Goal: Task Accomplishment & Management: Manage account settings

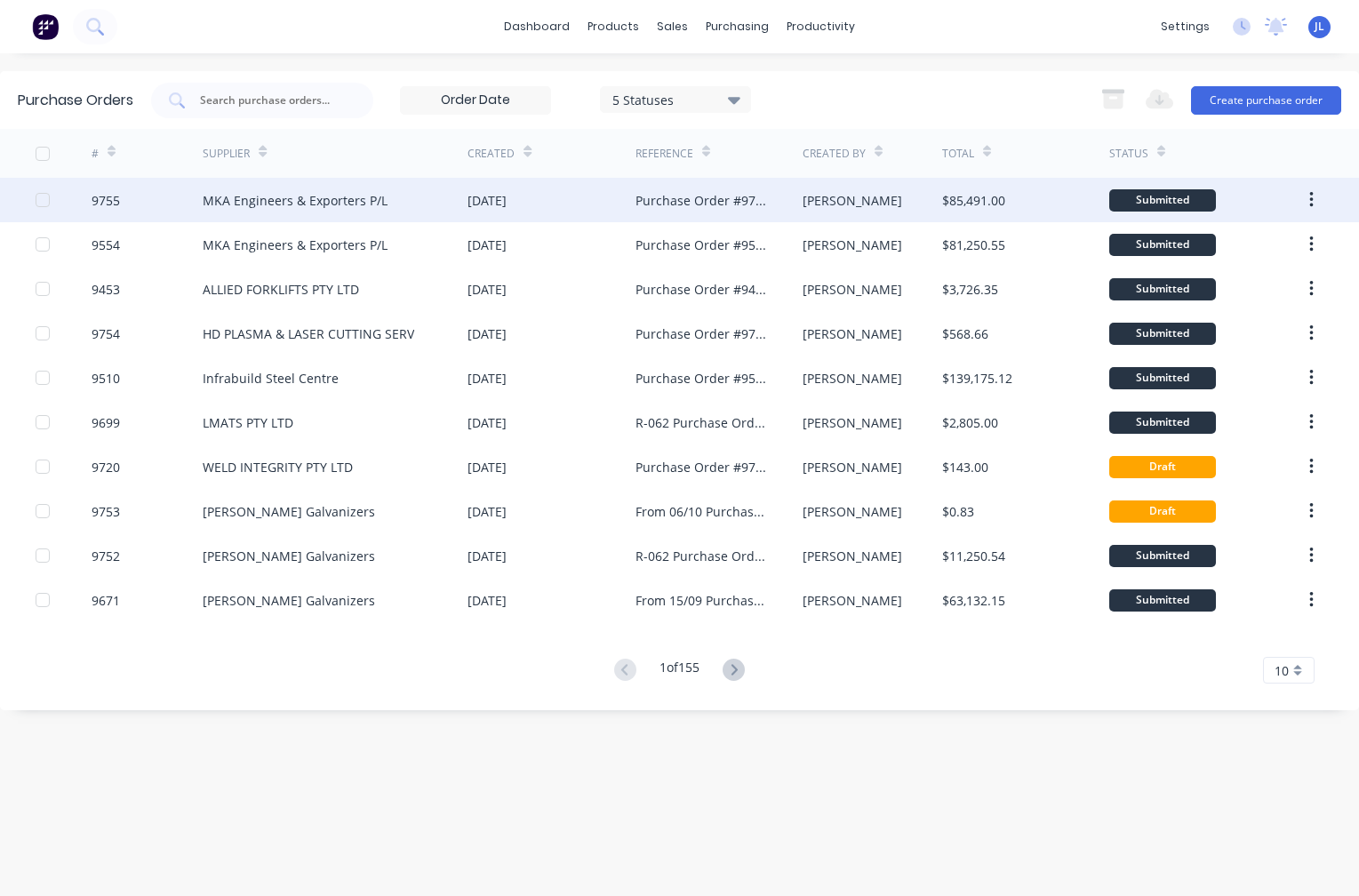
click at [270, 207] on div "MKA Engineers & Exporters P/L" at bounding box center [295, 201] width 185 height 19
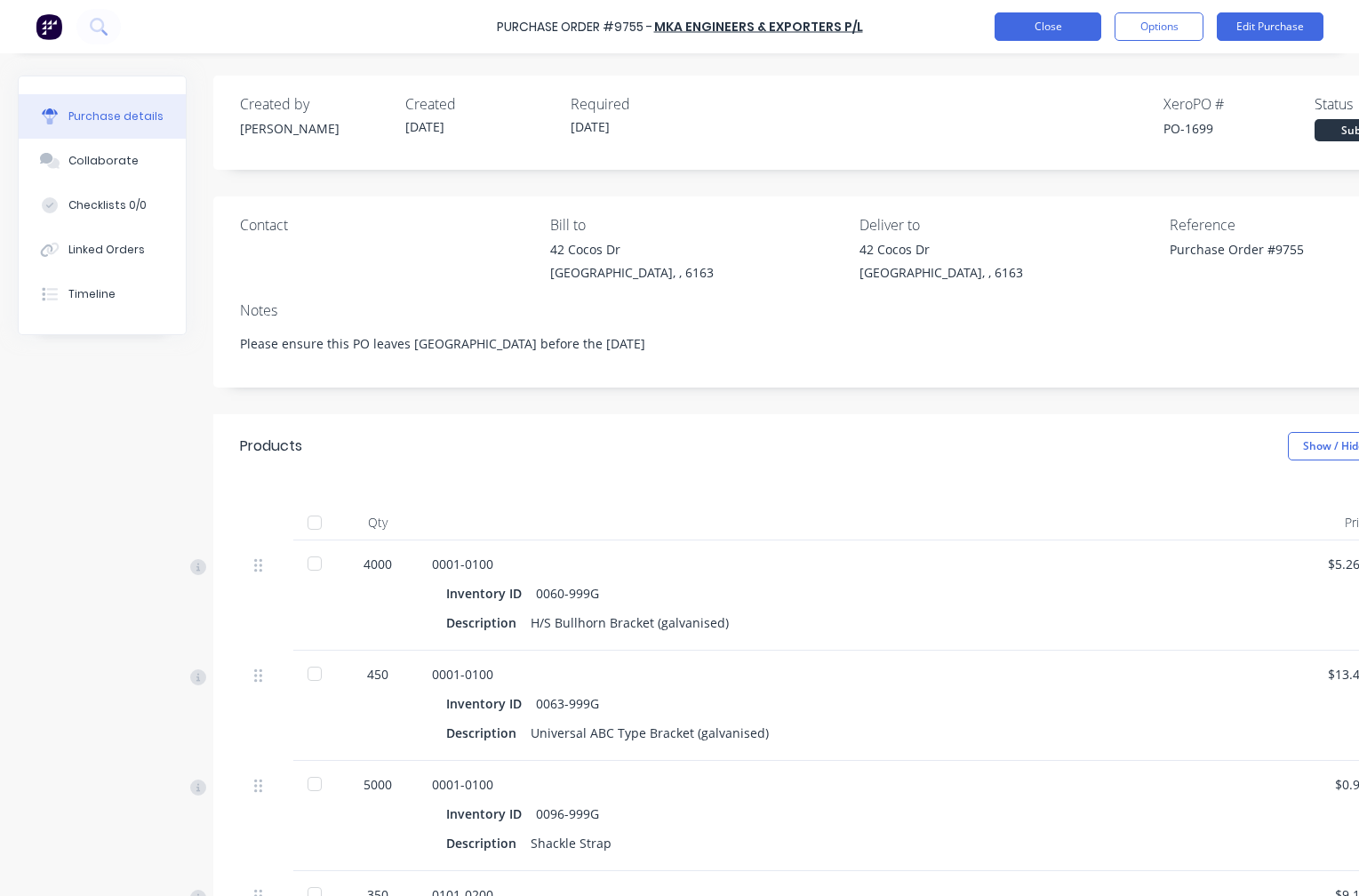
click at [1059, 27] on button "Close" at bounding box center [1048, 26] width 107 height 29
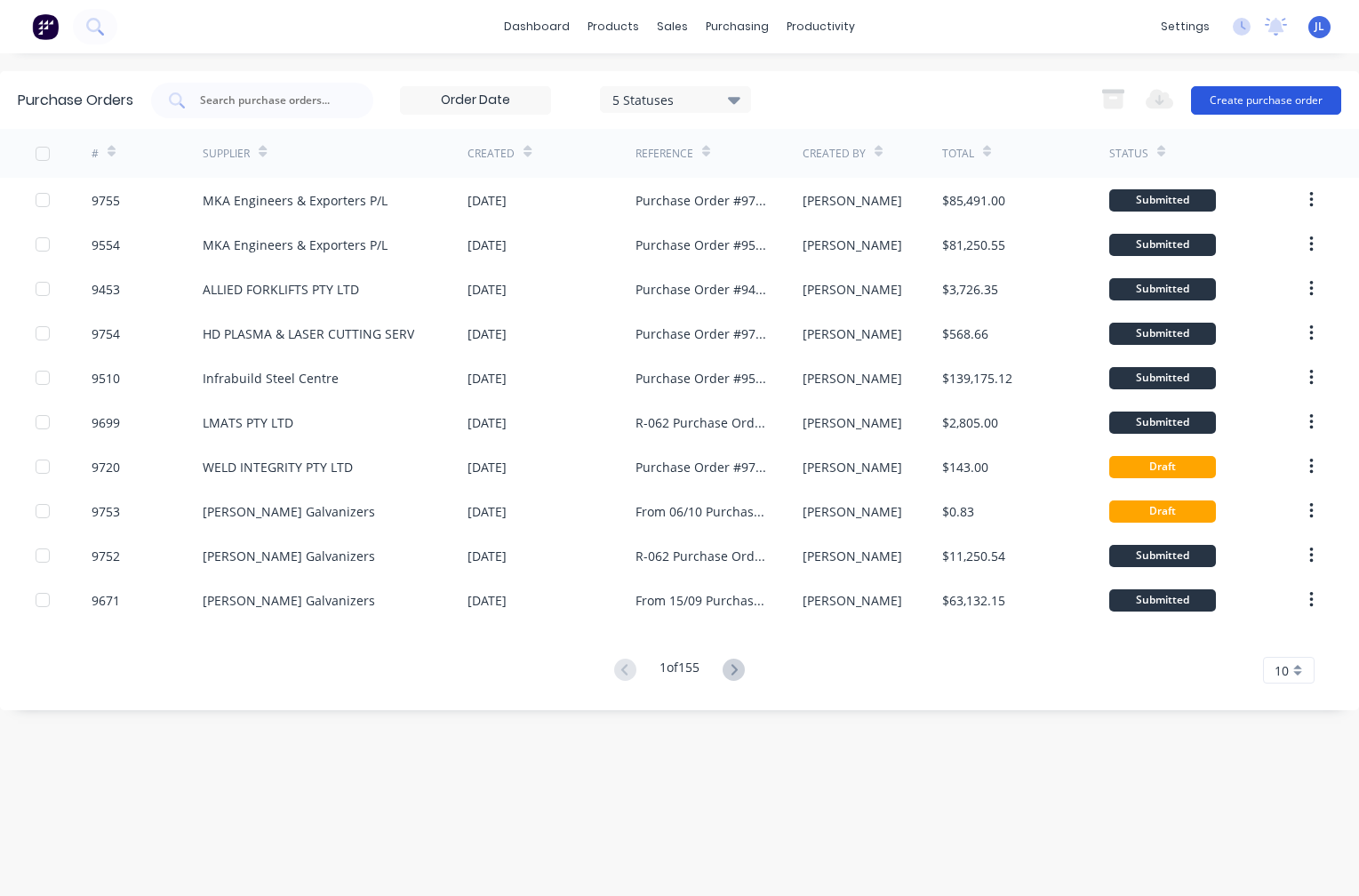
click at [1254, 105] on button "Create purchase order" at bounding box center [1266, 100] width 151 height 29
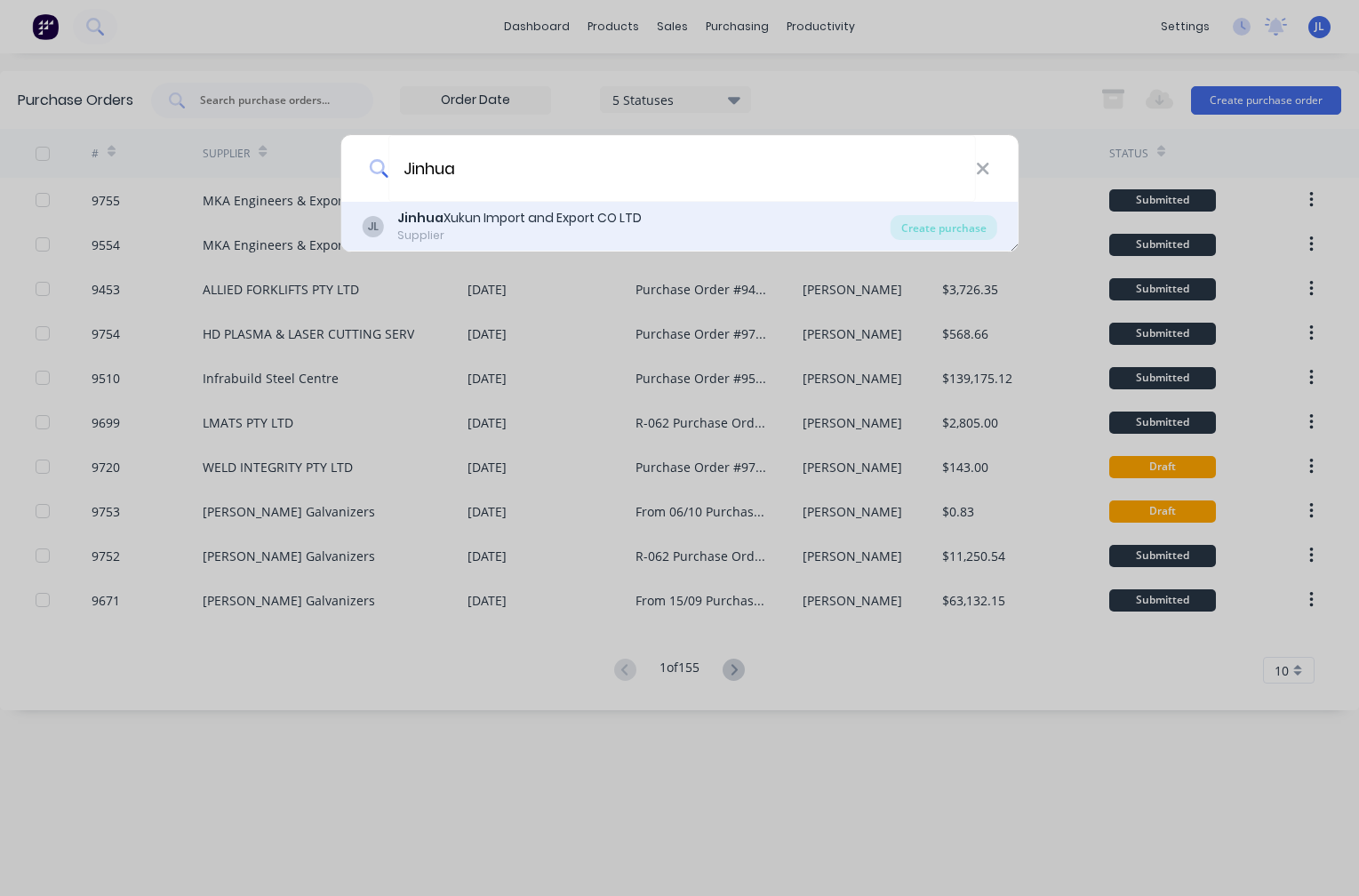
type input "Jinhua"
click at [539, 228] on div "Jinhua Xukun Import and Export CO LTD" at bounding box center [519, 218] width 244 height 19
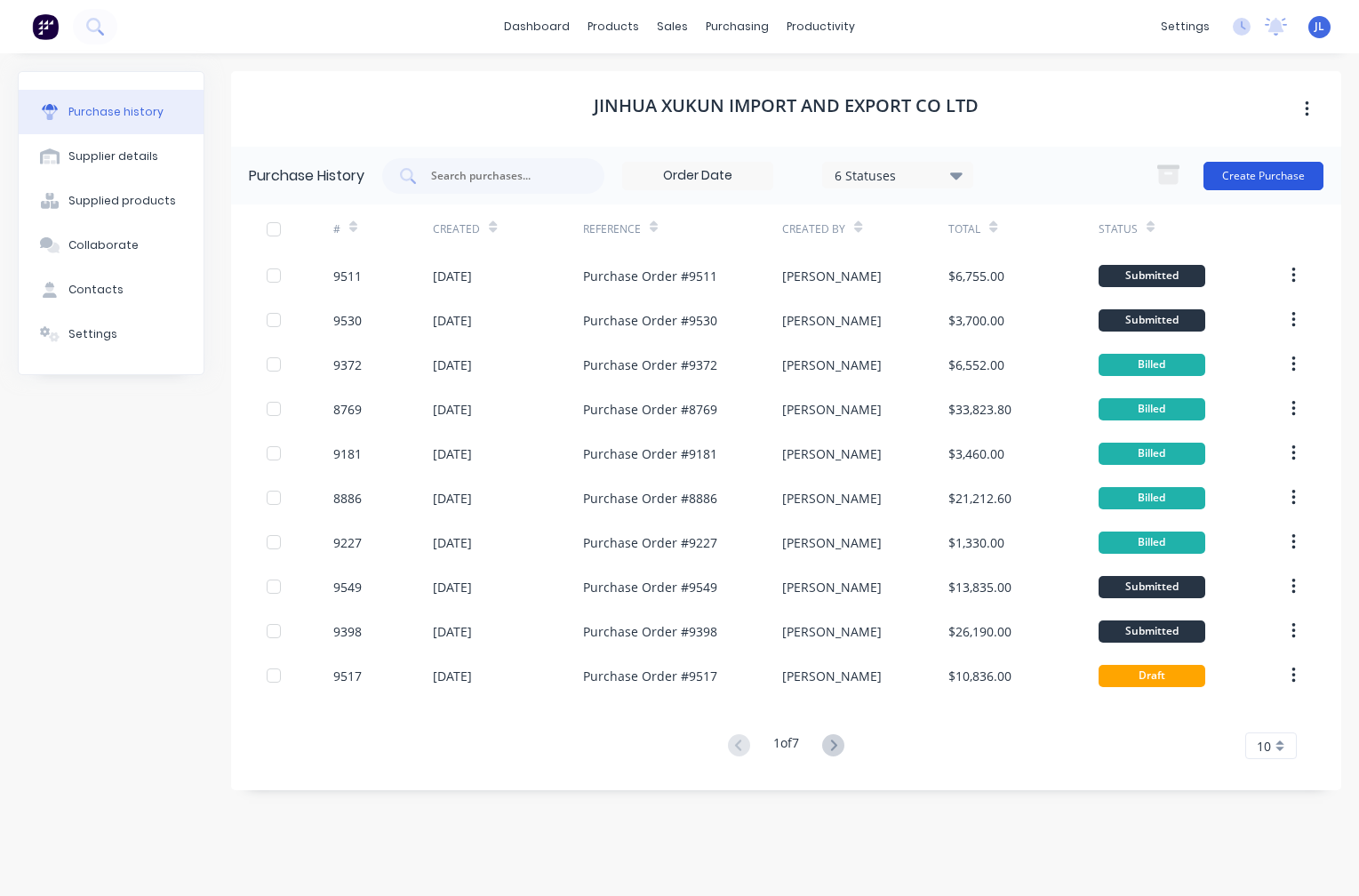
click at [1248, 184] on button "Create Purchase" at bounding box center [1263, 176] width 120 height 29
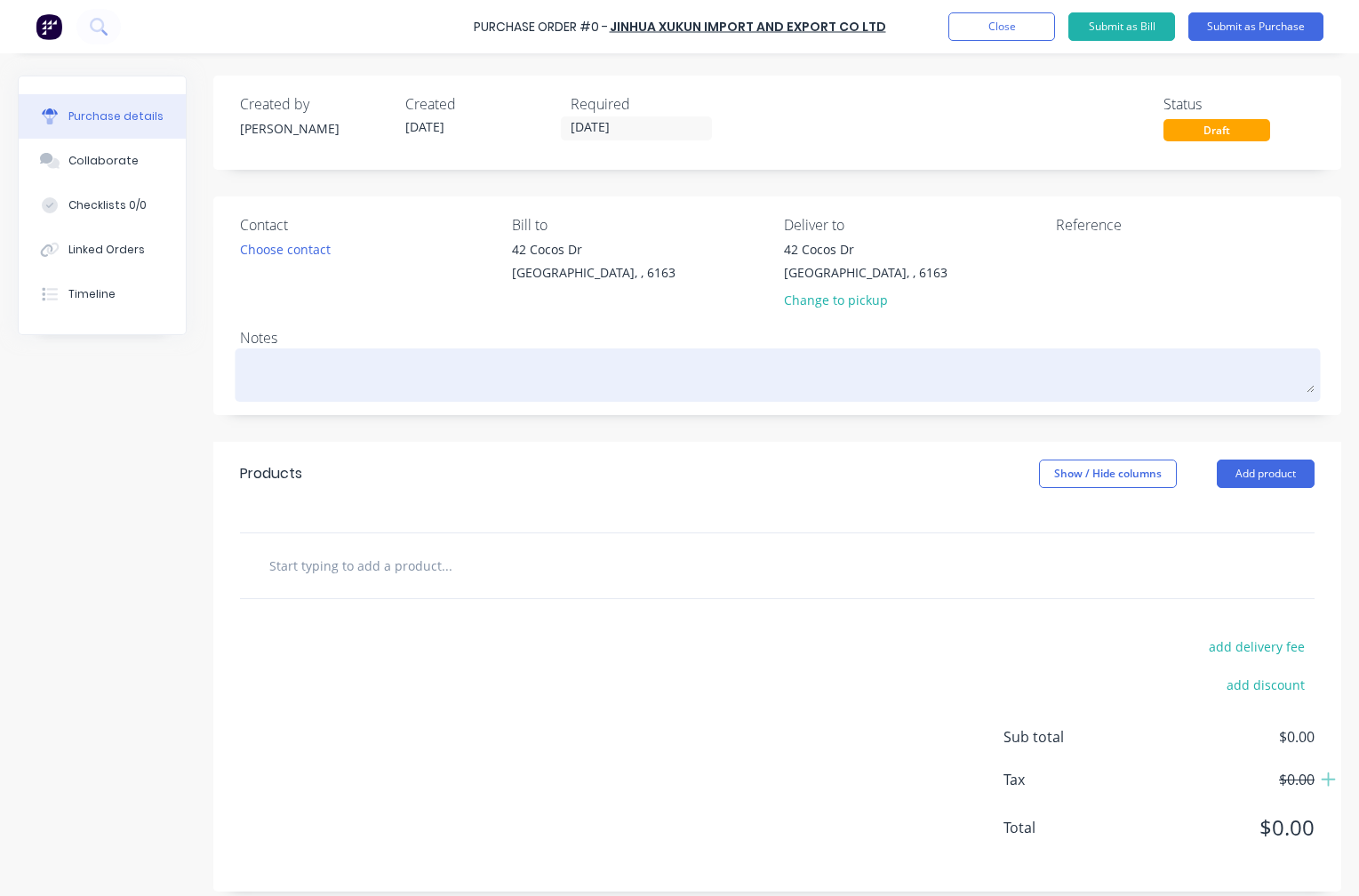
click at [293, 370] on textarea at bounding box center [777, 373] width 1075 height 40
type textarea "x"
type textarea "T"
type textarea "x"
type textarea "Th"
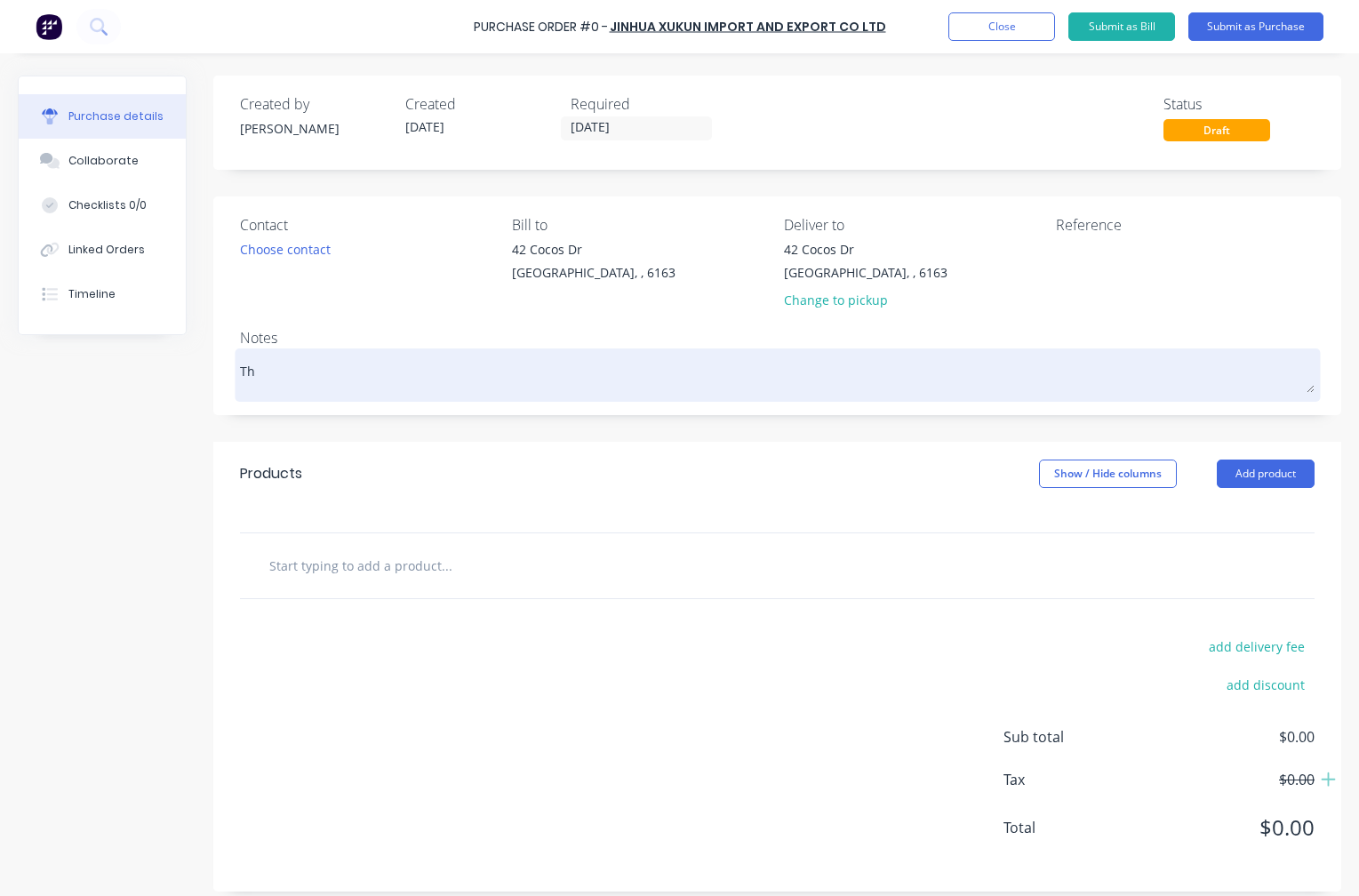
type textarea "x"
type textarea "Thi"
type textarea "x"
type textarea "This"
type textarea "x"
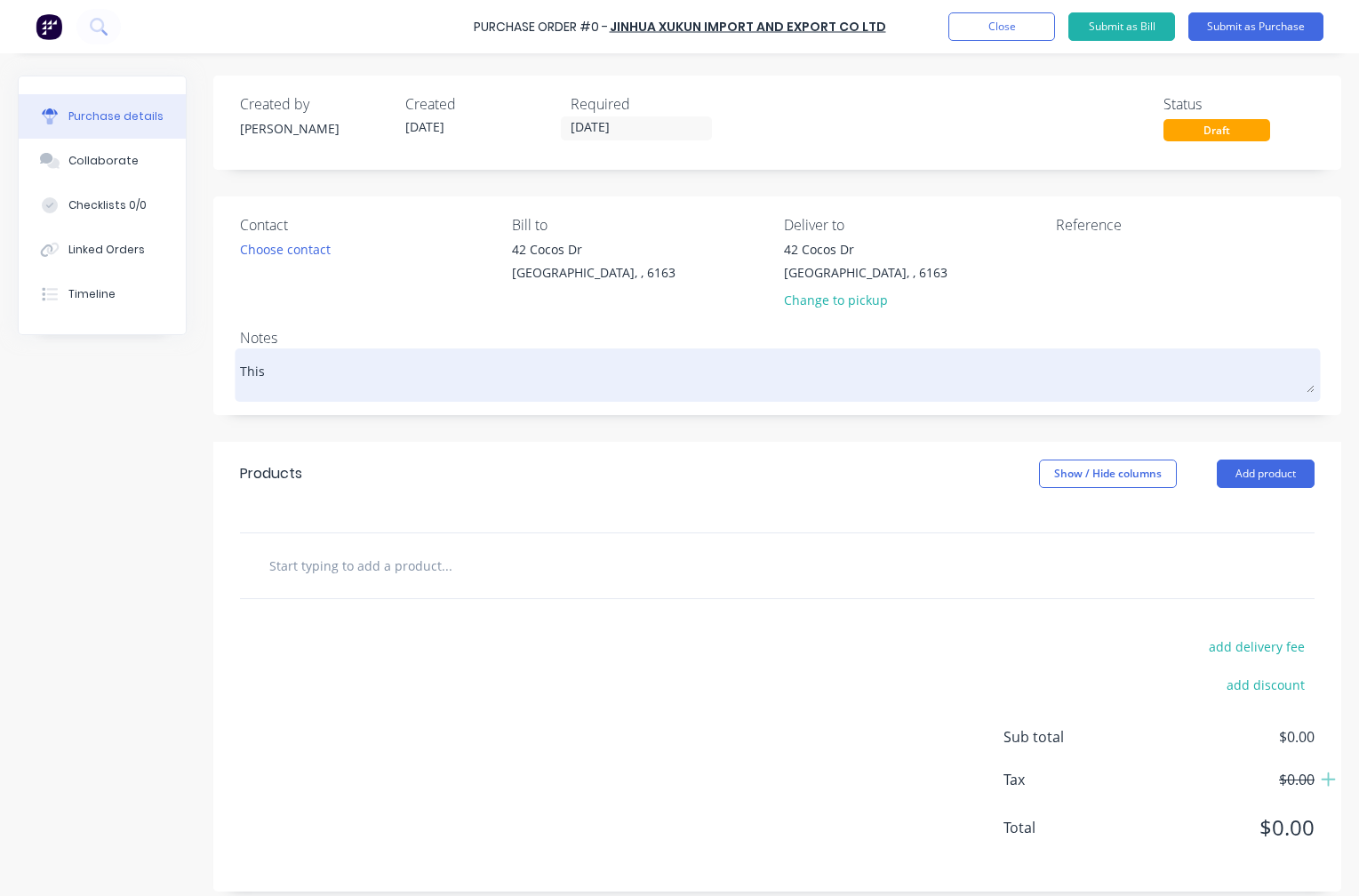
type textarea "This"
type textarea "x"
type textarea "This P"
type textarea "x"
type textarea "This PO"
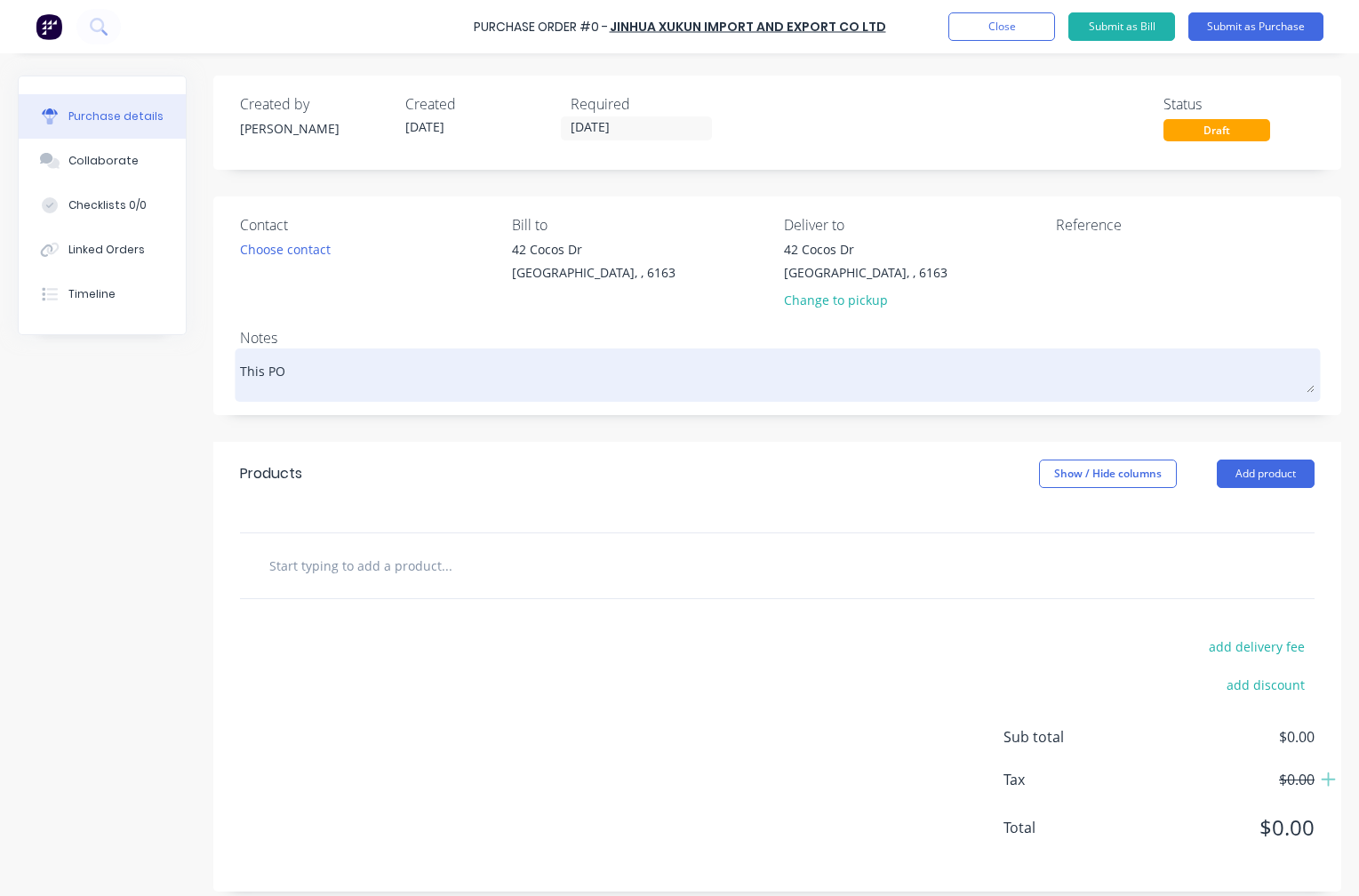
type textarea "x"
type textarea "This PO"
type textarea "x"
type textarea "This PO i"
type textarea "x"
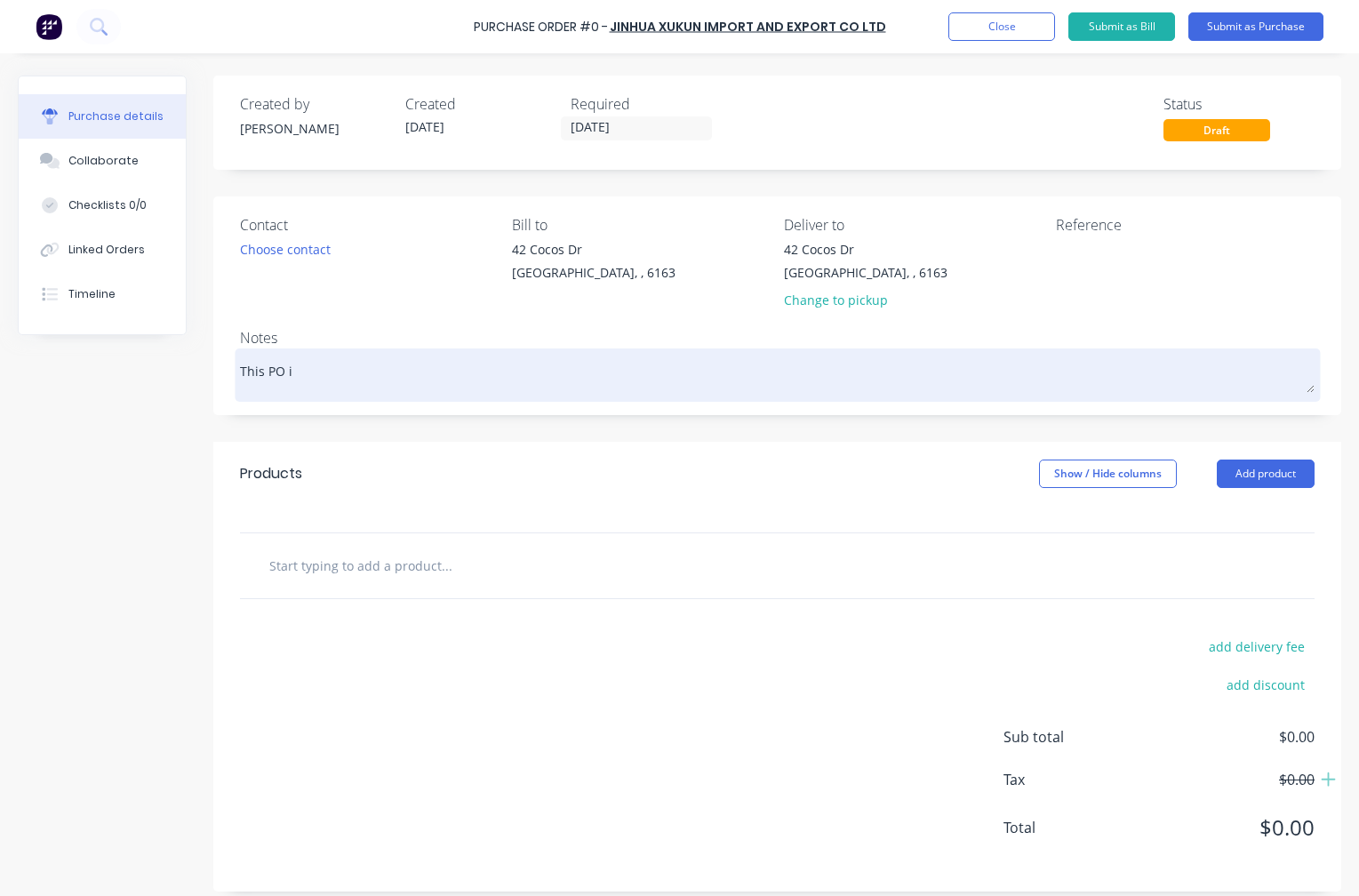
type textarea "This PO is"
type textarea "x"
type textarea "This PO is"
type textarea "x"
type textarea "This PO is t"
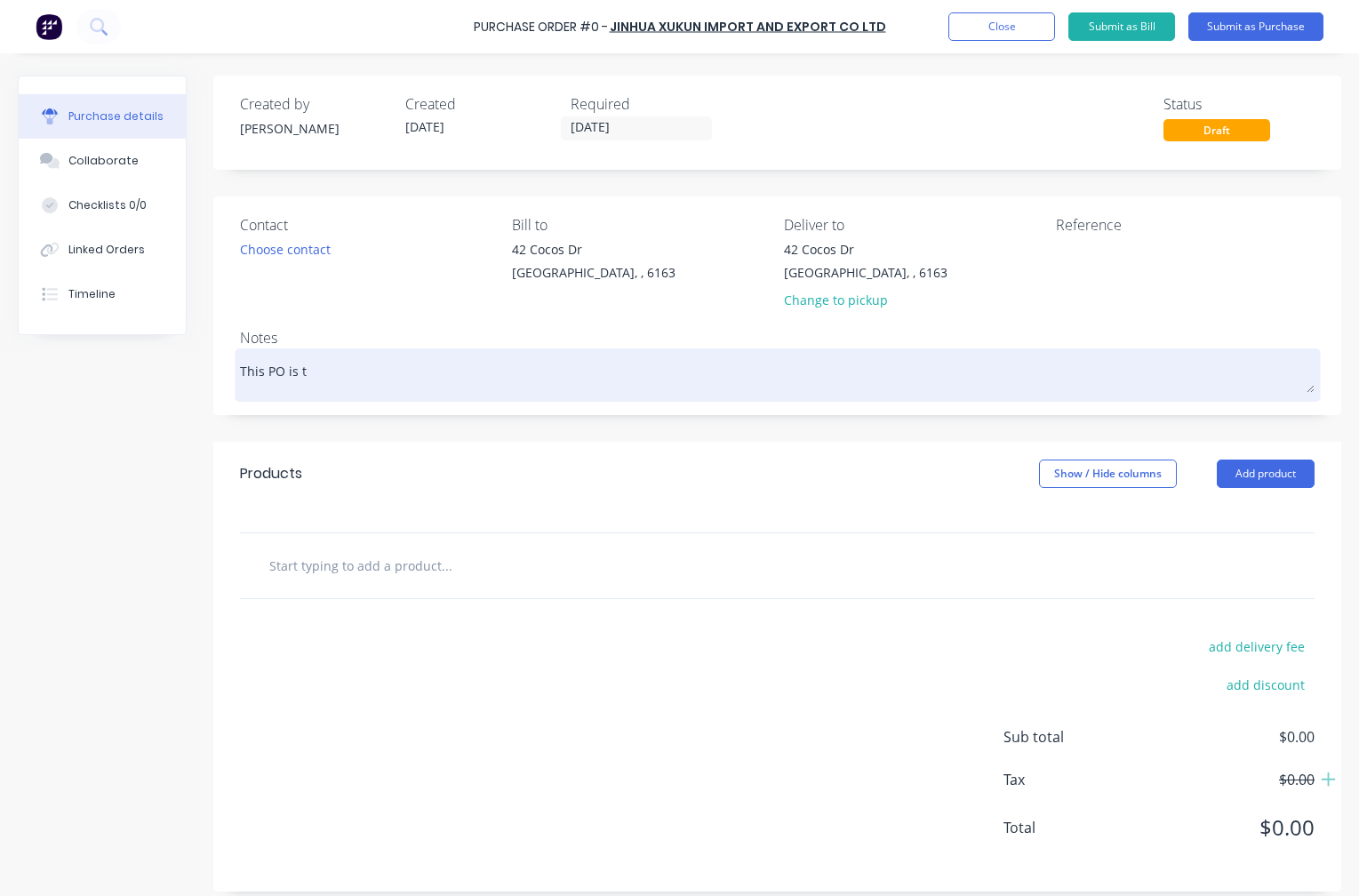
type textarea "x"
type textarea "This PO is to"
type textarea "x"
type textarea "This PO is to"
type textarea "x"
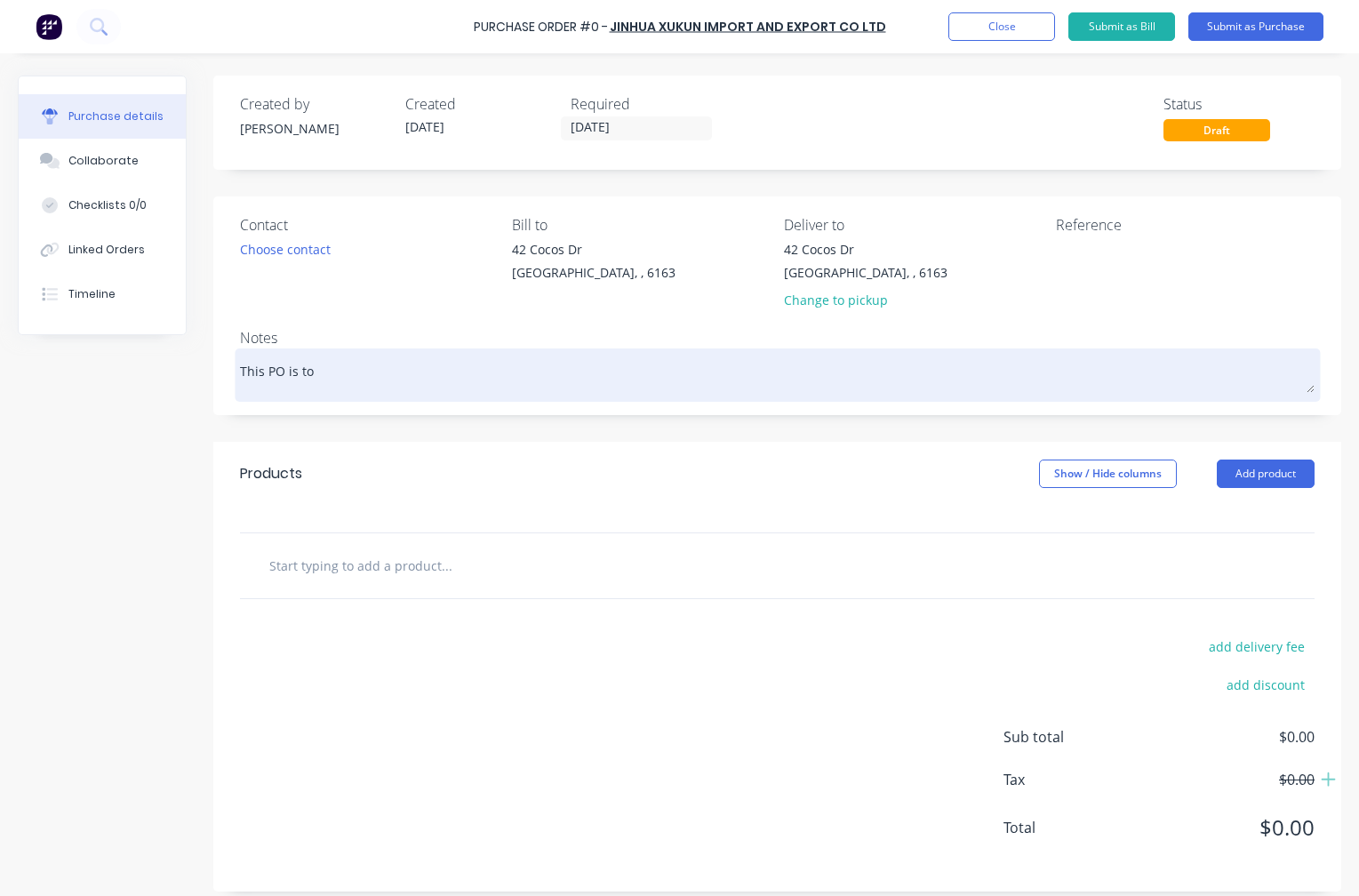
type textarea "This PO is to l"
type textarea "x"
type textarea "This PO is to le"
type textarea "x"
type textarea "This PO is to lea"
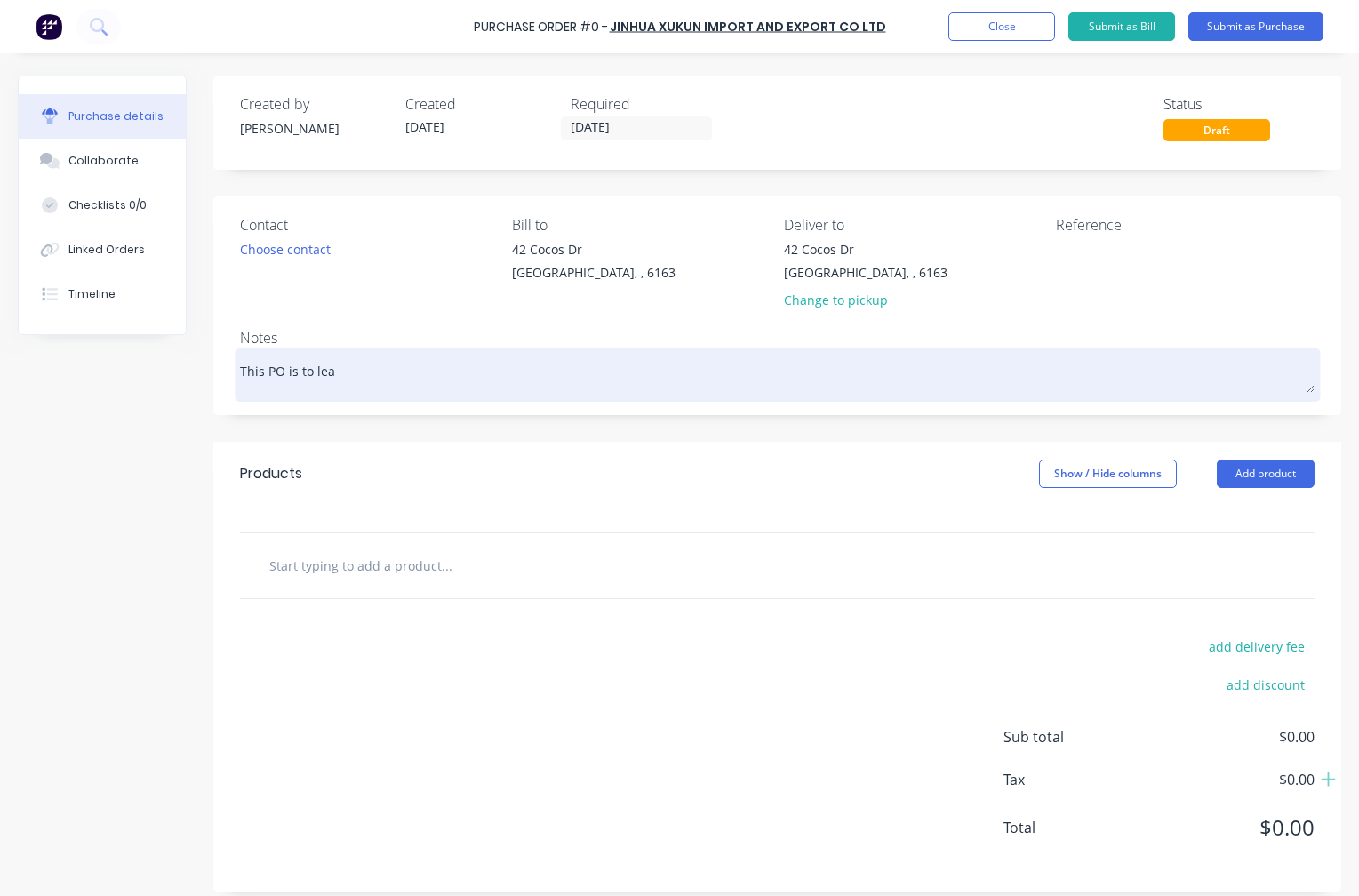
type textarea "x"
type textarea "This PO is to leav"
type textarea "x"
type textarea "This PO is to leave"
type textarea "x"
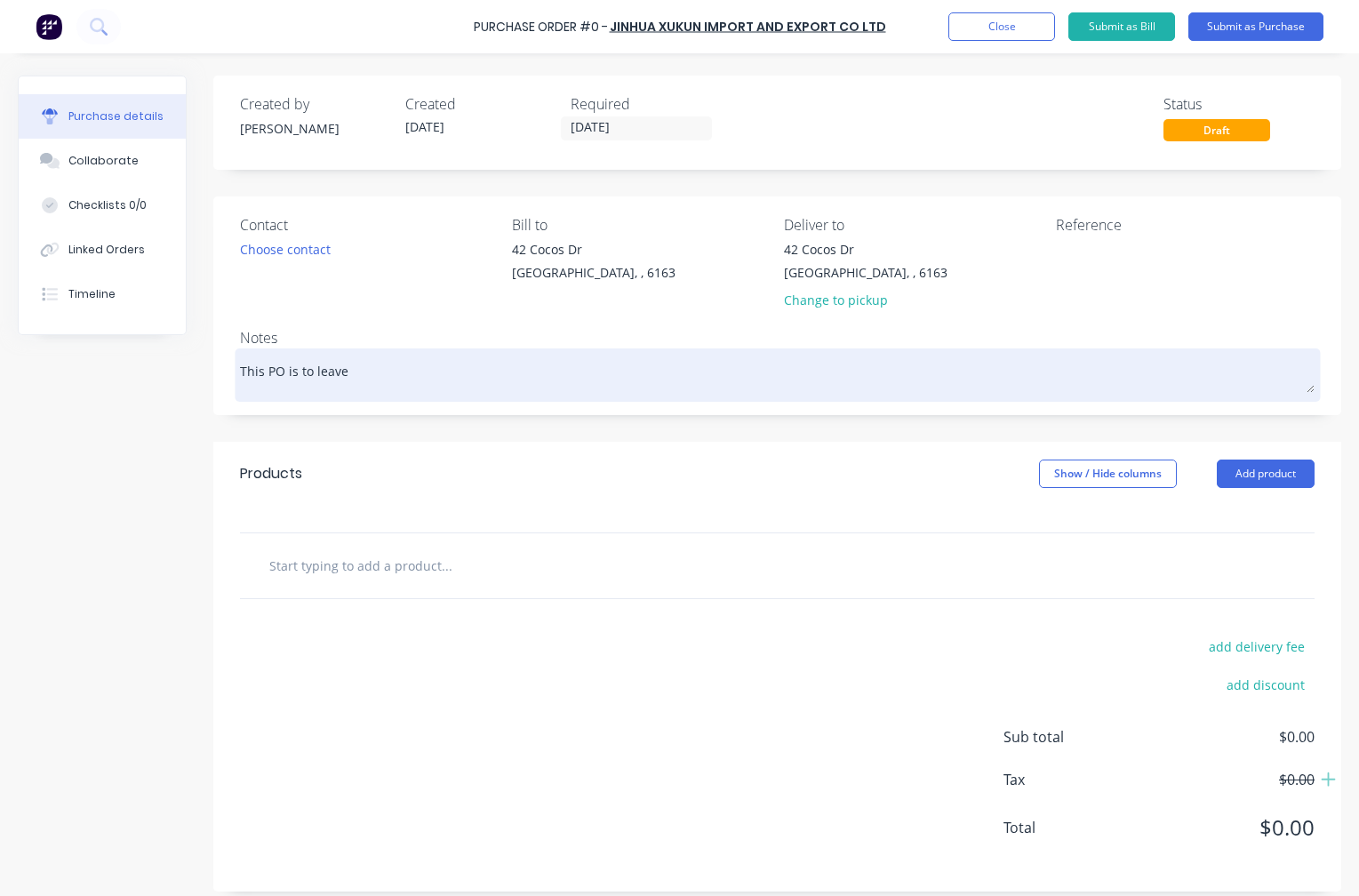
type textarea "This PO is to leave"
type textarea "x"
type textarea "This PO is to leave C"
type textarea "x"
type textarea "This PO is to leave Ch"
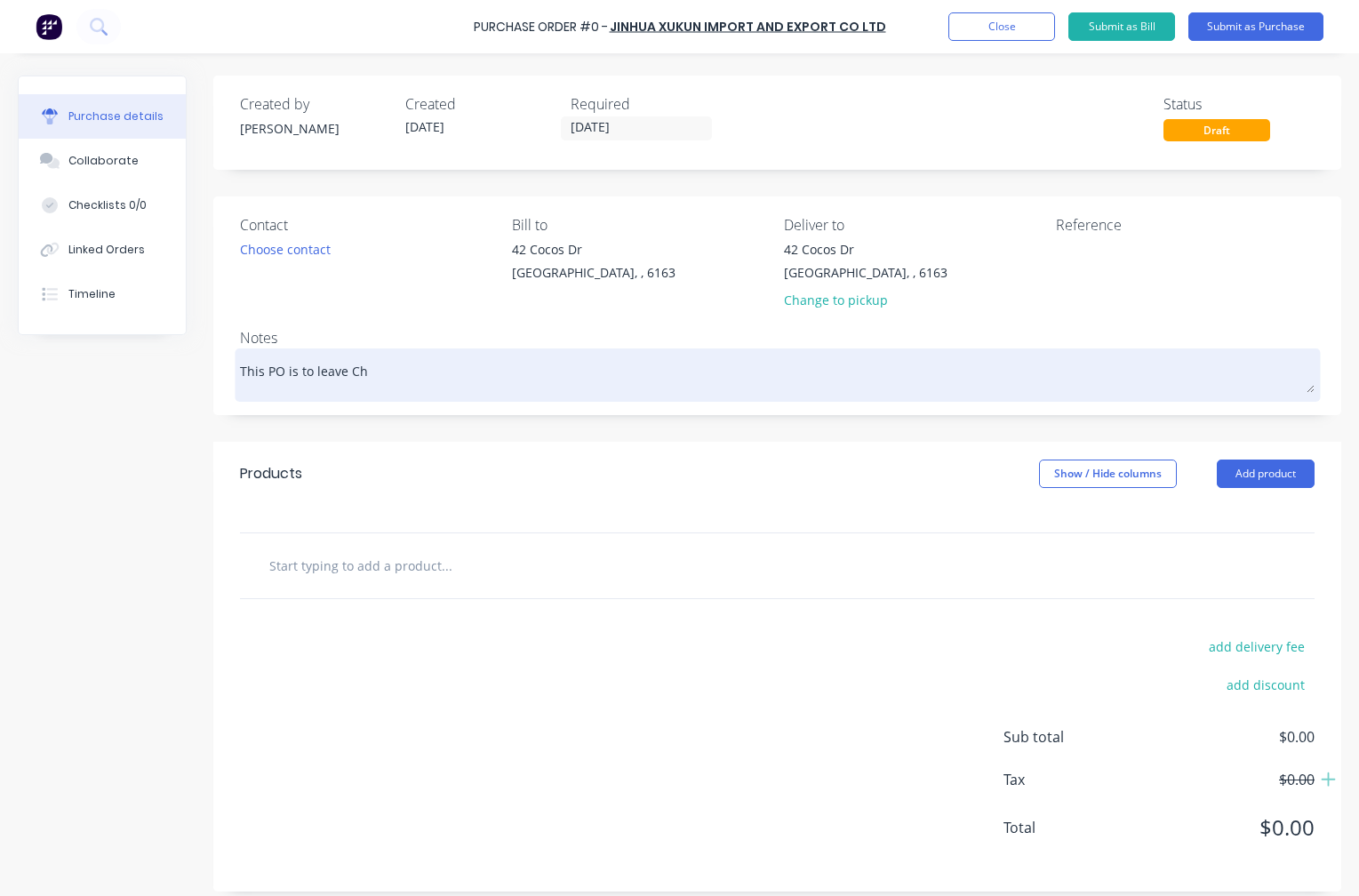
type textarea "x"
type textarea "This PO is to leave Chi"
type textarea "x"
type textarea "This PO is to leave [GEOGRAPHIC_DATA]"
type textarea "x"
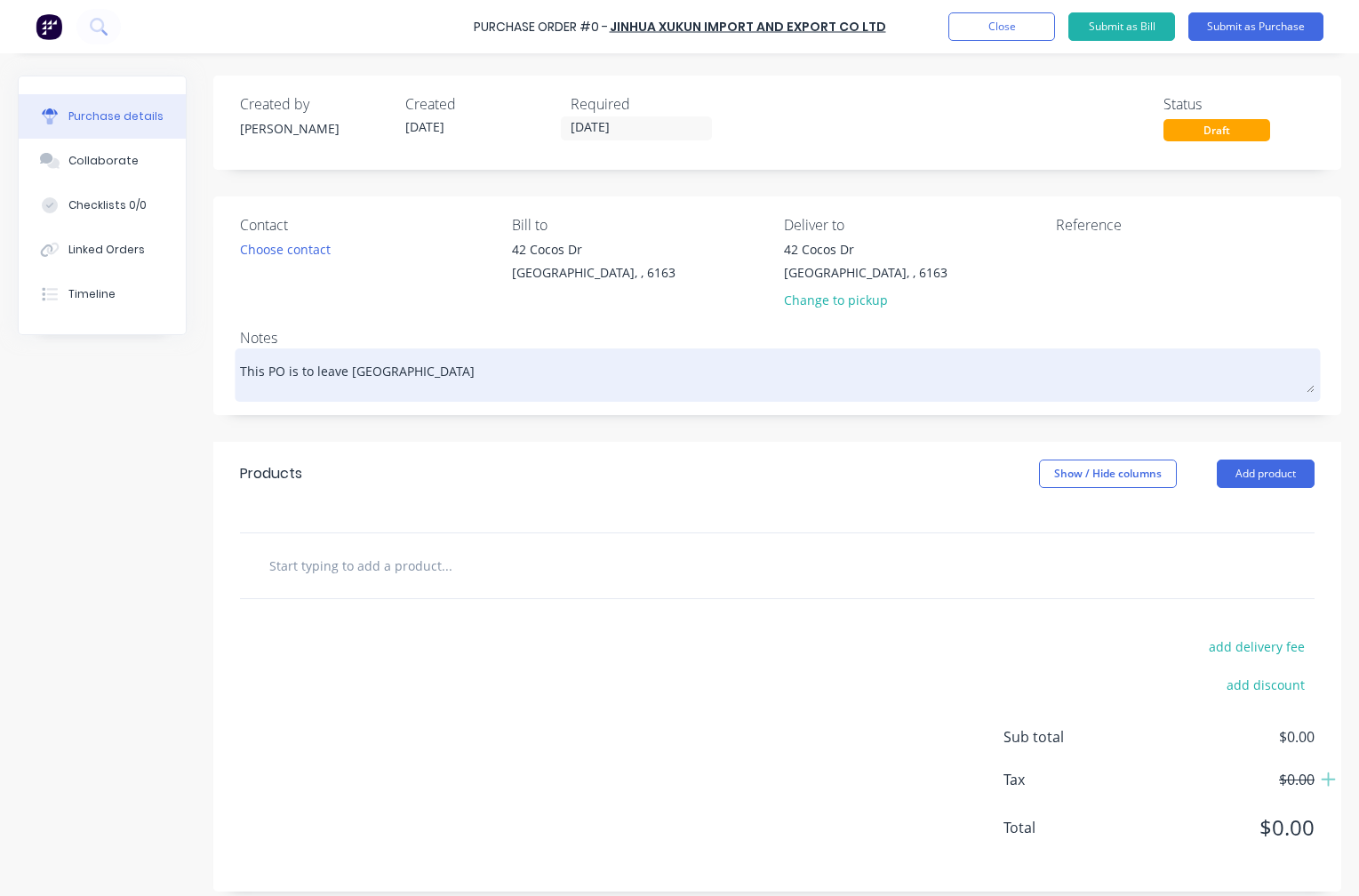
type textarea "This PO is to leave [GEOGRAPHIC_DATA]"
type textarea "x"
type textarea "This PO is to leave [GEOGRAPHIC_DATA]"
type textarea "x"
type textarea "This PO is to leave [GEOGRAPHIC_DATA] b"
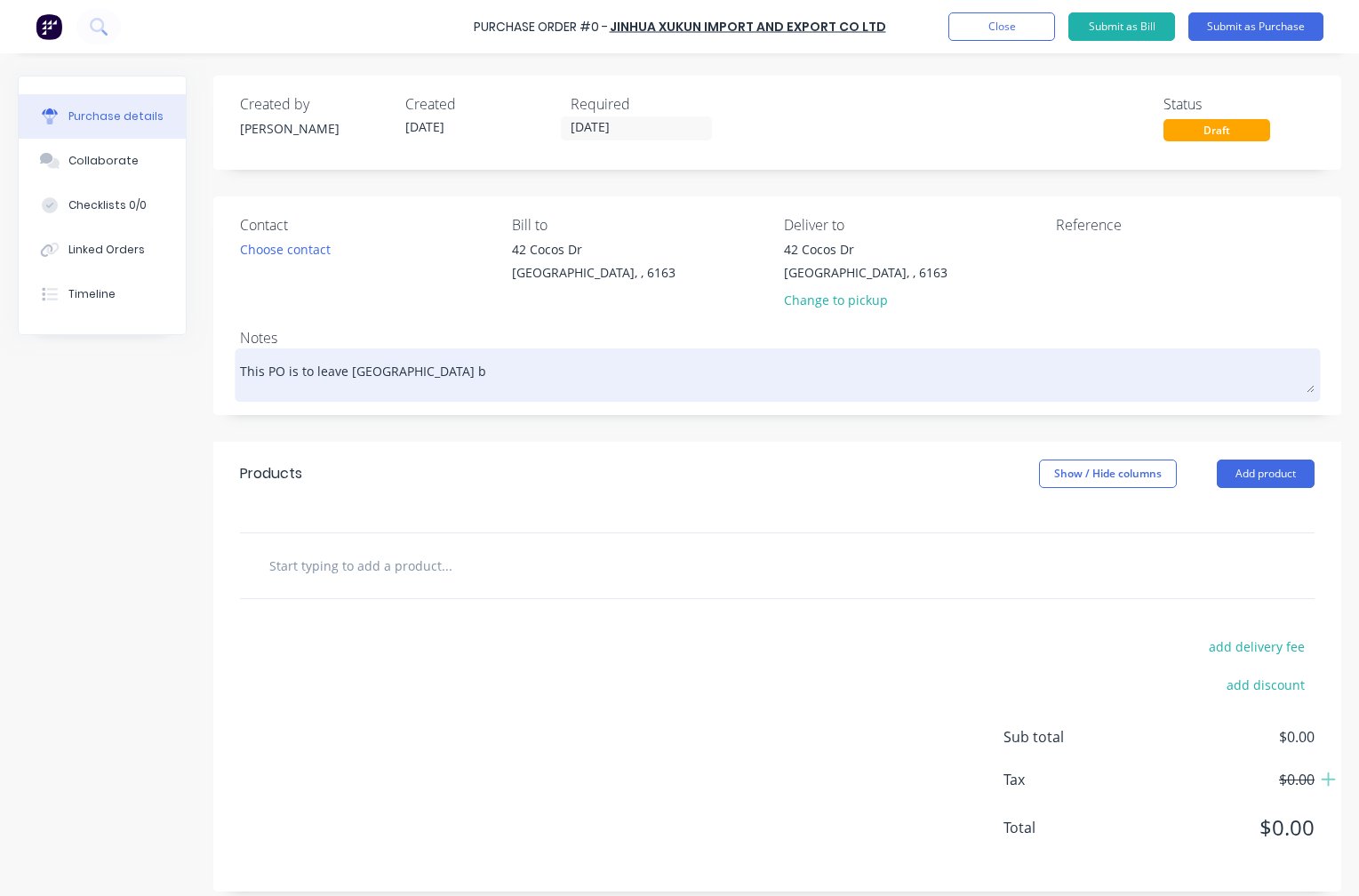
type textarea "x"
type textarea "This PO is to leave [GEOGRAPHIC_DATA] by"
type textarea "x"
type textarea "This PO is to leave [GEOGRAPHIC_DATA] by"
type textarea "x"
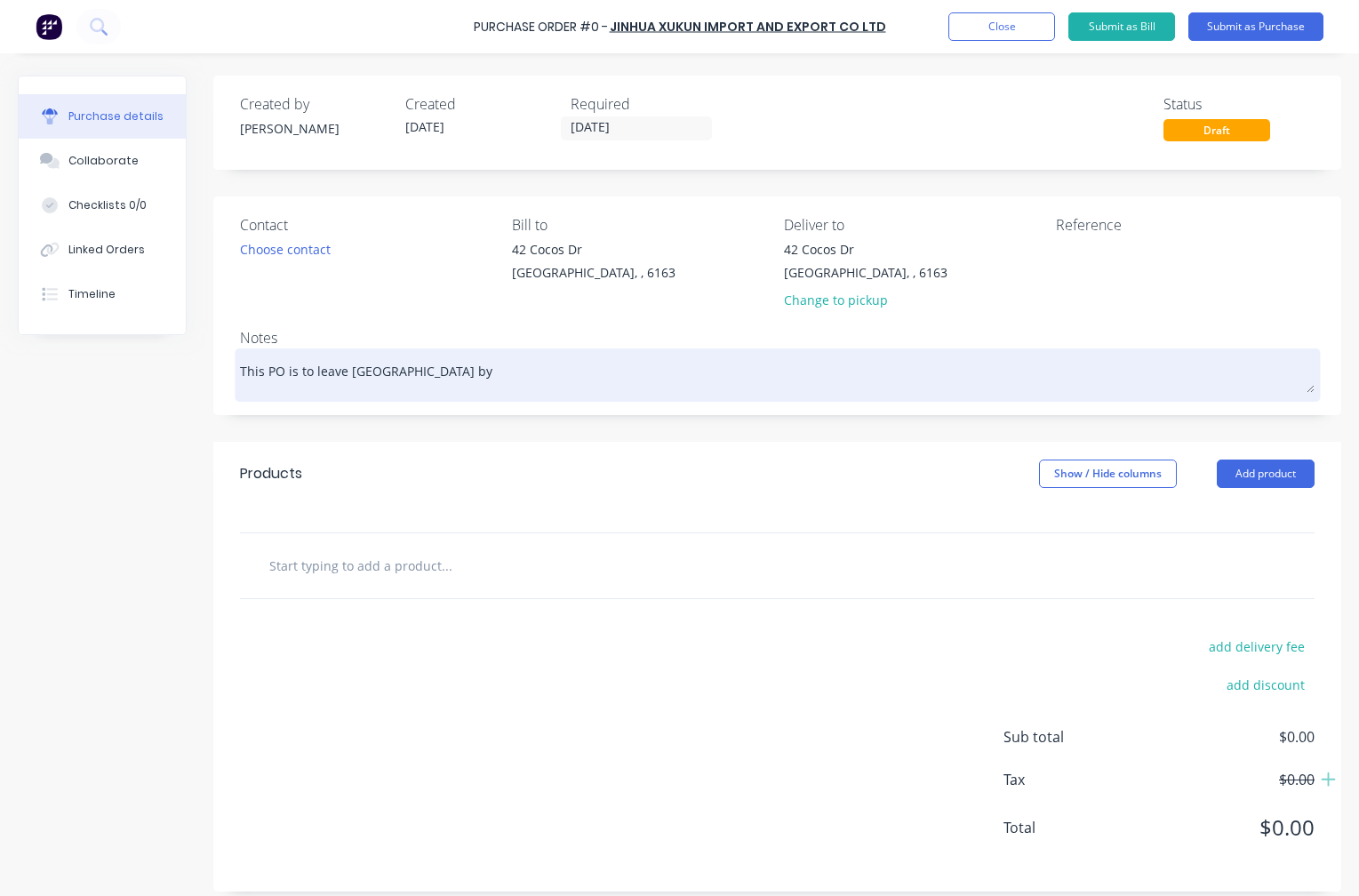
type textarea "This PO is to leave [GEOGRAPHIC_DATA] by t"
type textarea "x"
type textarea "This PO is to leave [GEOGRAPHIC_DATA] by th"
type textarea "x"
type textarea "This PO is to leave [GEOGRAPHIC_DATA] by the"
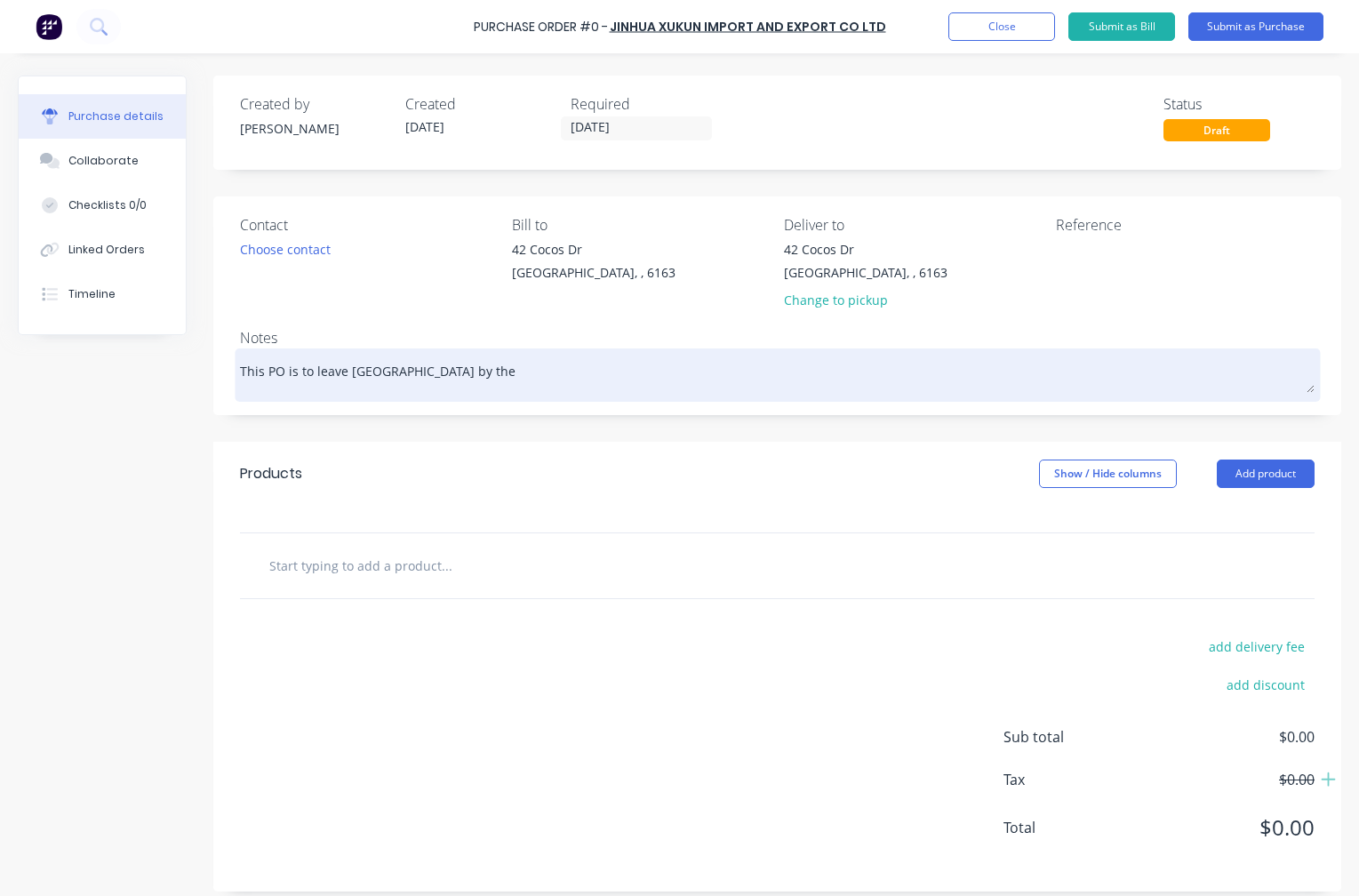
type textarea "x"
type textarea "This PO is to leave [GEOGRAPHIC_DATA] by the"
type textarea "x"
type textarea "This PO is to leave [GEOGRAPHIC_DATA] by the 1"
type textarea "x"
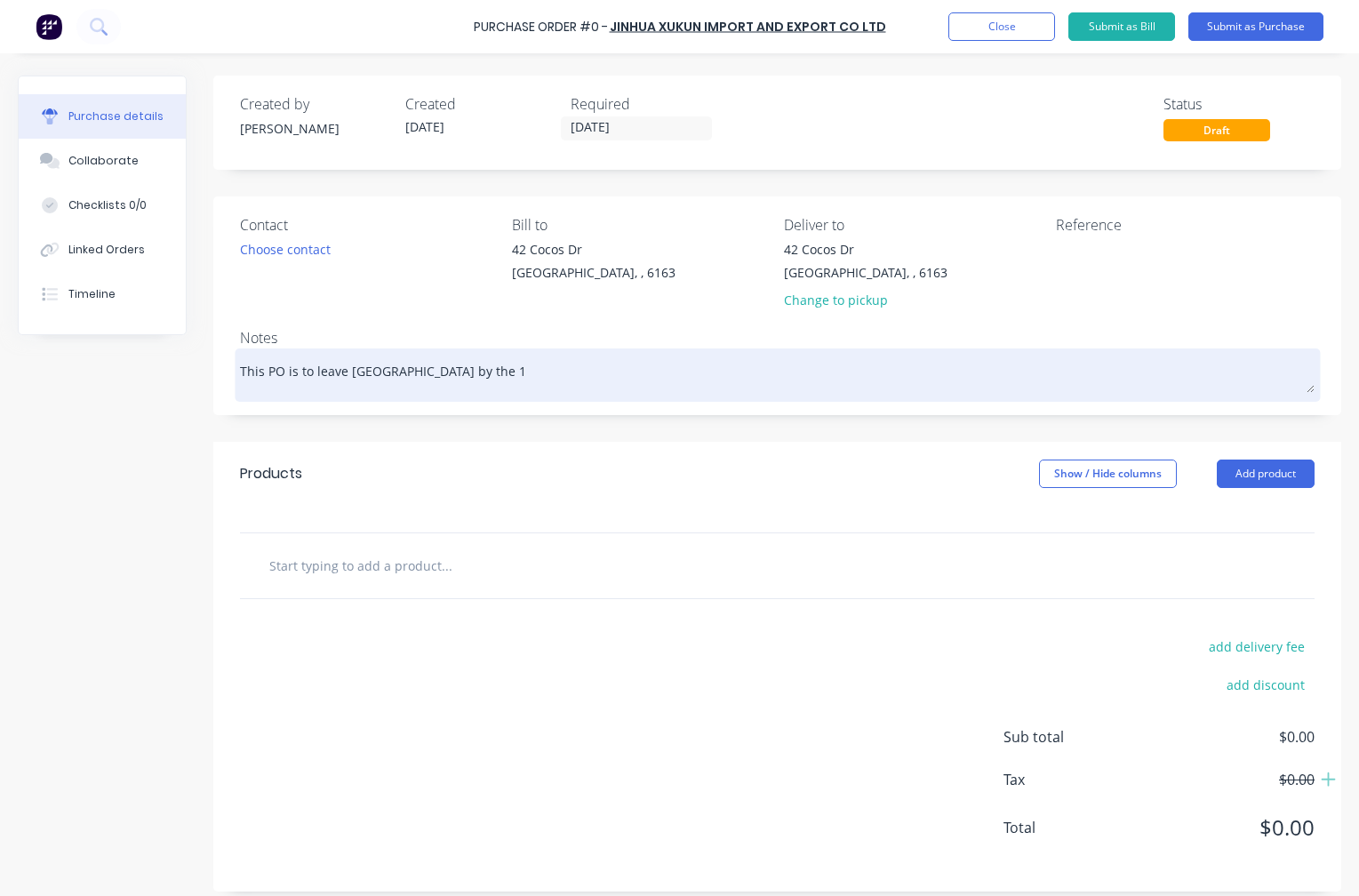
type textarea "This PO is to leave [GEOGRAPHIC_DATA] by the 10"
type textarea "x"
type textarea "This PO is to leave [GEOGRAPHIC_DATA] by the 10/"
type textarea "x"
type textarea "This PO is to leave [GEOGRAPHIC_DATA] by the 10/1"
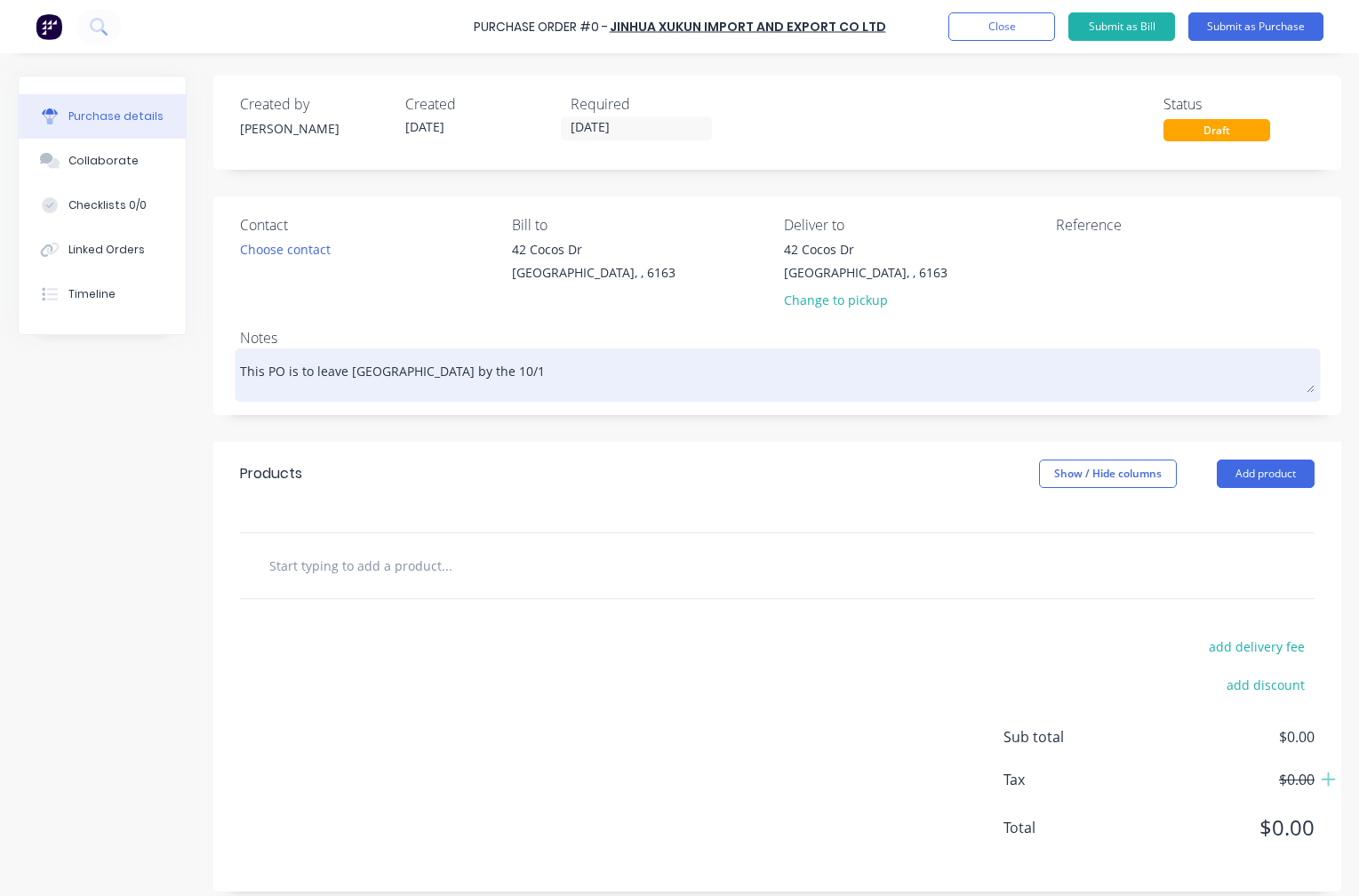
type textarea "x"
type textarea "This PO is to leave [GEOGRAPHIC_DATA] by the 10/11"
type textarea "x"
type textarea "This PO is to leave [GEOGRAPHIC_DATA] by the 10/11/"
type textarea "x"
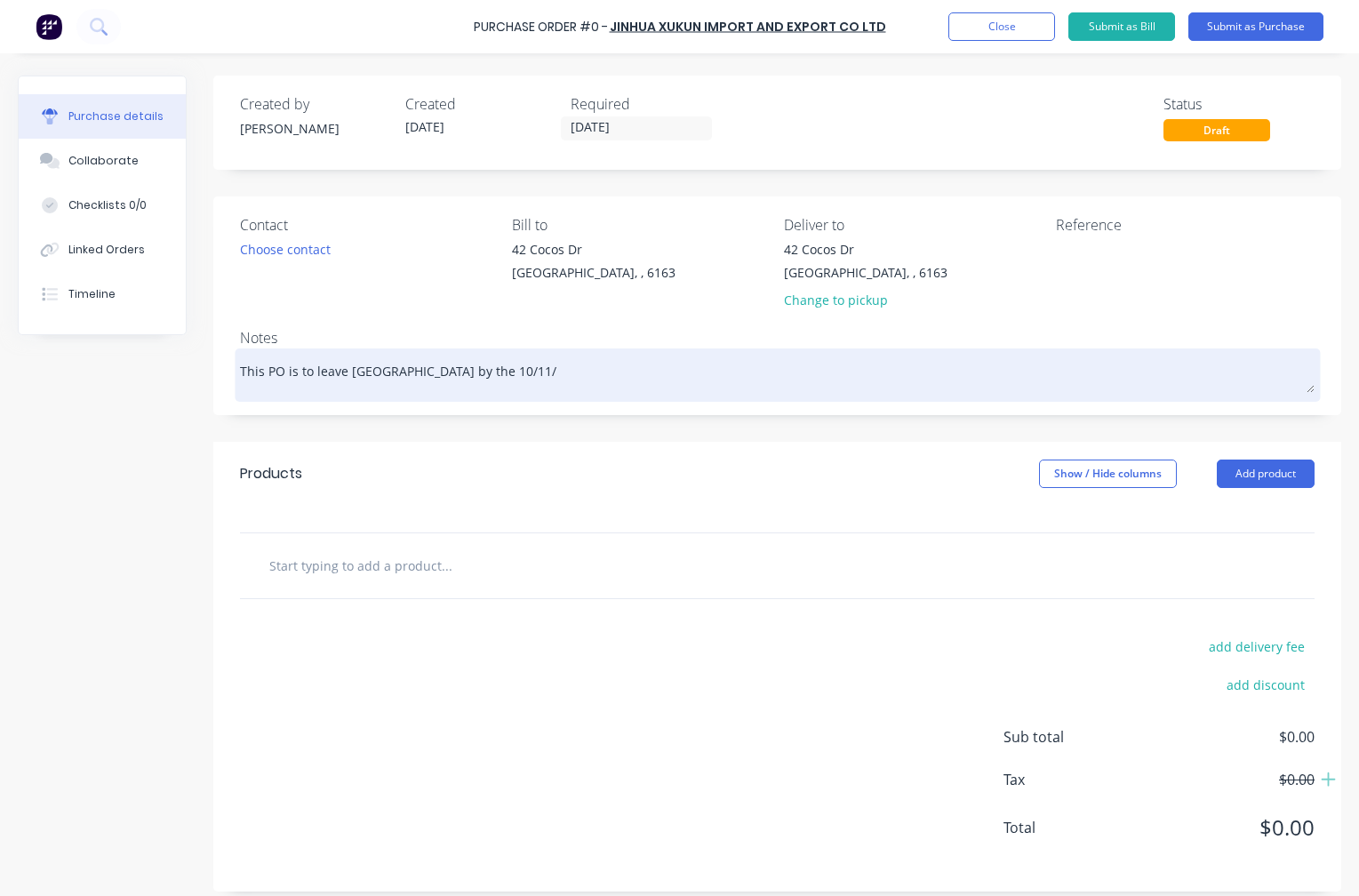
type textarea "This PO is to leave [GEOGRAPHIC_DATA] by the 10/11/2"
type textarea "x"
type textarea "This PO is to leave [GEOGRAPHIC_DATA] by the [DATE]"
type textarea "x"
type textarea "This PO is to leave [GEOGRAPHIC_DATA] by the 10/11/202"
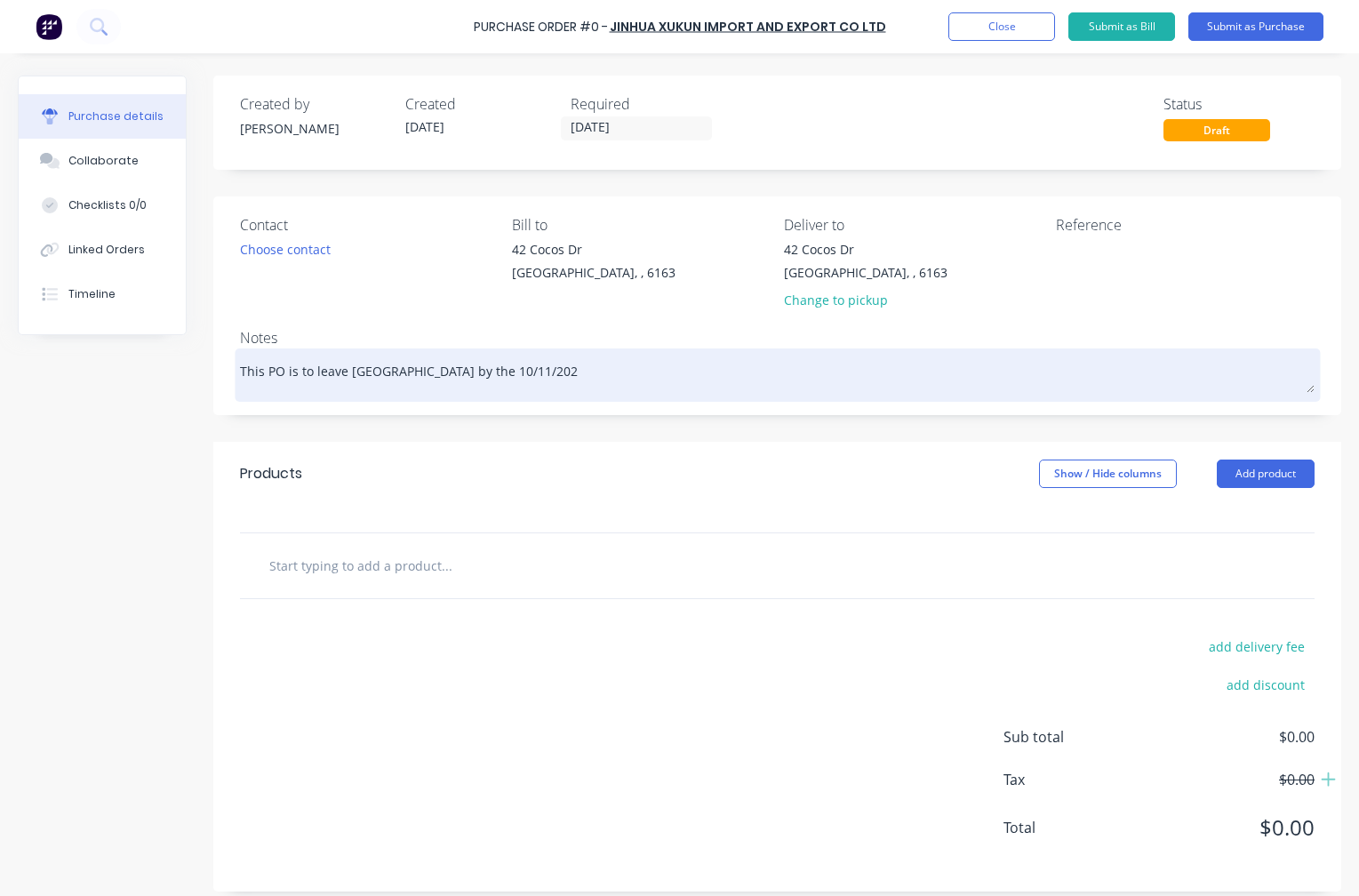
type textarea "x"
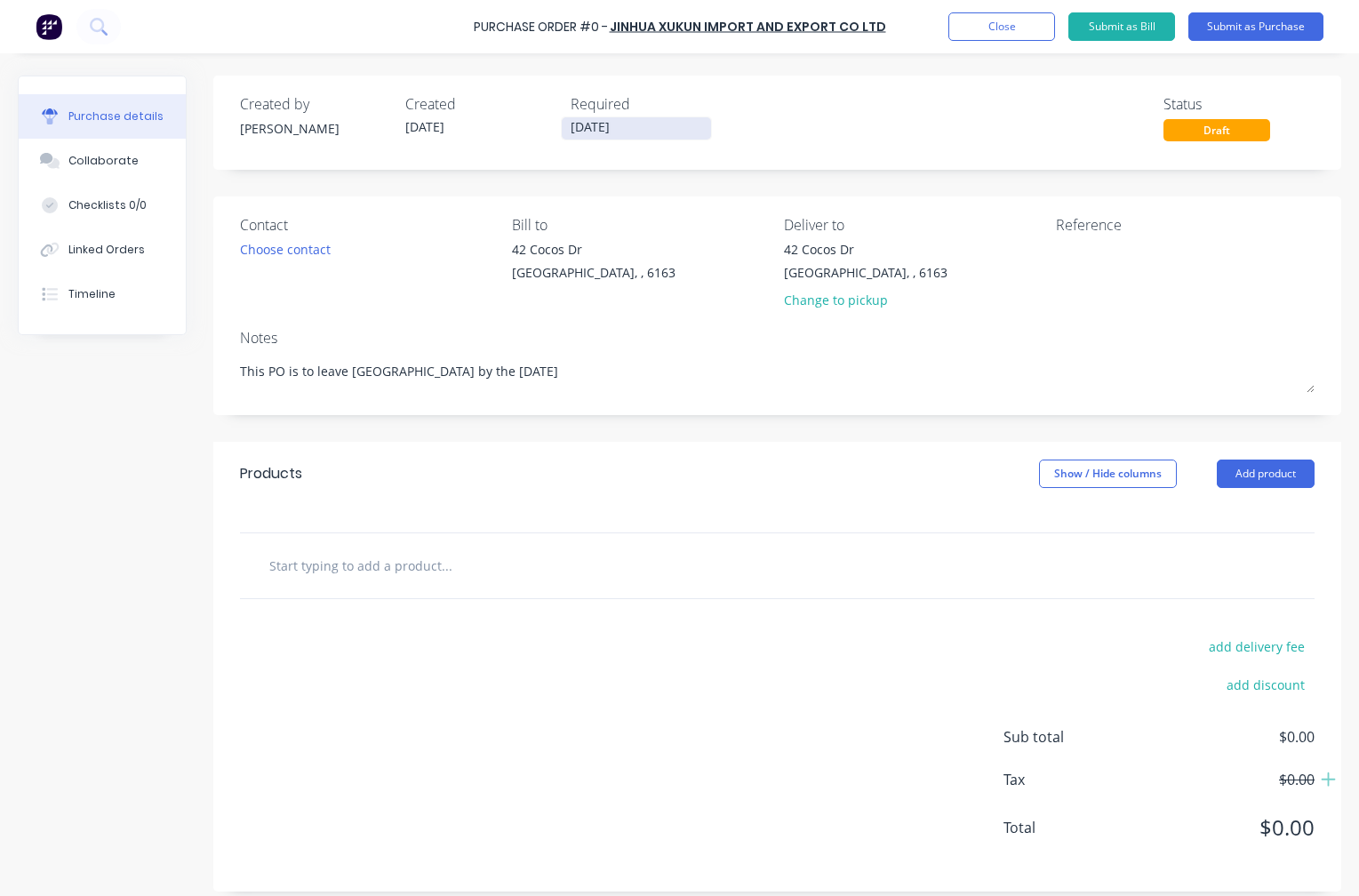
type textarea "This PO is to leave [GEOGRAPHIC_DATA] by the [DATE]"
type textarea "x"
type textarea "This PO is to leave [GEOGRAPHIC_DATA] by the [DATE]"
click at [606, 125] on input "[DATE]" at bounding box center [636, 128] width 150 height 22
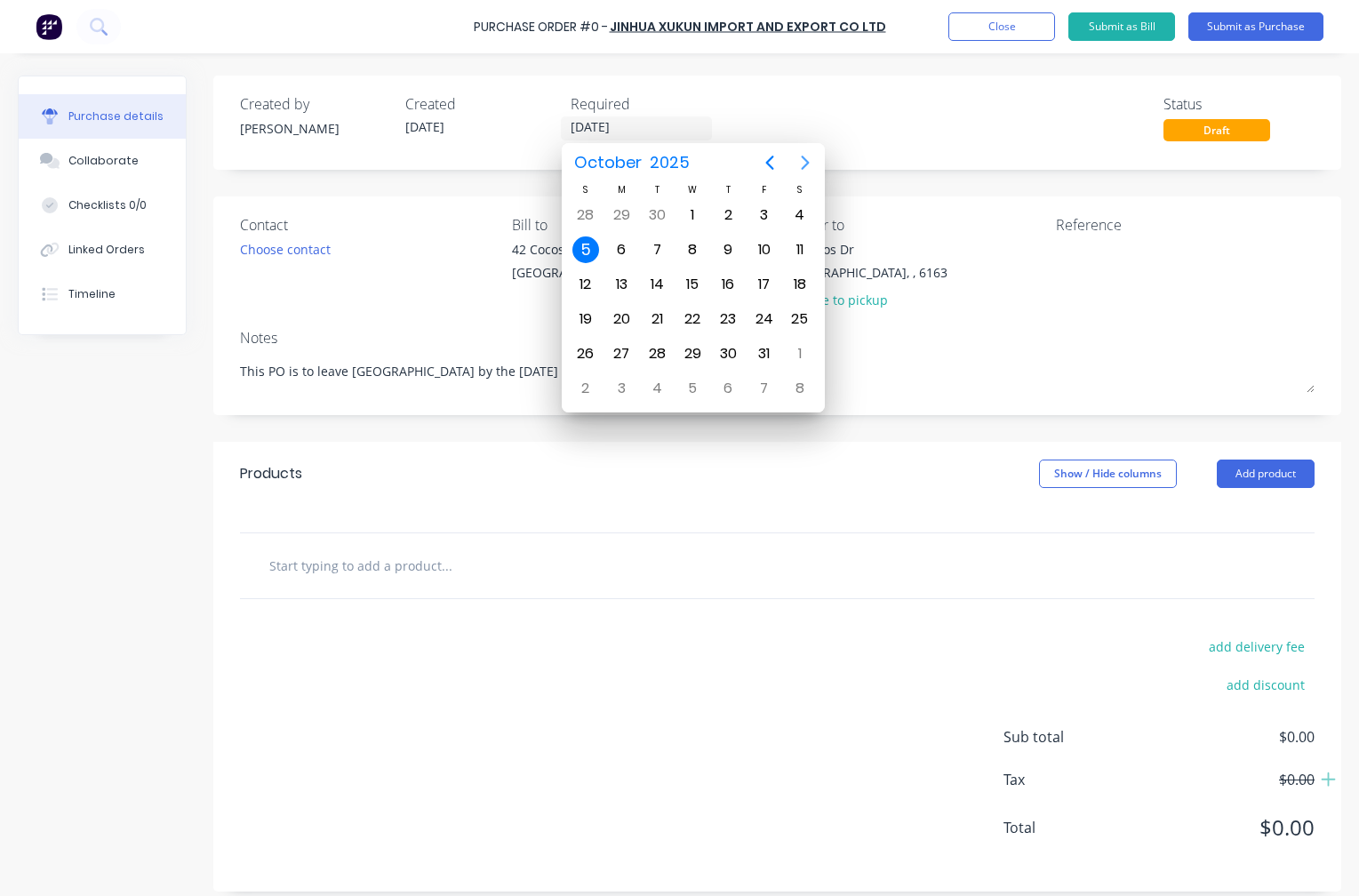
click at [808, 161] on icon "Next page" at bounding box center [805, 163] width 21 height 21
click at [691, 389] on div "3" at bounding box center [693, 389] width 27 height 27
type textarea "x"
type input "[DATE]"
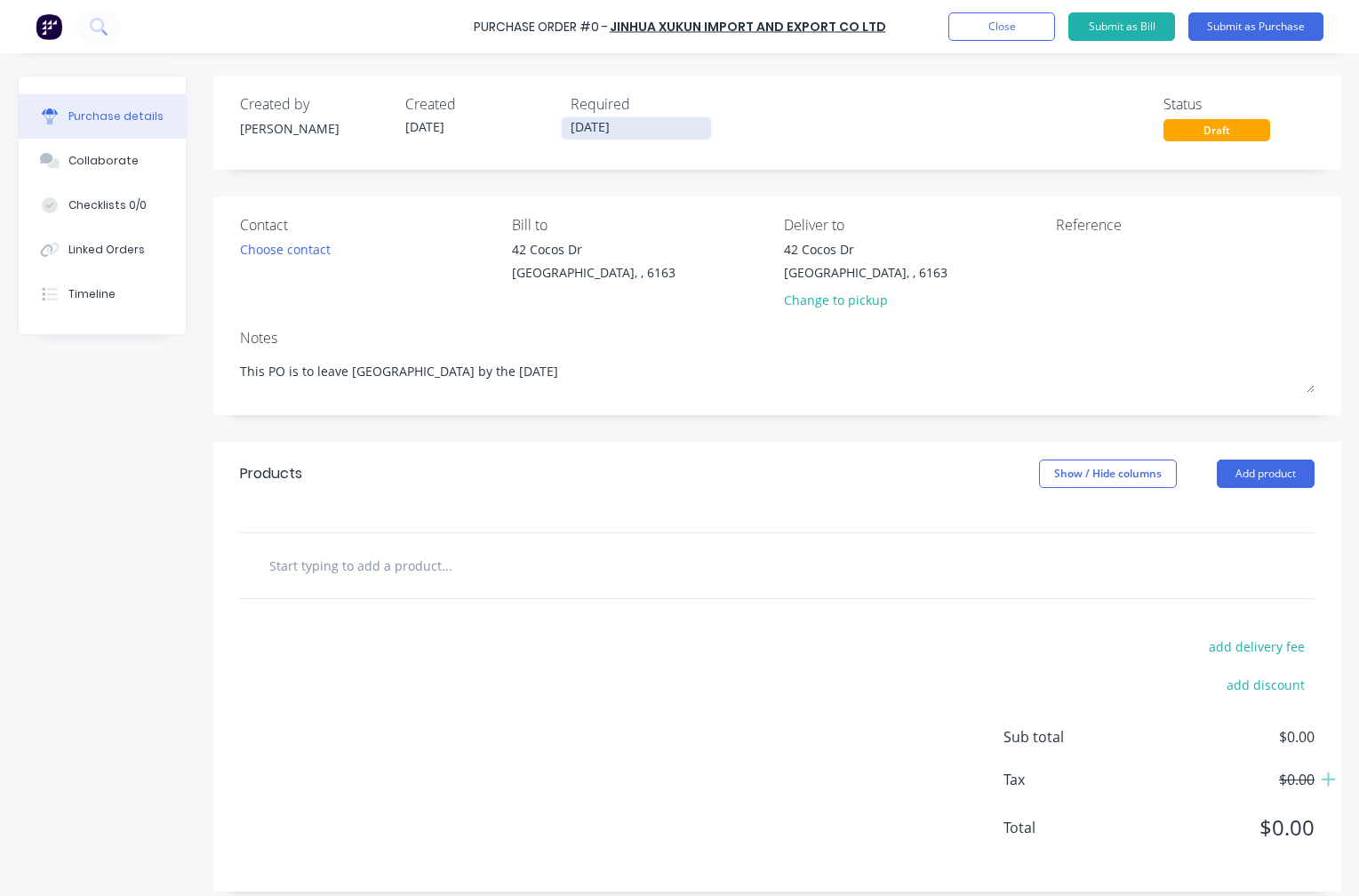
click at [637, 116] on label "[DATE]" at bounding box center [636, 128] width 152 height 24
click at [637, 117] on input "[DATE]" at bounding box center [636, 128] width 150 height 22
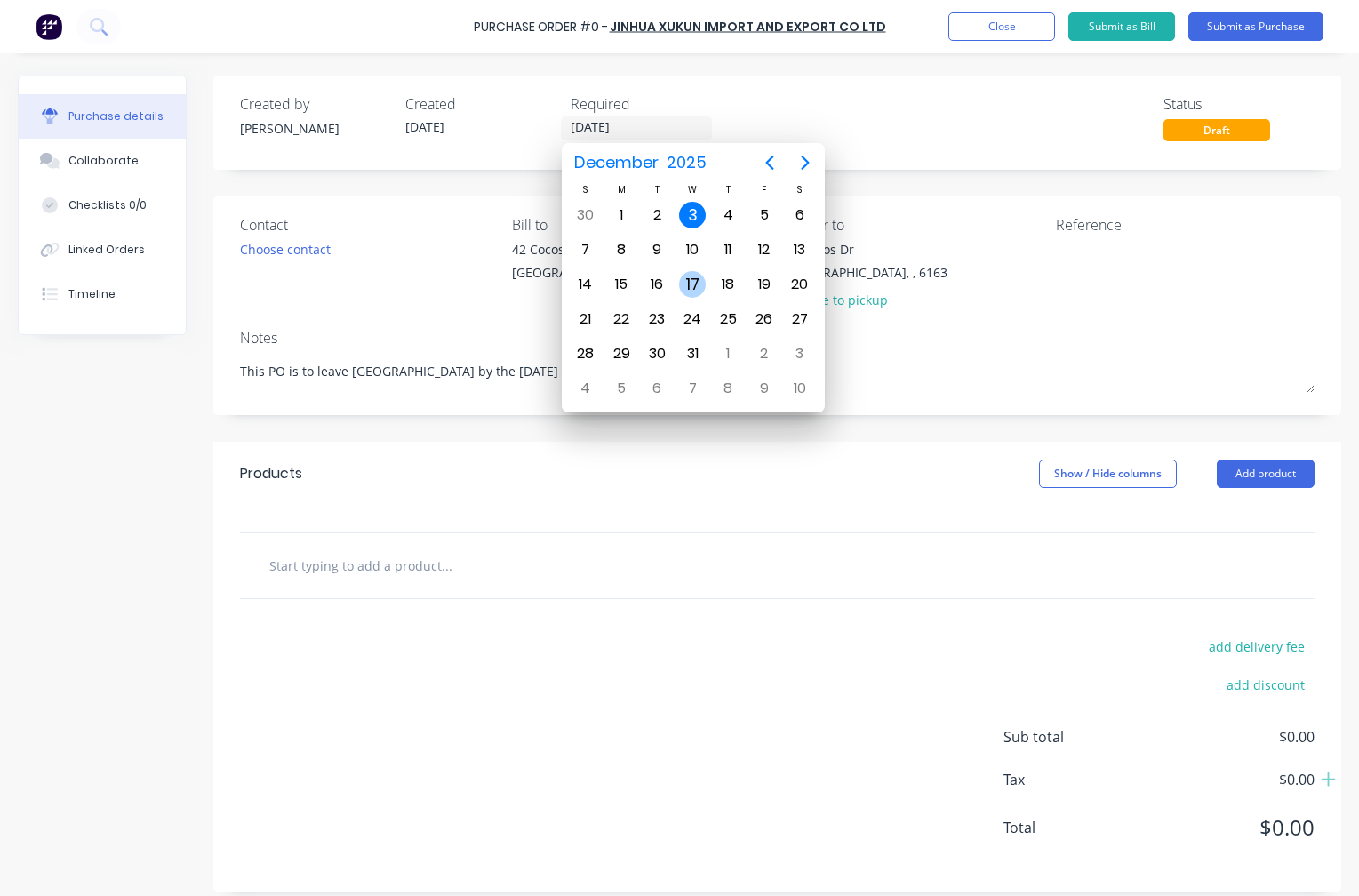
click at [699, 277] on div "17" at bounding box center [693, 284] width 27 height 27
type textarea "x"
type input "[DATE]"
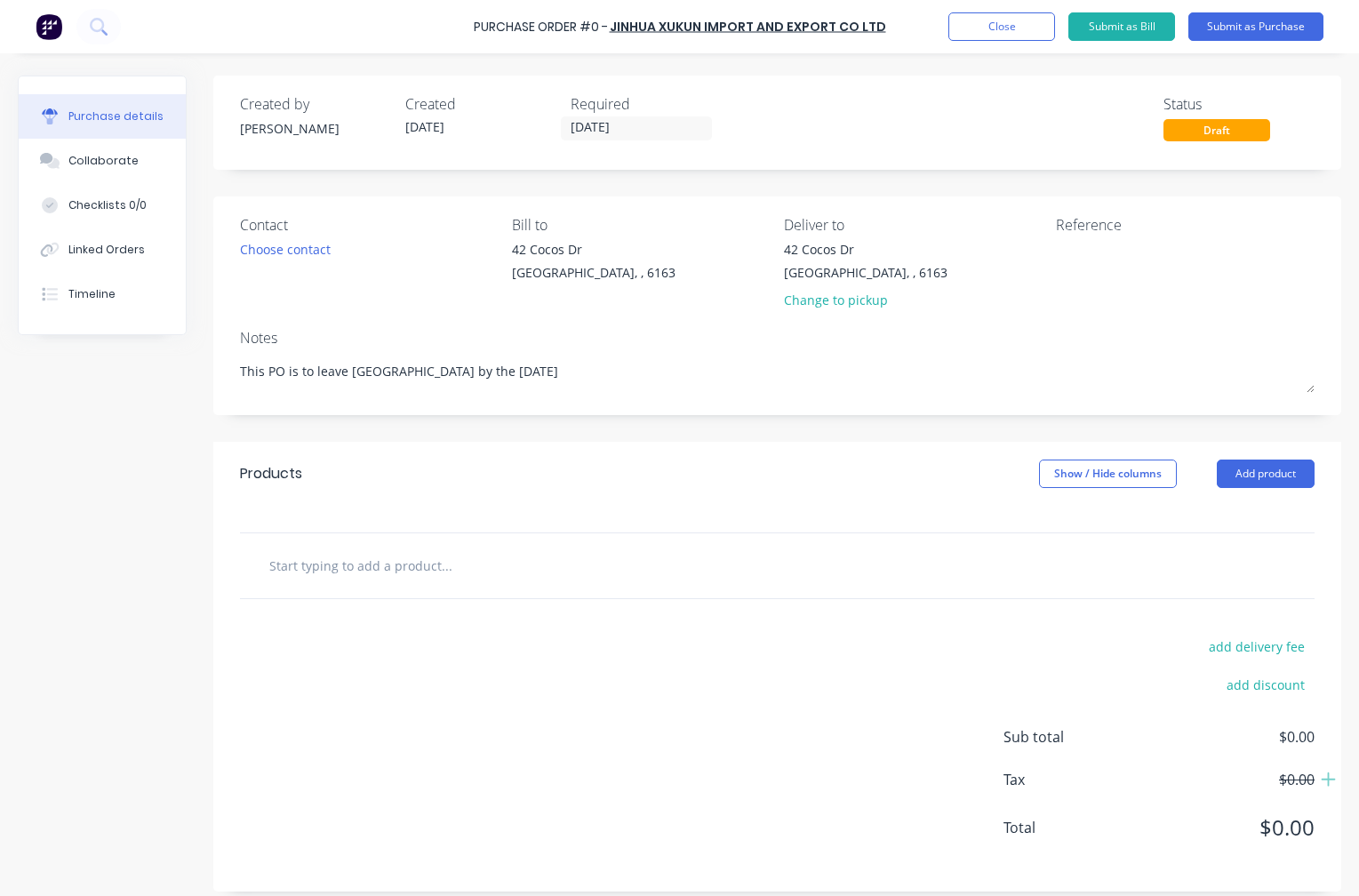
click at [335, 566] on input "text" at bounding box center [446, 565] width 356 height 35
type textarea "x"
type input "0"
type textarea "x"
type input "00"
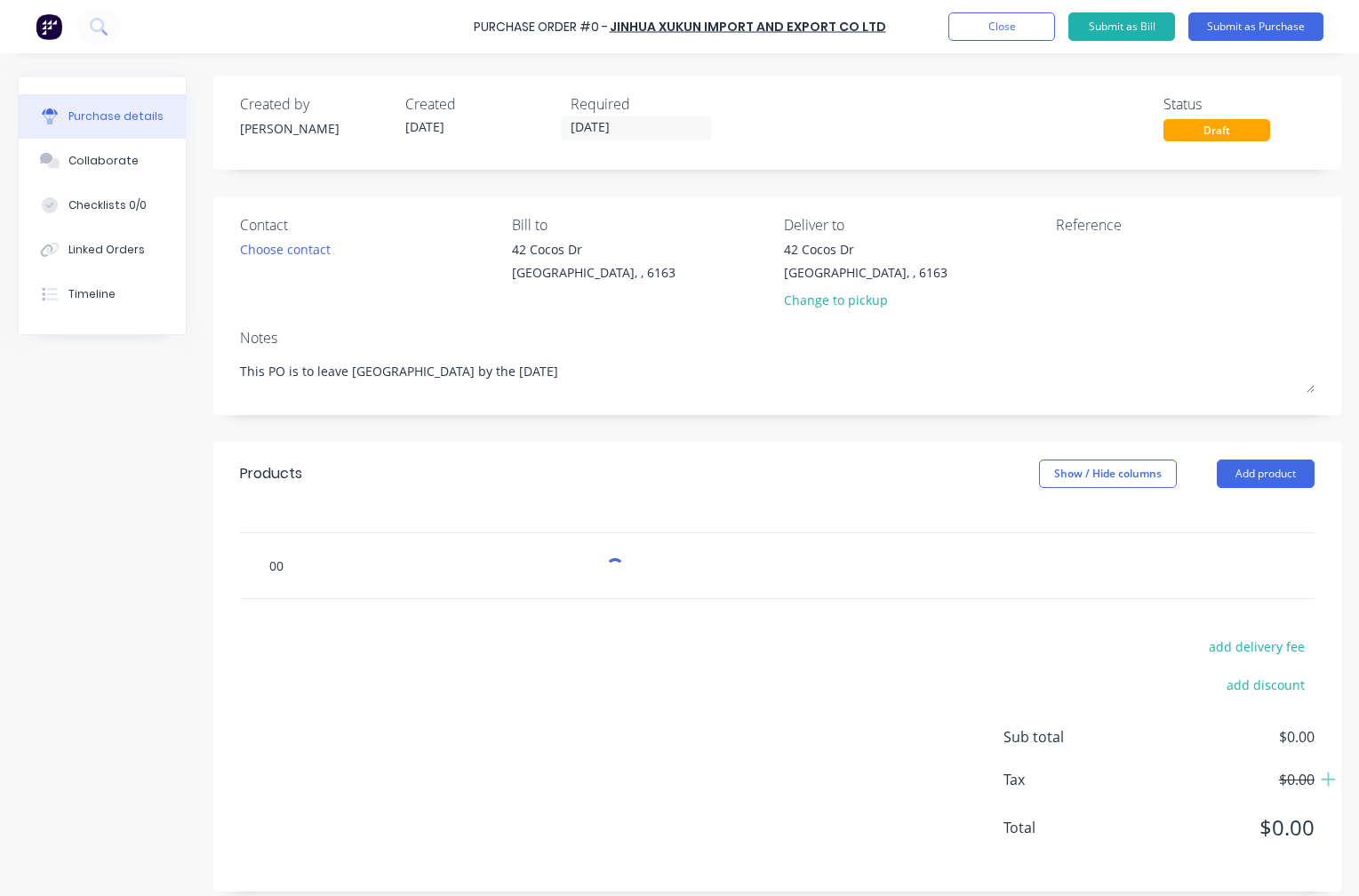
type textarea "x"
type input "004"
type textarea "x"
type input "0045"
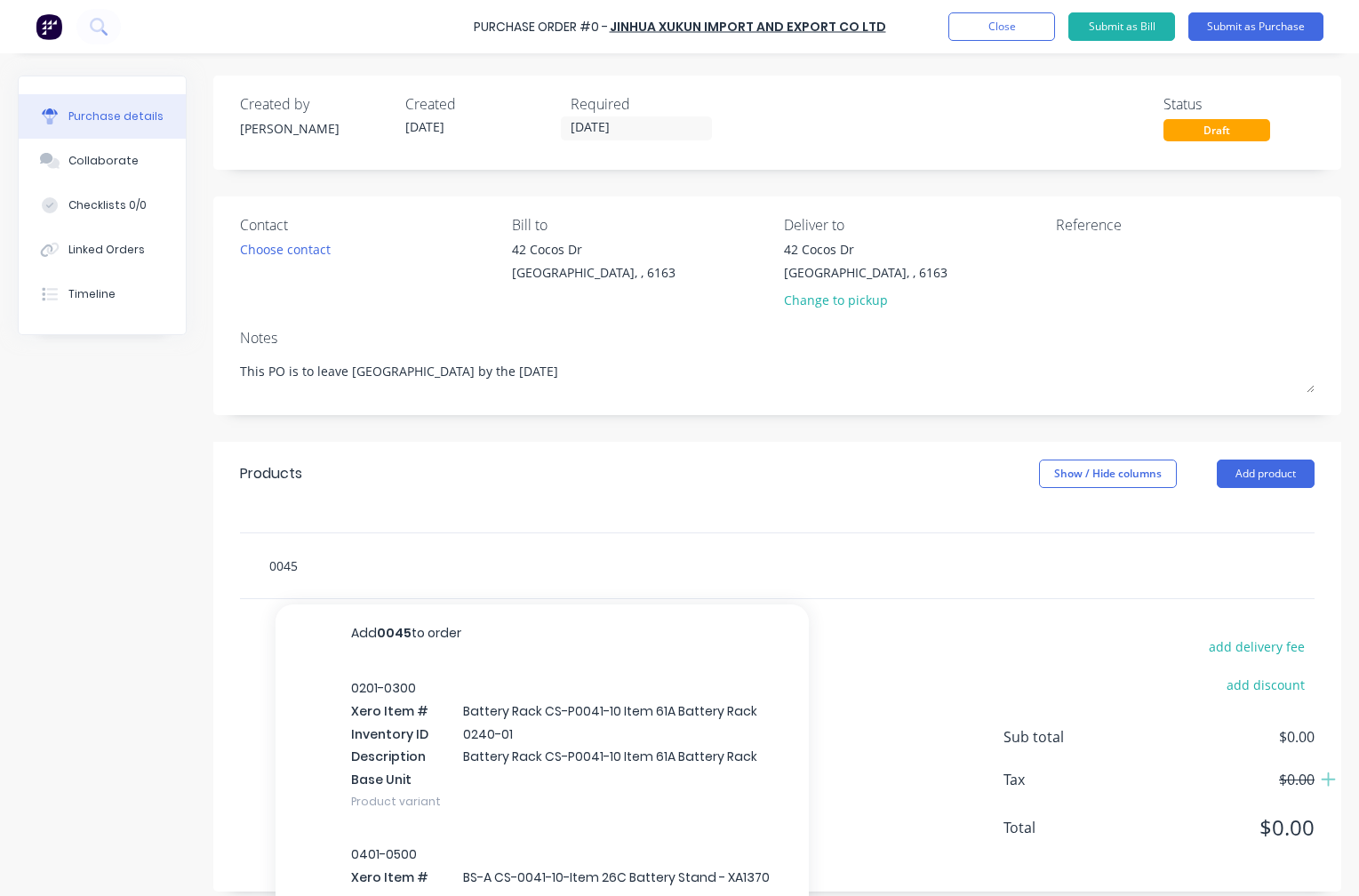
type textarea "x"
type input "0045-"
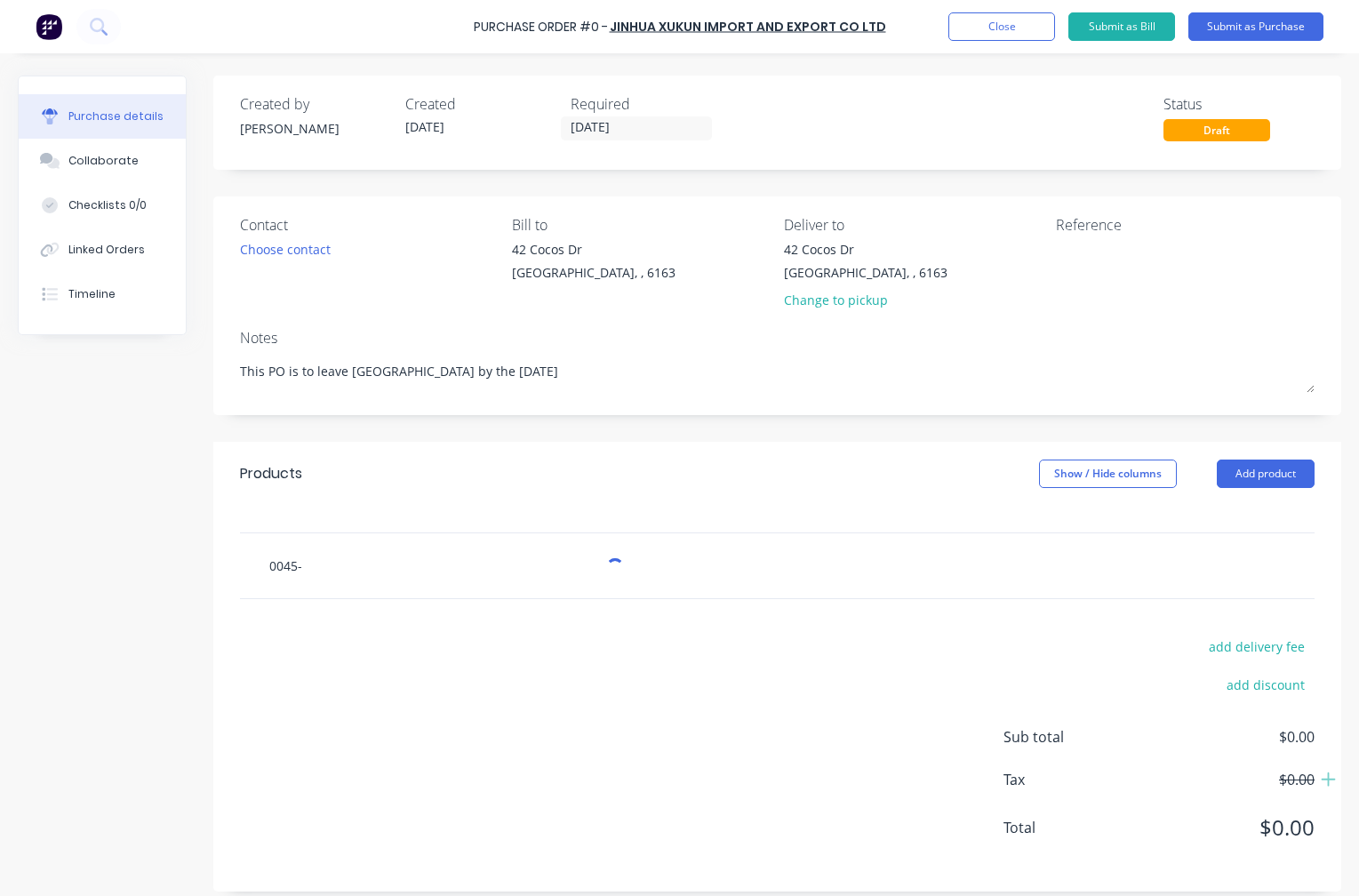
type textarea "x"
type input "0045-9"
type textarea "x"
type input "0045-99"
type textarea "x"
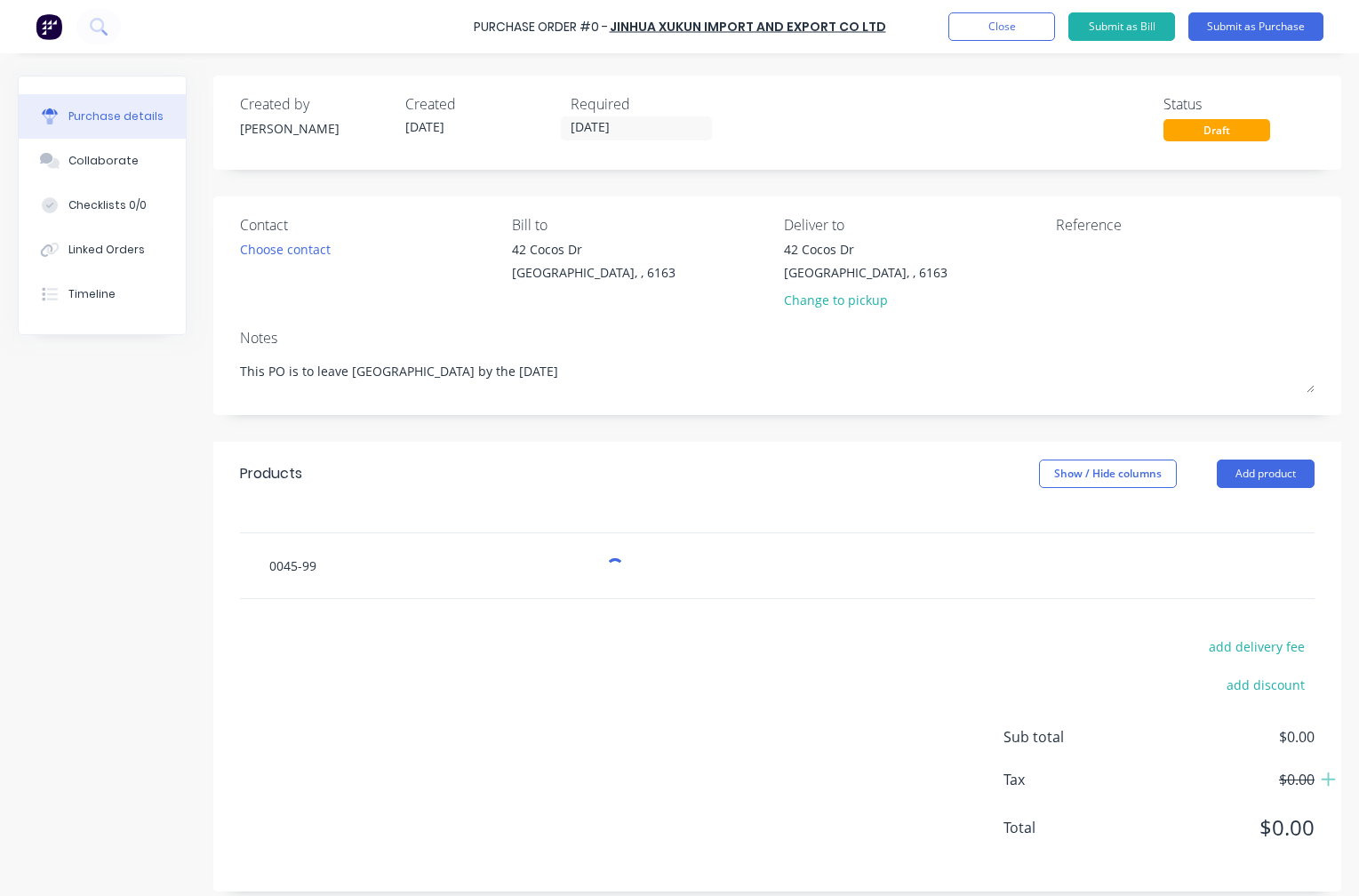
type input "0045-996"
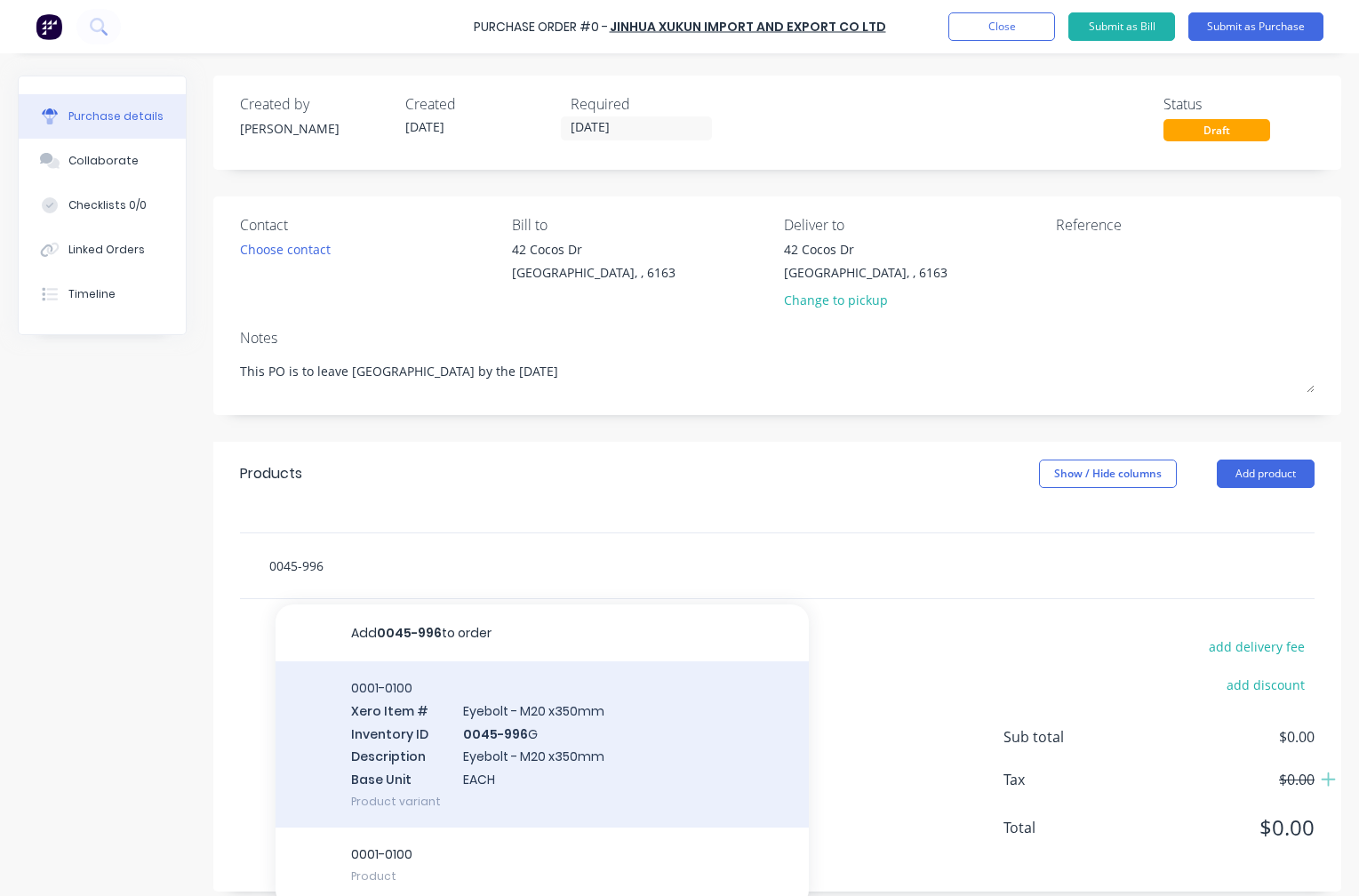
type textarea "x"
type input "0045-996"
click at [533, 757] on div "0001-0100 Xero Item # Eyebolt - M20 x350mm Inventory ID 0045-996 G Description …" at bounding box center [542, 744] width 534 height 166
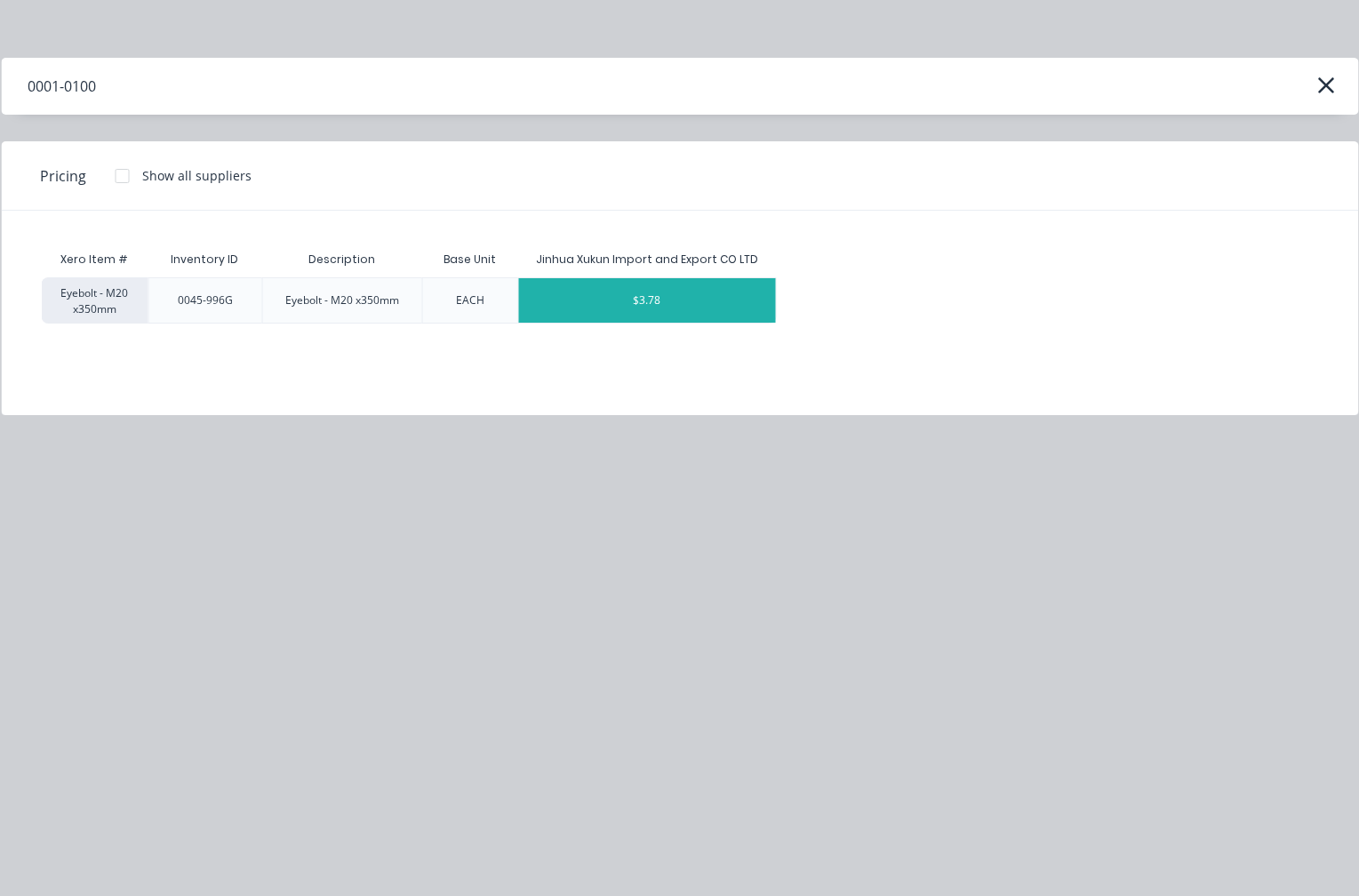
click at [666, 303] on div "$3.78" at bounding box center [647, 300] width 257 height 45
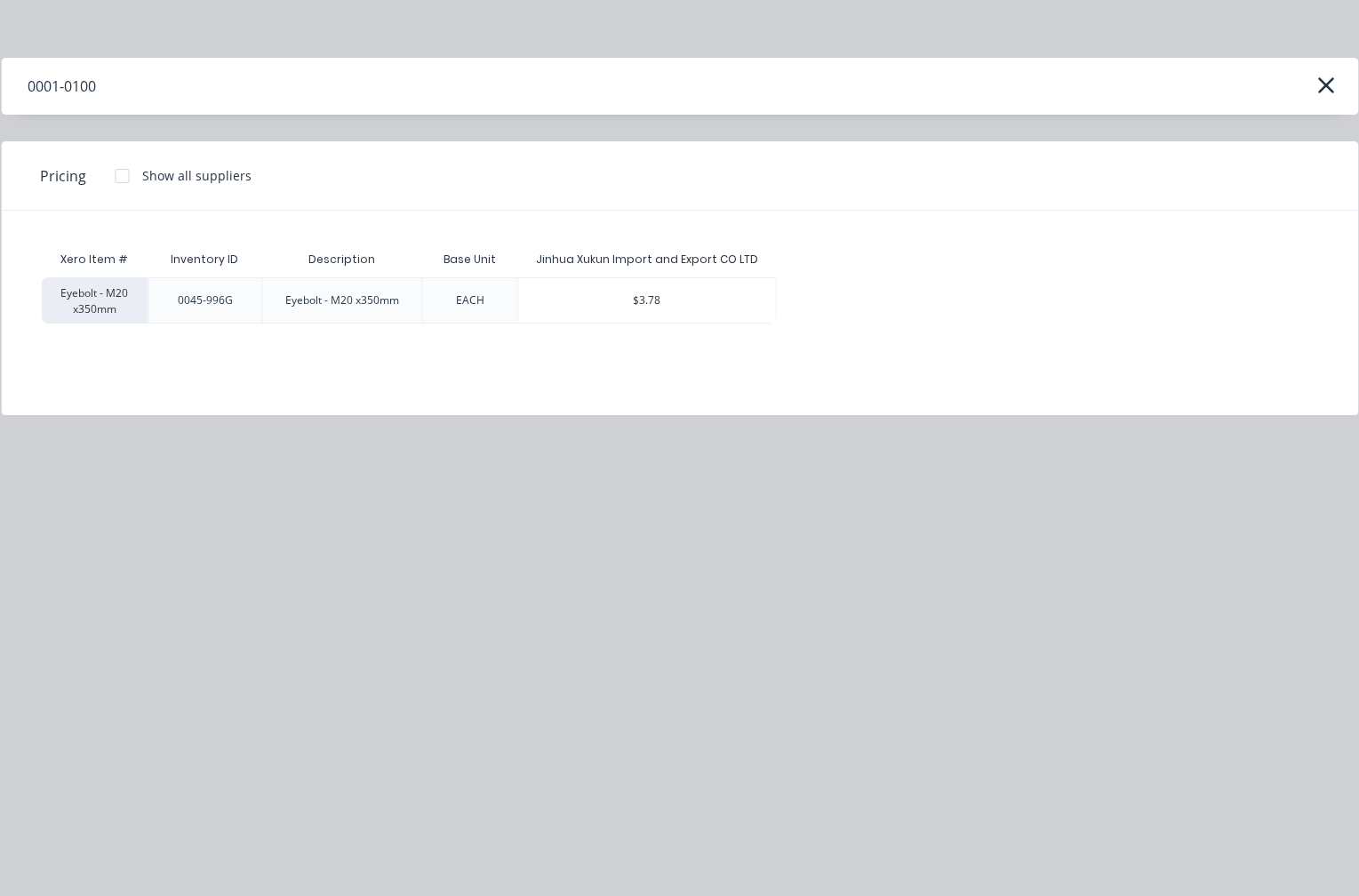
type textarea "x"
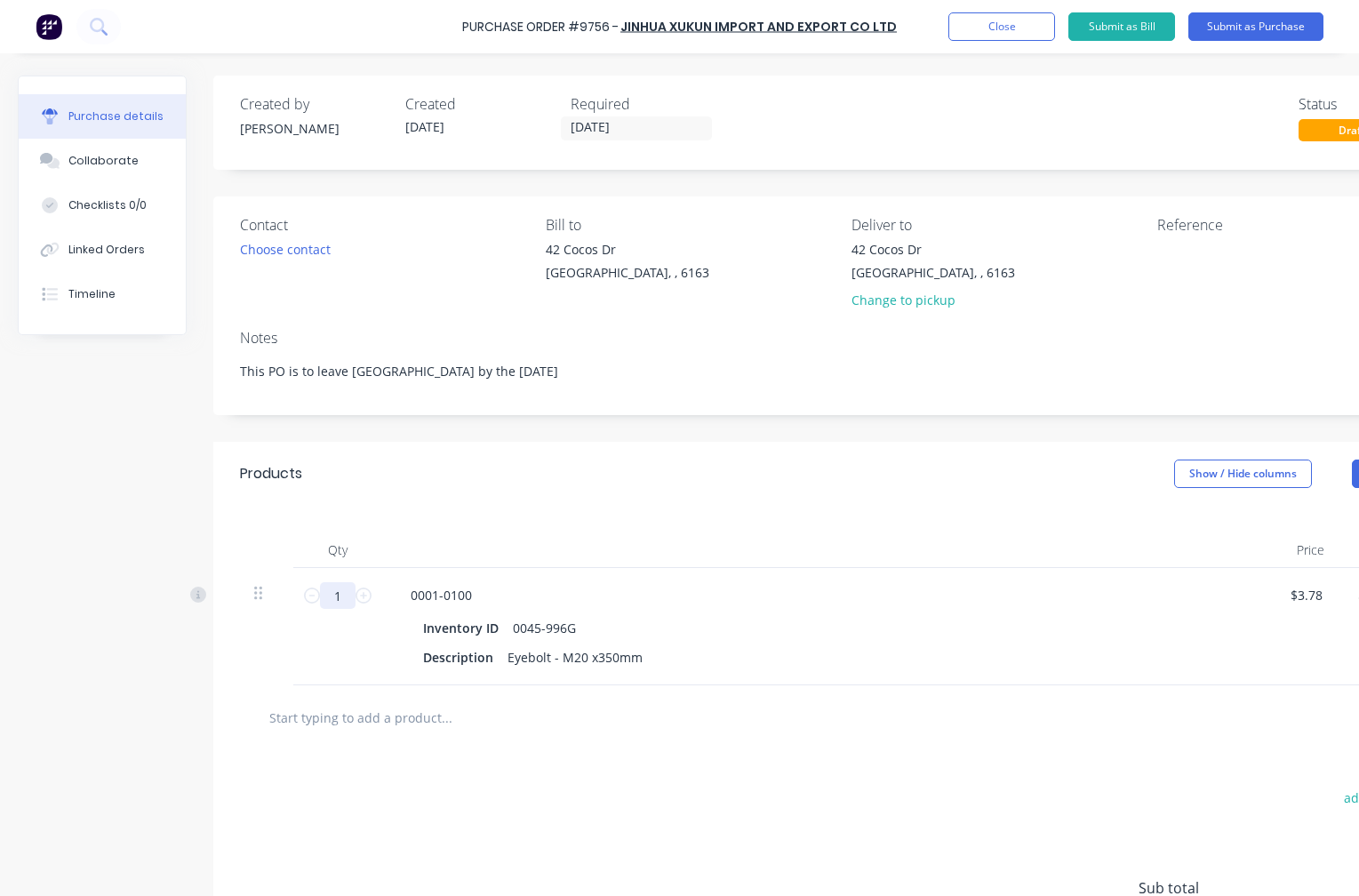
click at [350, 600] on input "1" at bounding box center [337, 595] width 35 height 27
type textarea "x"
type input "4"
type input "$15.12"
type textarea "x"
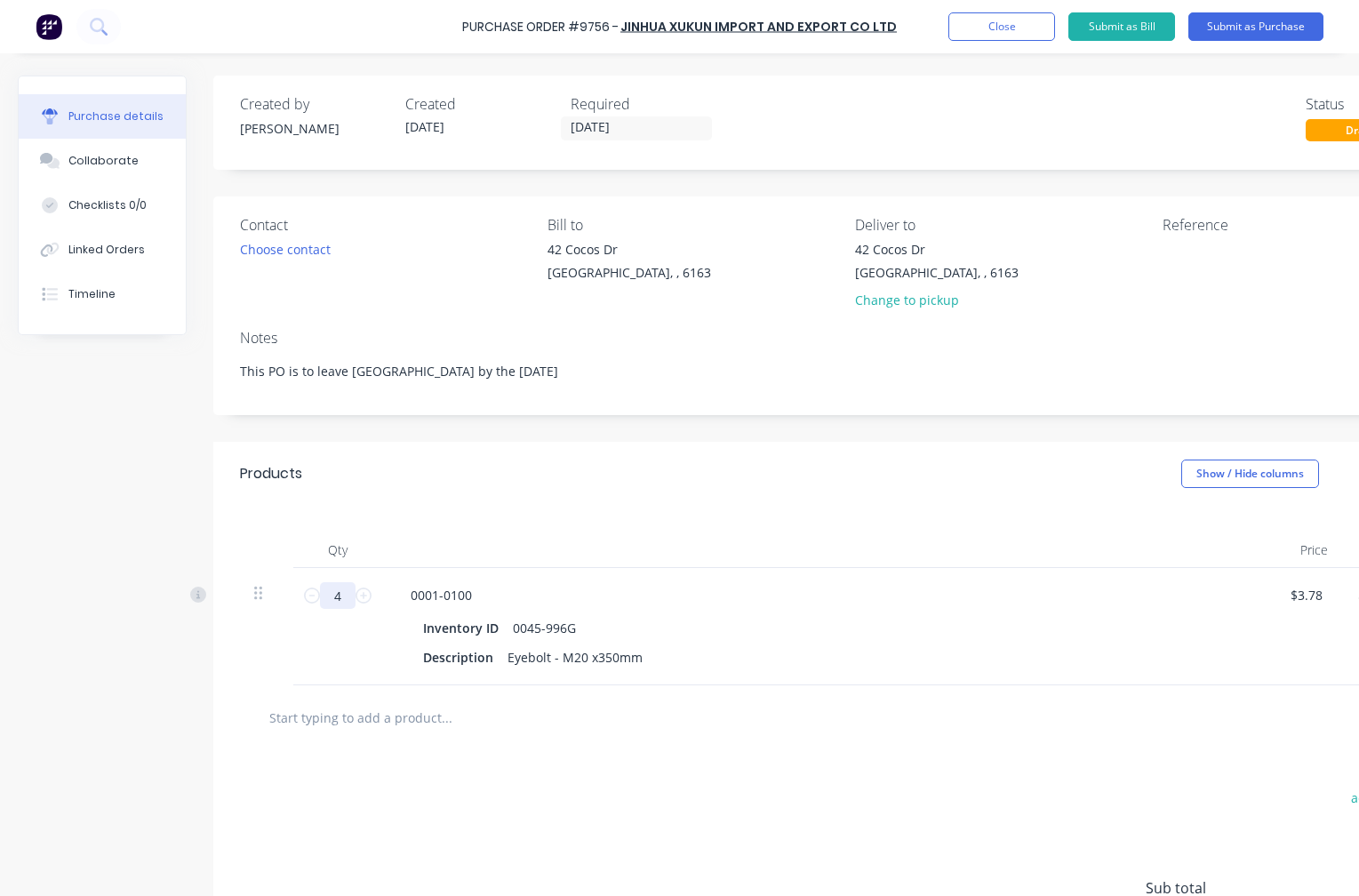
type input "40"
type input "$151.20"
type textarea "x"
type input "400"
type input "$1,512.00"
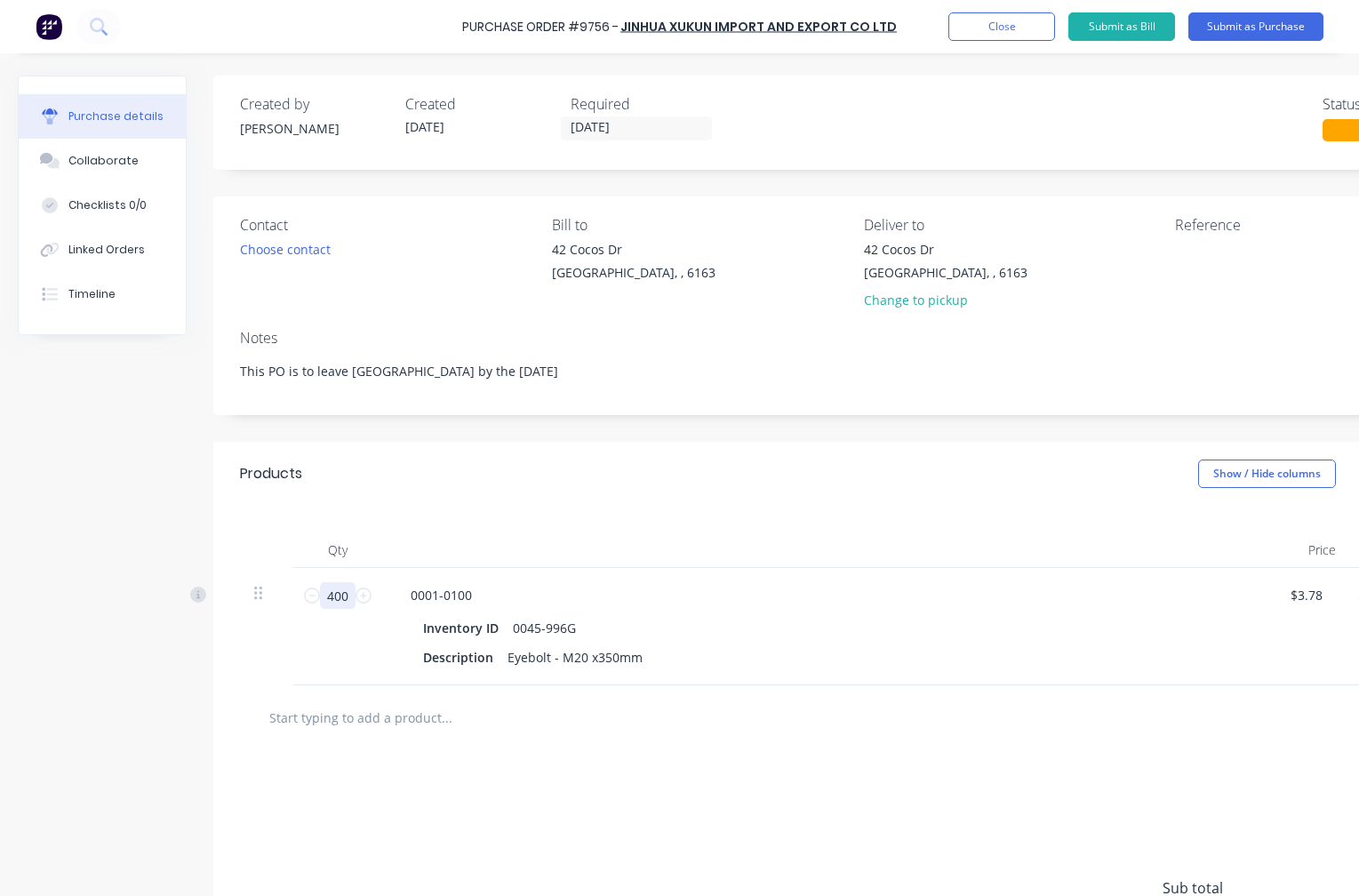
type textarea "x"
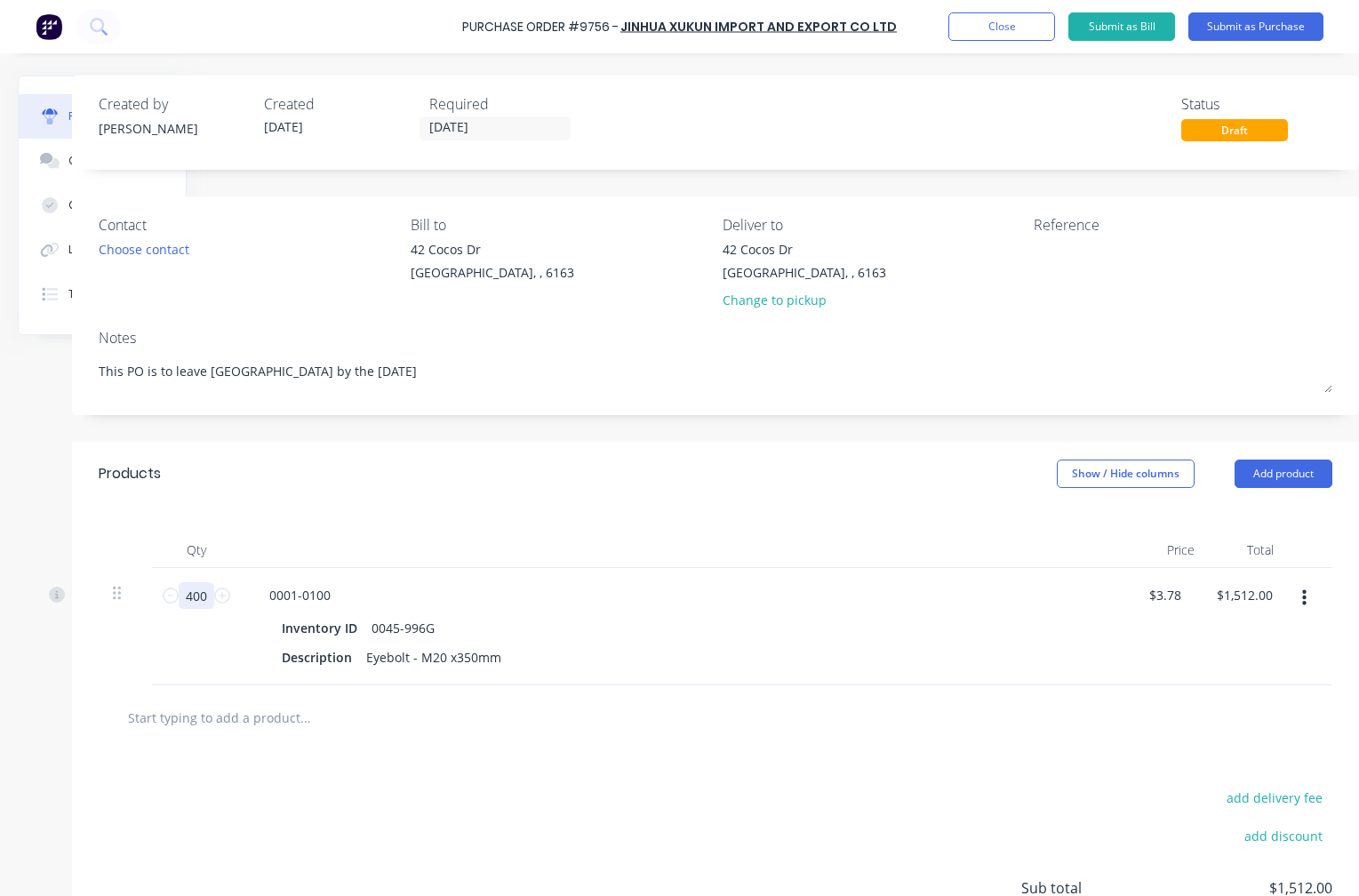
scroll to position [0, 154]
type input "400"
click at [1295, 599] on button "button" at bounding box center [1304, 598] width 42 height 32
click at [1267, 716] on button "Exclude from tax" at bounding box center [1249, 717] width 152 height 35
click at [212, 725] on input "text" at bounding box center [305, 718] width 356 height 35
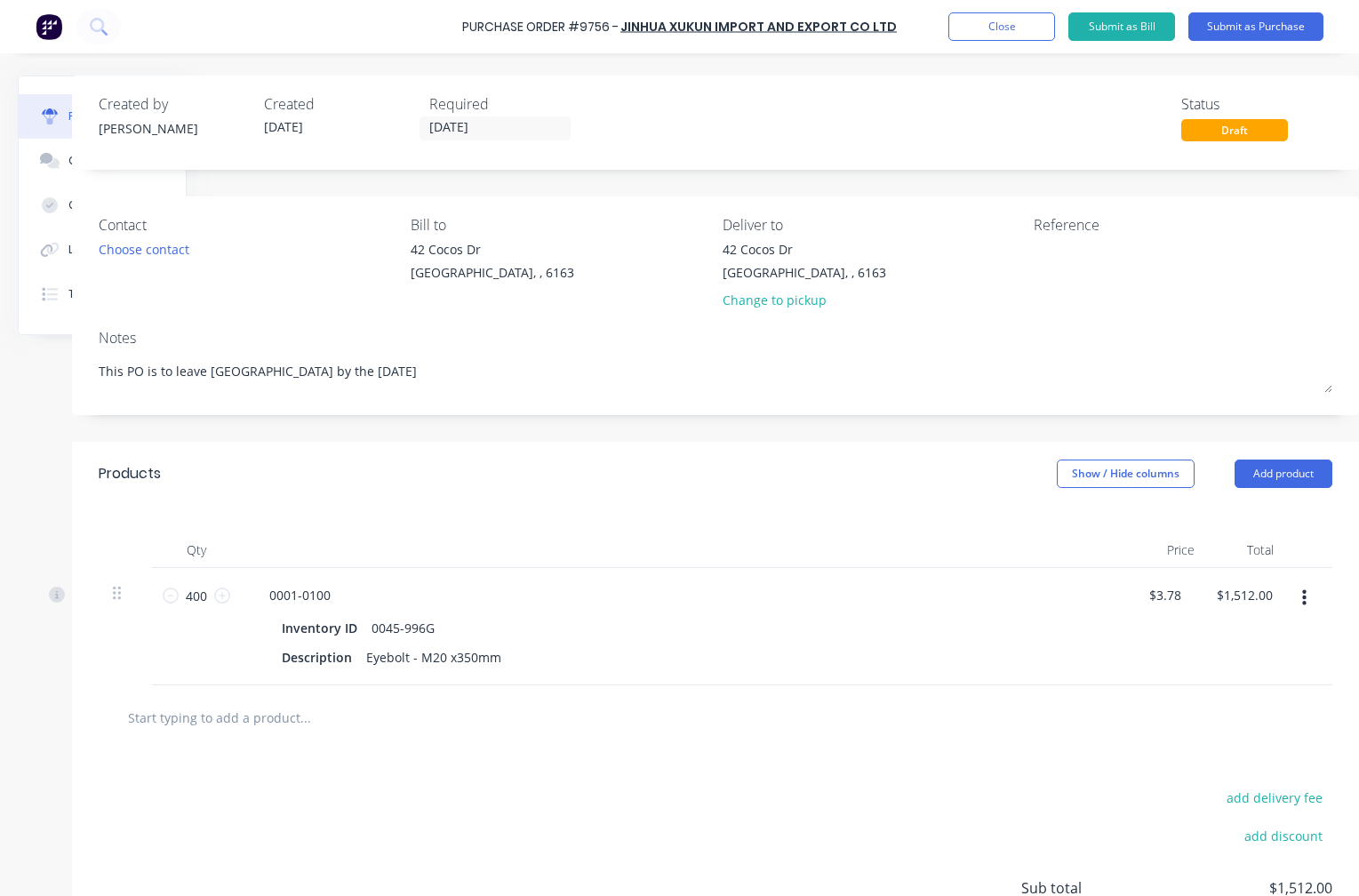
type textarea "x"
type input "0"
type textarea "x"
type input "00"
type textarea "x"
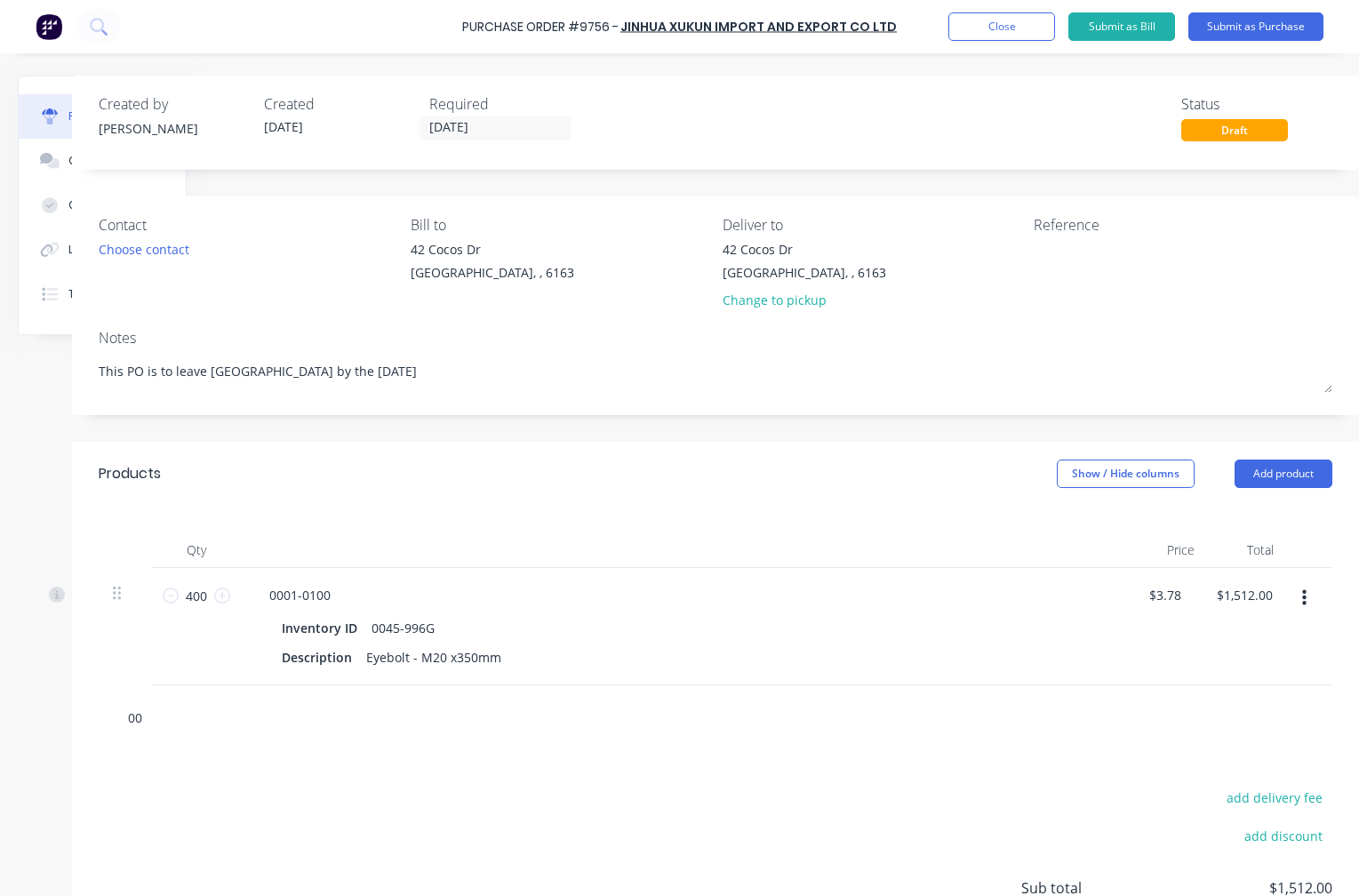
type input "006"
type textarea "x"
type input "0062"
type textarea "x"
type input "0062-"
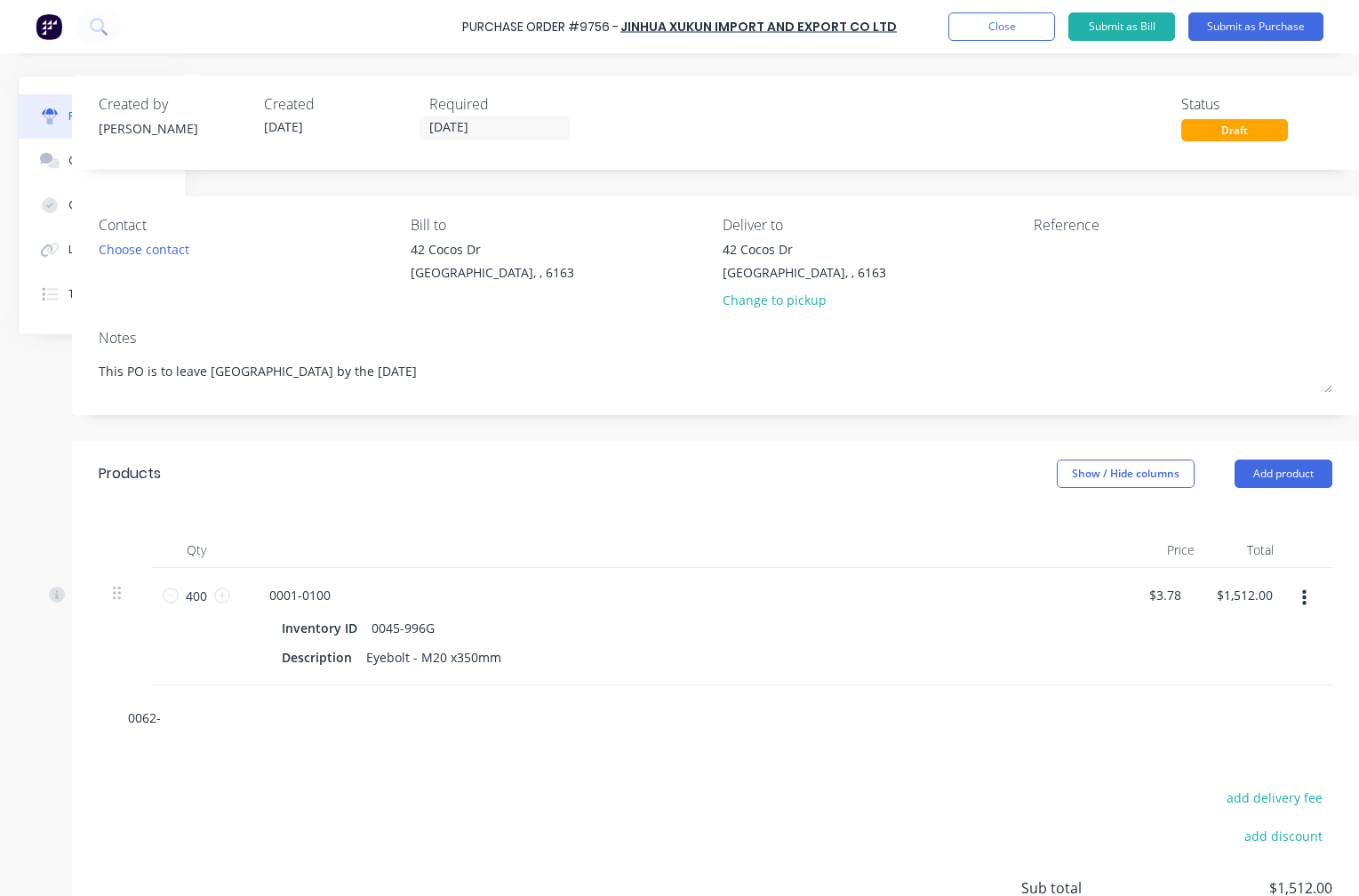
type textarea "x"
type input "0062-9"
type textarea "x"
type input "0062-99"
type textarea "x"
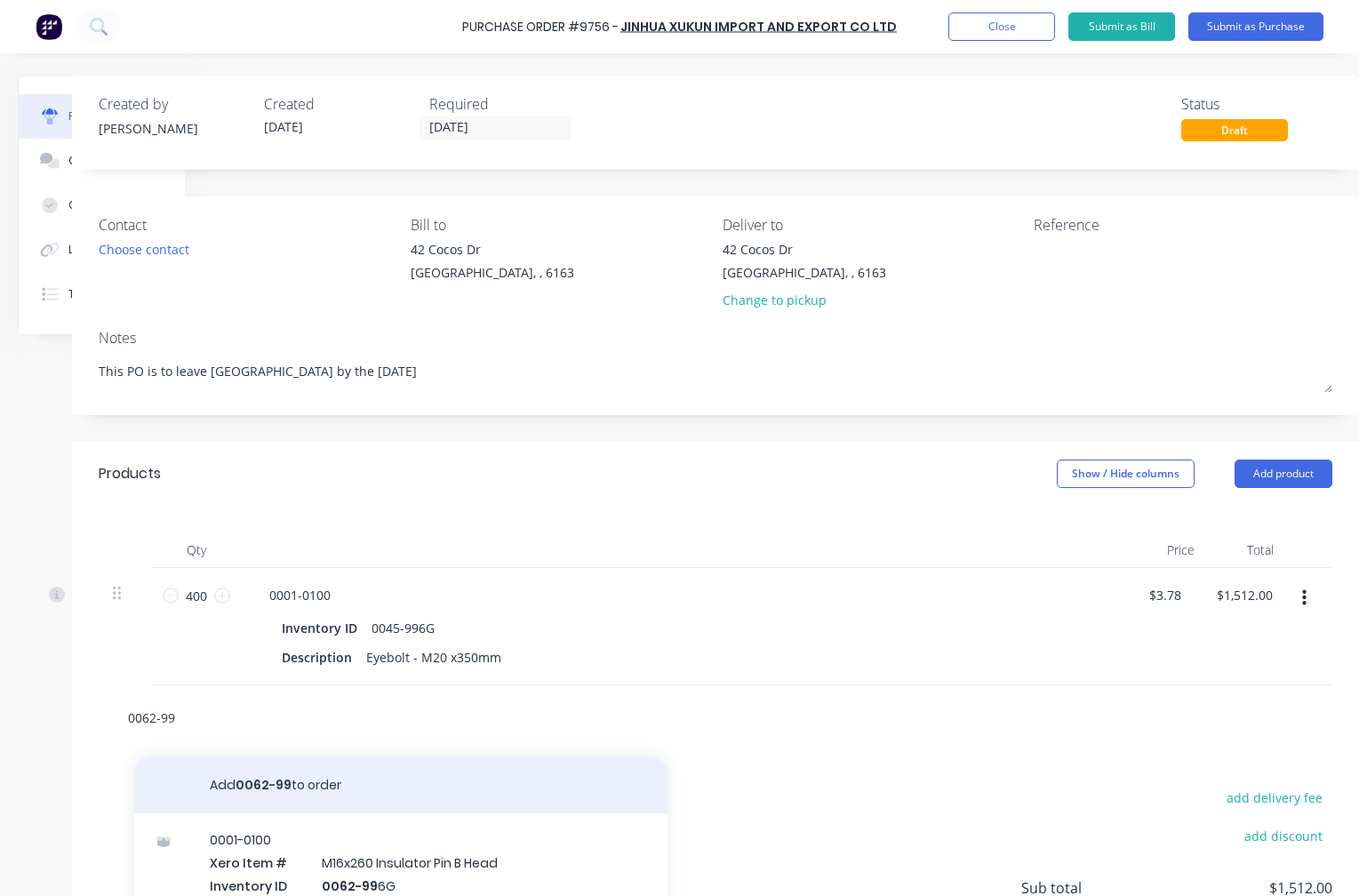
type input "0062-99"
click at [323, 804] on button "Add 0062-99 to order" at bounding box center [401, 784] width 534 height 57
type textarea "x"
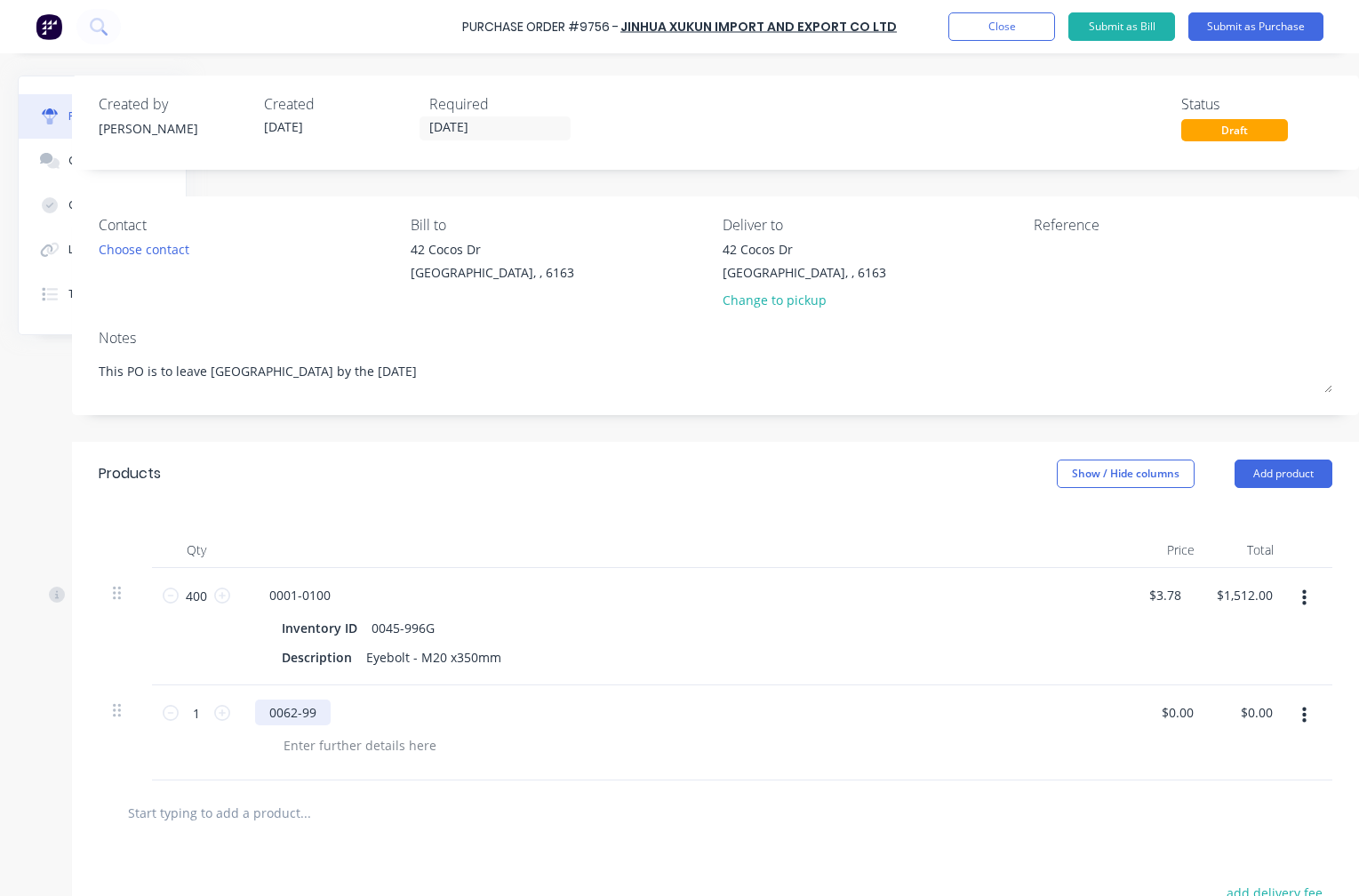
type textarea "x"
click at [312, 715] on div "0062-99" at bounding box center [292, 713] width 75 height 26
click at [1286, 704] on button "button" at bounding box center [1304, 716] width 42 height 32
click at [1226, 863] on button "Delete" at bounding box center [1249, 869] width 152 height 35
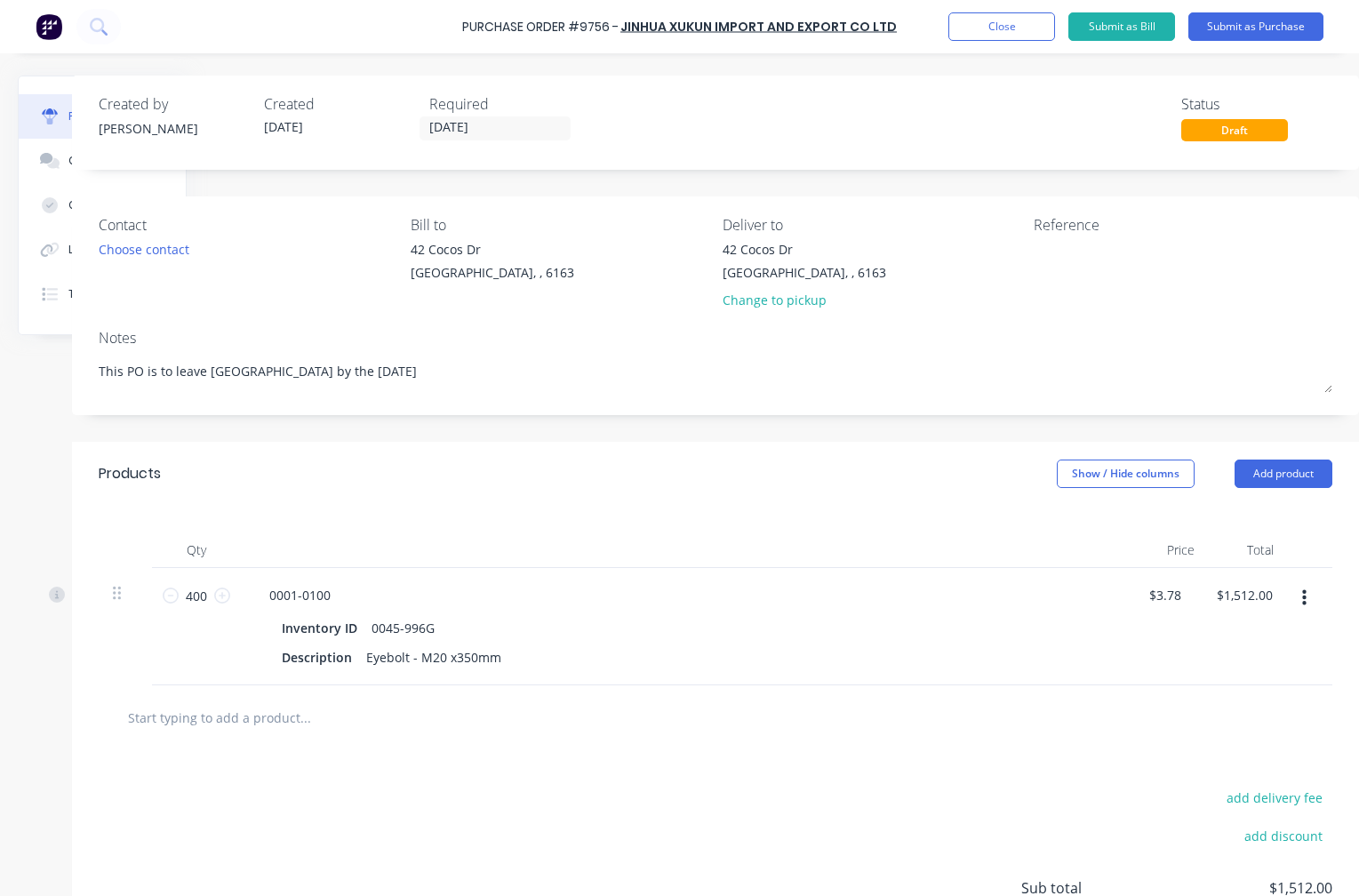
click at [191, 718] on input "text" at bounding box center [305, 718] width 356 height 35
type textarea "x"
type input "0"
type textarea "x"
type input "00"
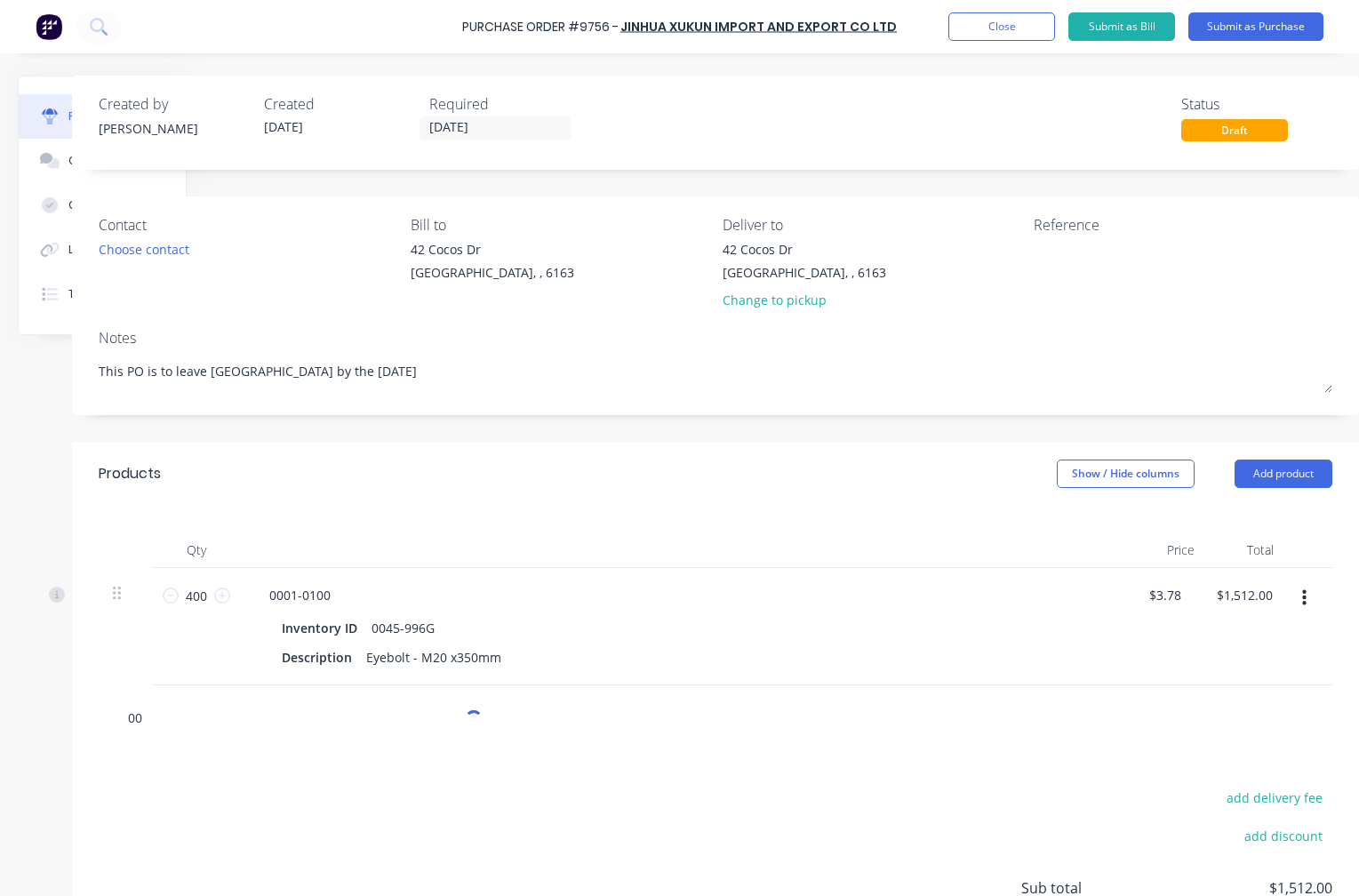
type textarea "x"
type input "006"
type textarea "x"
type input "0062"
type textarea "x"
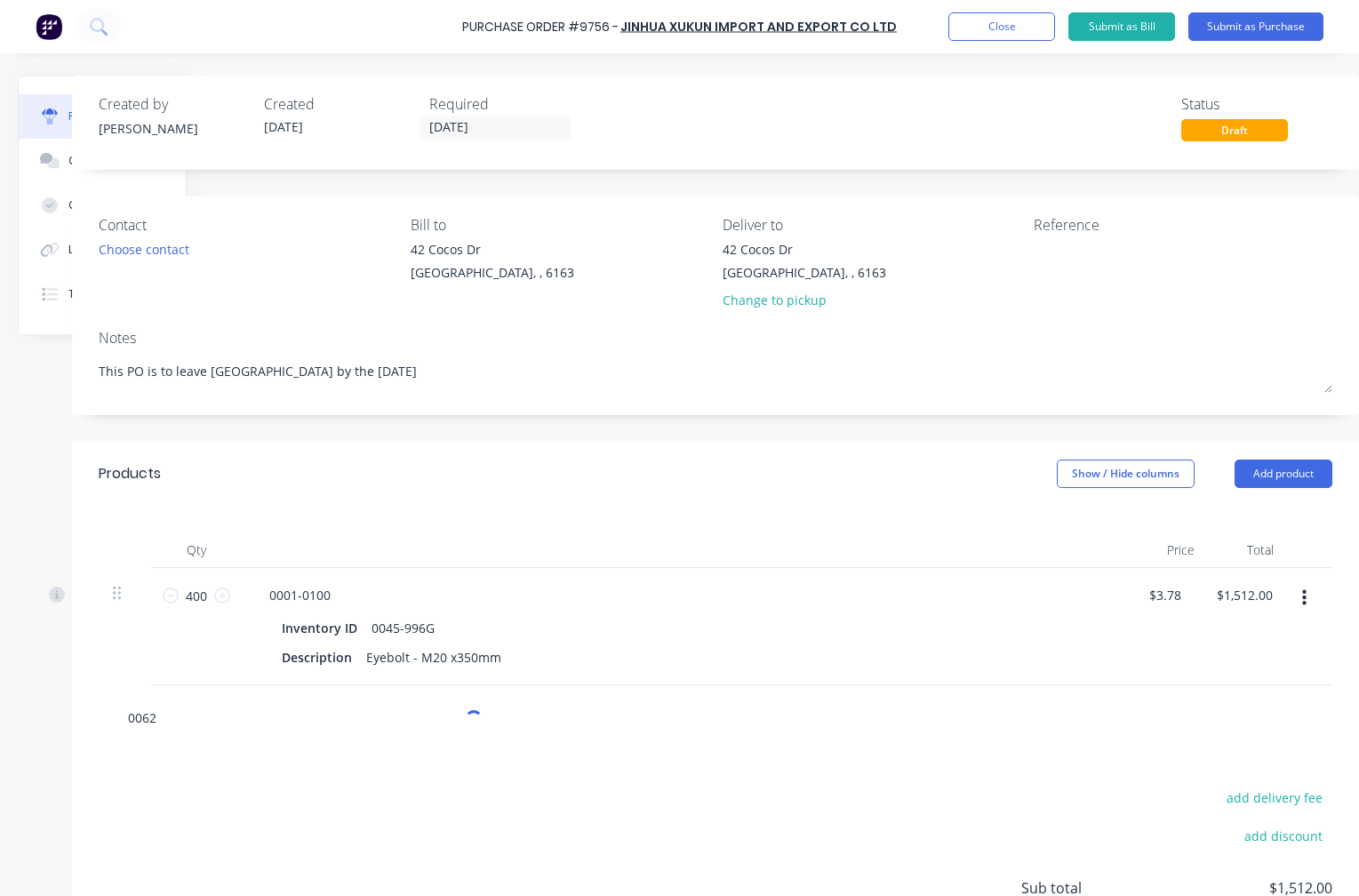
type input "0062-"
type textarea "x"
type input "0062-9"
type textarea "x"
type input "0062-99"
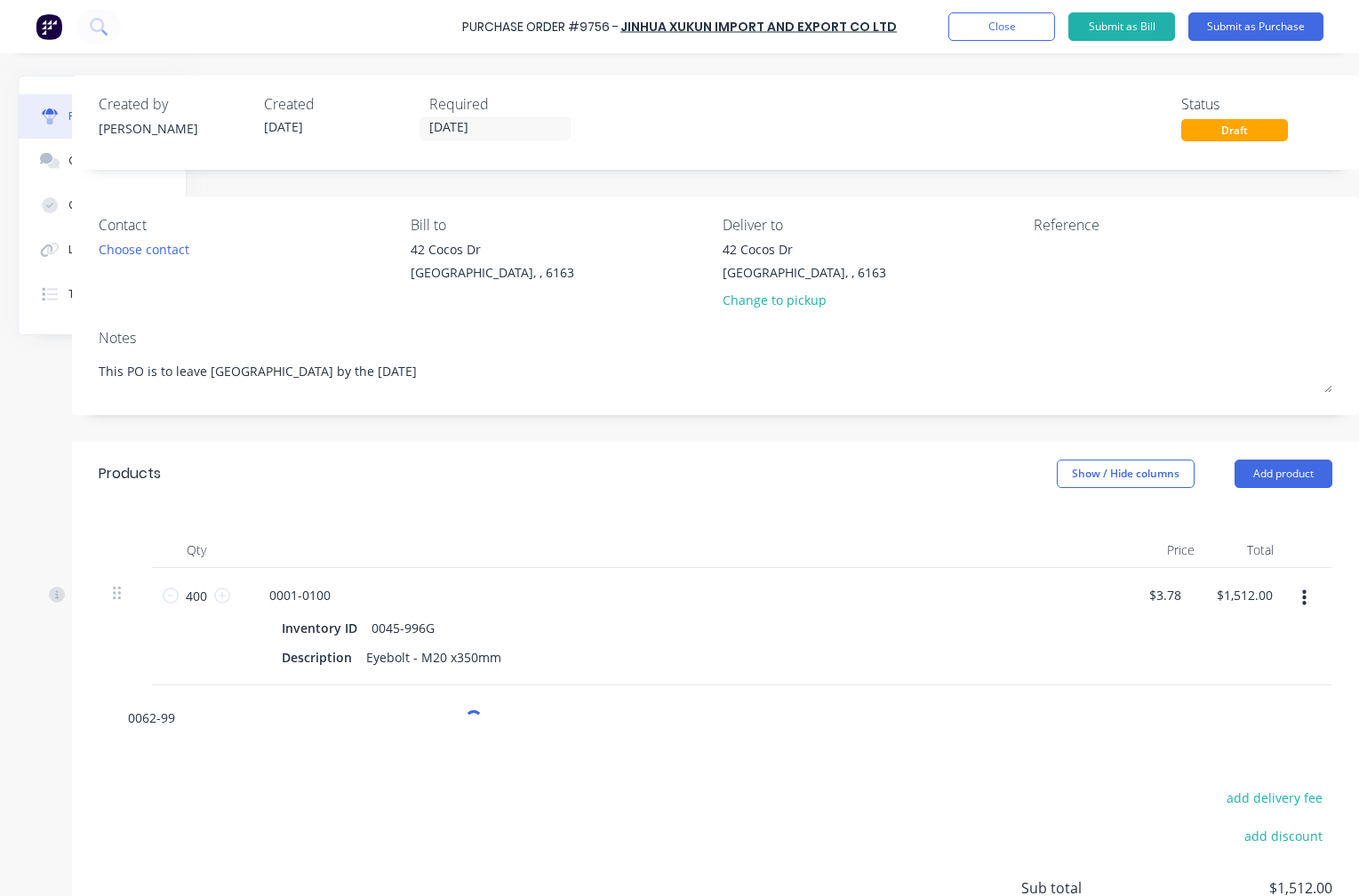
type textarea "x"
type input "0062-996"
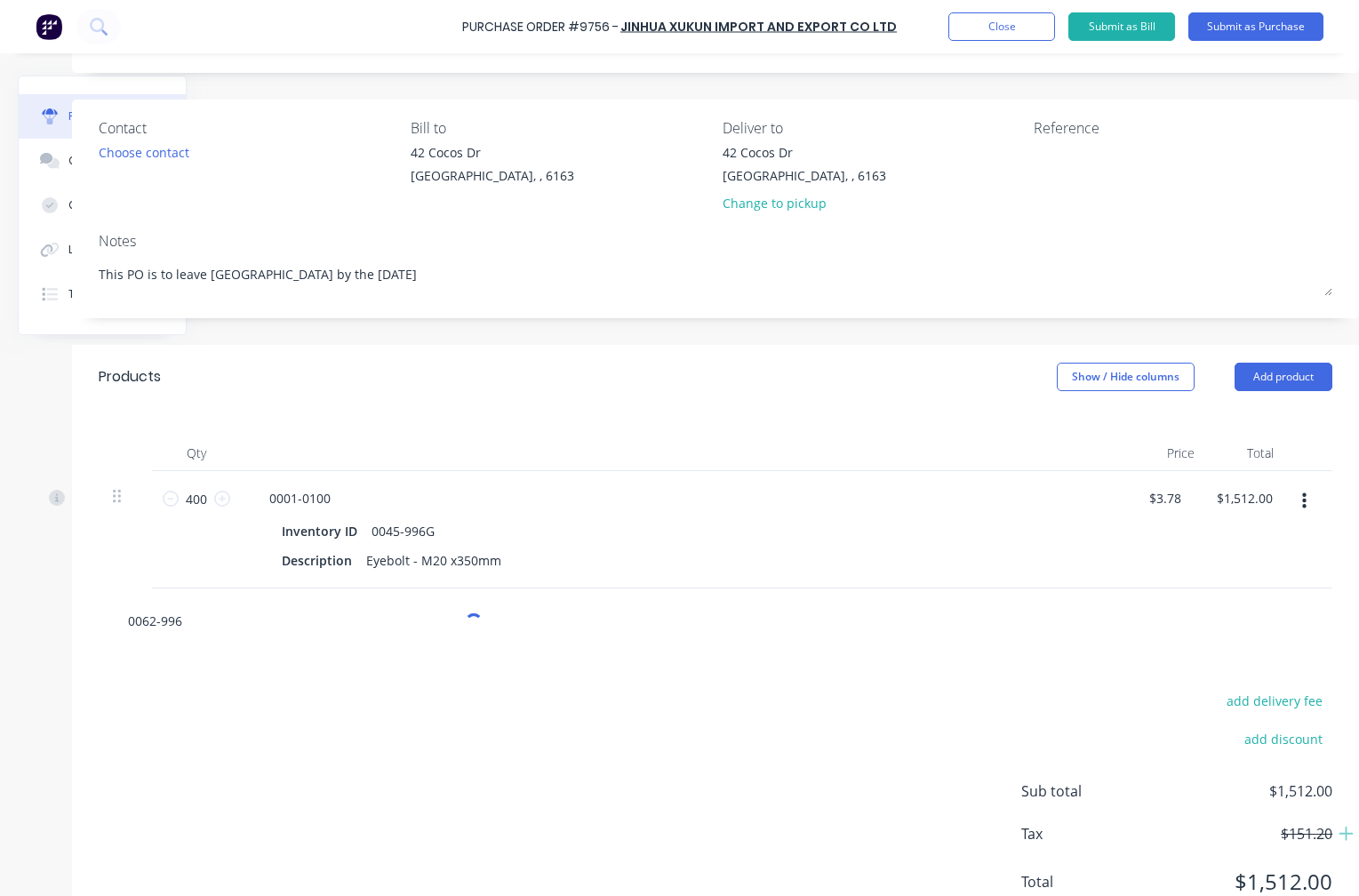
scroll to position [178, 154]
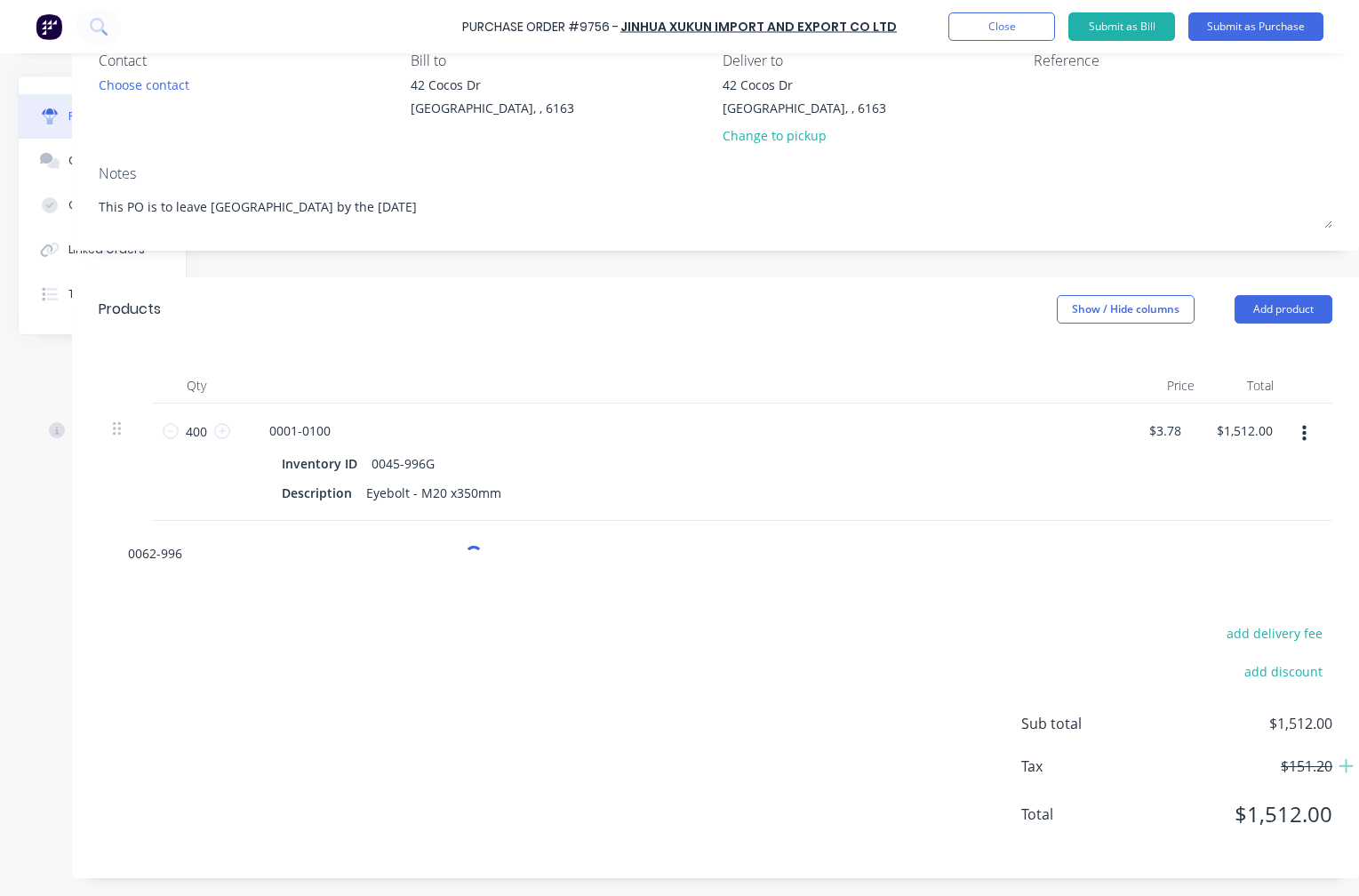
type textarea "x"
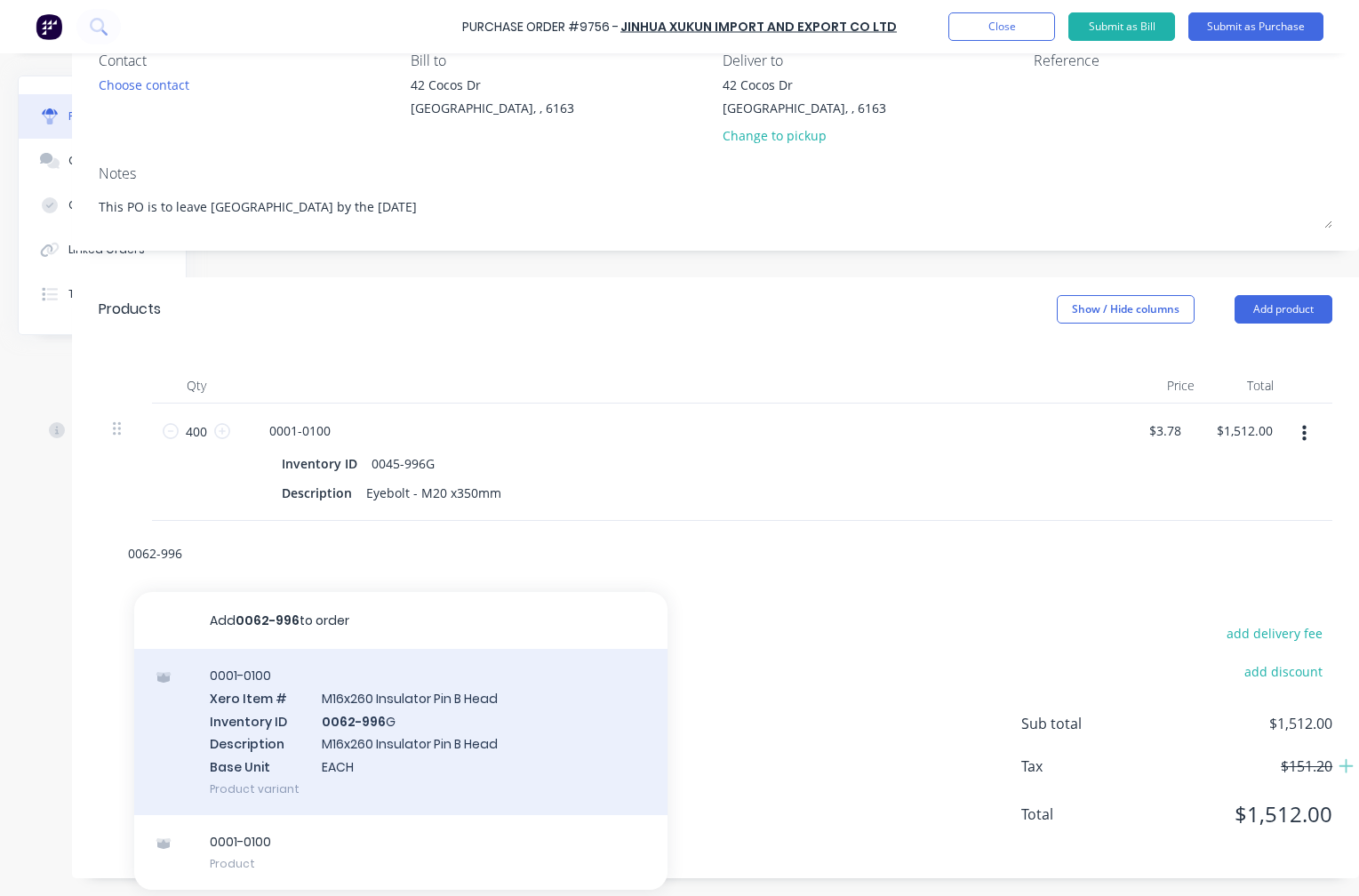
type input "0062-996"
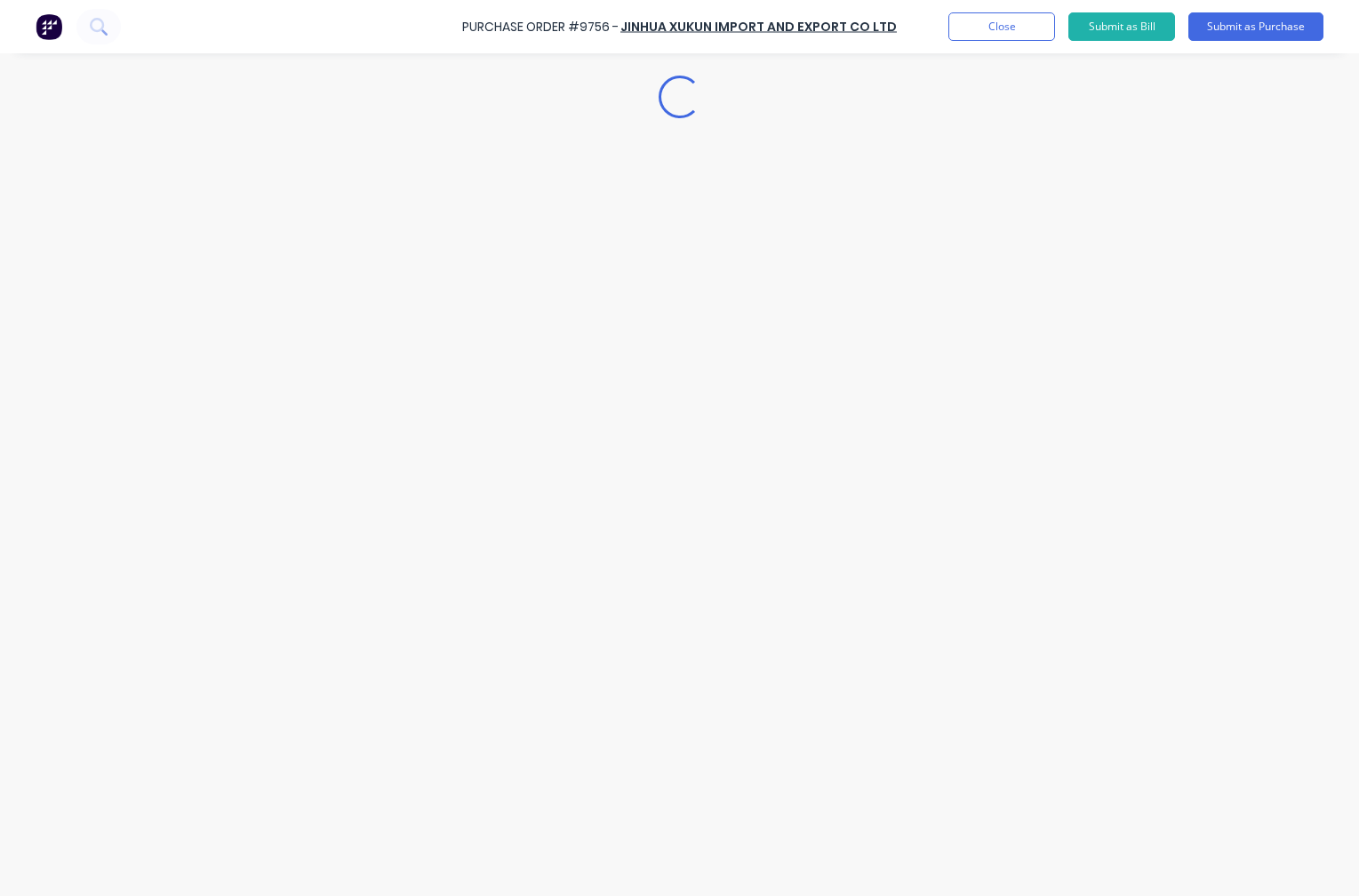
type textarea "x"
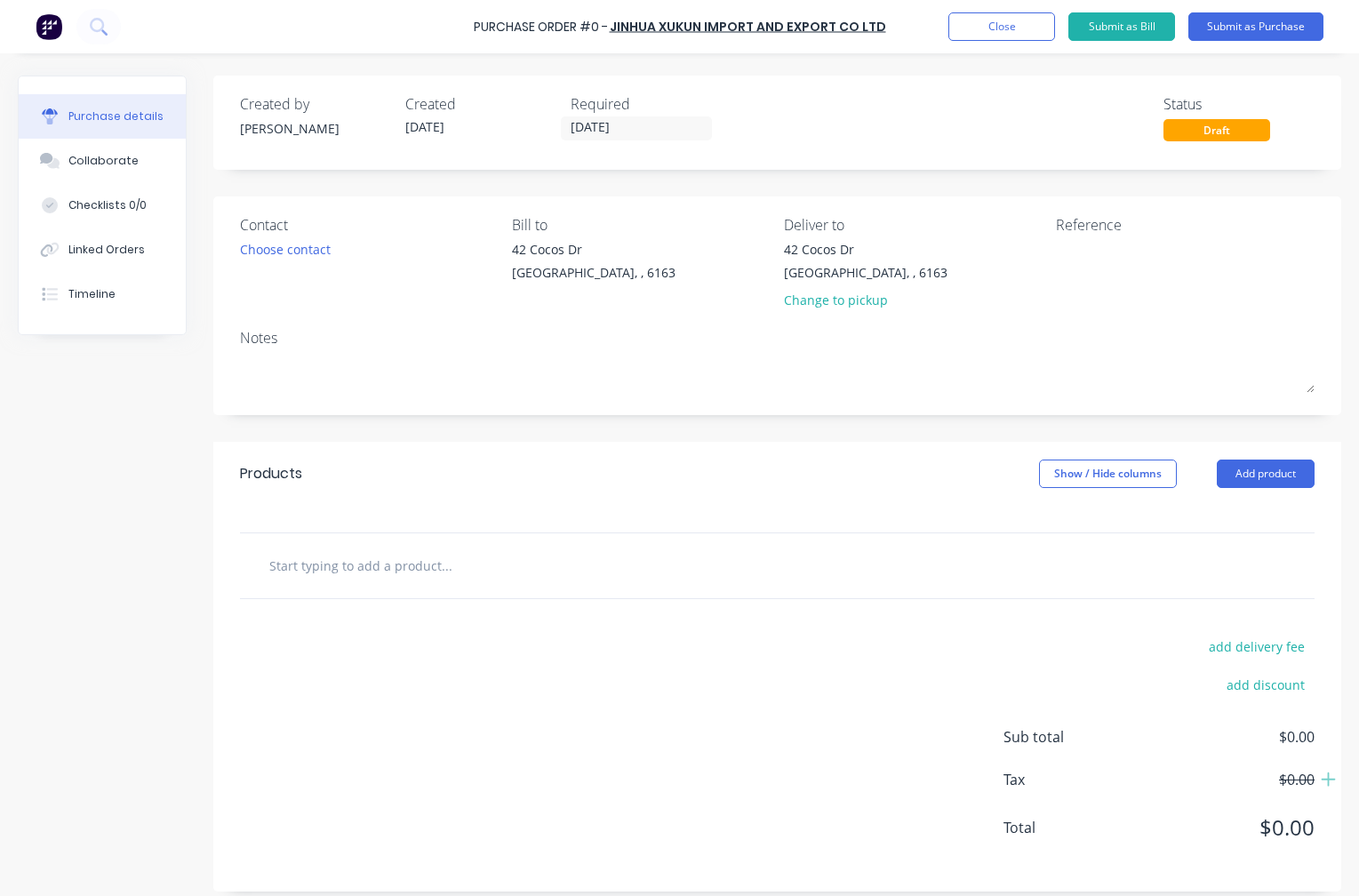
click at [364, 574] on input "text" at bounding box center [446, 565] width 356 height 35
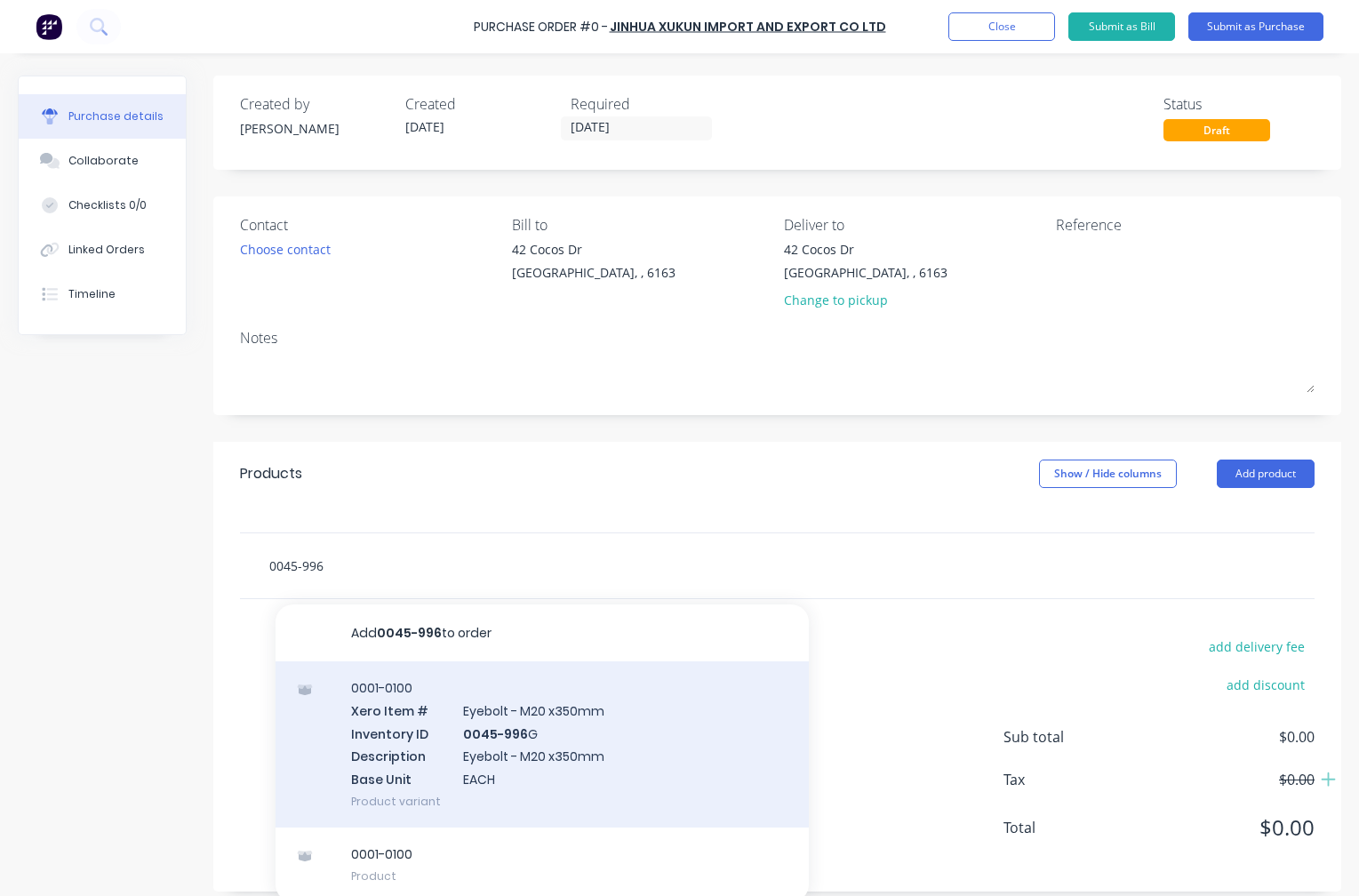
type input "0045-996"
click at [540, 751] on div "0001-0100 Xero Item # Eyebolt - M20 x350mm Inventory ID 0045-996 G Description …" at bounding box center [542, 744] width 534 height 166
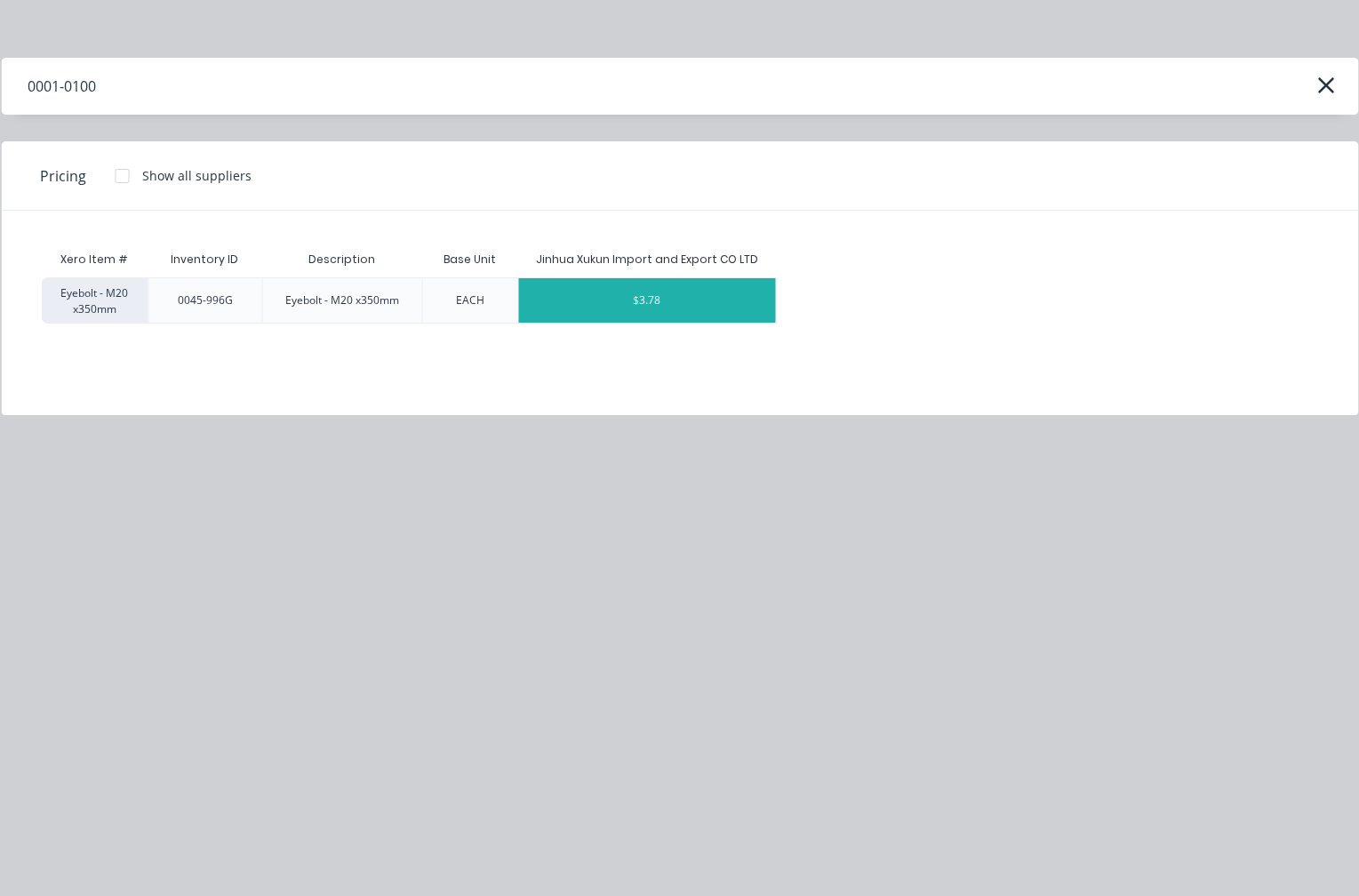
click at [661, 302] on div "$3.78" at bounding box center [647, 300] width 257 height 45
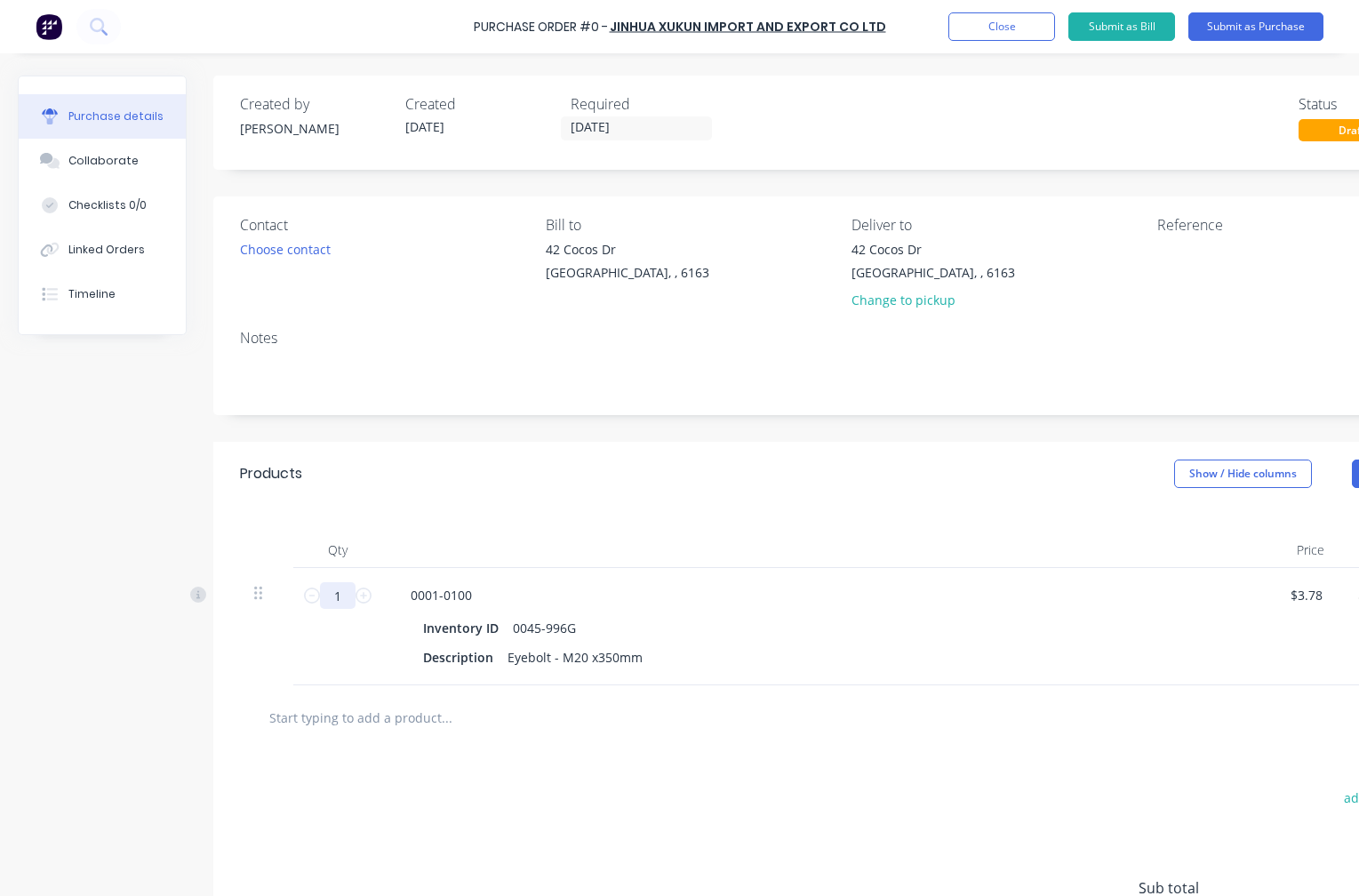
click at [344, 597] on input "1" at bounding box center [337, 595] width 35 height 27
type input "4"
type input "$15.12"
type input "40"
type input "$151.20"
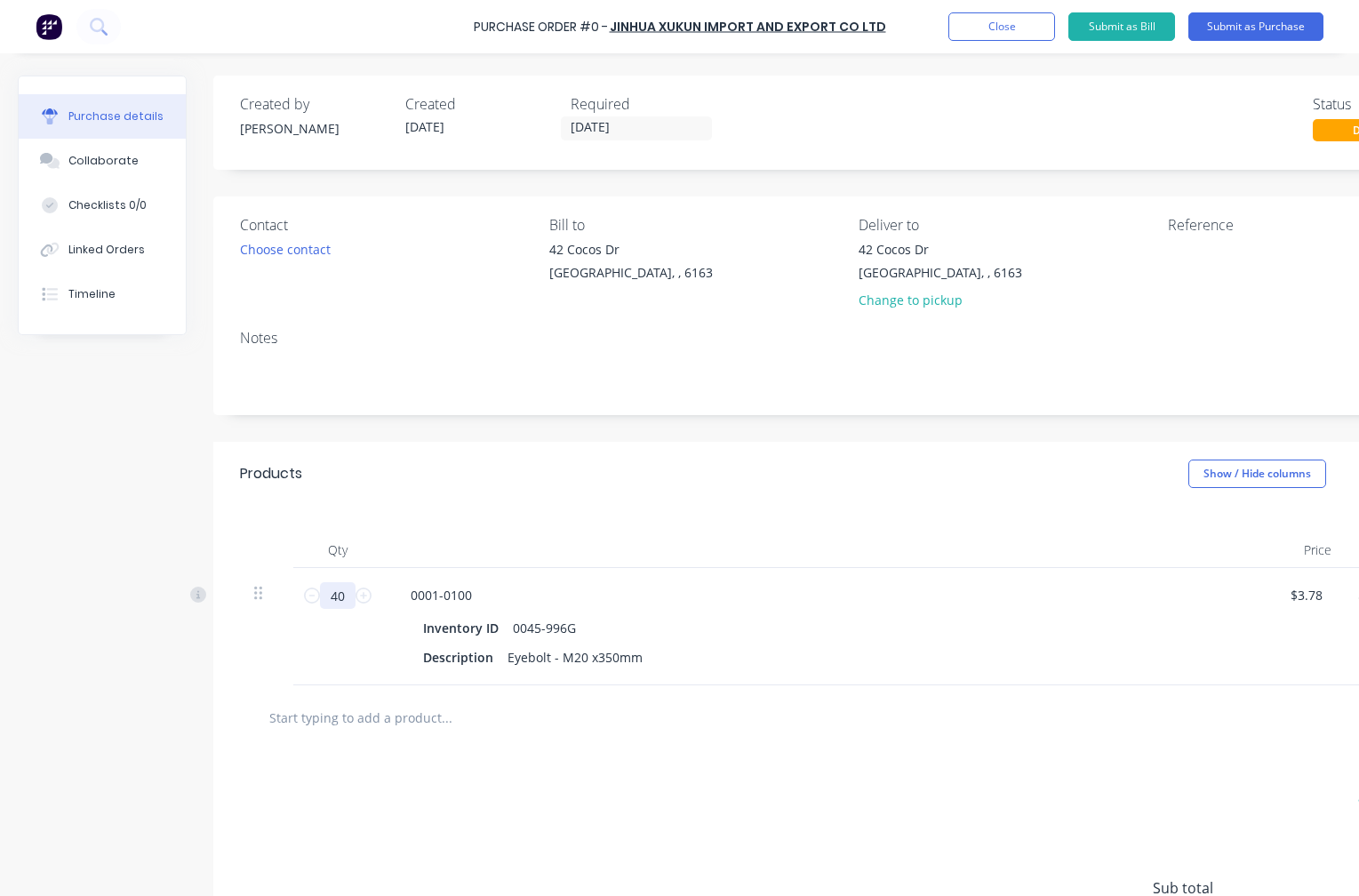
type input "400"
type input "$1,512.00"
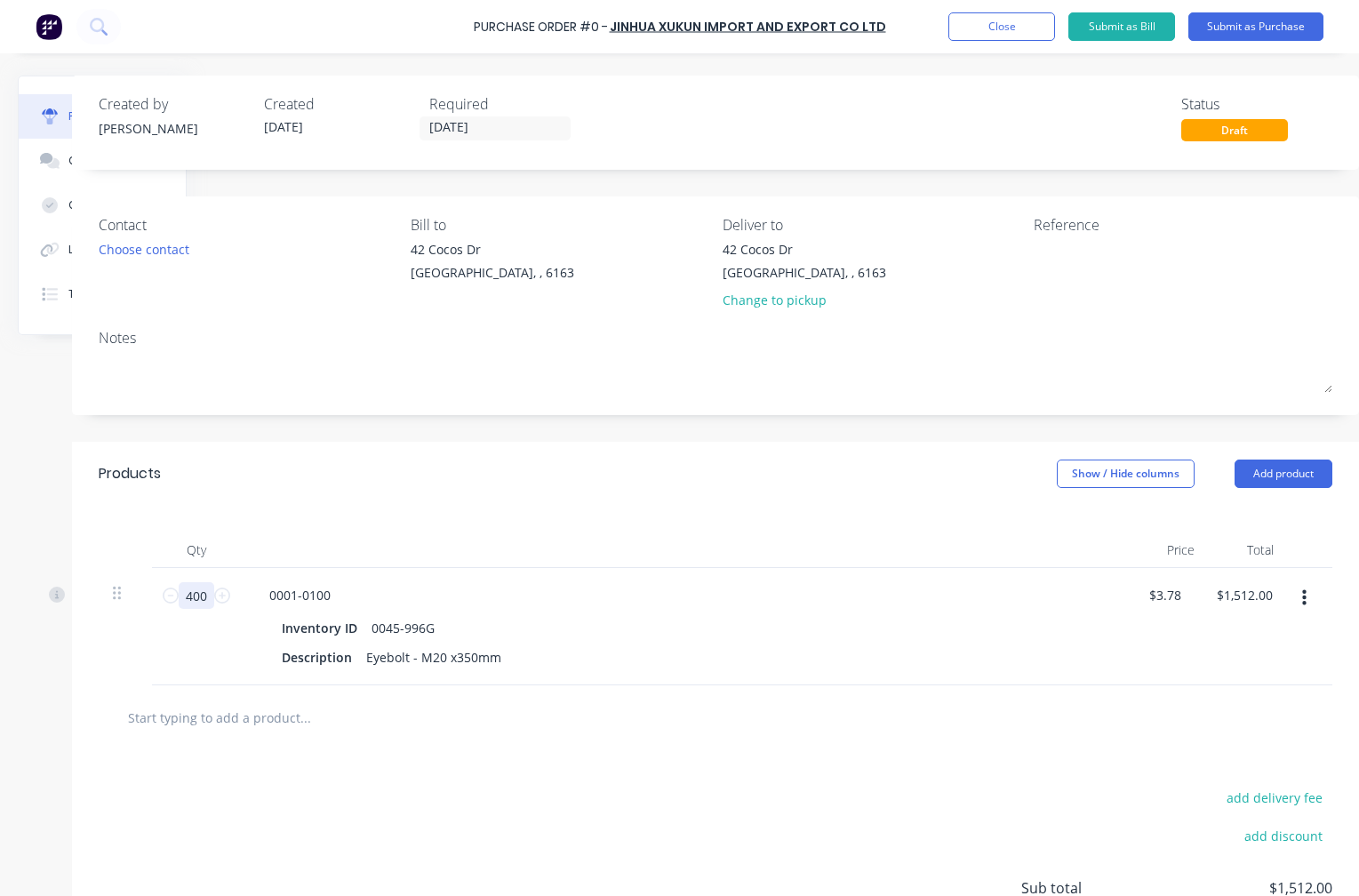
type input "400"
click at [1302, 595] on icon "button" at bounding box center [1304, 598] width 5 height 20
click at [1248, 718] on button "Exclude from tax" at bounding box center [1249, 717] width 152 height 35
click at [454, 130] on input "[DATE]" at bounding box center [495, 128] width 150 height 22
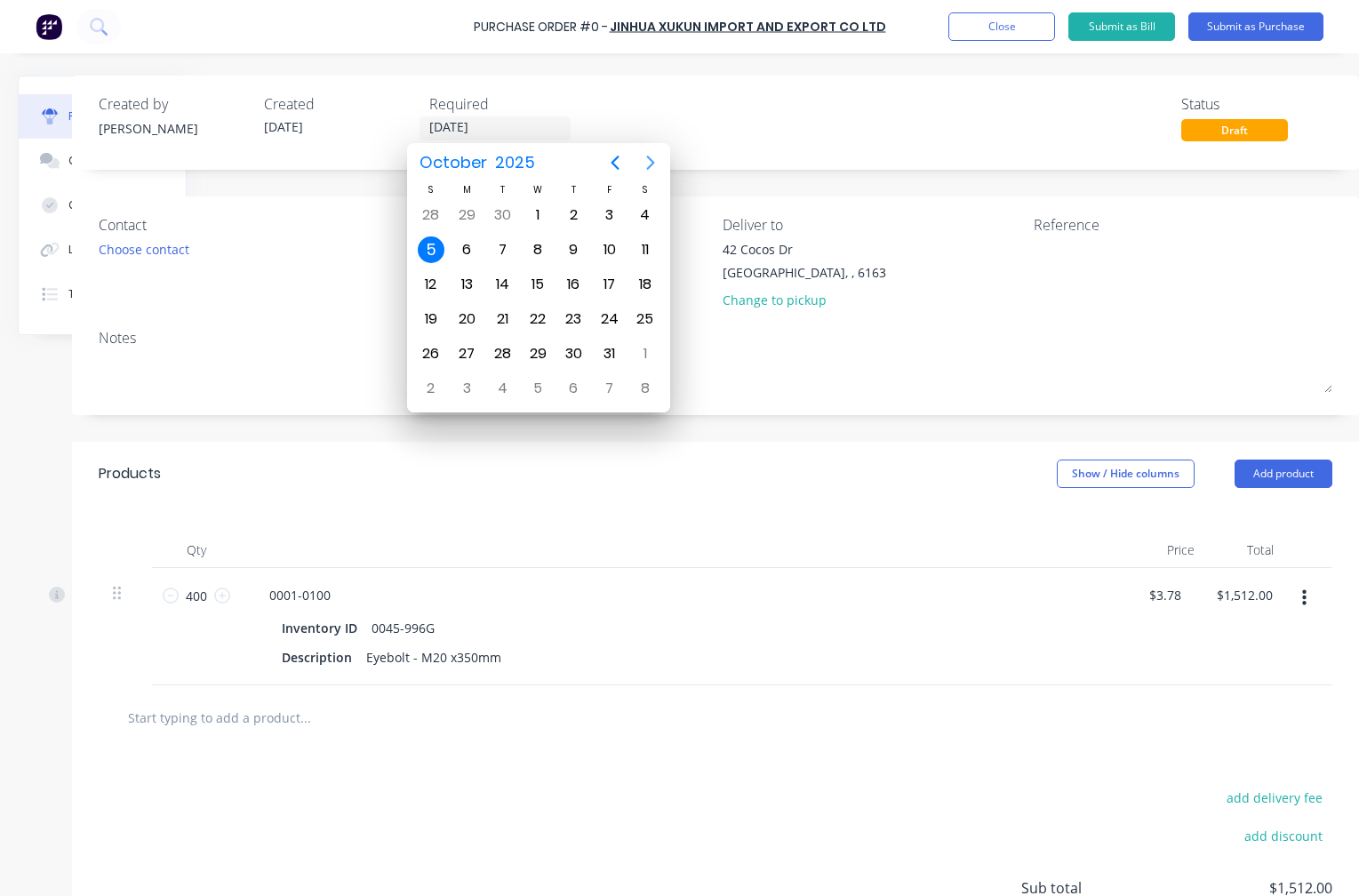
click at [646, 165] on icon "Next page" at bounding box center [651, 163] width 21 height 21
click at [648, 161] on icon "Next page" at bounding box center [651, 163] width 21 height 21
click at [539, 278] on div "17" at bounding box center [537, 284] width 27 height 27
type input "[DATE]"
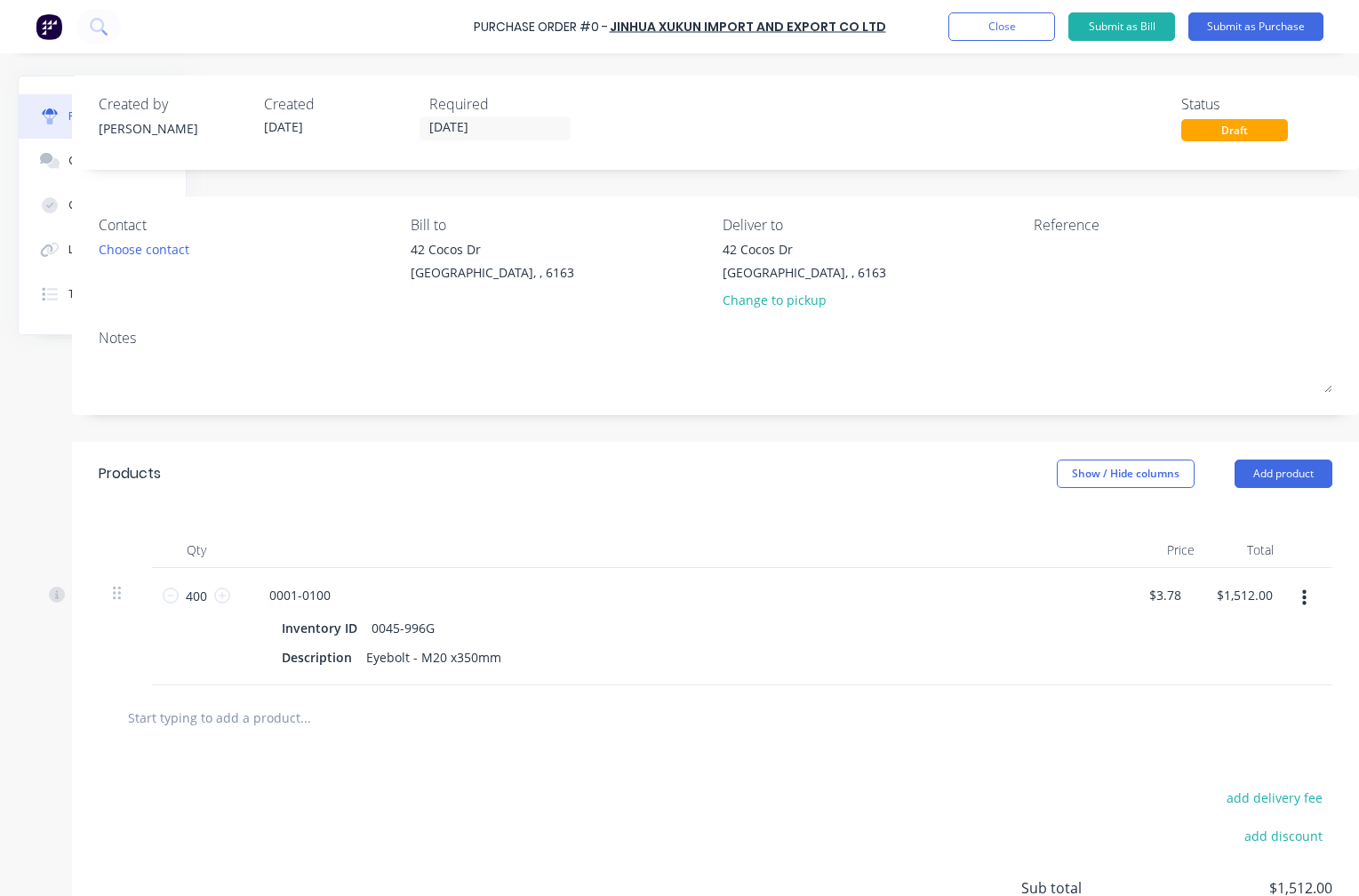
click at [192, 345] on div "Notes" at bounding box center [715, 337] width 1234 height 21
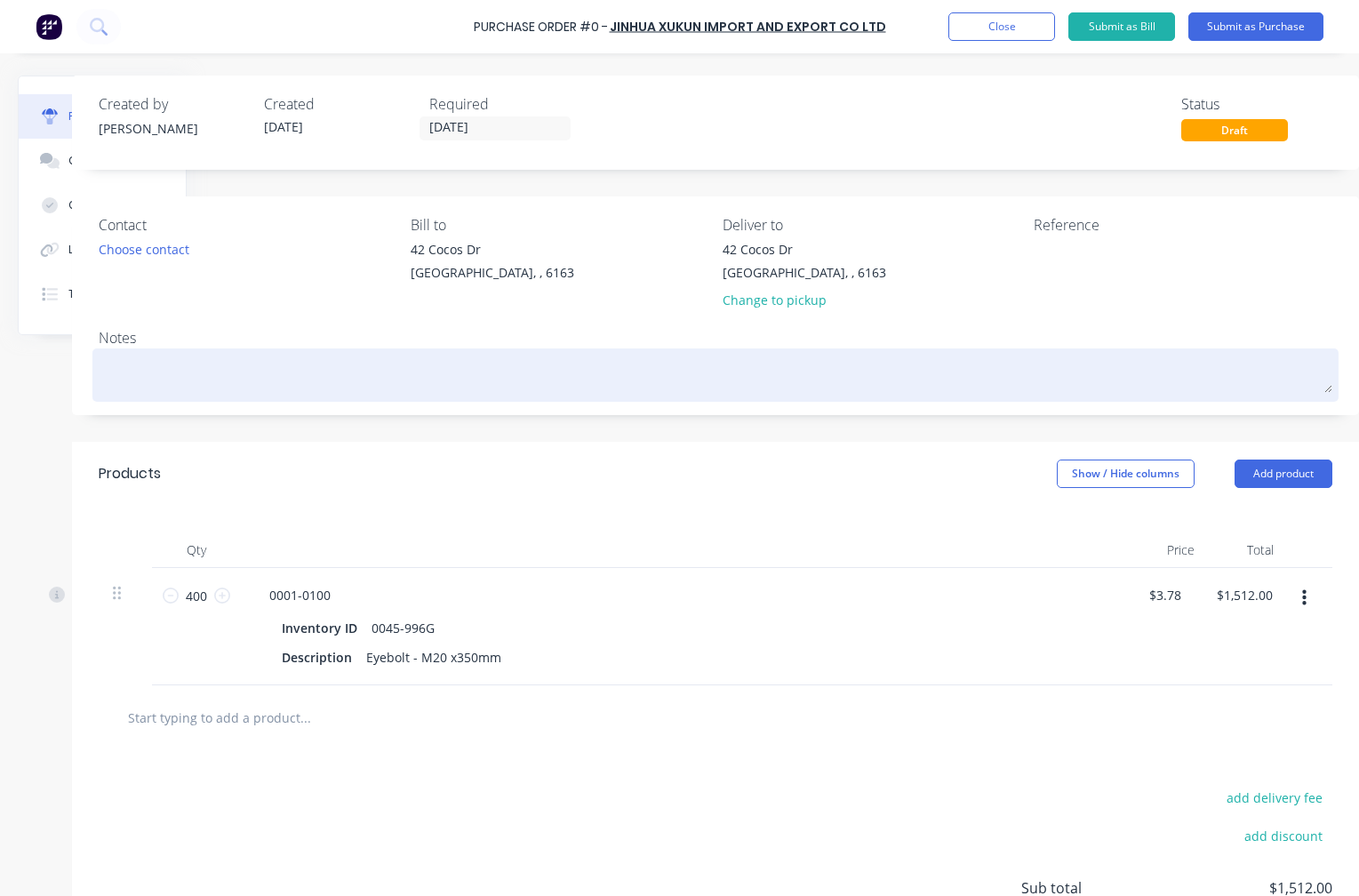
click at [135, 356] on textarea at bounding box center [715, 373] width 1234 height 40
type textarea "x"
type textarea "T"
type textarea "x"
type textarea "Th"
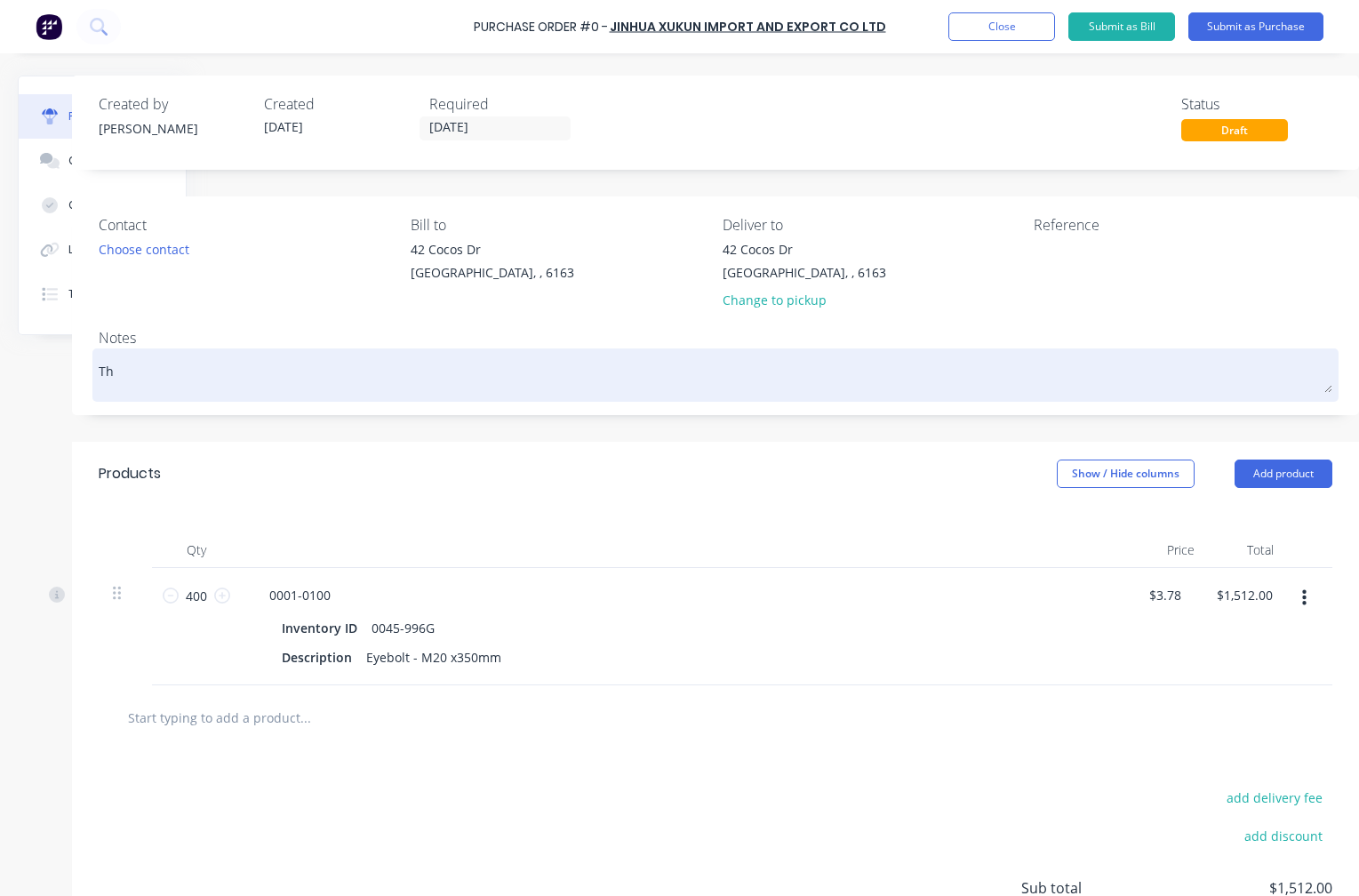
type textarea "x"
type textarea "Thi"
type textarea "x"
type textarea "This"
type textarea "x"
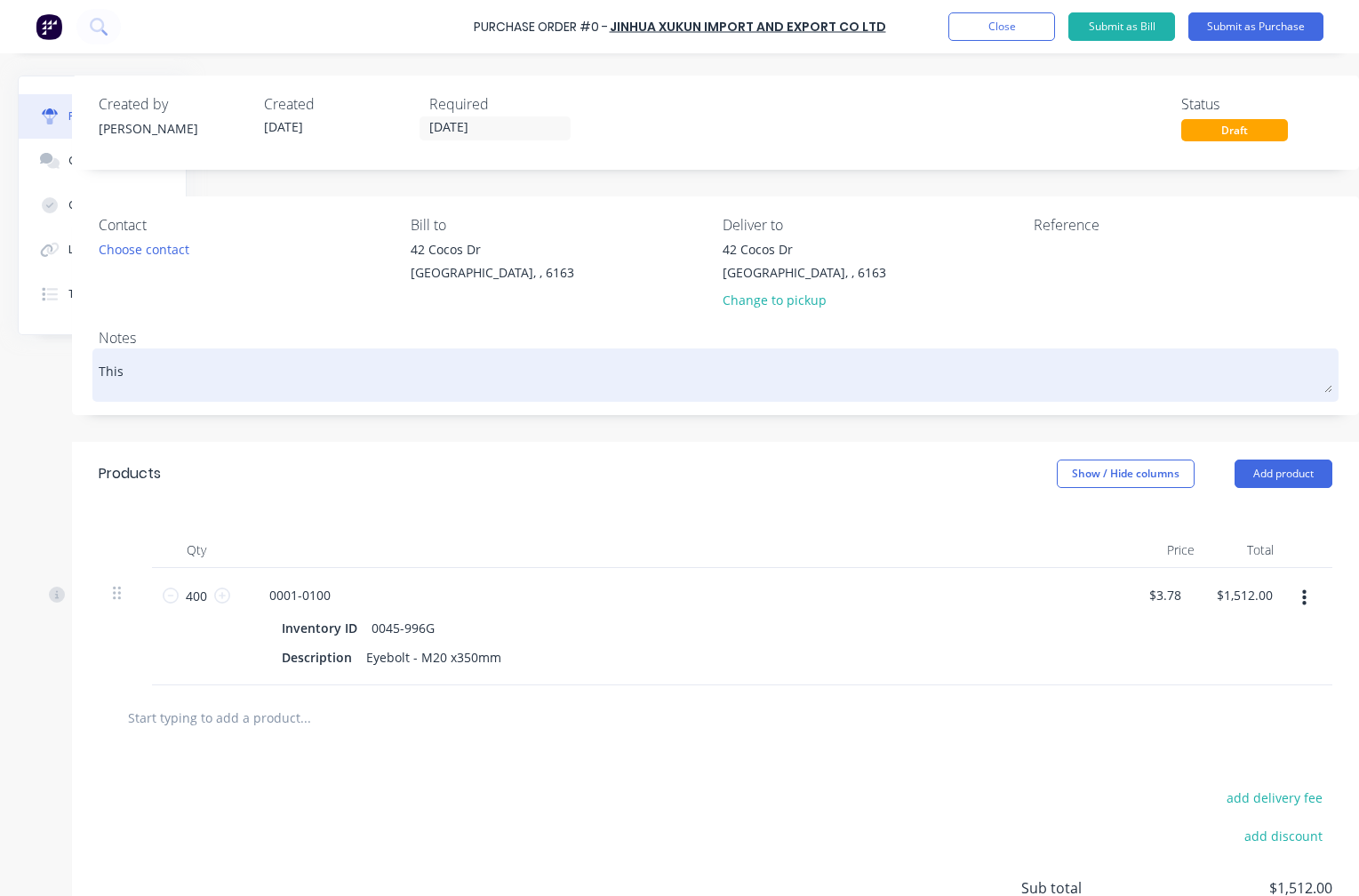
type textarea "This"
type textarea "x"
type textarea "This P"
type textarea "x"
type textarea "This PO"
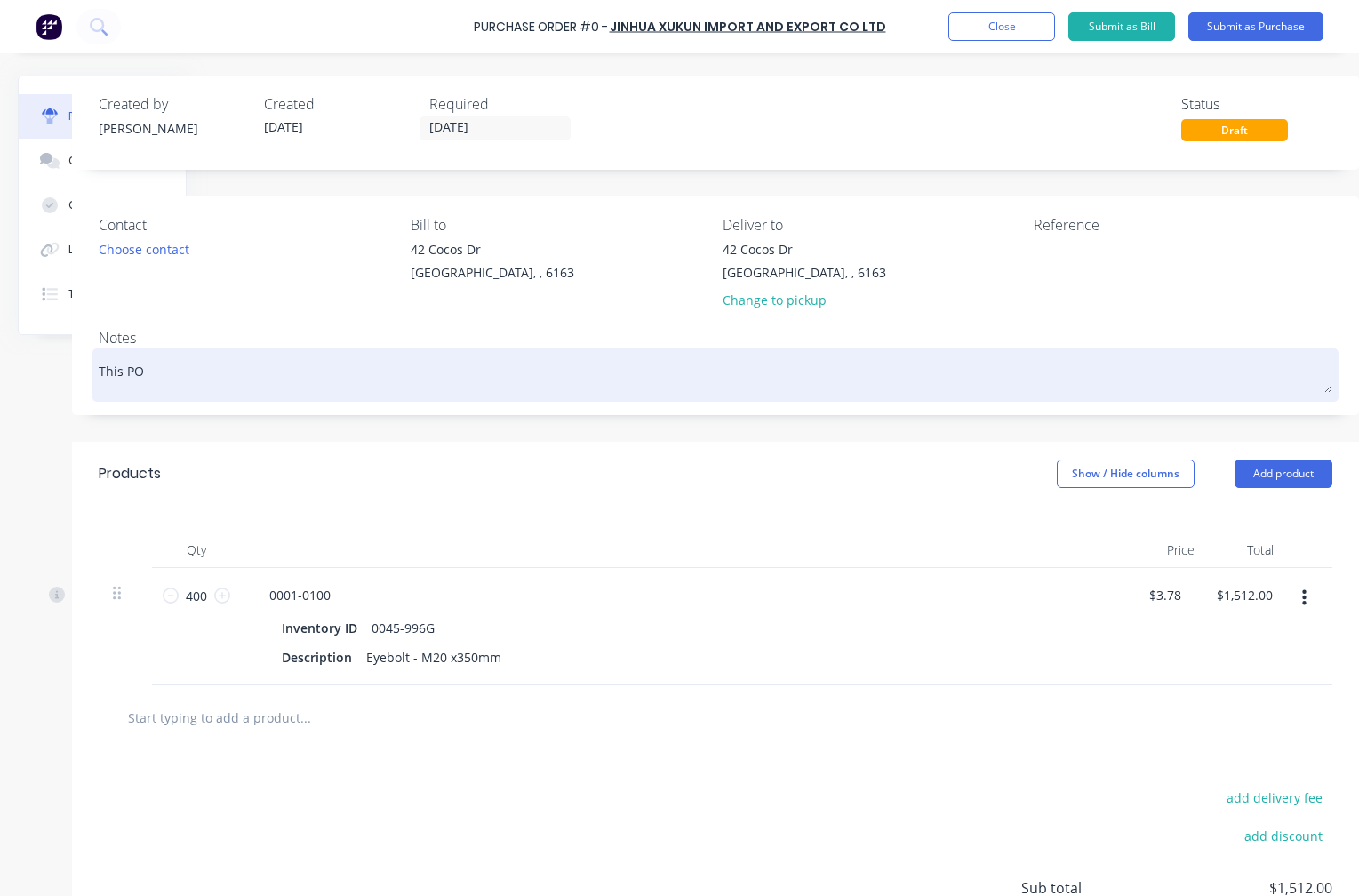
type textarea "x"
type textarea "This PO"
type textarea "x"
type textarea "This PO m"
type textarea "x"
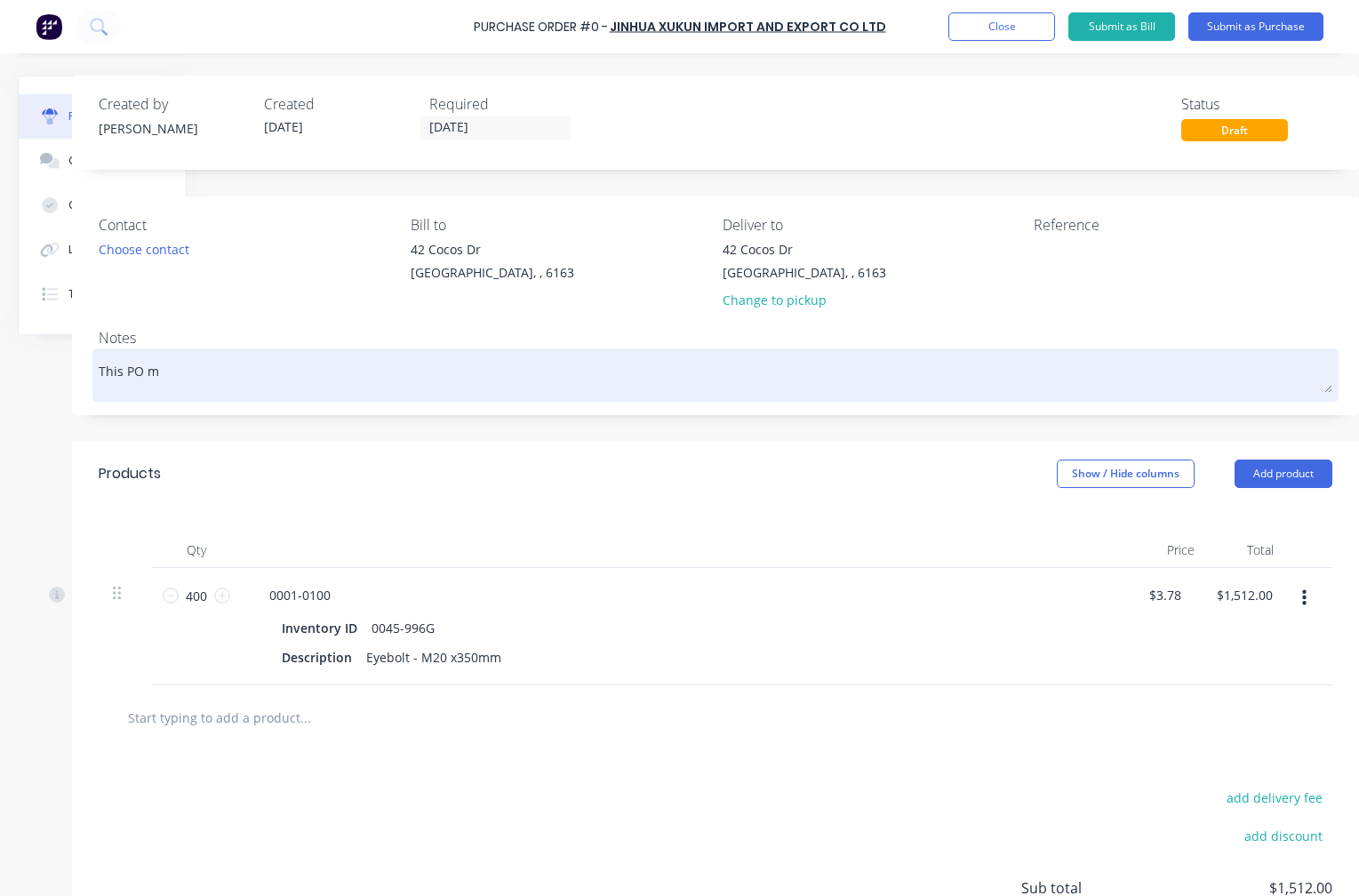
type textarea "This PO mu"
type textarea "x"
type textarea "This PO mus"
type textarea "x"
type textarea "This PO must"
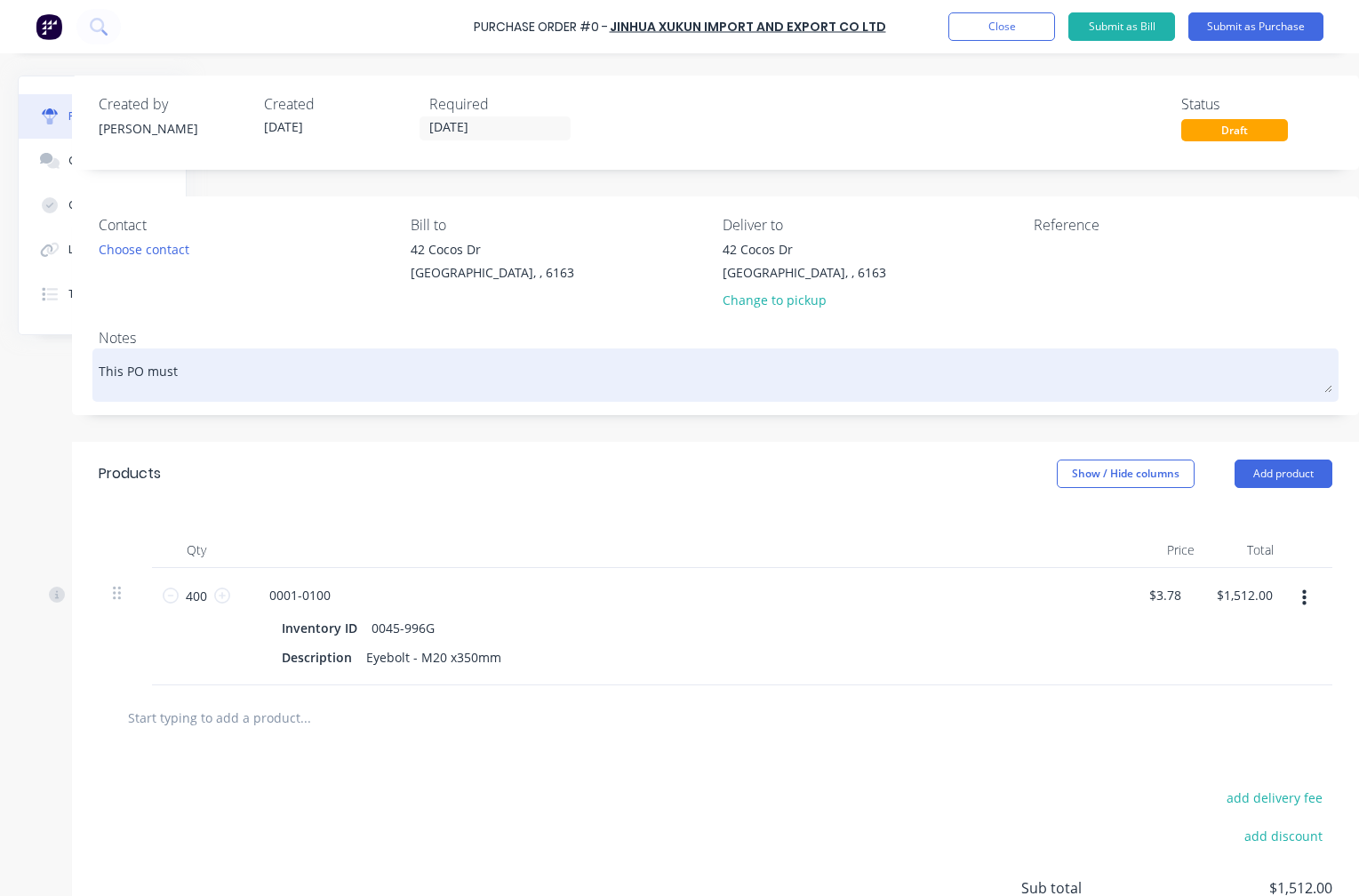
type textarea "x"
type textarea "This PO must"
type textarea "x"
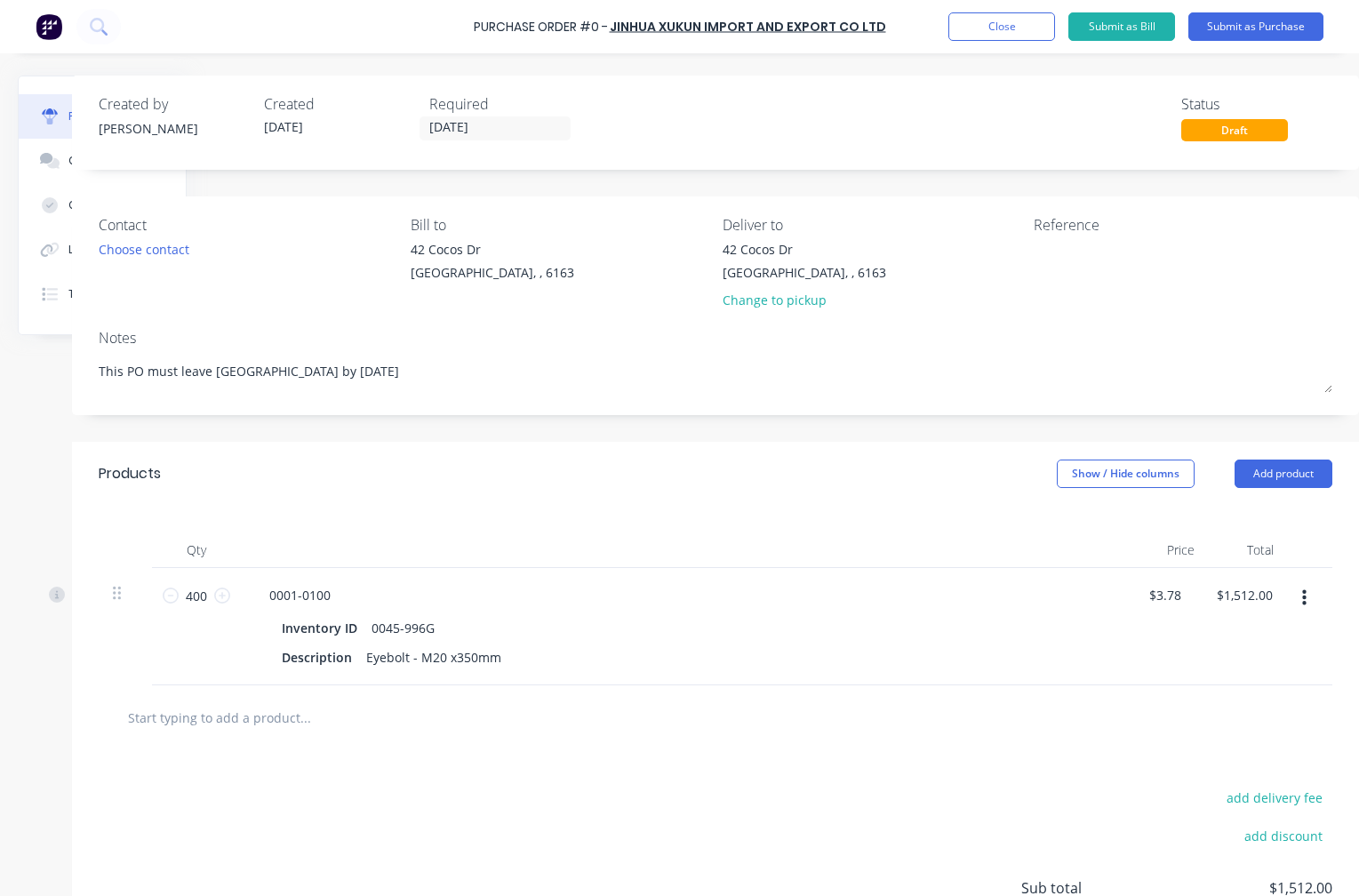
click at [212, 722] on input "text" at bounding box center [305, 718] width 356 height 35
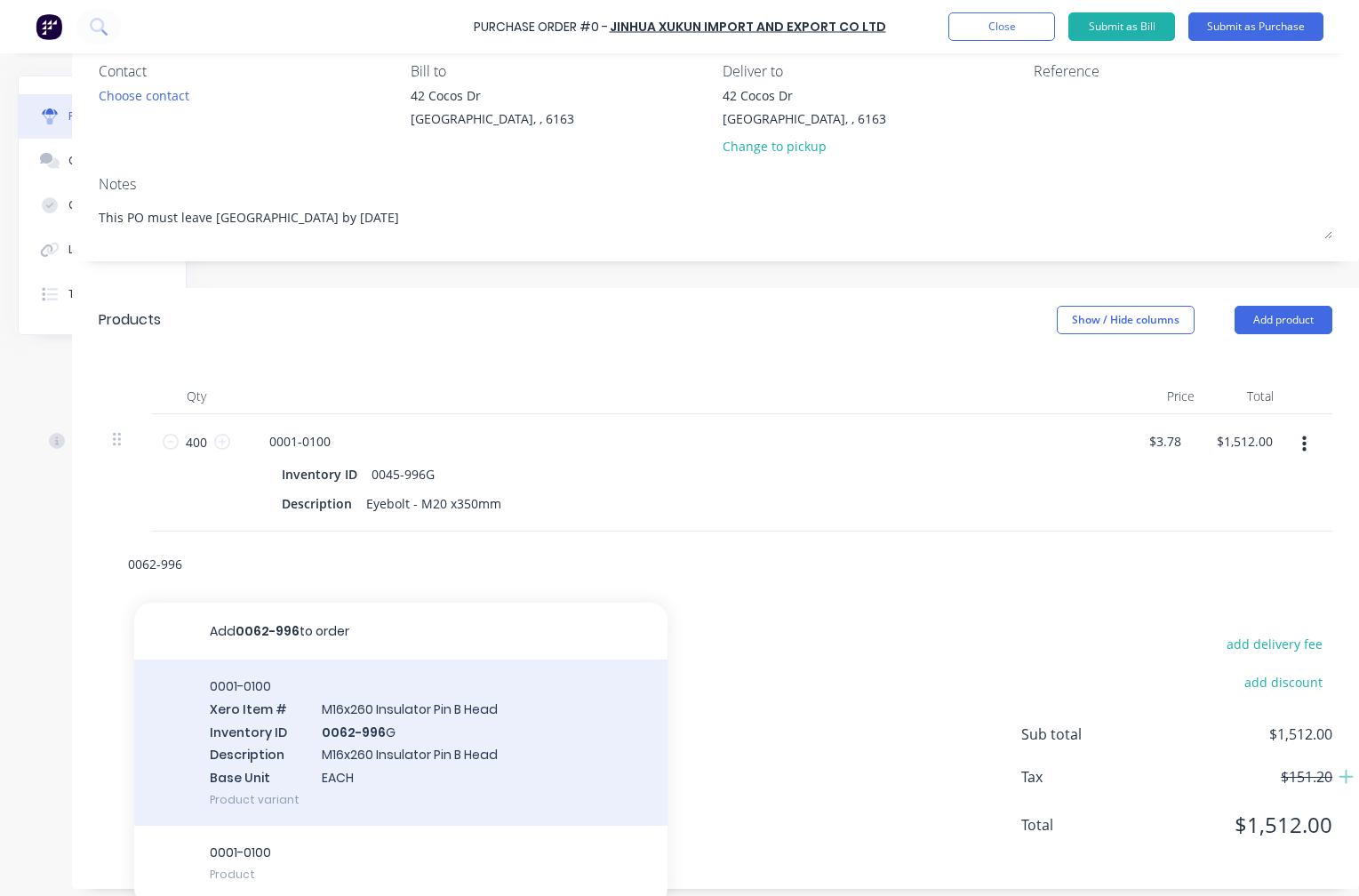
scroll to position [178, 154]
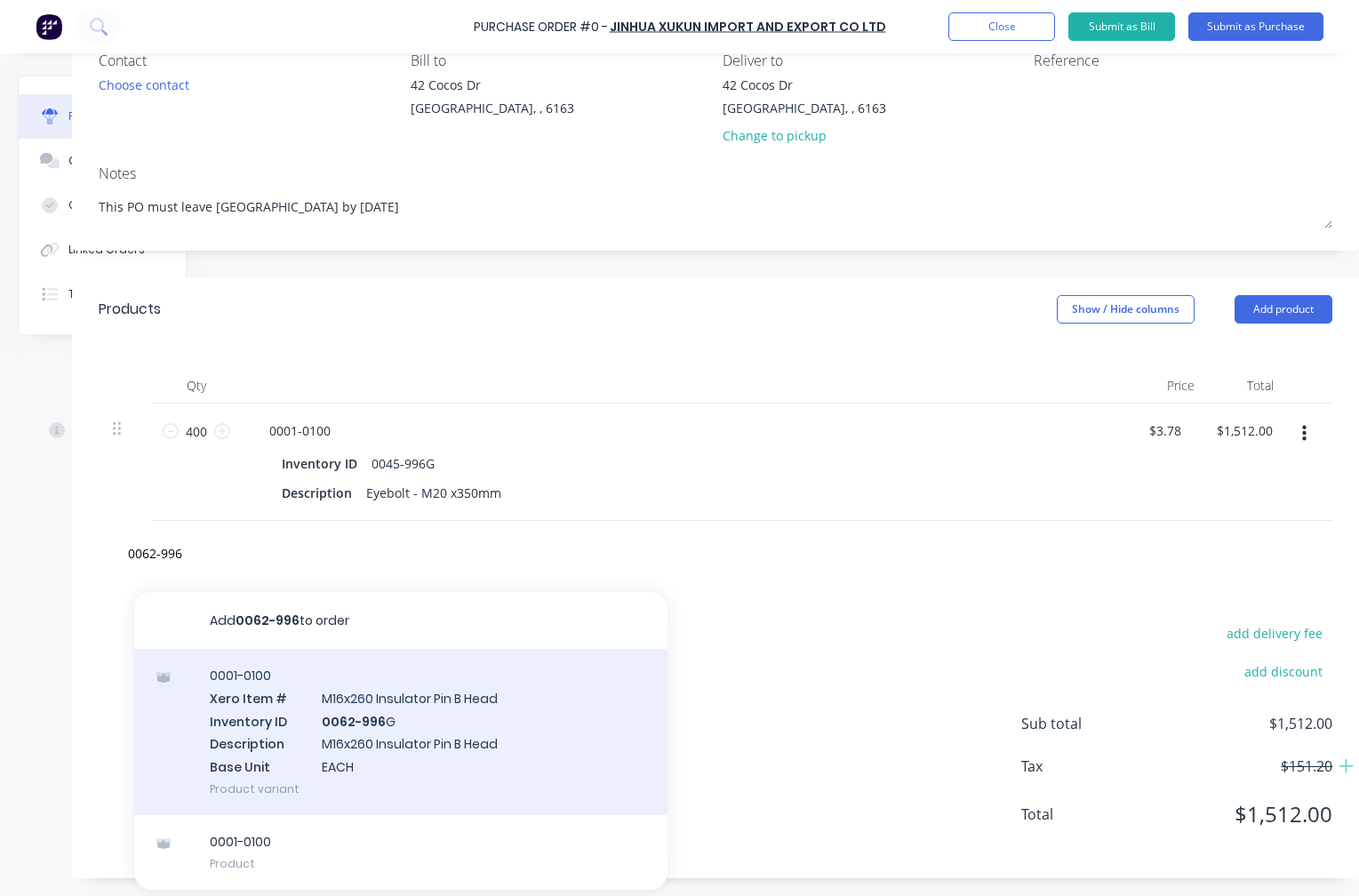
click at [323, 724] on div "0001-0100 Xero Item # M16x260 Insulator Pin B Head Inventory ID 0062-996 G Desc…" at bounding box center [401, 731] width 534 height 166
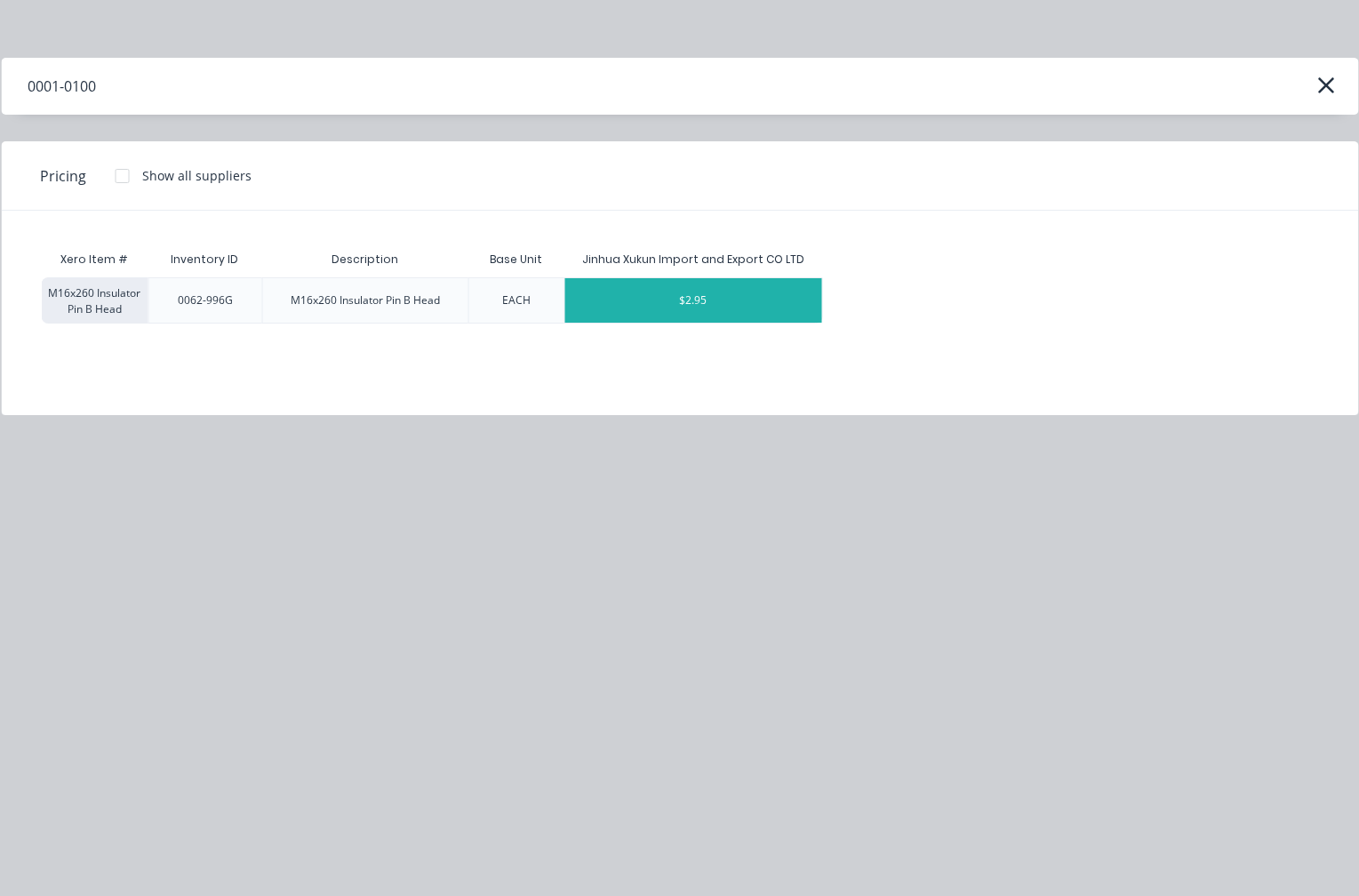
click at [693, 290] on div "$2.95" at bounding box center [693, 300] width 257 height 45
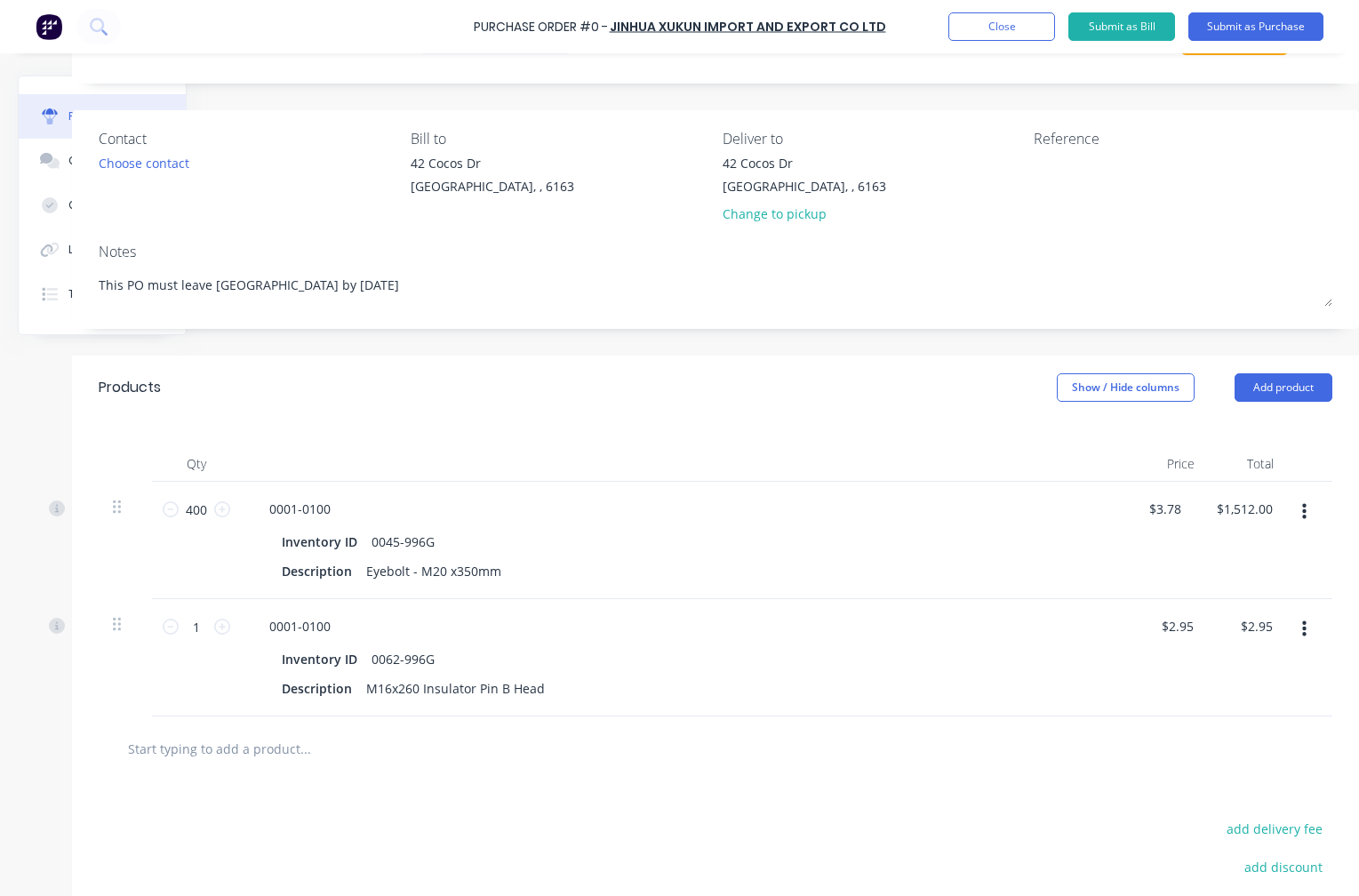
scroll to position [0, 154]
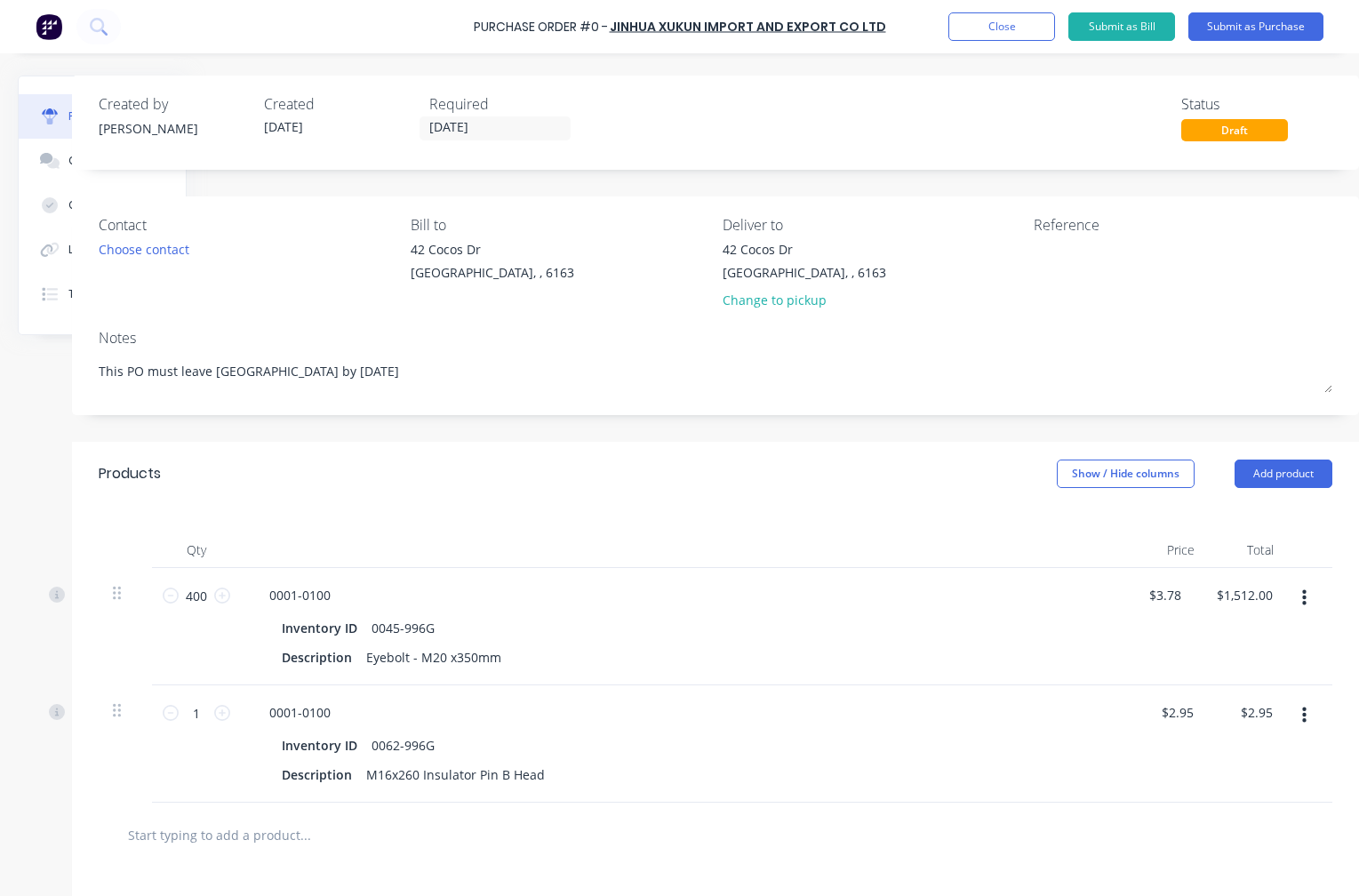
click at [615, 42] on div "Purchase Order #0 - Jinhua Xukun Import and Export CO LTD Add product Close Sub…" at bounding box center [680, 26] width 1359 height 53
click at [608, 33] on div "Purchase Order #0 -" at bounding box center [541, 27] width 134 height 19
click at [191, 716] on input "1" at bounding box center [196, 713] width 35 height 27
click at [1247, 29] on button "Submit as Purchase" at bounding box center [1256, 26] width 135 height 29
click at [1222, 20] on button "Submit as Purchase" at bounding box center [1256, 26] width 135 height 29
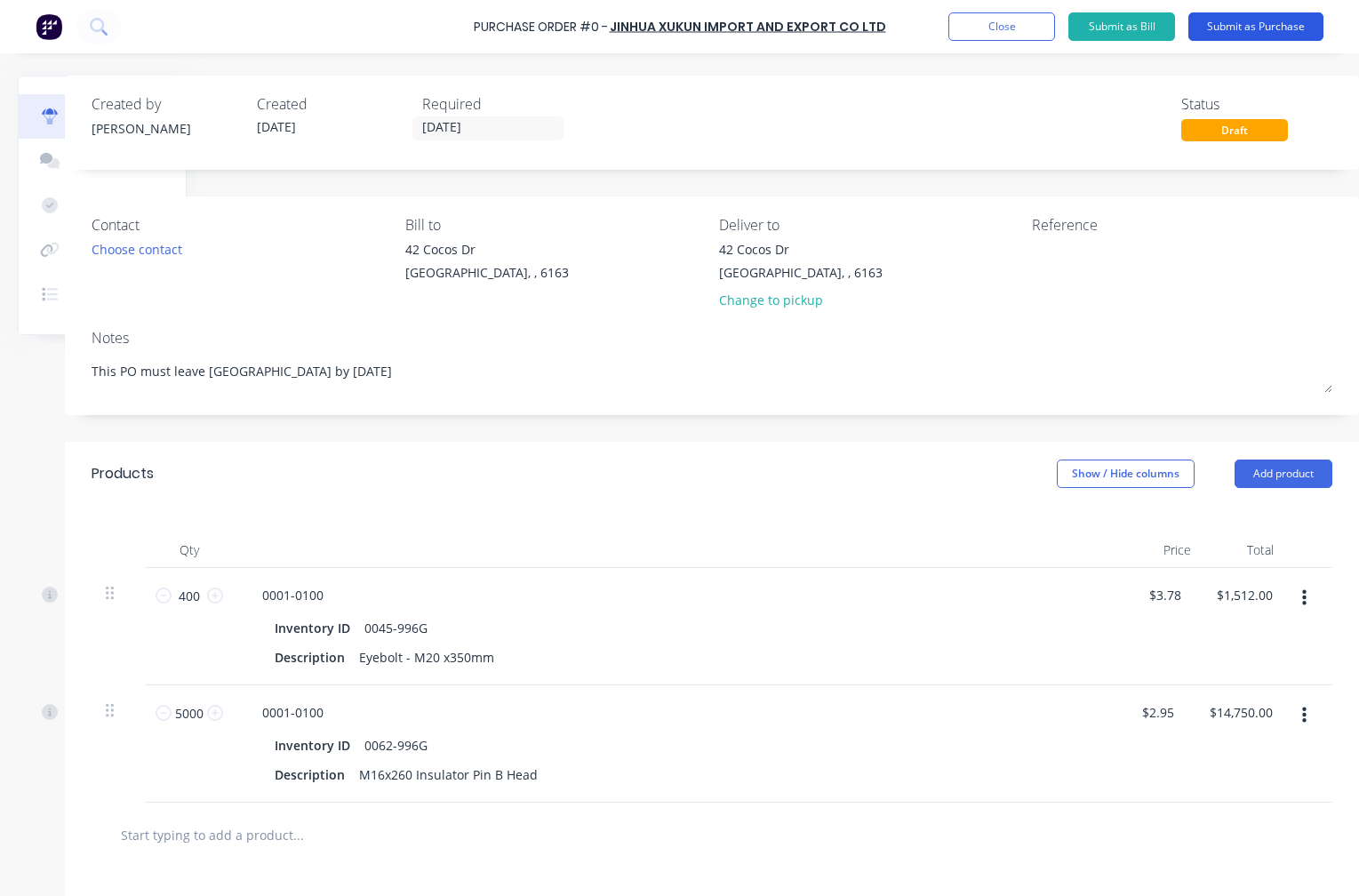
click at [1222, 20] on button "Submit as Purchase" at bounding box center [1256, 26] width 135 height 29
click at [1223, 21] on button "Submit as Purchase" at bounding box center [1256, 26] width 135 height 29
click at [1028, 24] on button "Close" at bounding box center [1001, 26] width 107 height 29
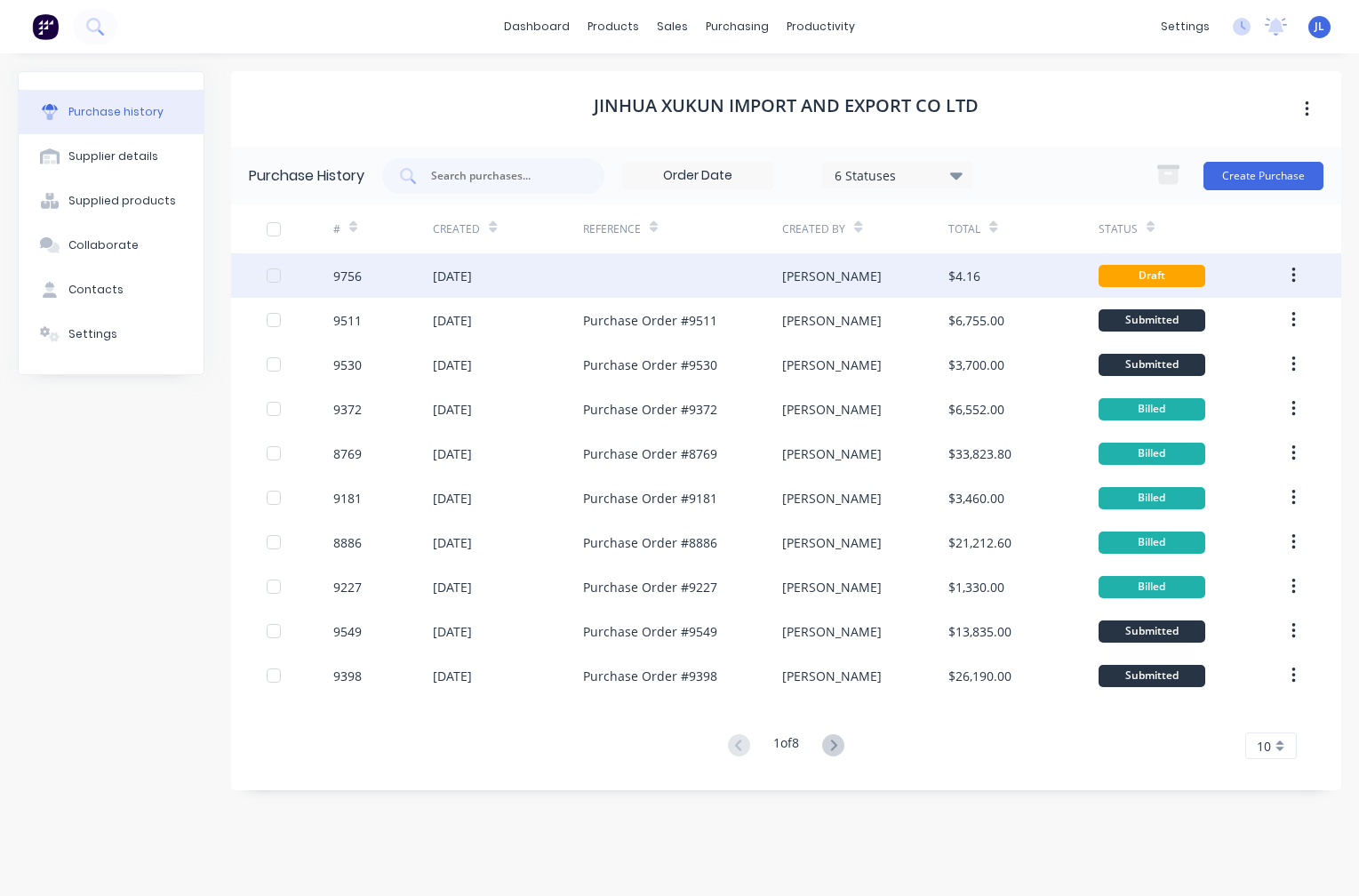
click at [472, 275] on div "[DATE]" at bounding box center [453, 276] width 39 height 19
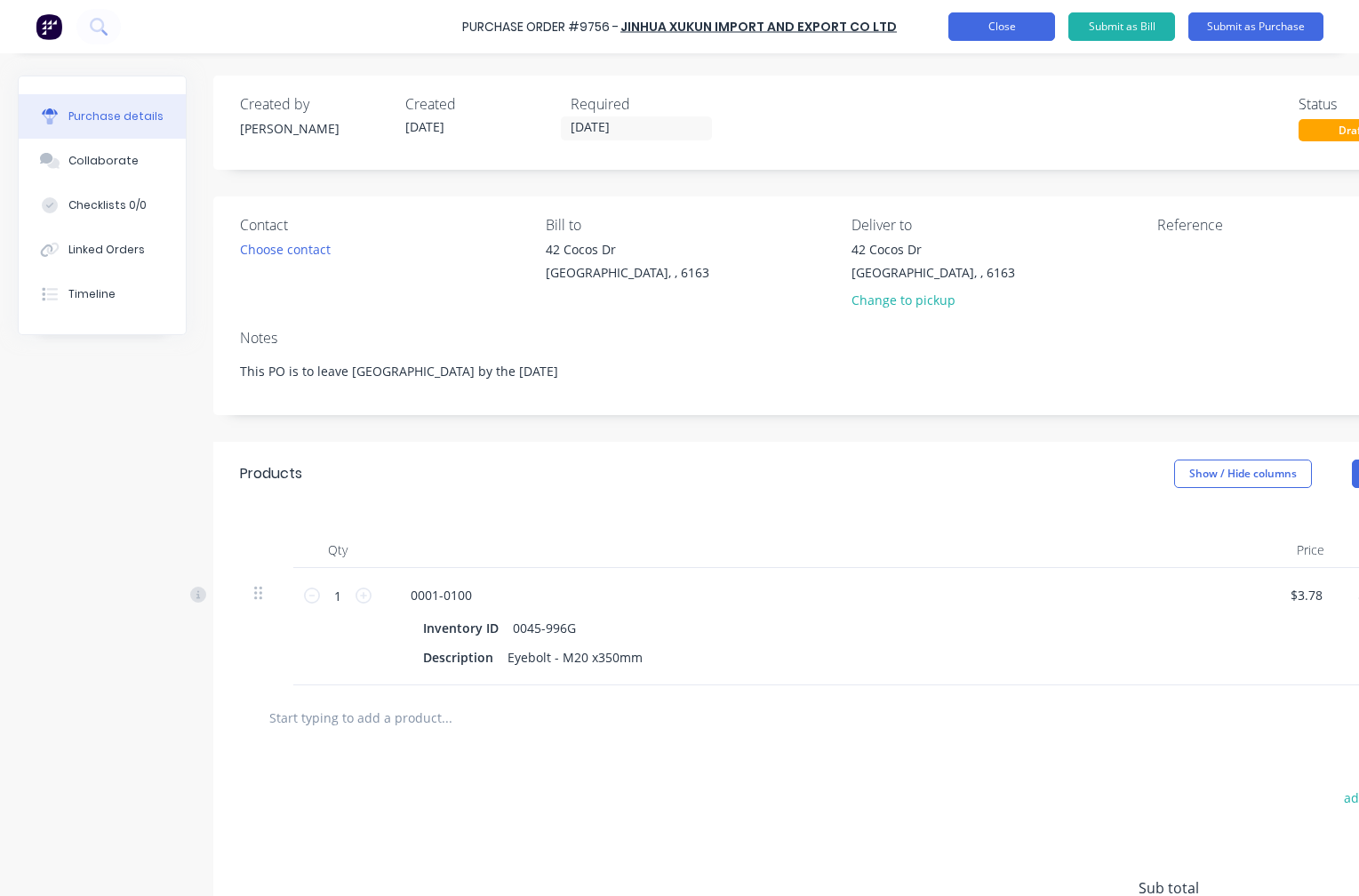
click at [1007, 19] on button "Close" at bounding box center [1001, 26] width 107 height 29
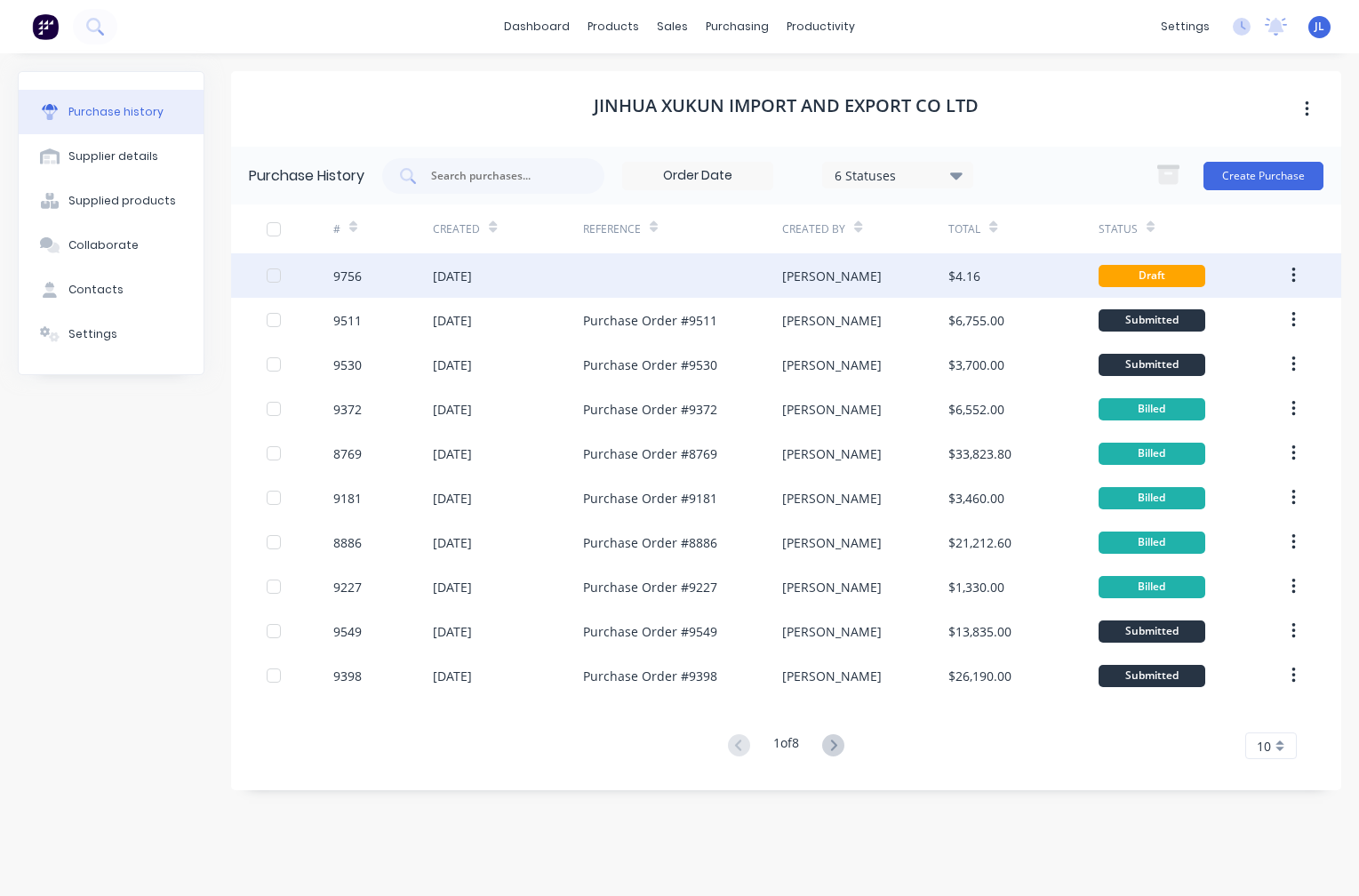
click at [472, 281] on div "[DATE]" at bounding box center [453, 276] width 39 height 19
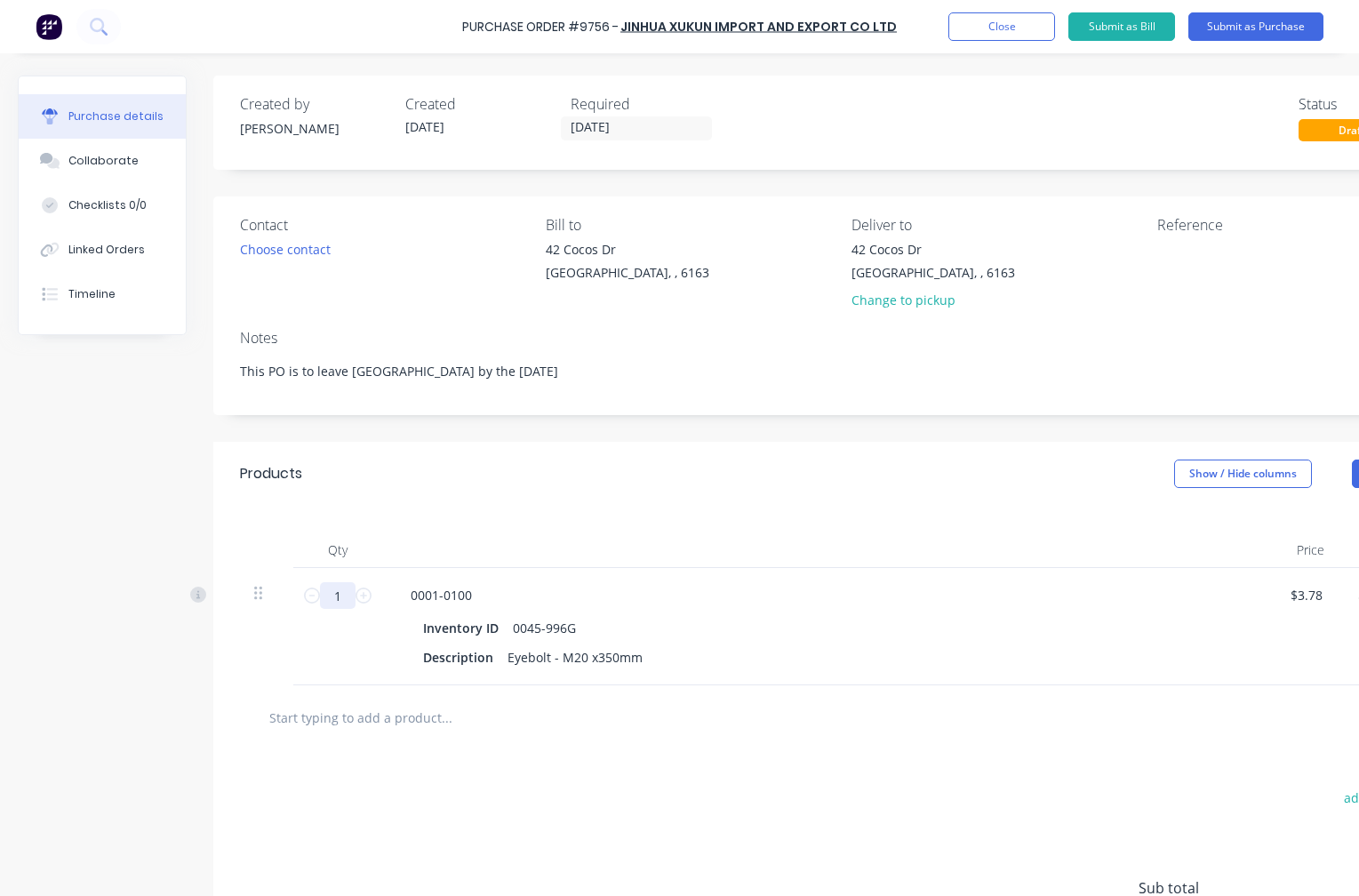
click at [342, 600] on input "1" at bounding box center [337, 595] width 35 height 27
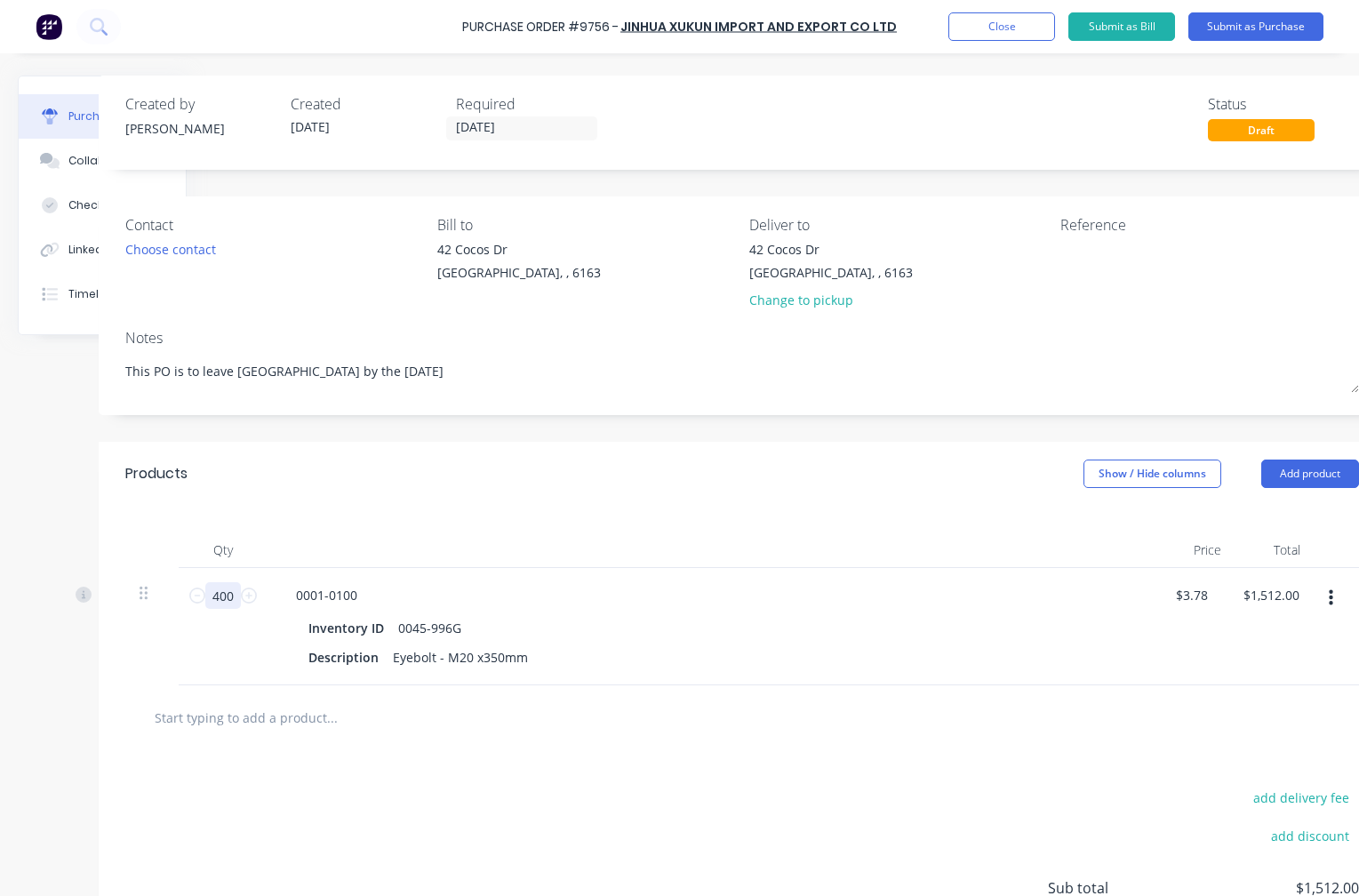
scroll to position [0, 154]
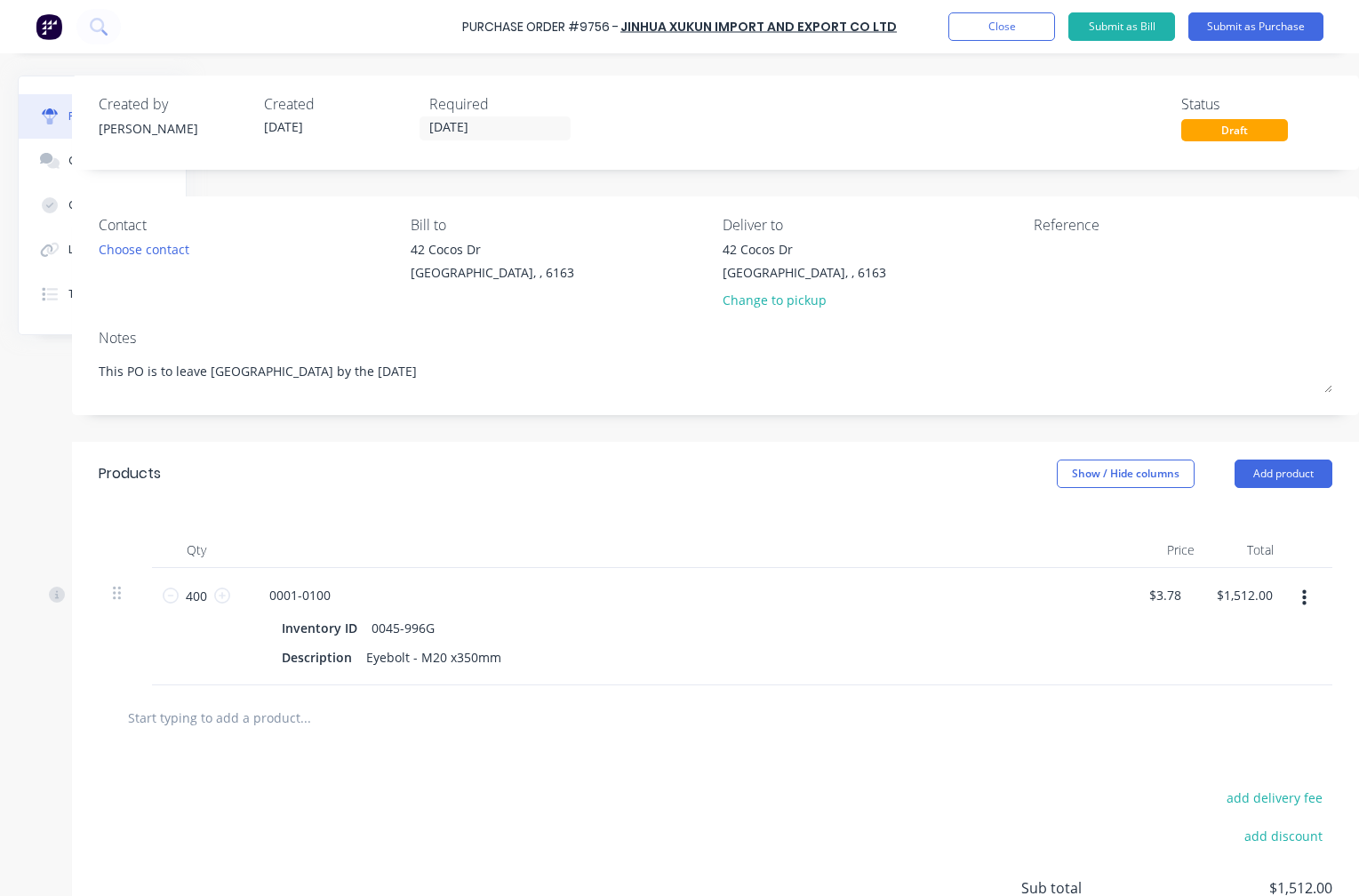
click at [1294, 593] on button "button" at bounding box center [1304, 598] width 42 height 32
click at [1230, 717] on button "Exclude from tax" at bounding box center [1249, 717] width 152 height 35
drag, startPoint x: 614, startPoint y: 29, endPoint x: 597, endPoint y: 54, distance: 30.2
click at [482, 26] on div "Purchase Order #9756 -" at bounding box center [540, 27] width 156 height 19
click at [435, 34] on div "Purchase Order #9756 - Jinhua Xukun Import and Export CO LTD Add product Close …" at bounding box center [680, 26] width 1359 height 53
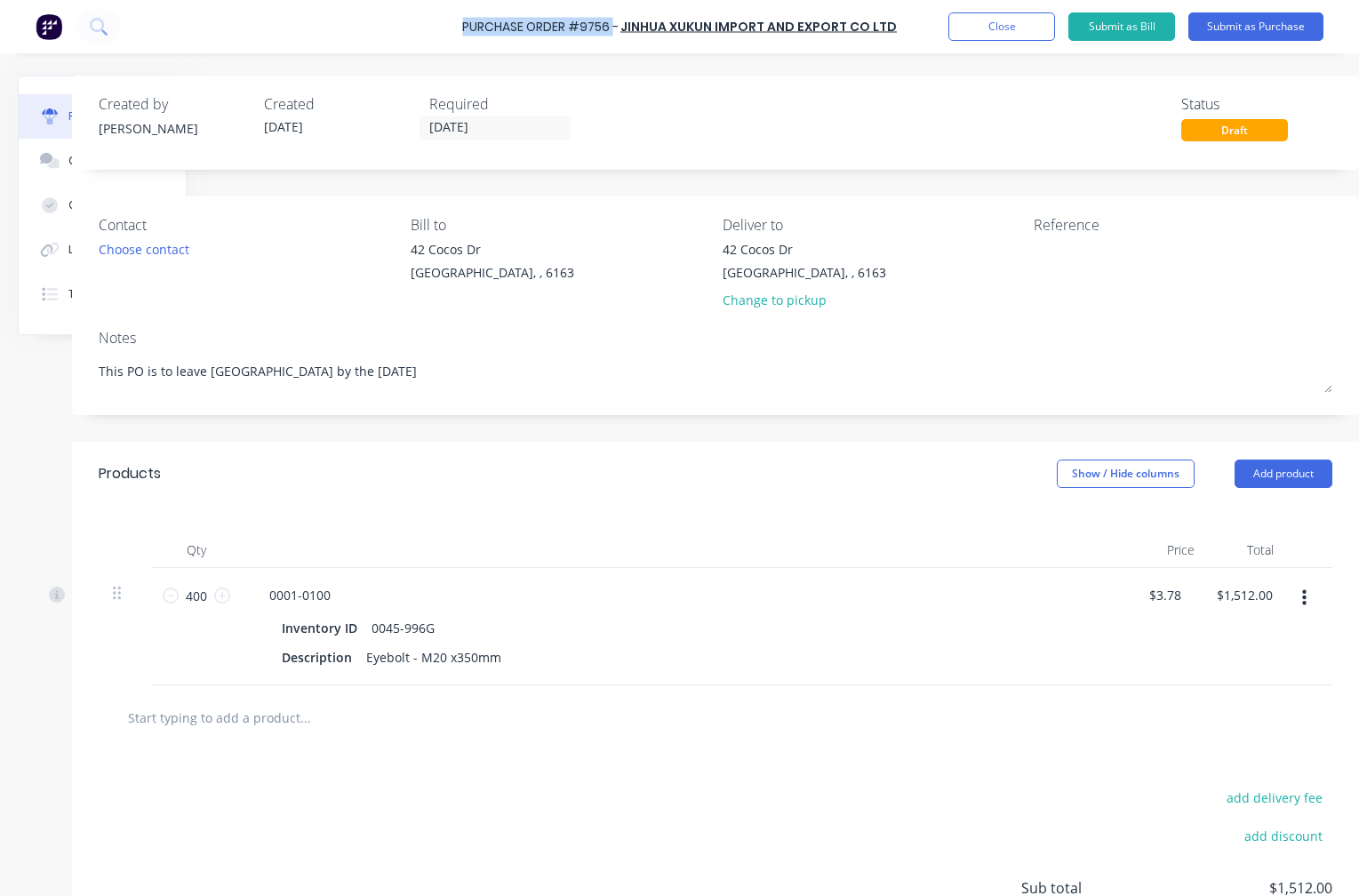
drag, startPoint x: 467, startPoint y: 21, endPoint x: 621, endPoint y: 31, distance: 154.3
click at [621, 31] on div "Purchase Order #9756 - Jinhua Xukun Import and Export CO LTD Add product Close …" at bounding box center [680, 26] width 1359 height 53
copy div "Purchase Order #9756"
click at [1049, 243] on textarea at bounding box center [1144, 259] width 222 height 40
paste textarea "Purchase Order #9756"
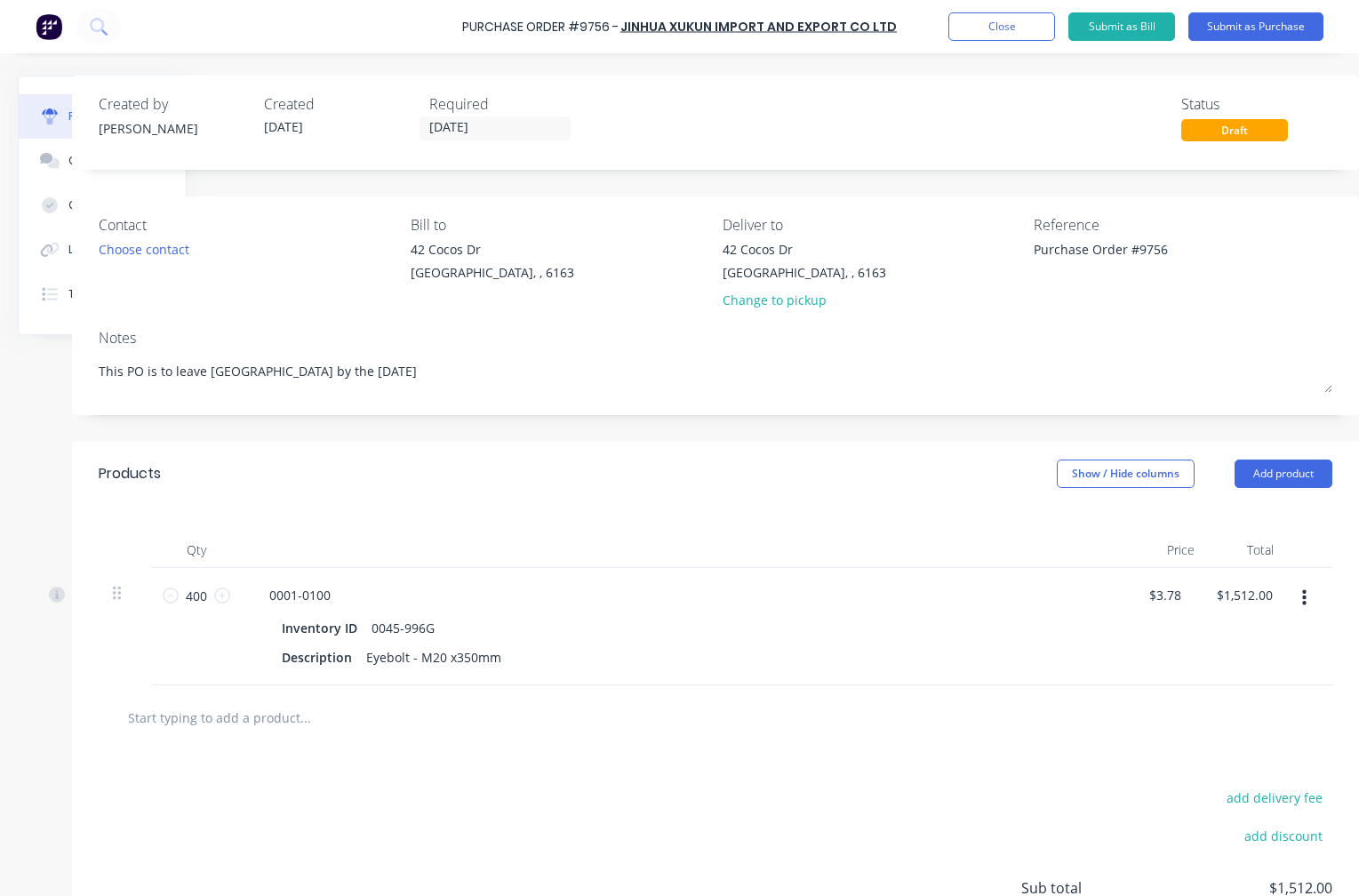
click at [206, 720] on input "text" at bounding box center [305, 718] width 356 height 35
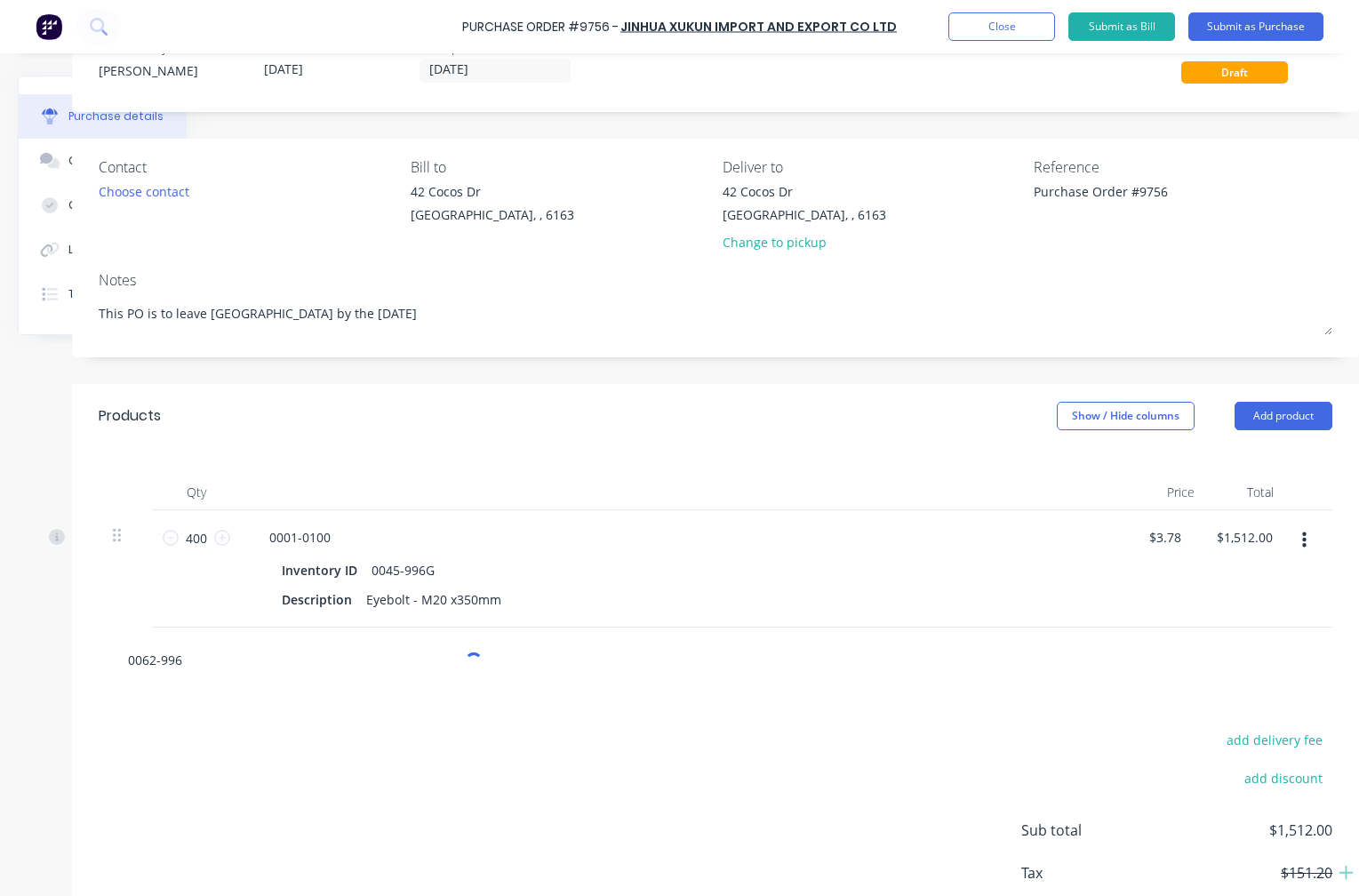
scroll to position [178, 154]
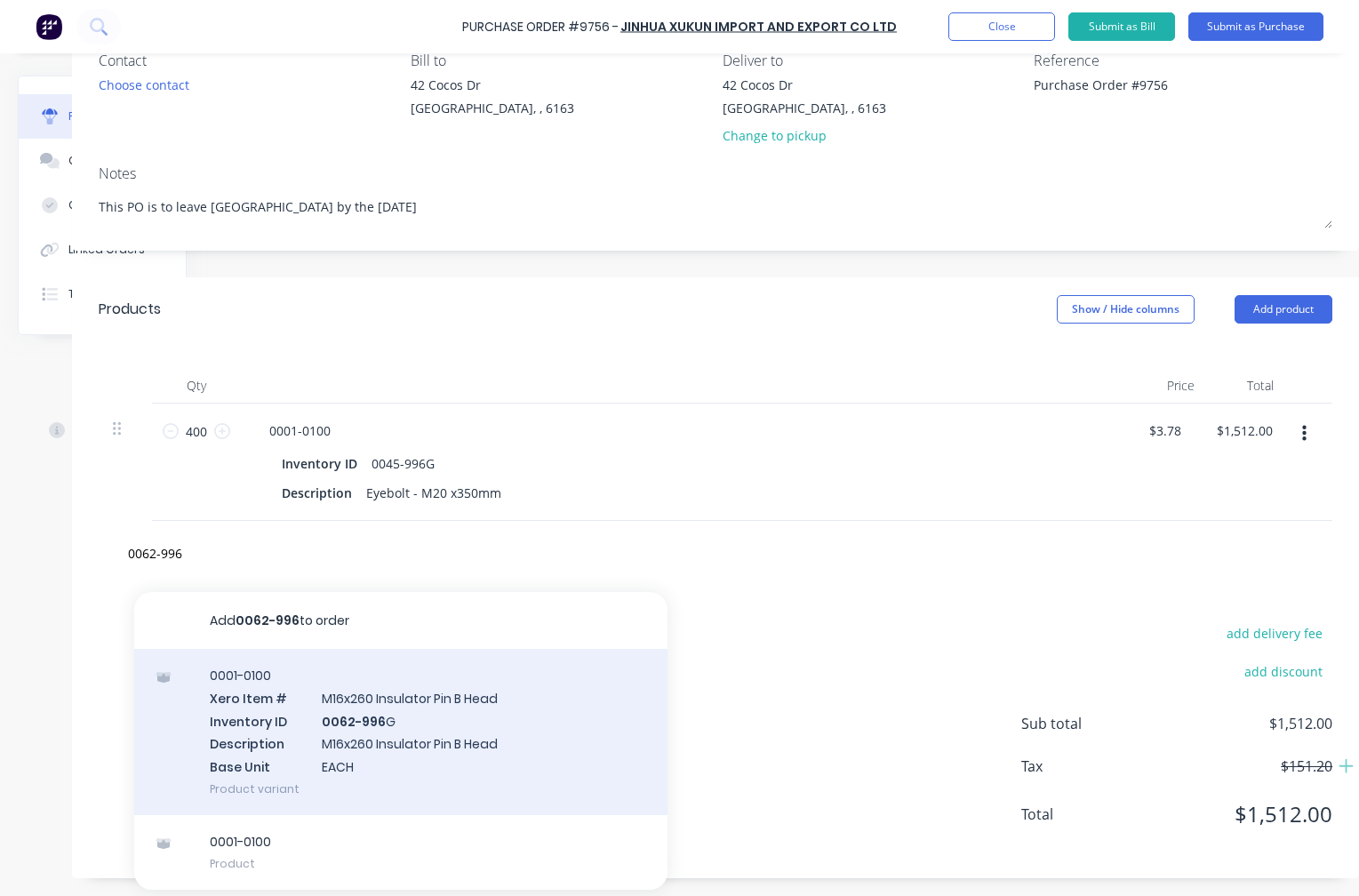
click at [360, 710] on div "0001-0100 Xero Item # M16x260 Insulator Pin B Head Inventory ID 0062-996 G Desc…" at bounding box center [401, 731] width 534 height 166
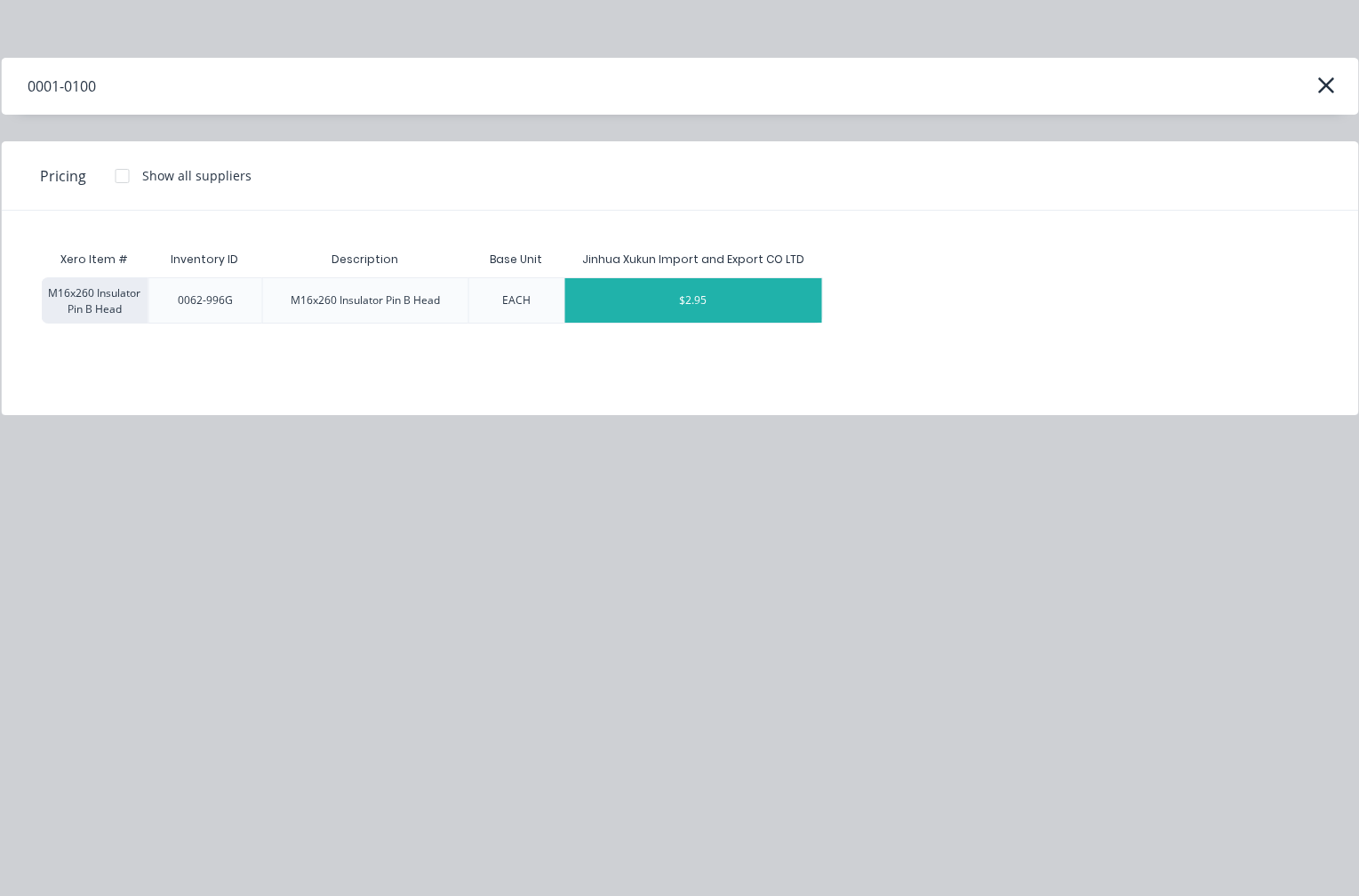
click at [693, 296] on div "$2.95" at bounding box center [693, 300] width 257 height 45
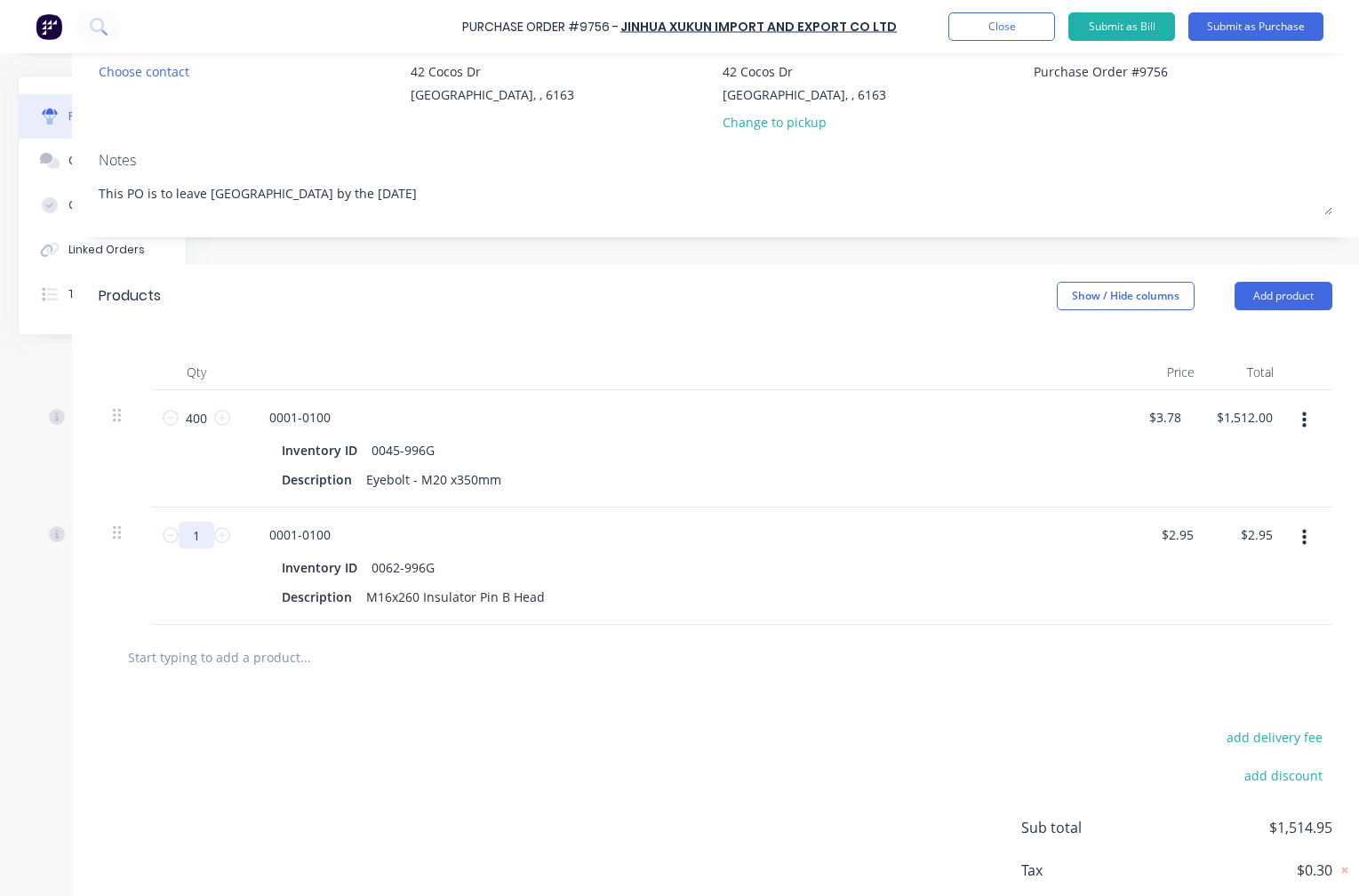
click at [196, 537] on input "1" at bounding box center [196, 534] width 35 height 27
click at [1292, 534] on button "button" at bounding box center [1304, 537] width 42 height 32
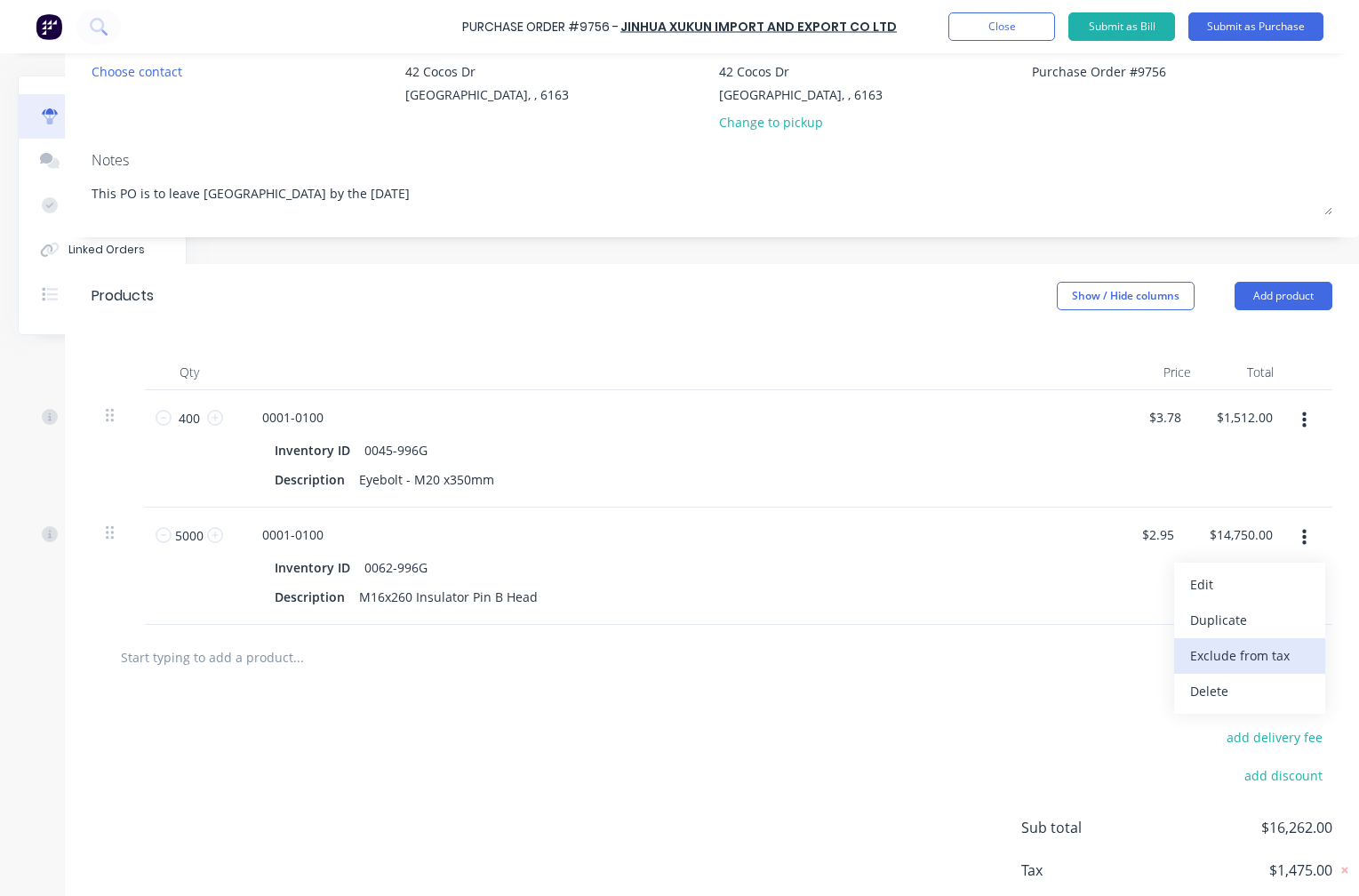
click at [1243, 656] on button "Exclude from tax" at bounding box center [1249, 656] width 152 height 35
click at [178, 667] on input "text" at bounding box center [297, 657] width 356 height 35
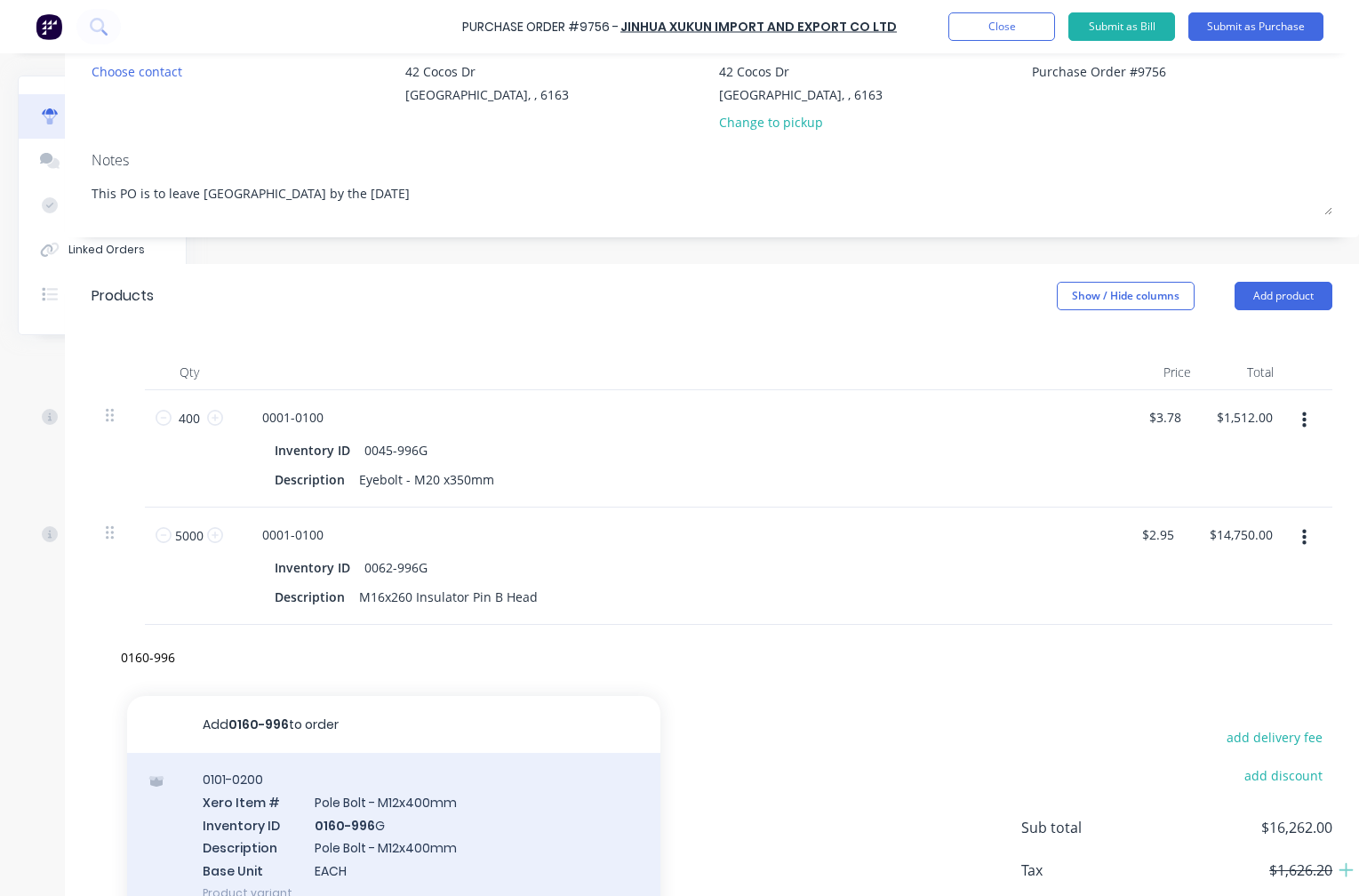
click at [353, 824] on div "0101-0200 Xero Item # Pole Bolt - M12x400mm Inventory ID 0160-996 G Description…" at bounding box center [394, 836] width 534 height 166
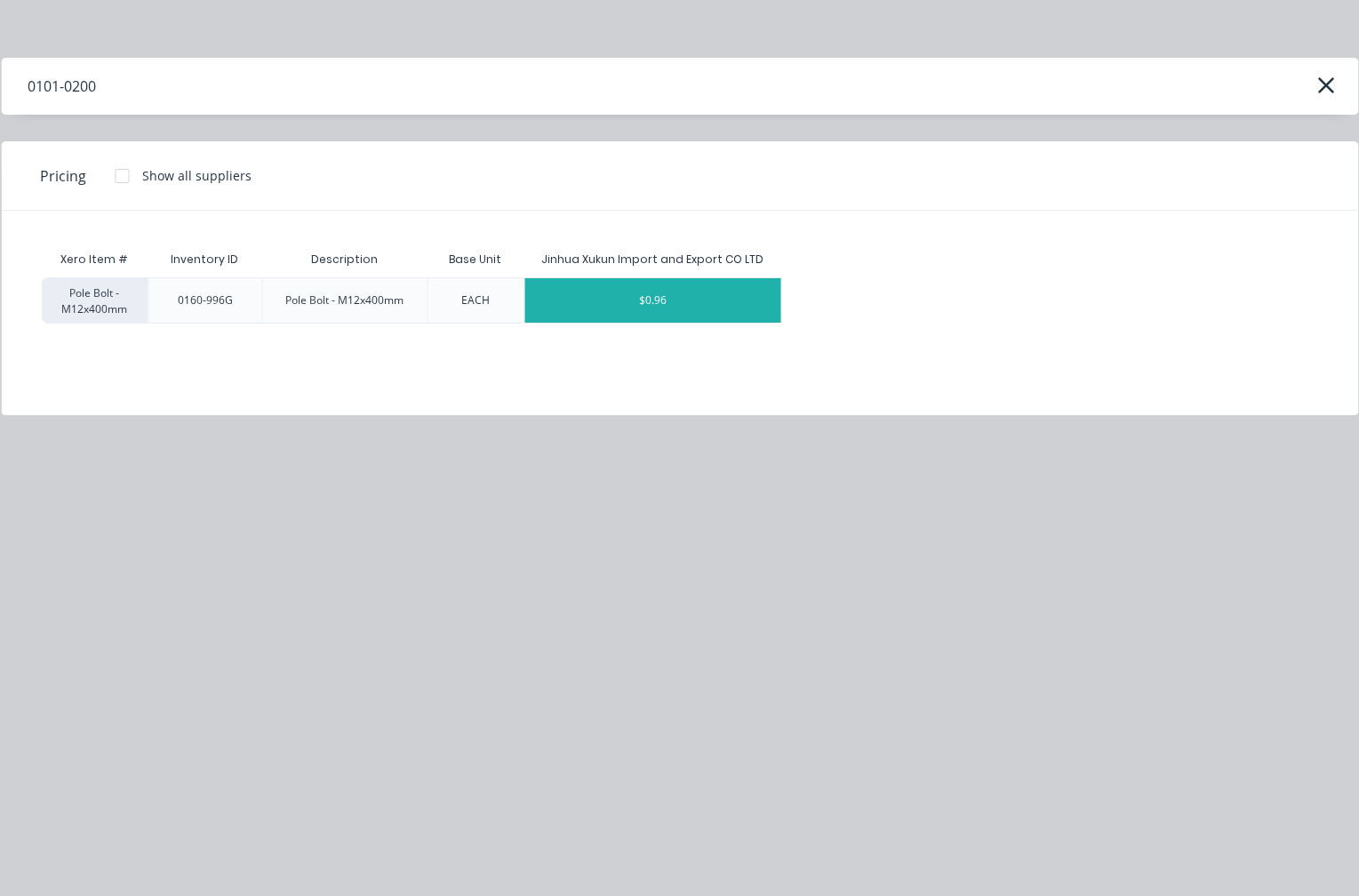
click at [658, 298] on div "$0.96" at bounding box center [653, 300] width 257 height 45
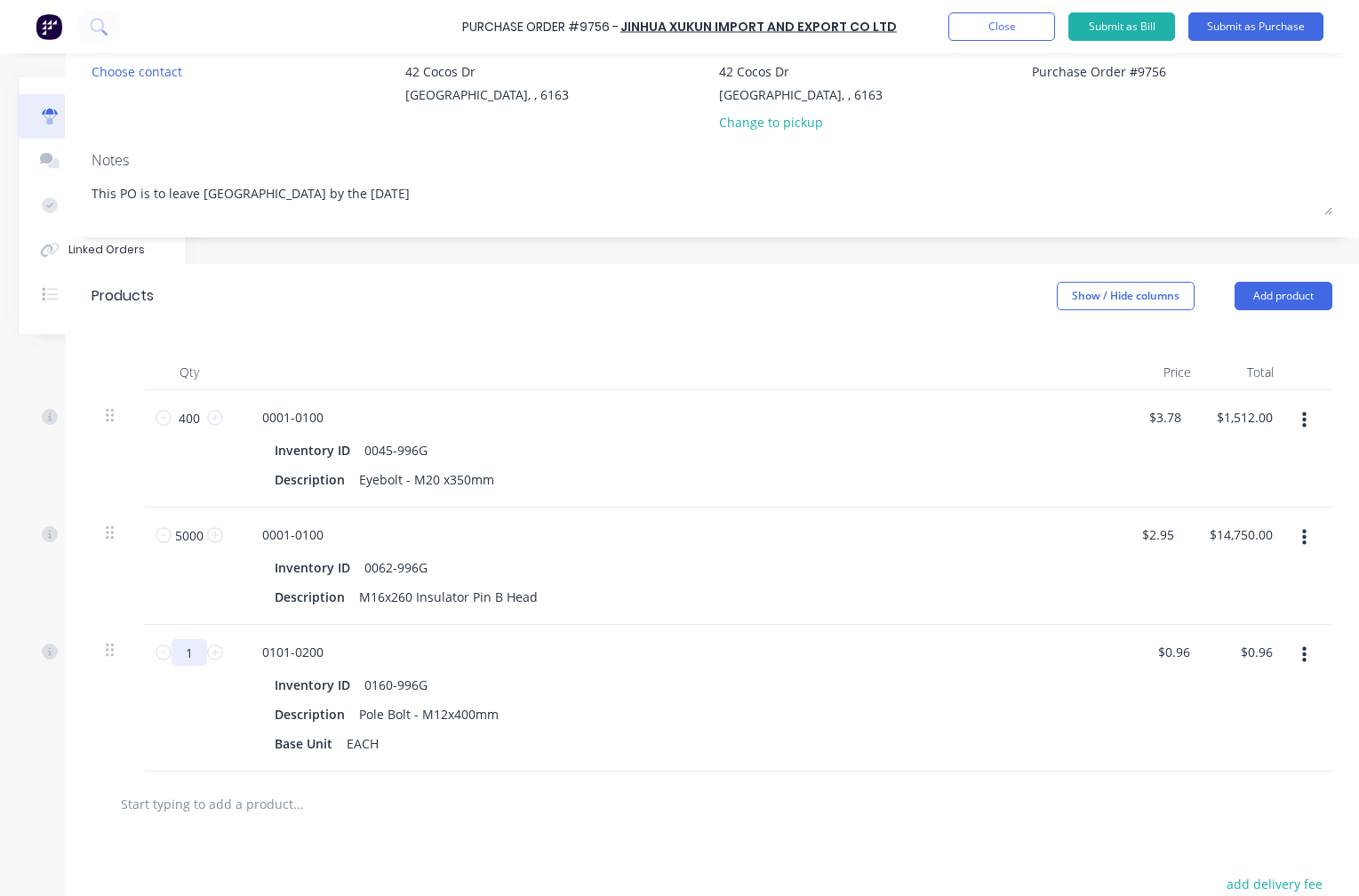
click at [191, 662] on input "1" at bounding box center [190, 652] width 35 height 27
click at [1302, 652] on icon "button" at bounding box center [1304, 654] width 5 height 20
click at [1260, 769] on button "Exclude from tax" at bounding box center [1249, 773] width 152 height 35
click at [206, 812] on input "text" at bounding box center [297, 803] width 356 height 35
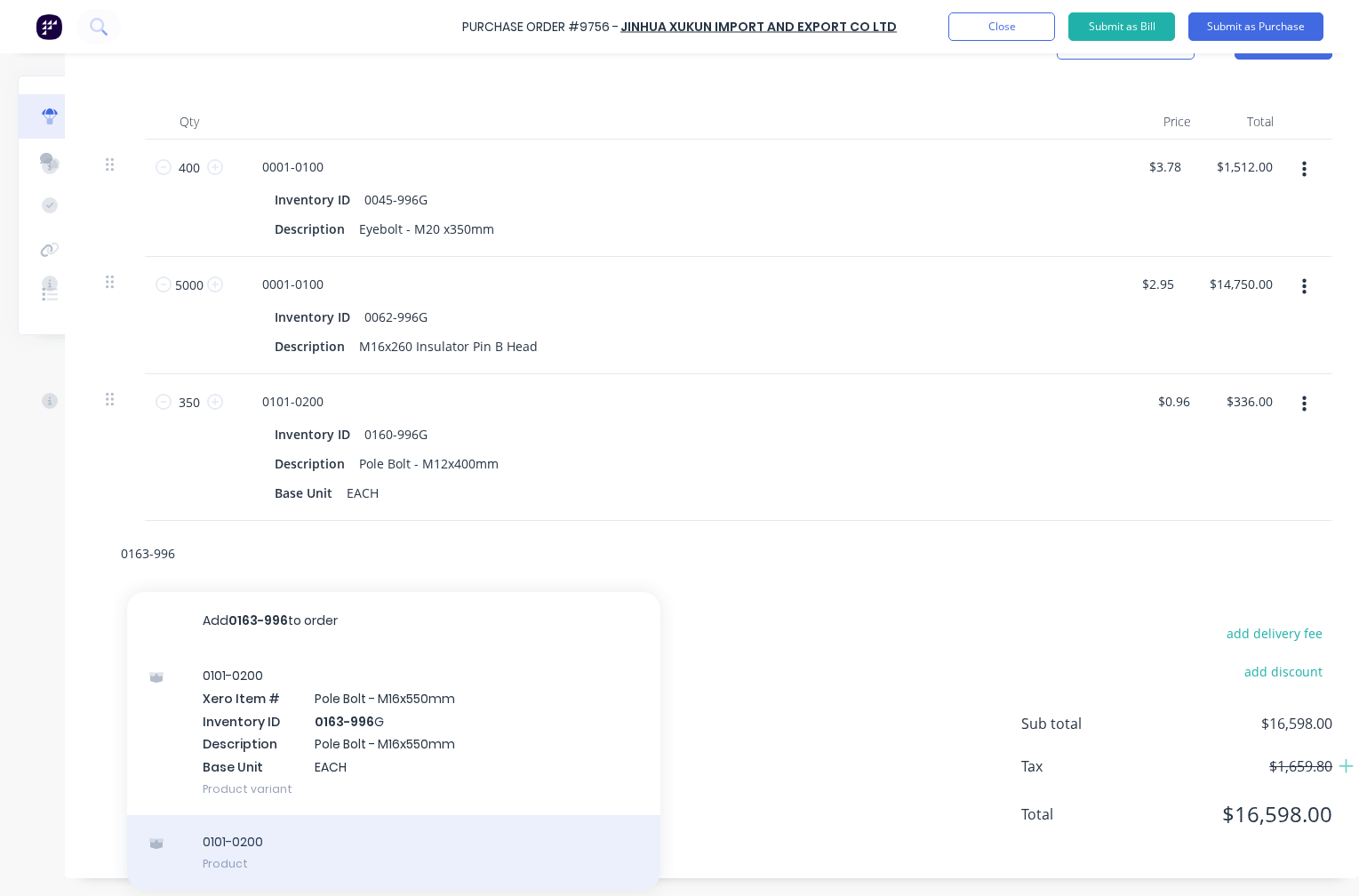
scroll to position [441, 154]
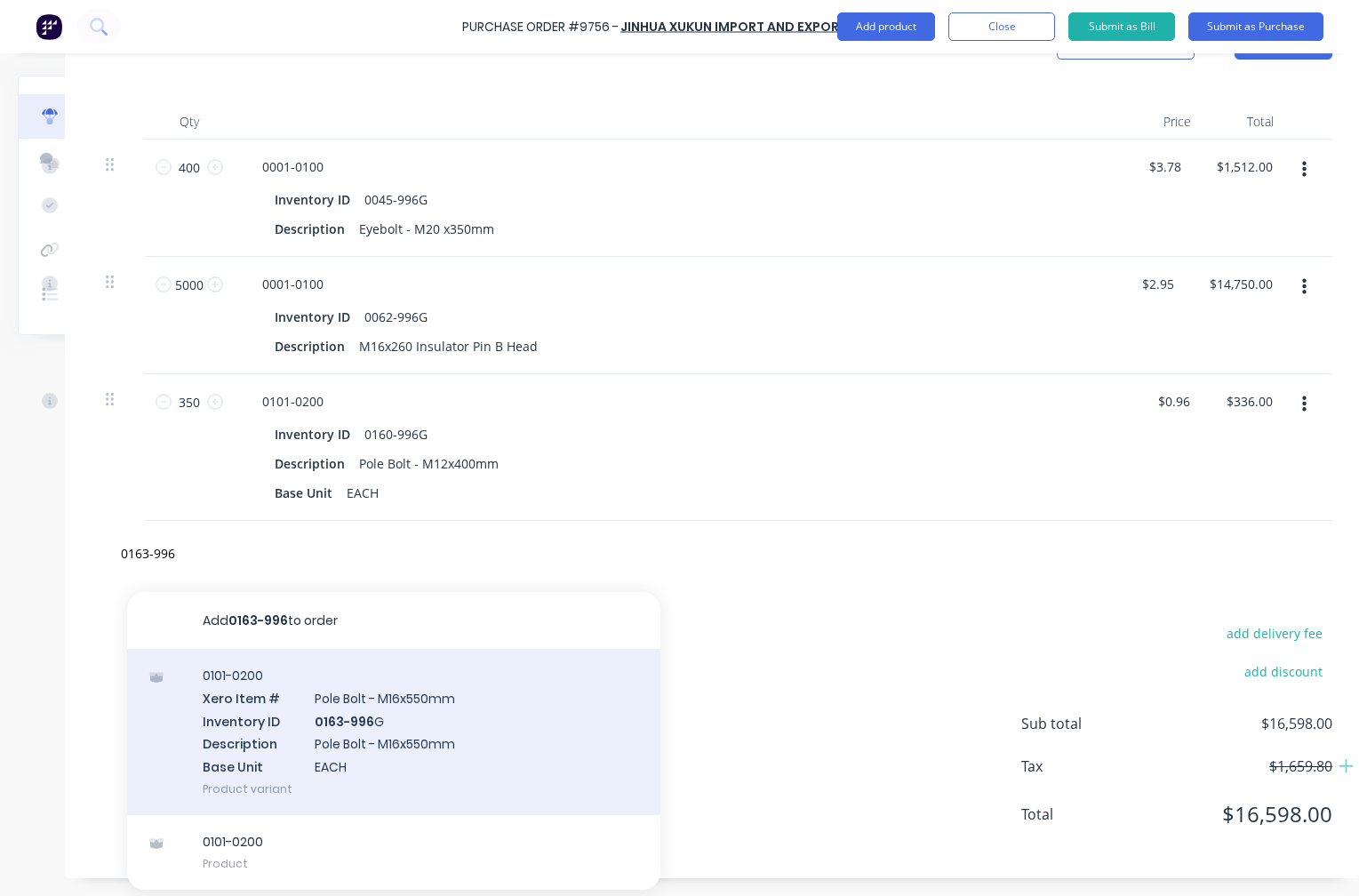
click at [359, 709] on div "0101-0200 Xero Item # Pole Bolt - M16x550mm Inventory ID 0163-996 G Description…" at bounding box center [394, 731] width 534 height 166
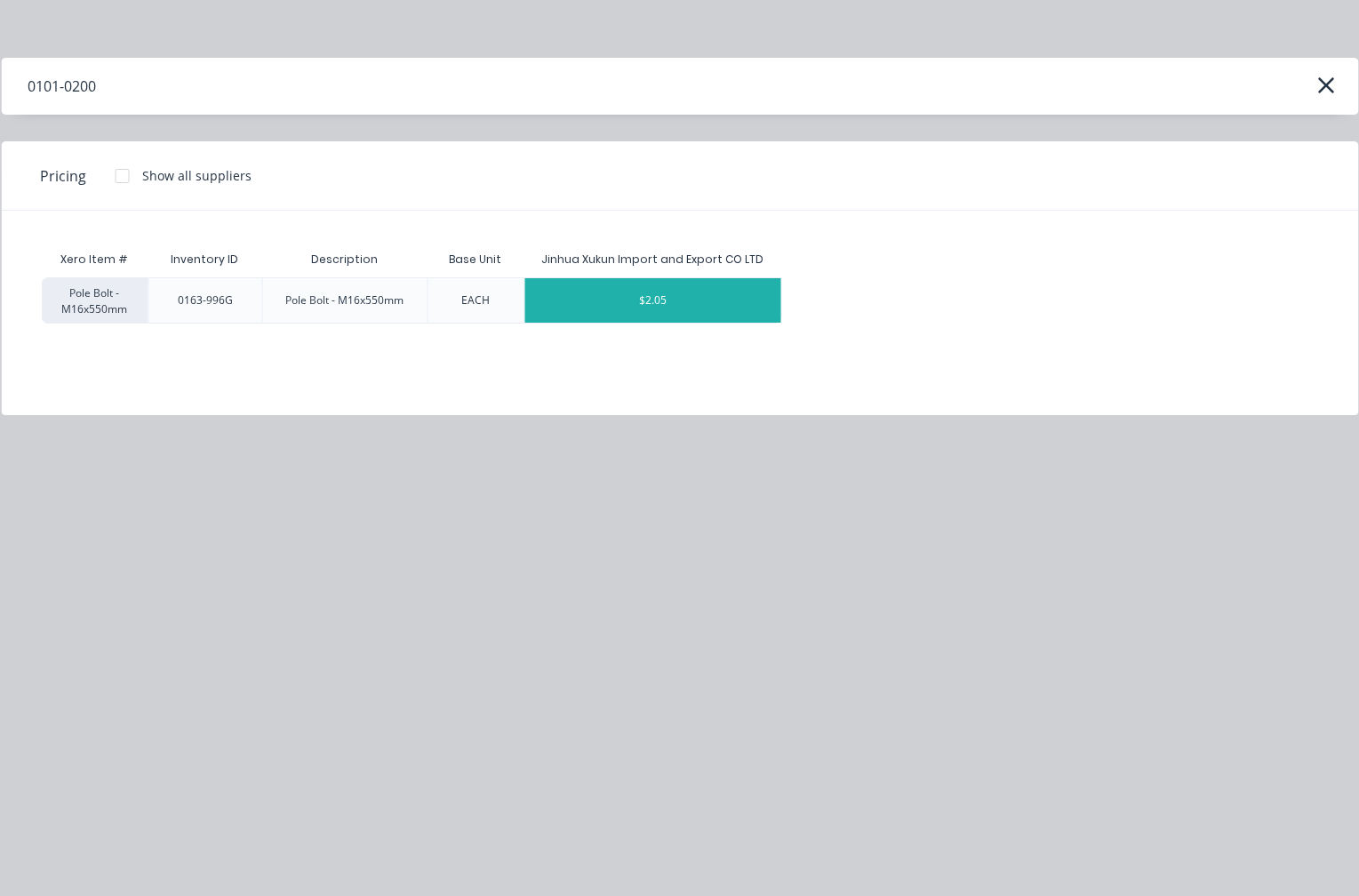
click at [661, 296] on div "$2.05" at bounding box center [653, 300] width 257 height 45
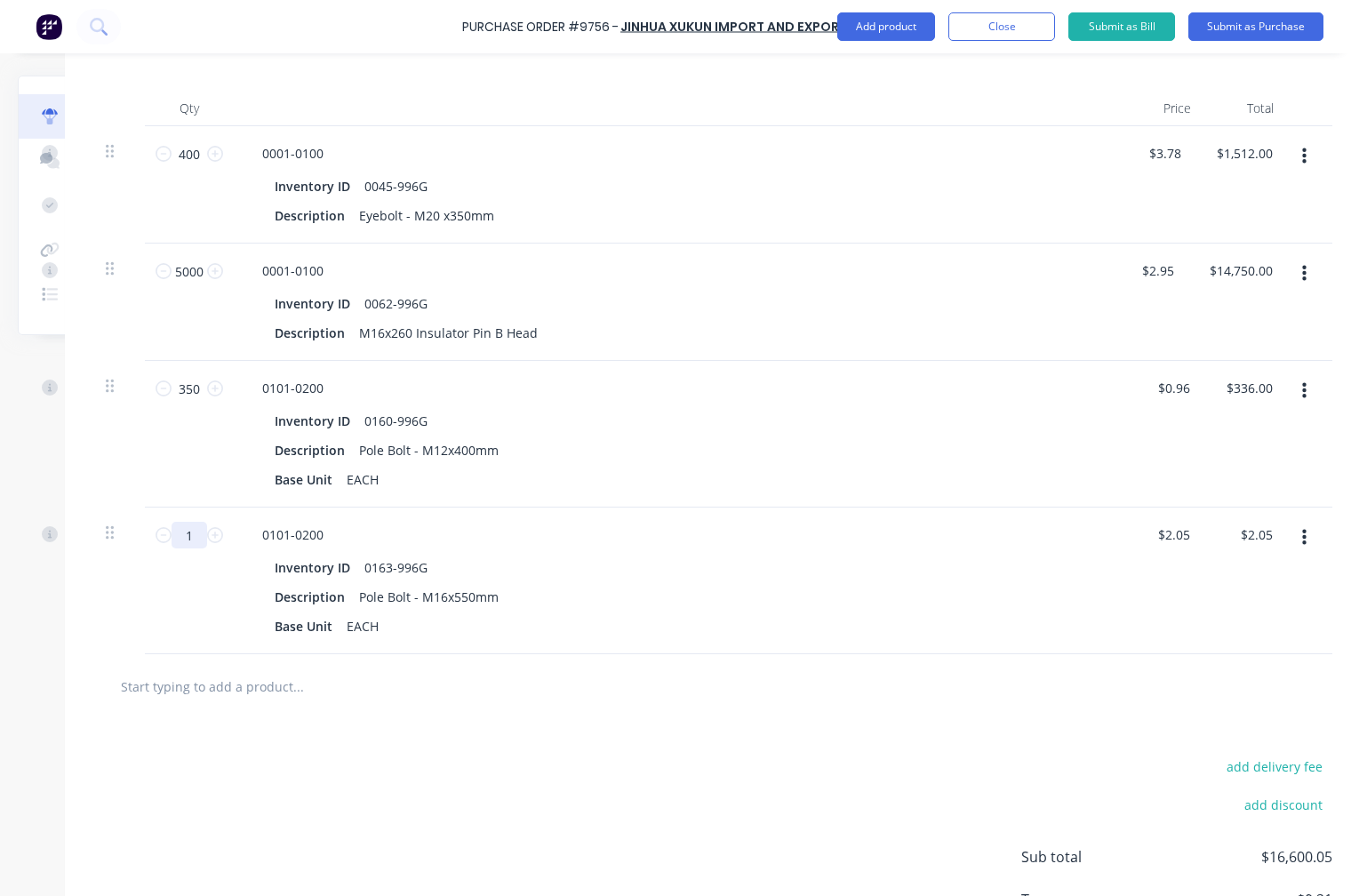
click at [184, 537] on input "1" at bounding box center [190, 534] width 35 height 27
click at [1301, 539] on button "button" at bounding box center [1304, 537] width 42 height 32
click at [1253, 651] on button "Exclude from tax" at bounding box center [1249, 656] width 152 height 35
click at [168, 692] on input "text" at bounding box center [297, 686] width 356 height 35
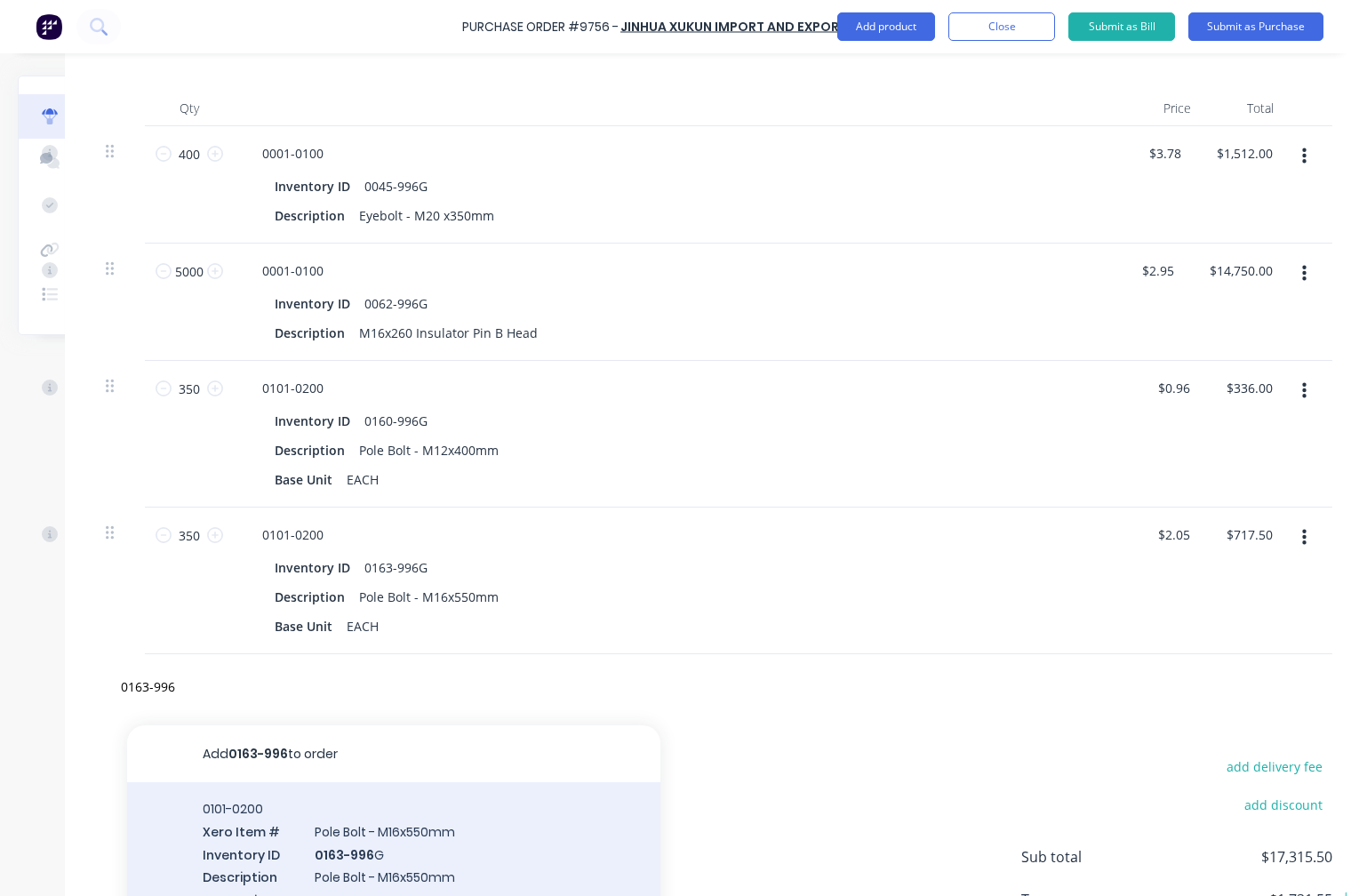
click at [342, 836] on div "0101-0200 Xero Item # Pole Bolt - M16x550mm Inventory ID 0163-996 G Description…" at bounding box center [394, 865] width 534 height 166
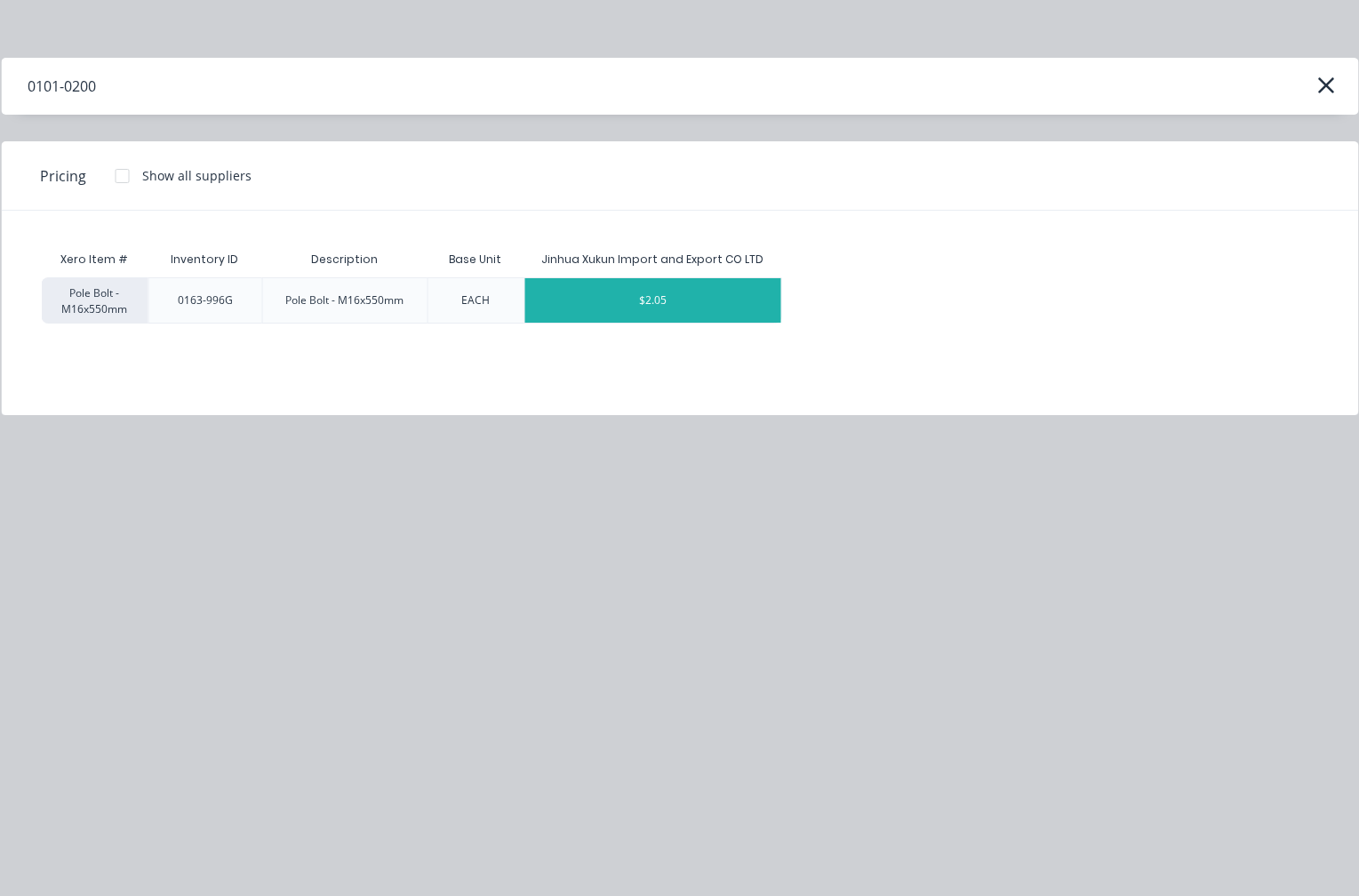
click at [637, 300] on div "$2.05" at bounding box center [653, 300] width 257 height 45
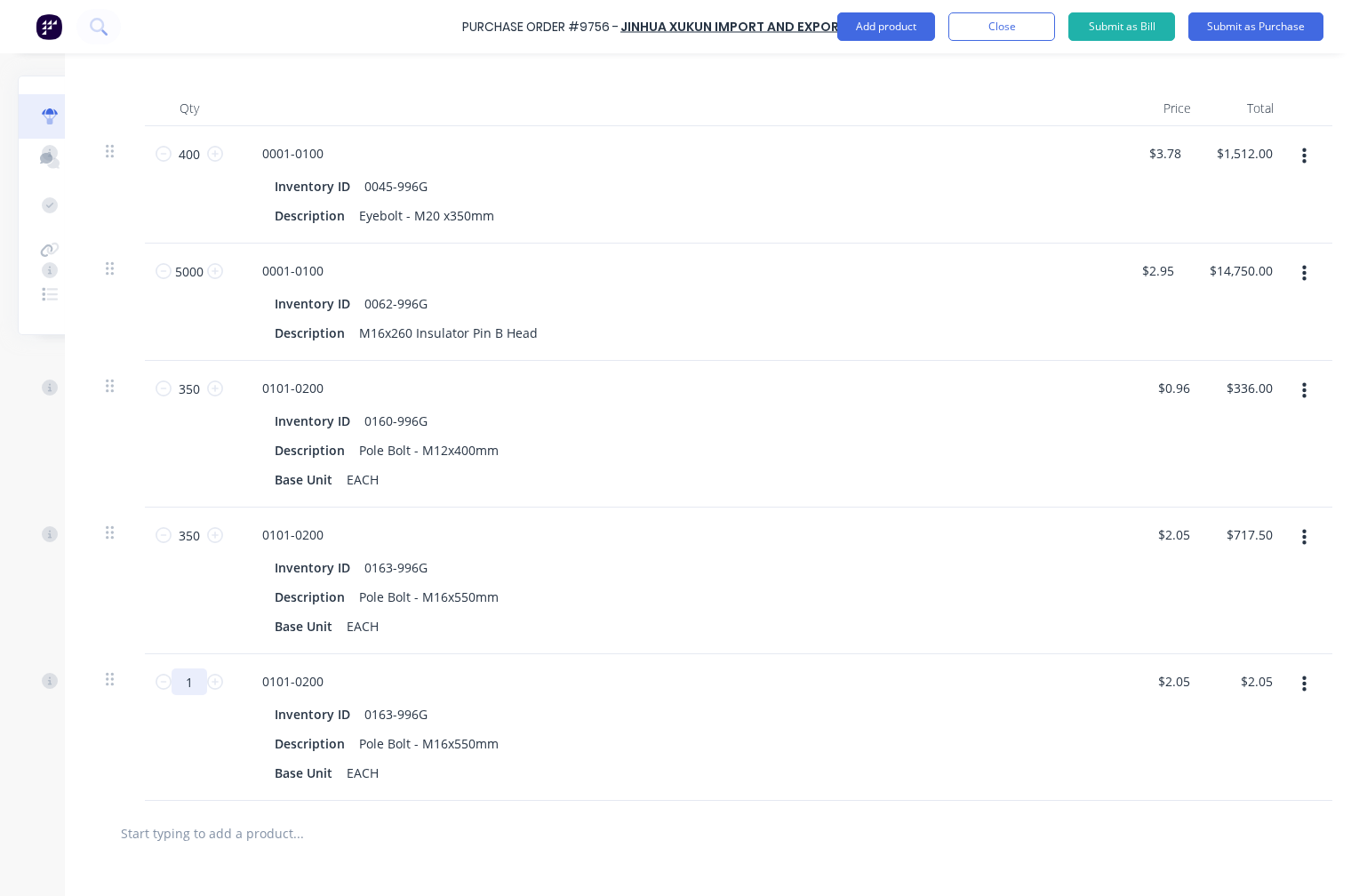
click at [190, 686] on input "1" at bounding box center [190, 681] width 35 height 27
click at [1302, 685] on icon "button" at bounding box center [1304, 684] width 5 height 20
click at [1254, 807] on button "Exclude from tax" at bounding box center [1249, 802] width 152 height 35
click at [190, 838] on input "text" at bounding box center [297, 833] width 356 height 35
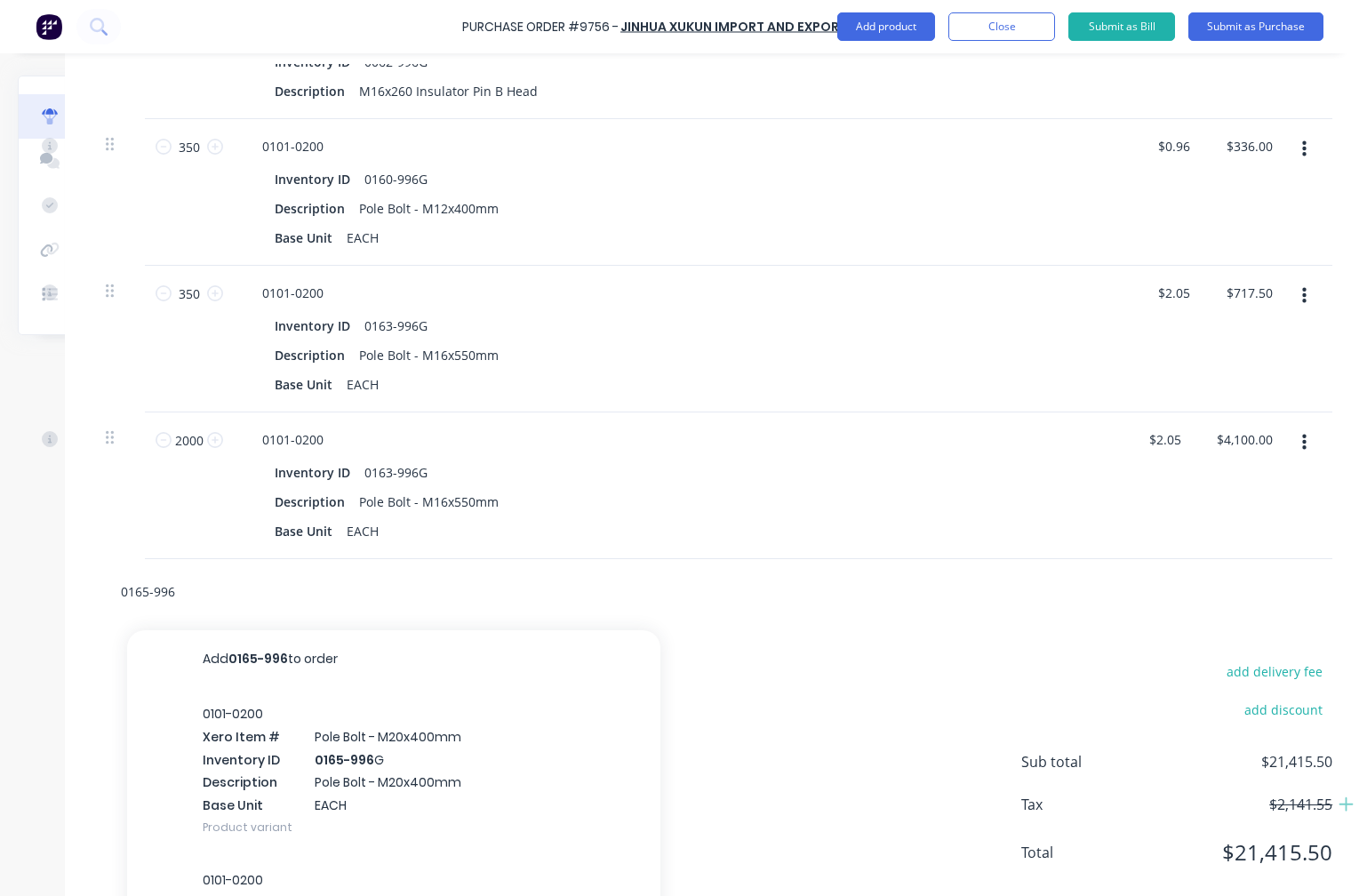
scroll to position [708, 154]
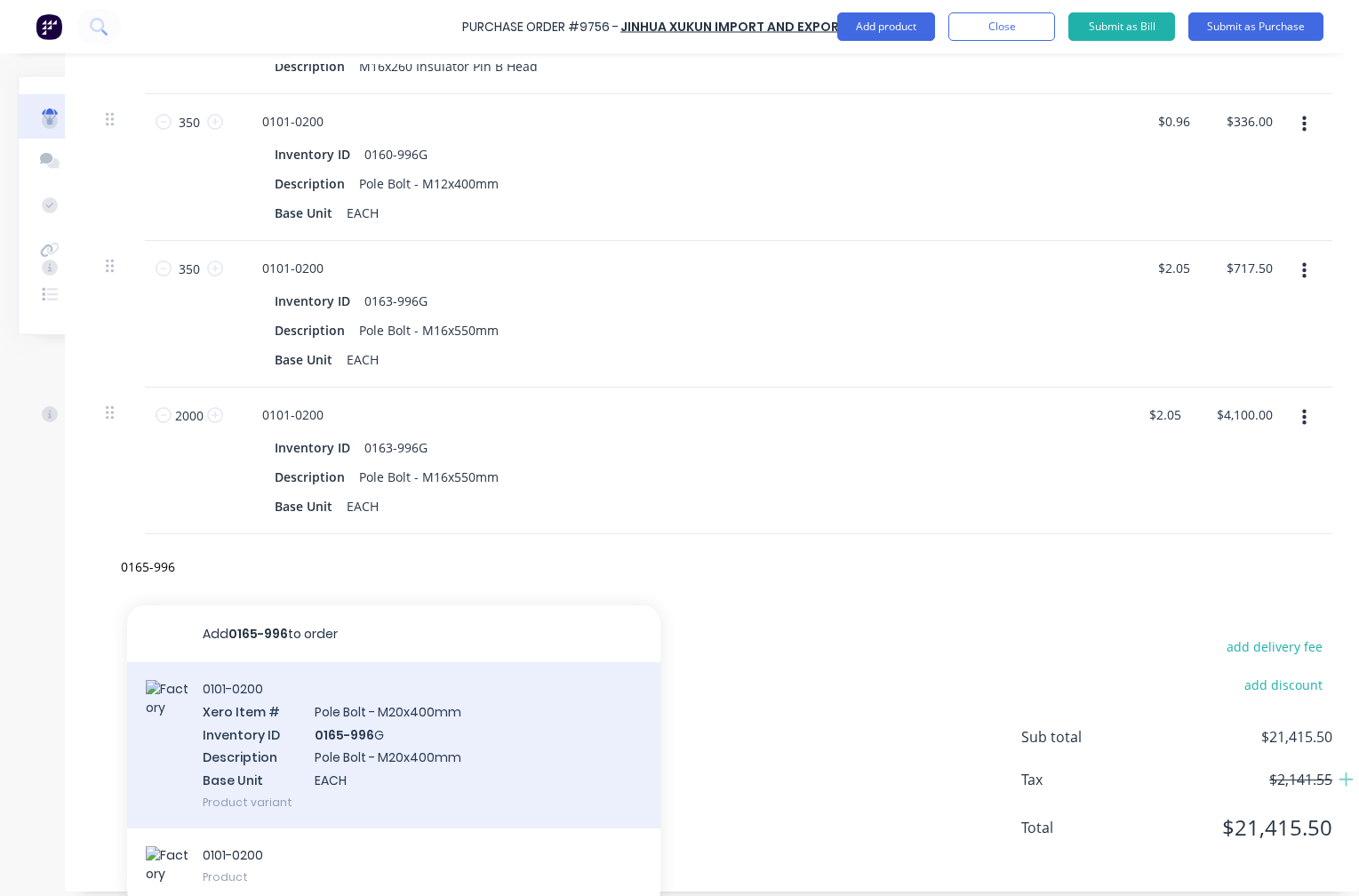
click at [409, 742] on div "0101-0200 Xero Item # Pole Bolt - M20x400mm Inventory ID 0165-996 G Description…" at bounding box center [394, 744] width 534 height 166
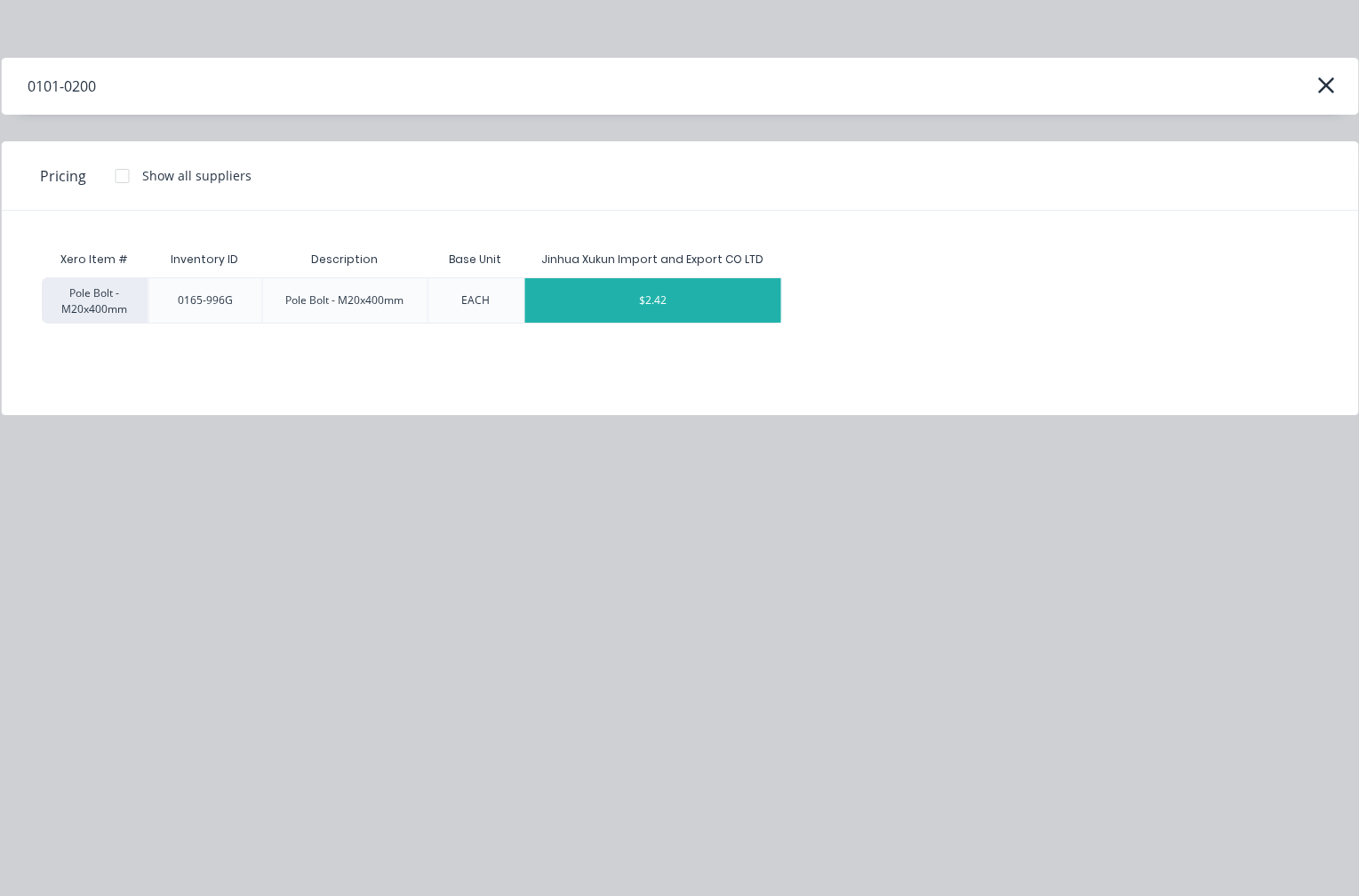
click at [671, 303] on div "$2.42" at bounding box center [653, 300] width 257 height 45
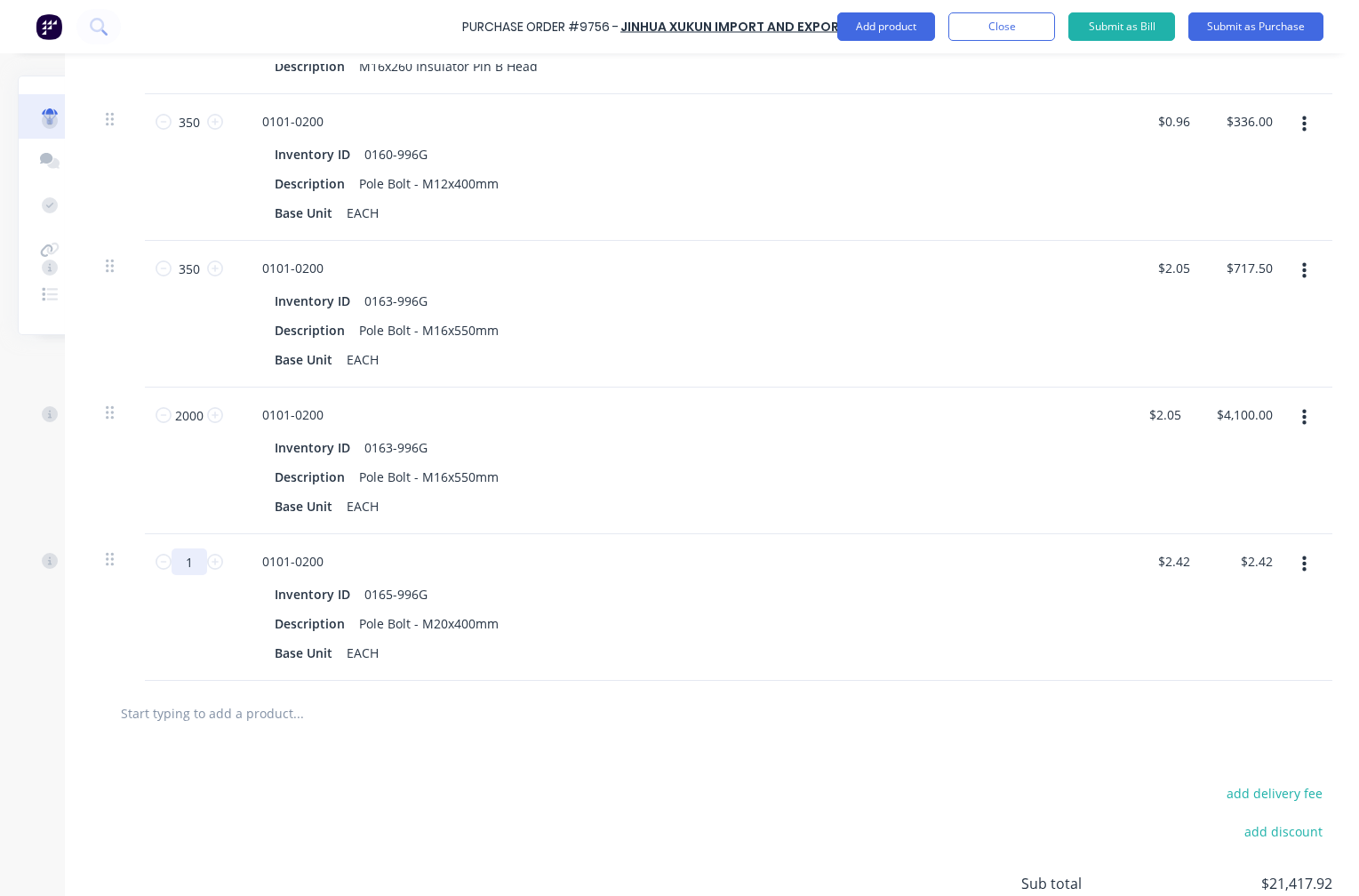
click at [179, 560] on input "1" at bounding box center [190, 561] width 35 height 27
click at [1293, 563] on button "button" at bounding box center [1304, 564] width 42 height 32
click at [1250, 682] on button "Exclude from tax" at bounding box center [1249, 682] width 152 height 35
click at [167, 721] on input "text" at bounding box center [297, 713] width 356 height 35
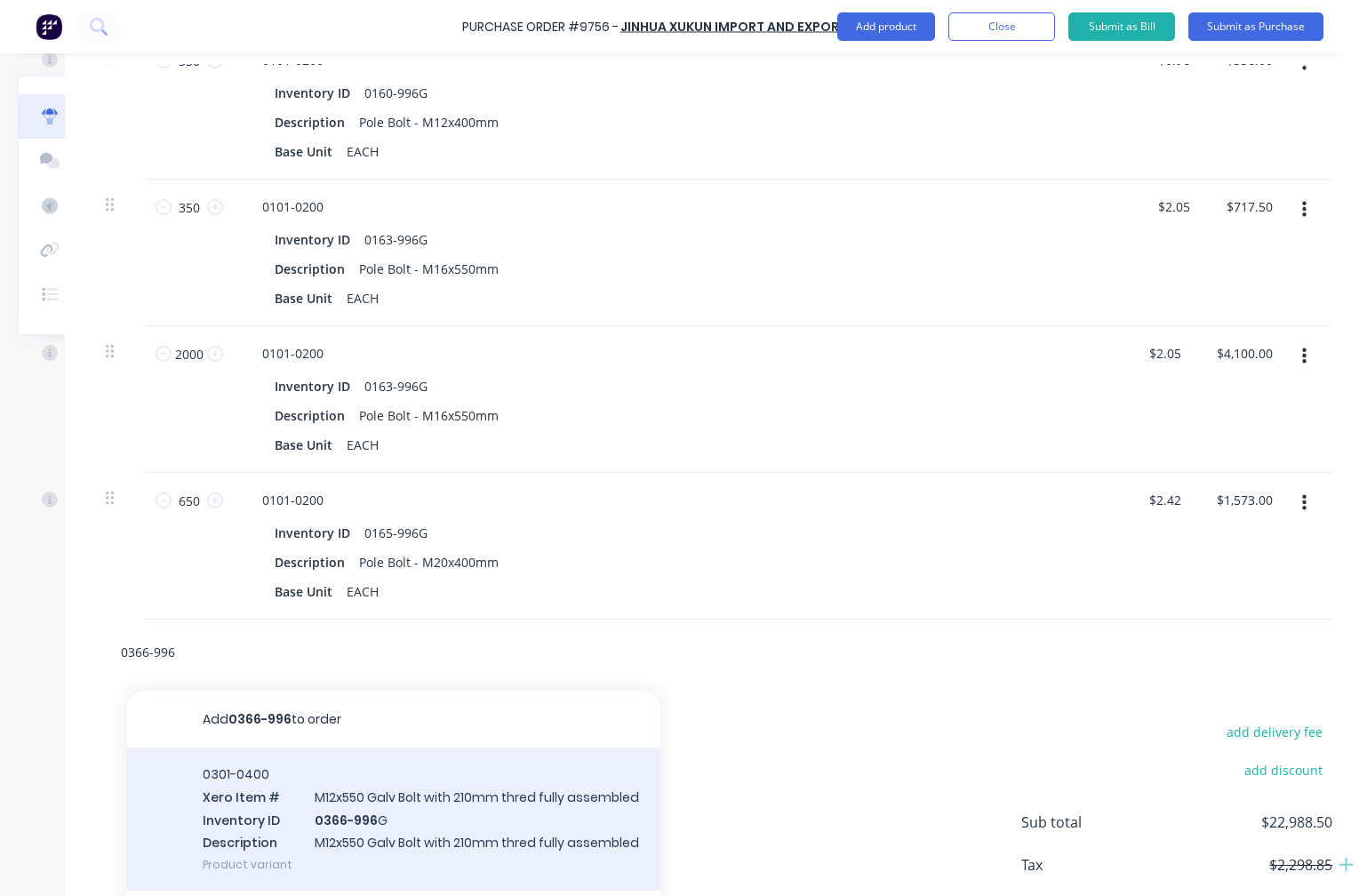
scroll to position [797, 154]
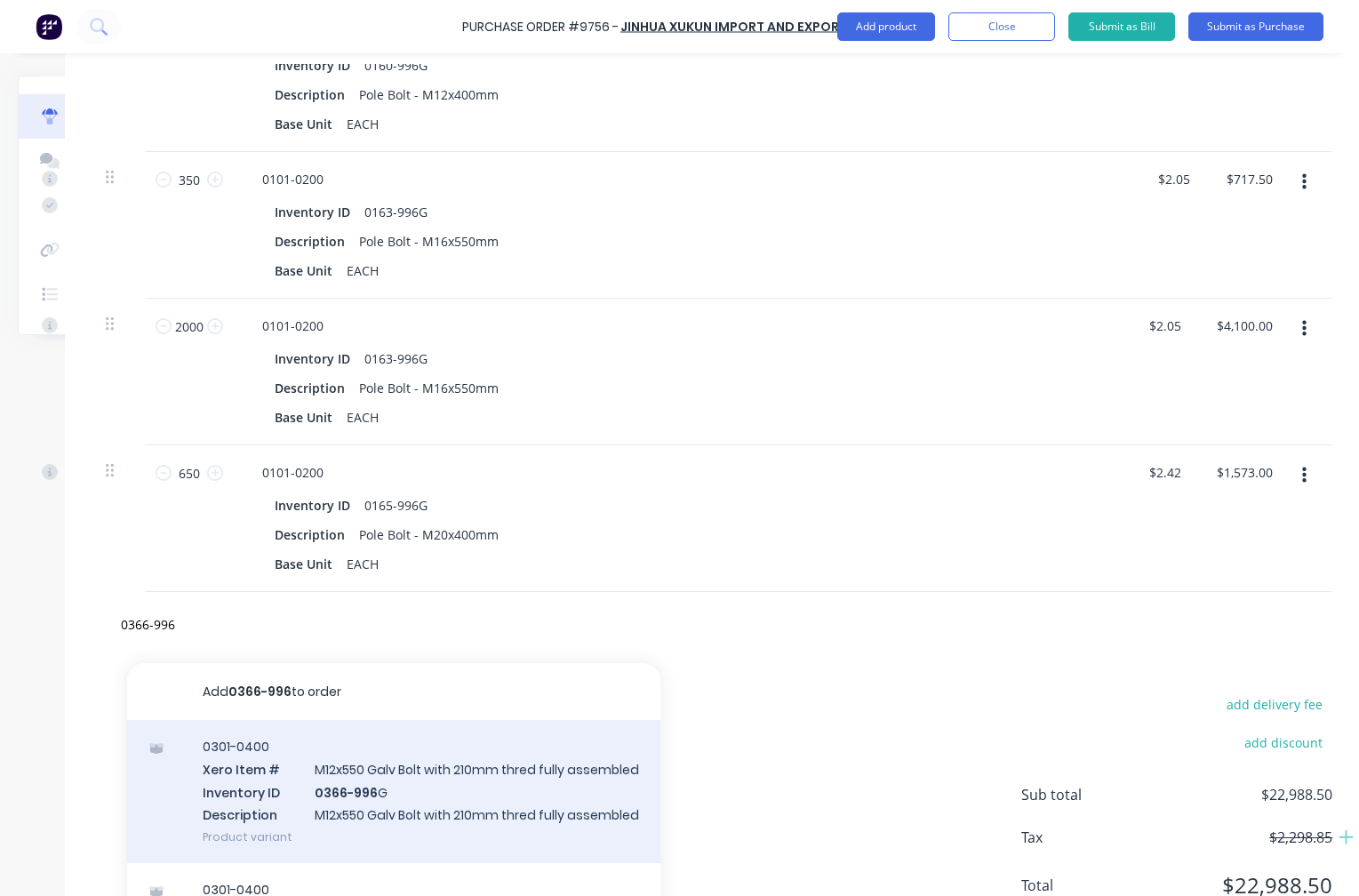
click at [385, 810] on div "0301-0400 Xero Item # M12x550 Galv Bolt with 210mm thred fully assembled Invent…" at bounding box center [394, 792] width 534 height 143
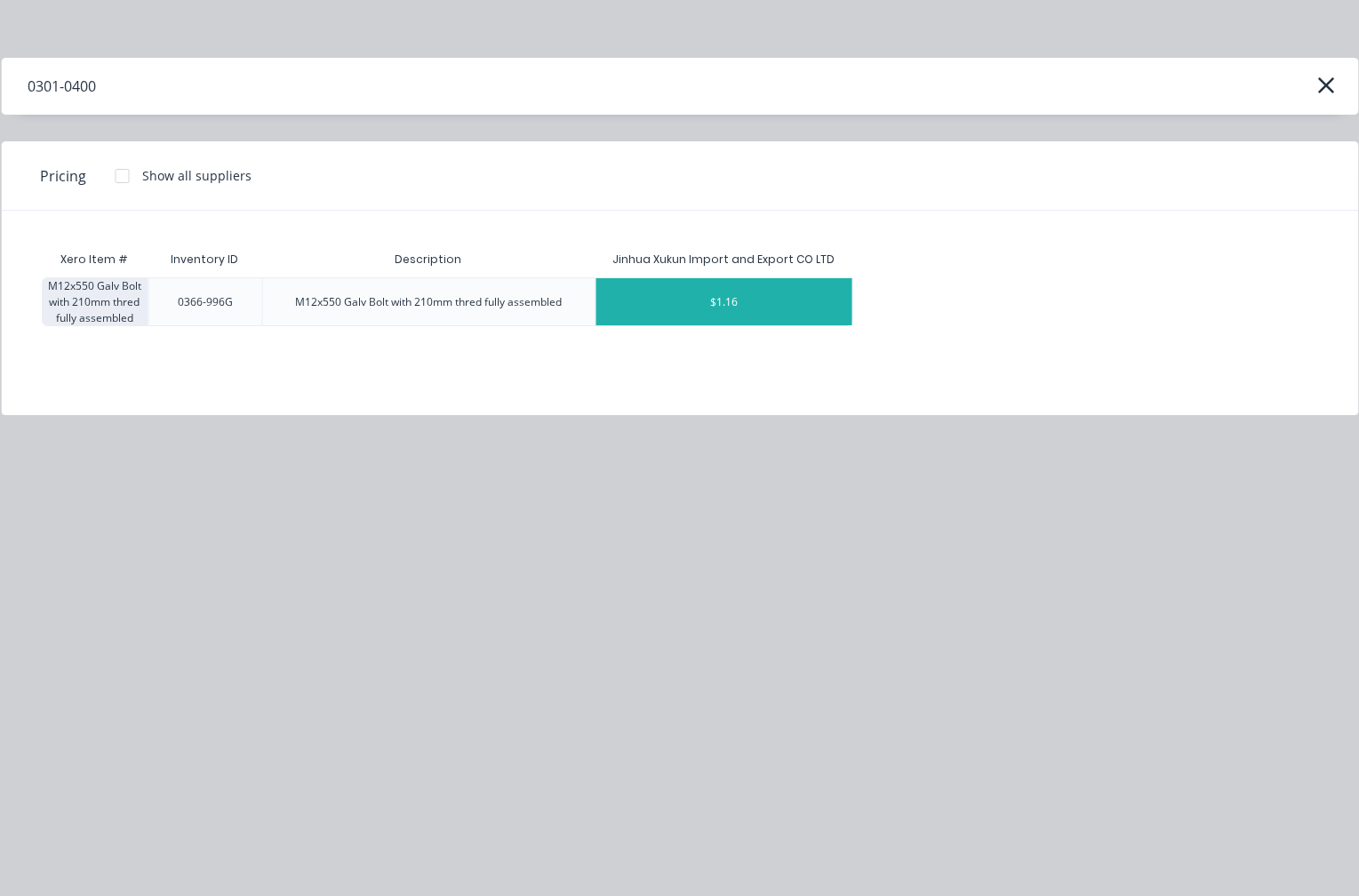
click at [706, 295] on div "$1.16" at bounding box center [724, 301] width 257 height 47
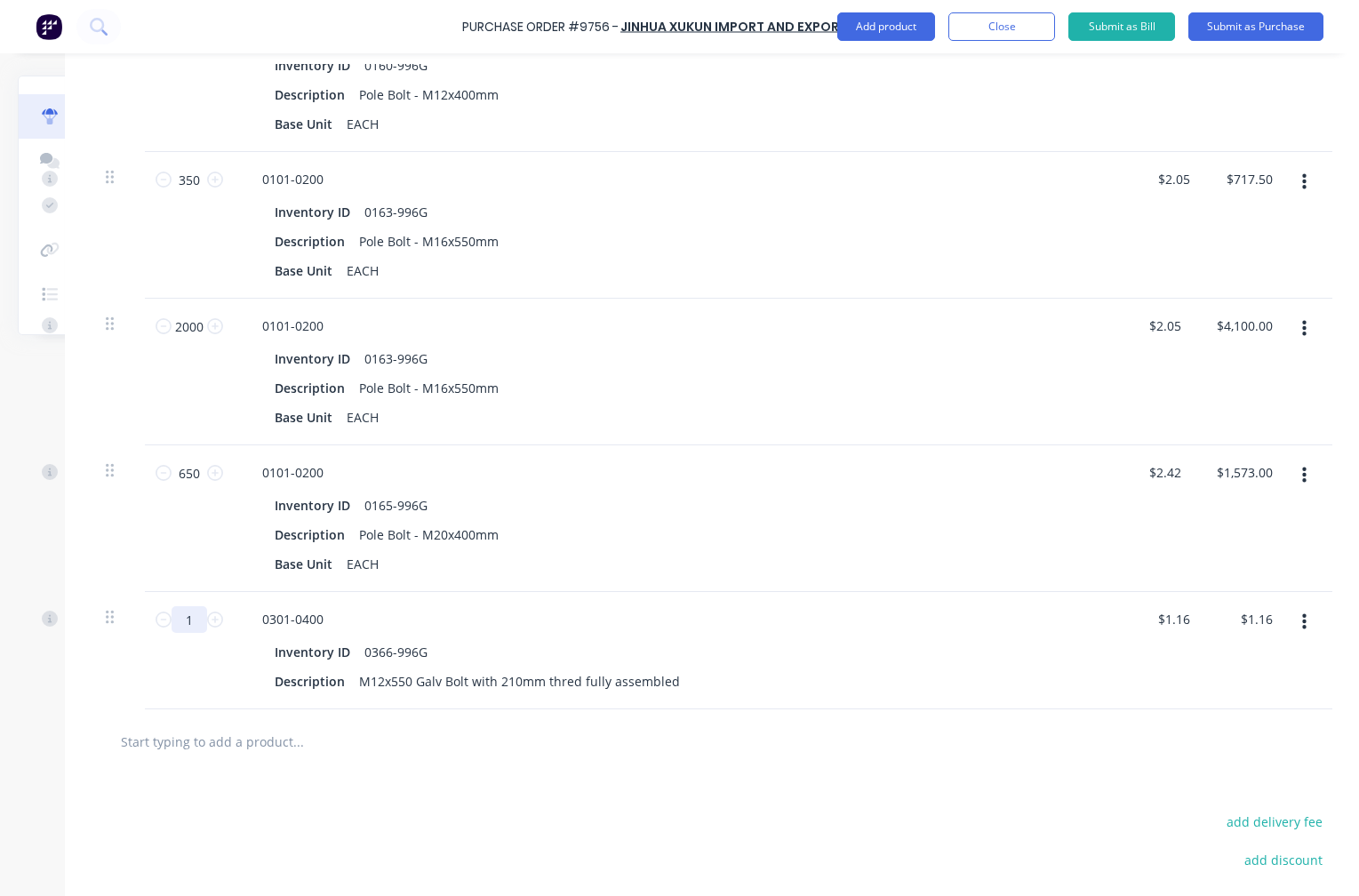
click at [191, 629] on input "1" at bounding box center [190, 619] width 35 height 27
click at [1304, 617] on button "button" at bounding box center [1304, 622] width 42 height 32
click at [1264, 740] on button "Exclude from tax" at bounding box center [1249, 740] width 152 height 35
click at [176, 741] on input "text" at bounding box center [297, 741] width 356 height 35
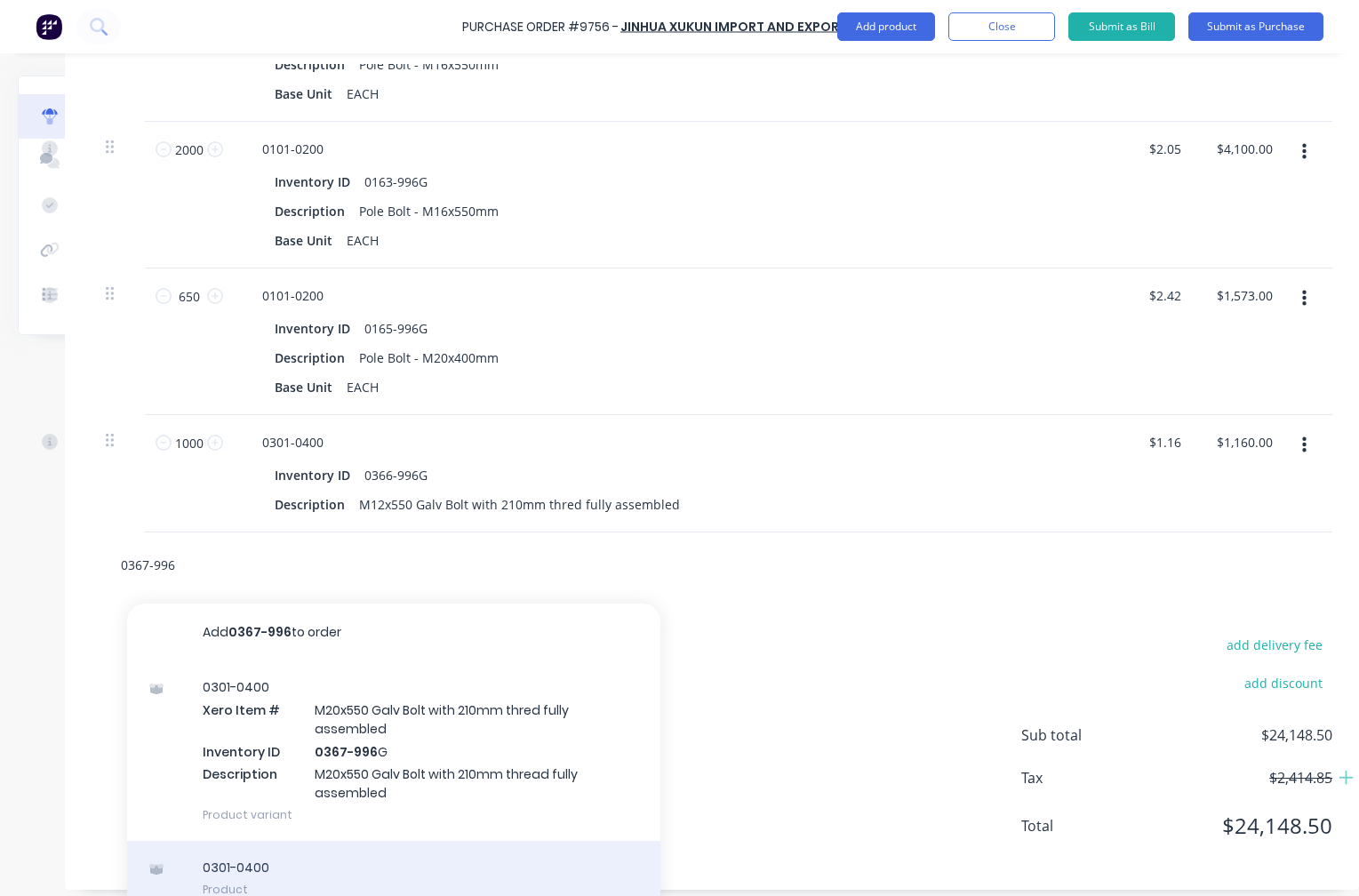
scroll to position [999, 154]
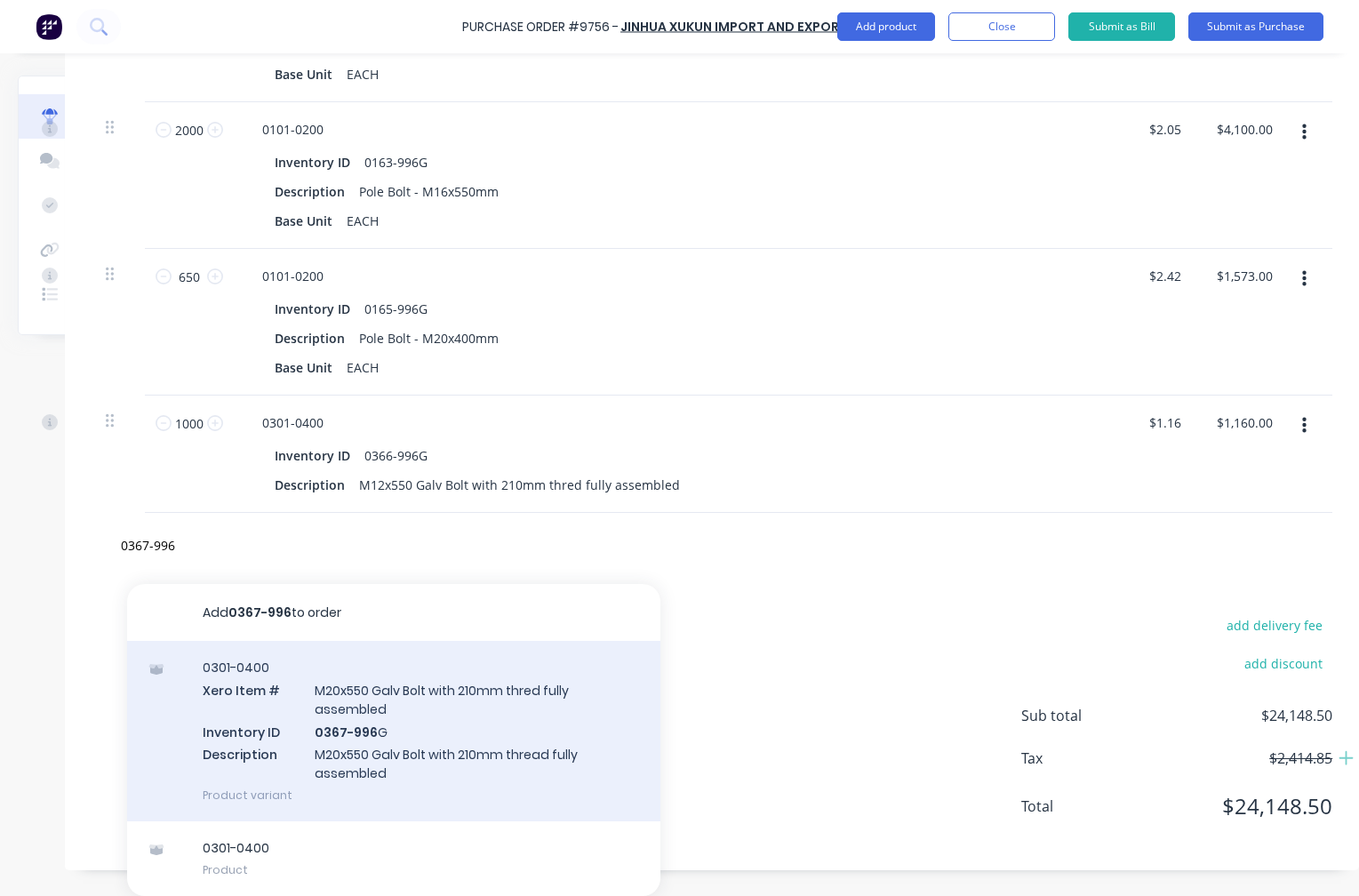
click at [380, 722] on div "0301-0400 Xero Item # M20x550 Galv Bolt with 210mm thred fully assembled Invent…" at bounding box center [394, 731] width 534 height 180
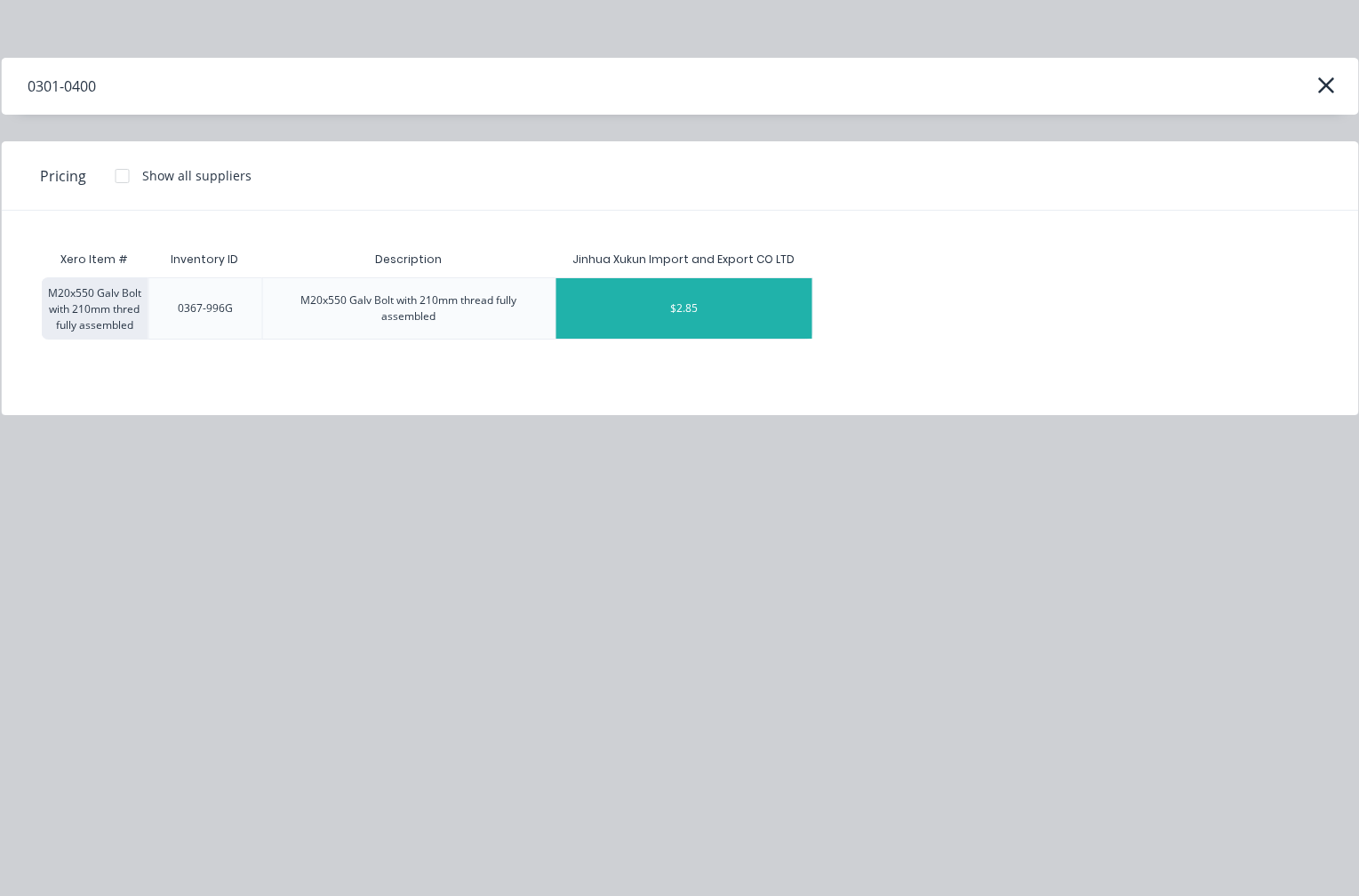
click at [699, 307] on div "$2.85" at bounding box center [684, 308] width 257 height 60
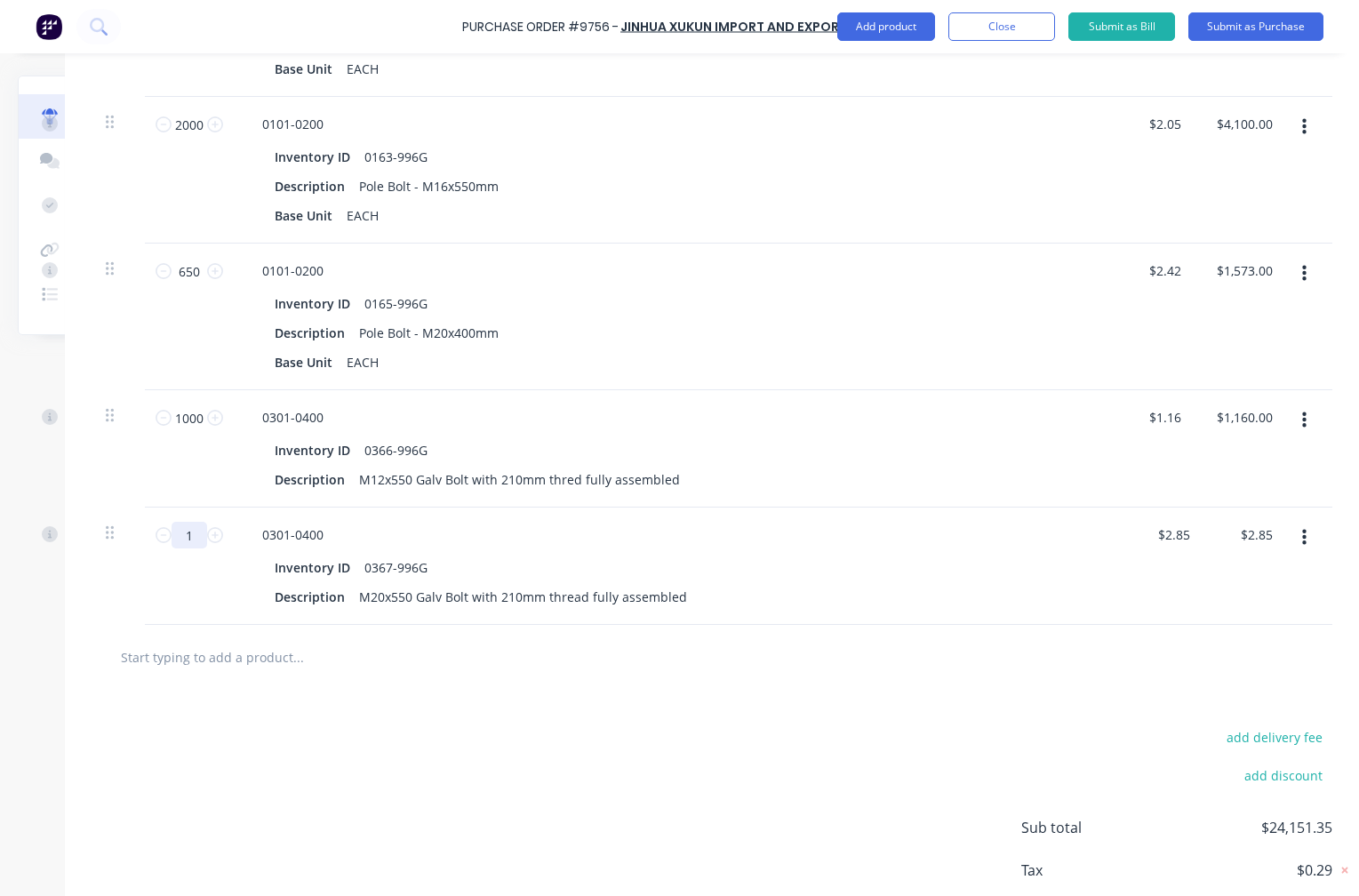
click at [194, 540] on input "1" at bounding box center [190, 534] width 35 height 27
click at [1302, 533] on icon "button" at bounding box center [1304, 537] width 5 height 16
click at [1251, 652] on button "Exclude from tax" at bounding box center [1249, 656] width 152 height 35
click at [180, 652] on input "text" at bounding box center [297, 657] width 356 height 35
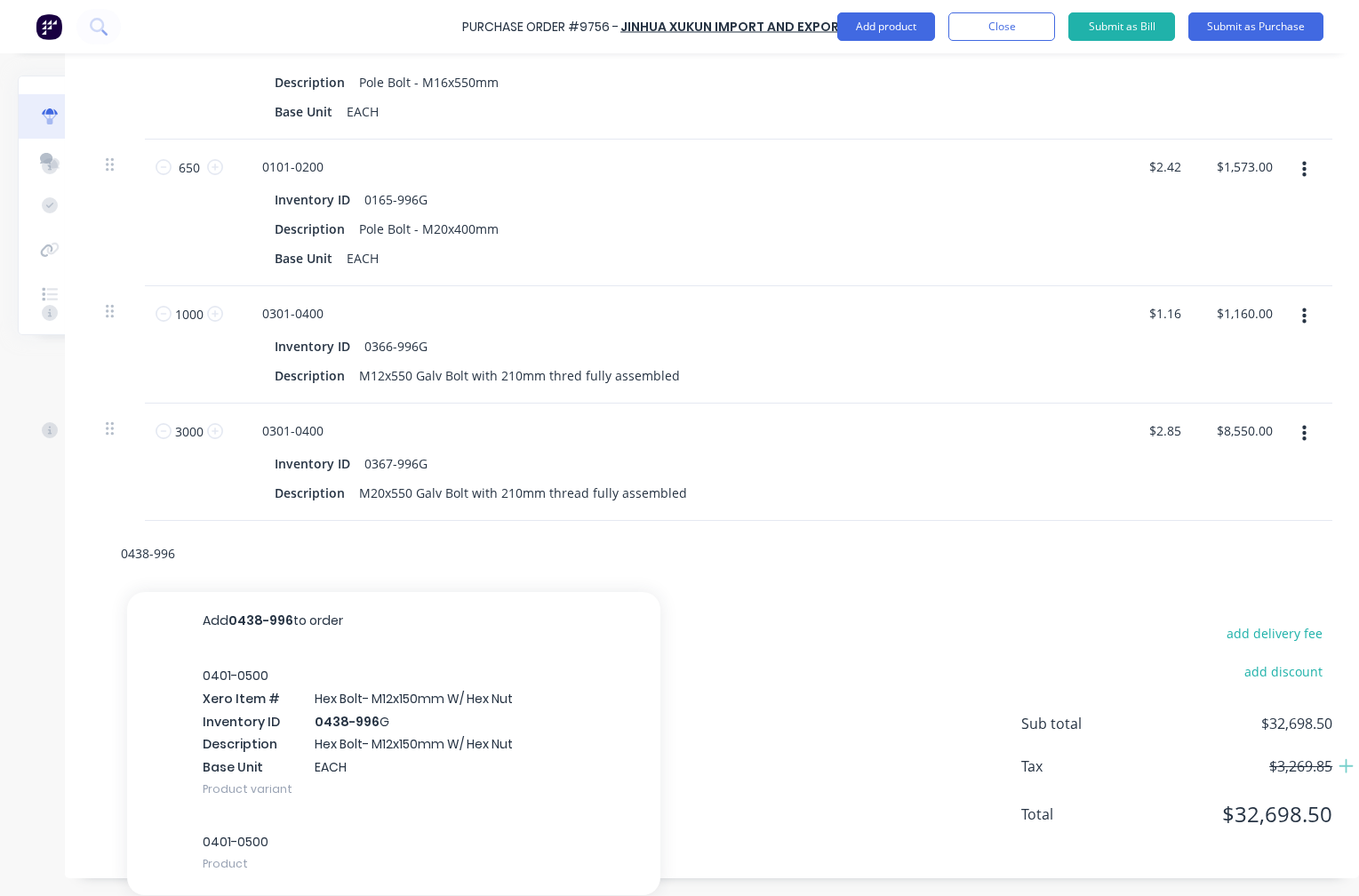
scroll to position [1116, 154]
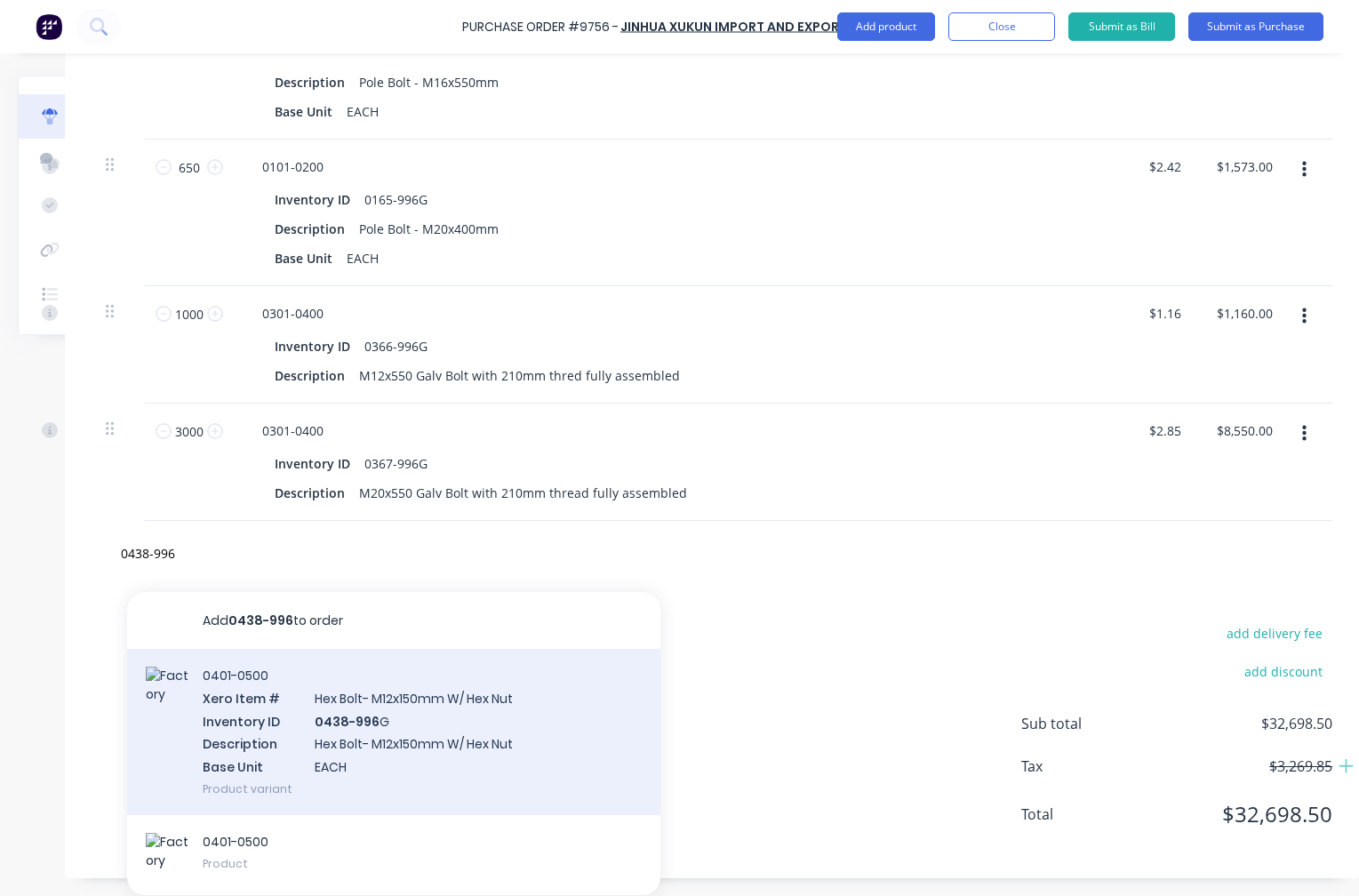
click at [376, 737] on div "0401-0500 Xero Item # Hex Bolt- M12x150mm W/ Hex Nut Inventory ID 0438-996 G De…" at bounding box center [394, 731] width 534 height 166
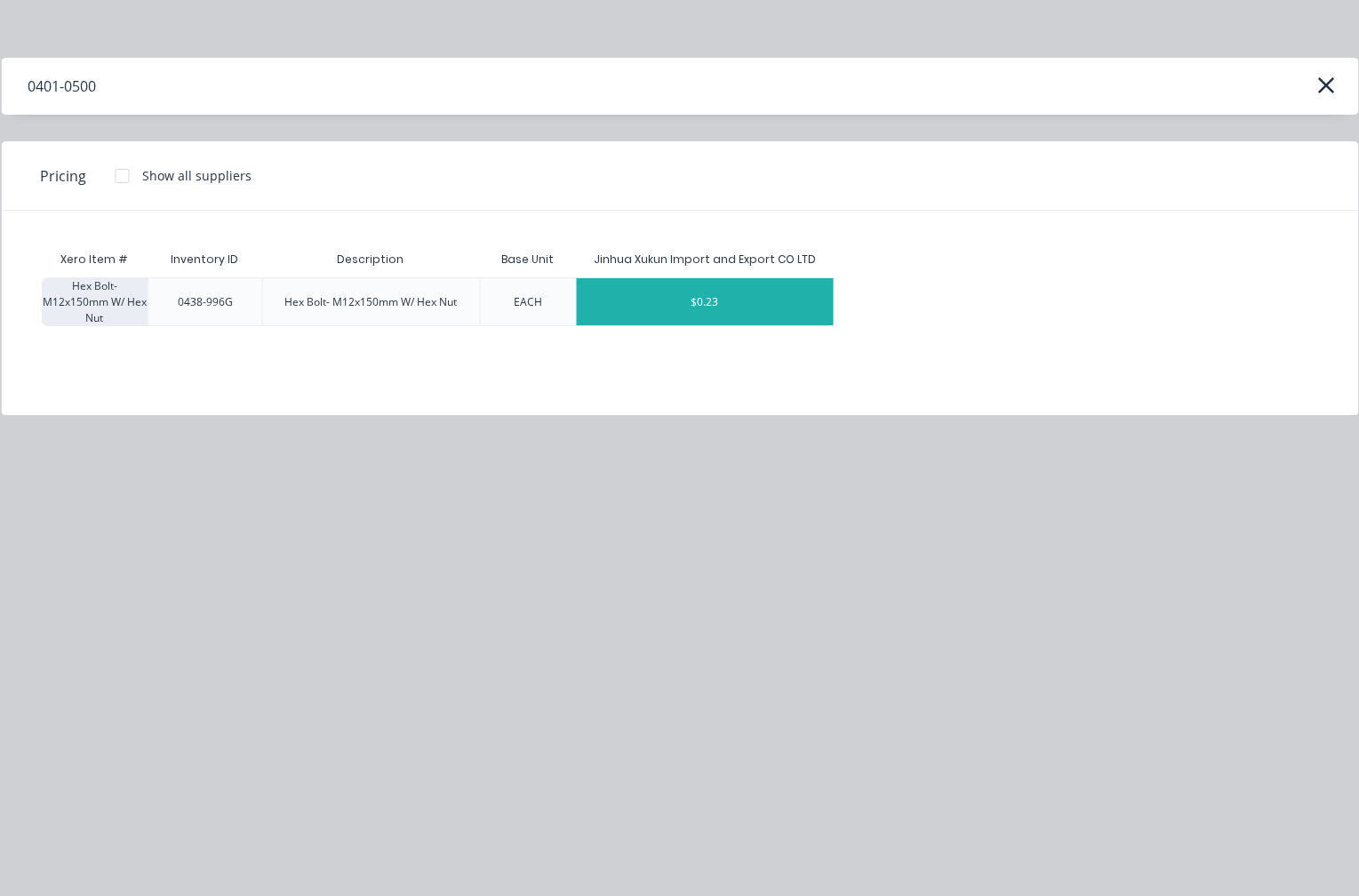
click at [726, 301] on div "$0.23" at bounding box center [706, 301] width 257 height 47
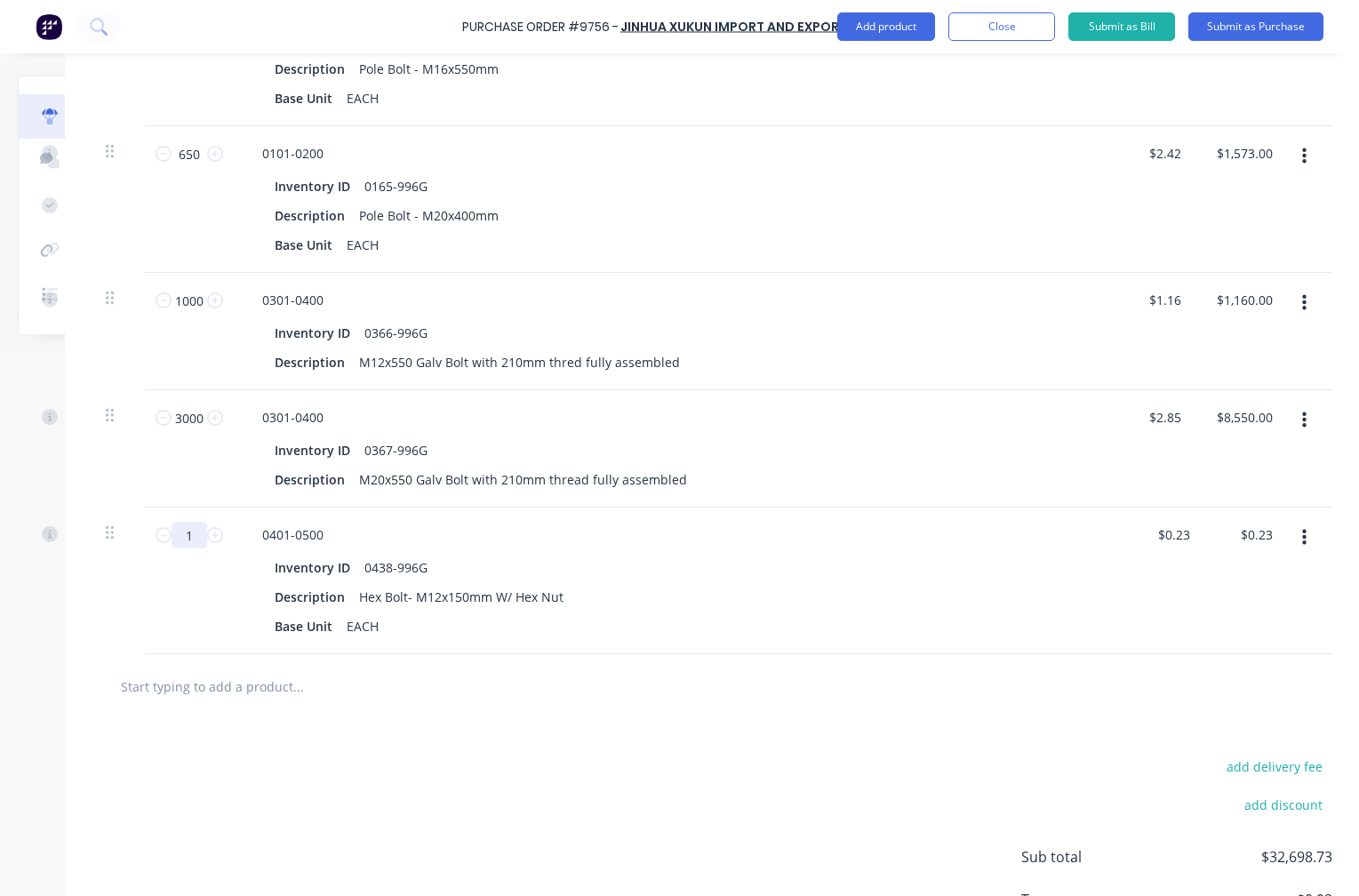
click at [189, 535] on input "1" at bounding box center [190, 534] width 35 height 27
click at [1303, 534] on button "button" at bounding box center [1304, 537] width 42 height 32
click at [1274, 653] on button "Exclude from tax" at bounding box center [1249, 656] width 152 height 35
click at [186, 687] on input "text" at bounding box center [297, 686] width 356 height 35
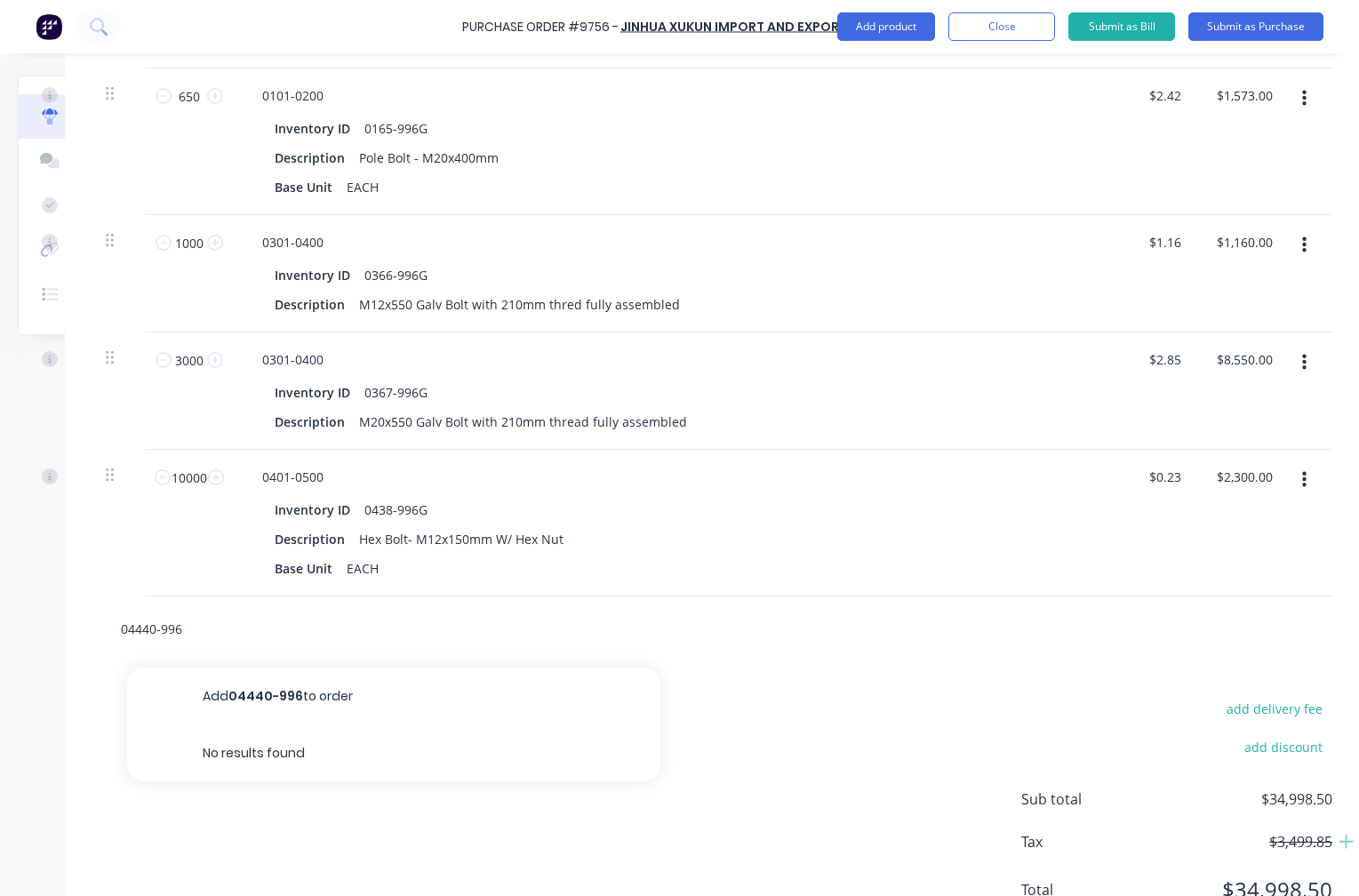
scroll to position [1206, 154]
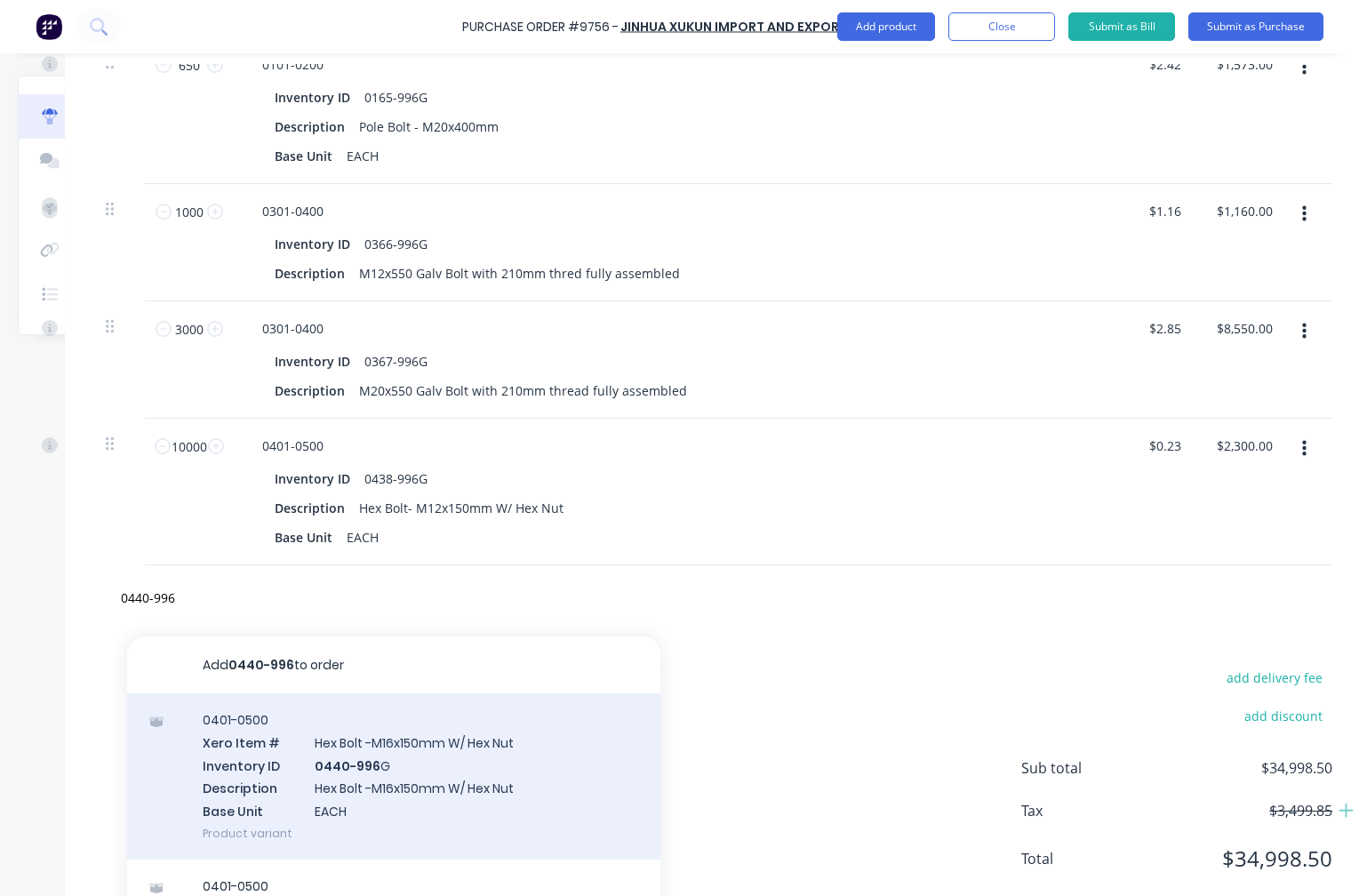
click at [349, 771] on div "0401-0500 Xero Item # Hex Bolt -M16x150mm W/ Hex Nut Inventory ID 0440-996 G De…" at bounding box center [394, 776] width 534 height 166
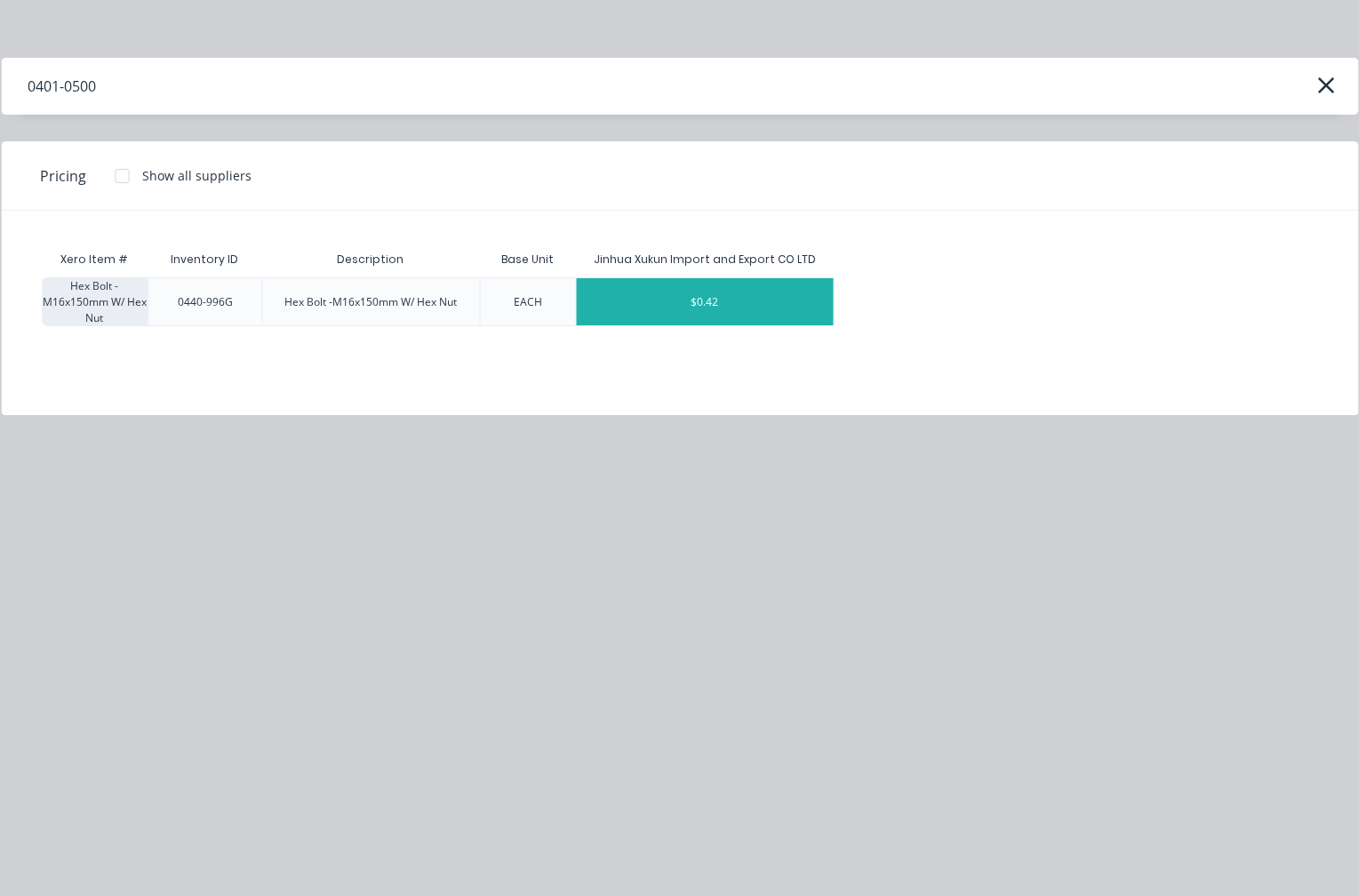
click at [682, 298] on div "$0.42" at bounding box center [706, 301] width 257 height 47
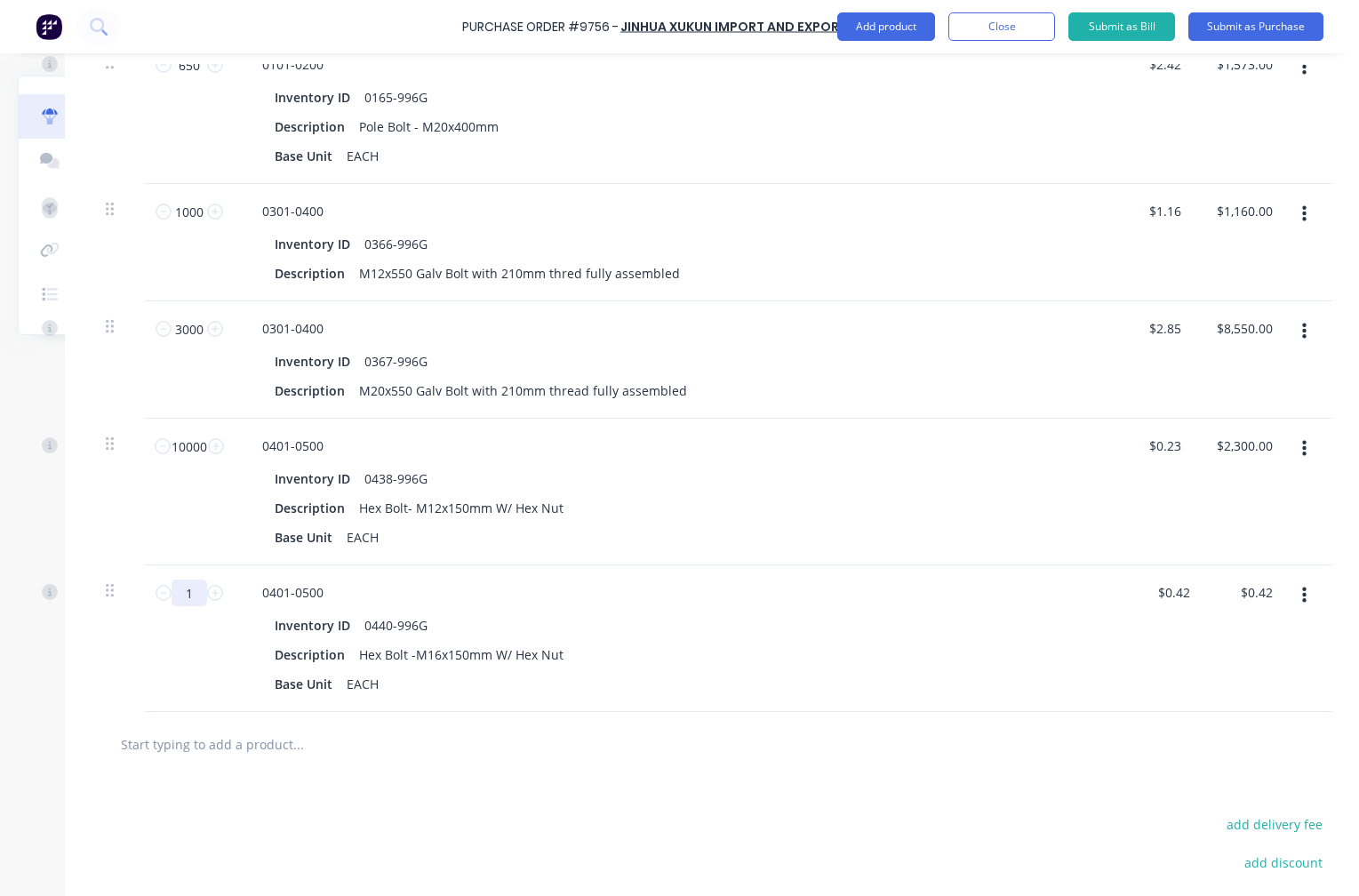
click at [193, 601] on input "1" at bounding box center [190, 593] width 35 height 27
click at [1302, 589] on icon "button" at bounding box center [1304, 595] width 5 height 20
click at [1274, 710] on button "Exclude from tax" at bounding box center [1249, 714] width 152 height 35
click at [204, 753] on input "text" at bounding box center [297, 744] width 356 height 35
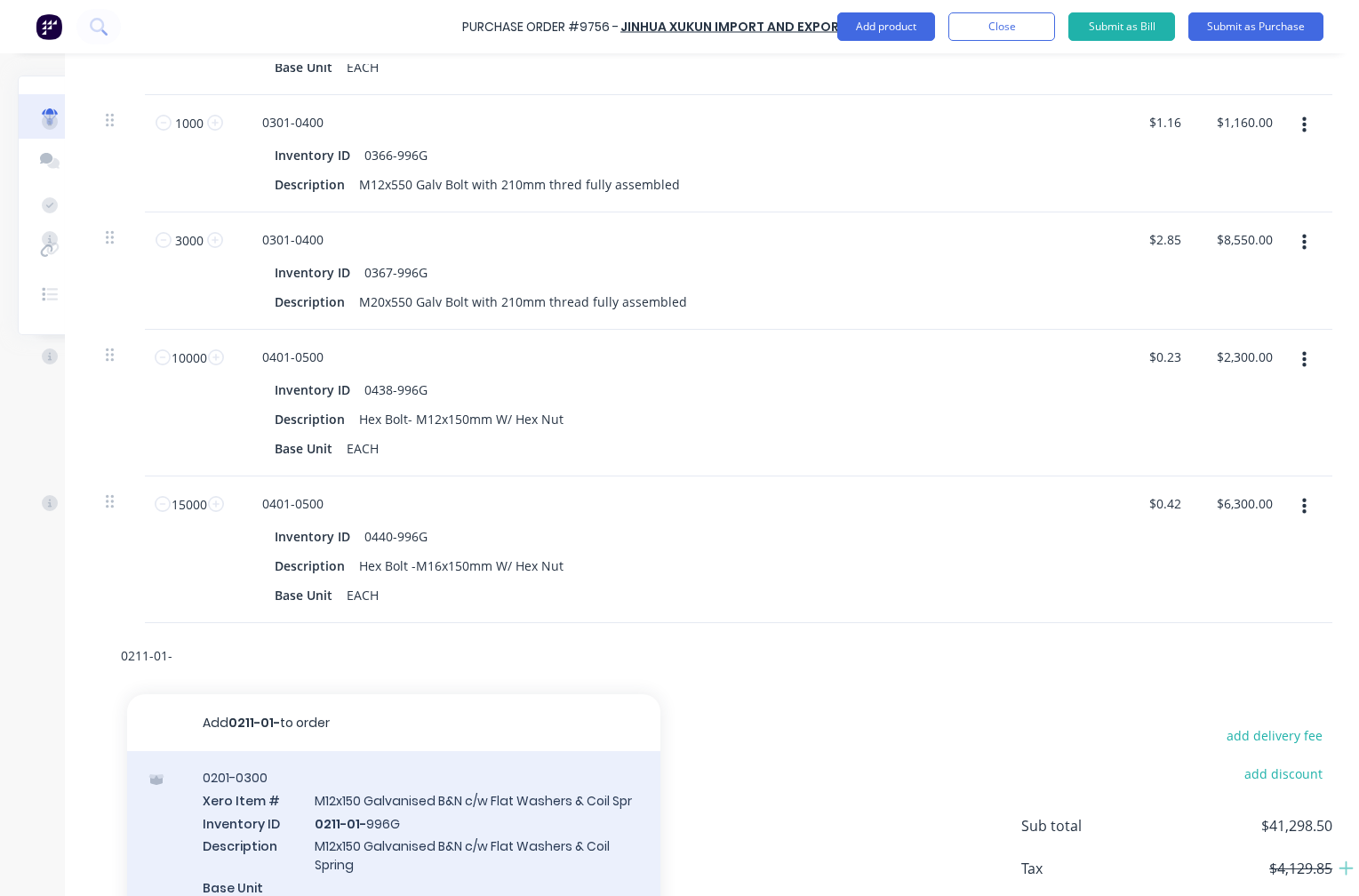
scroll to position [1383, 154]
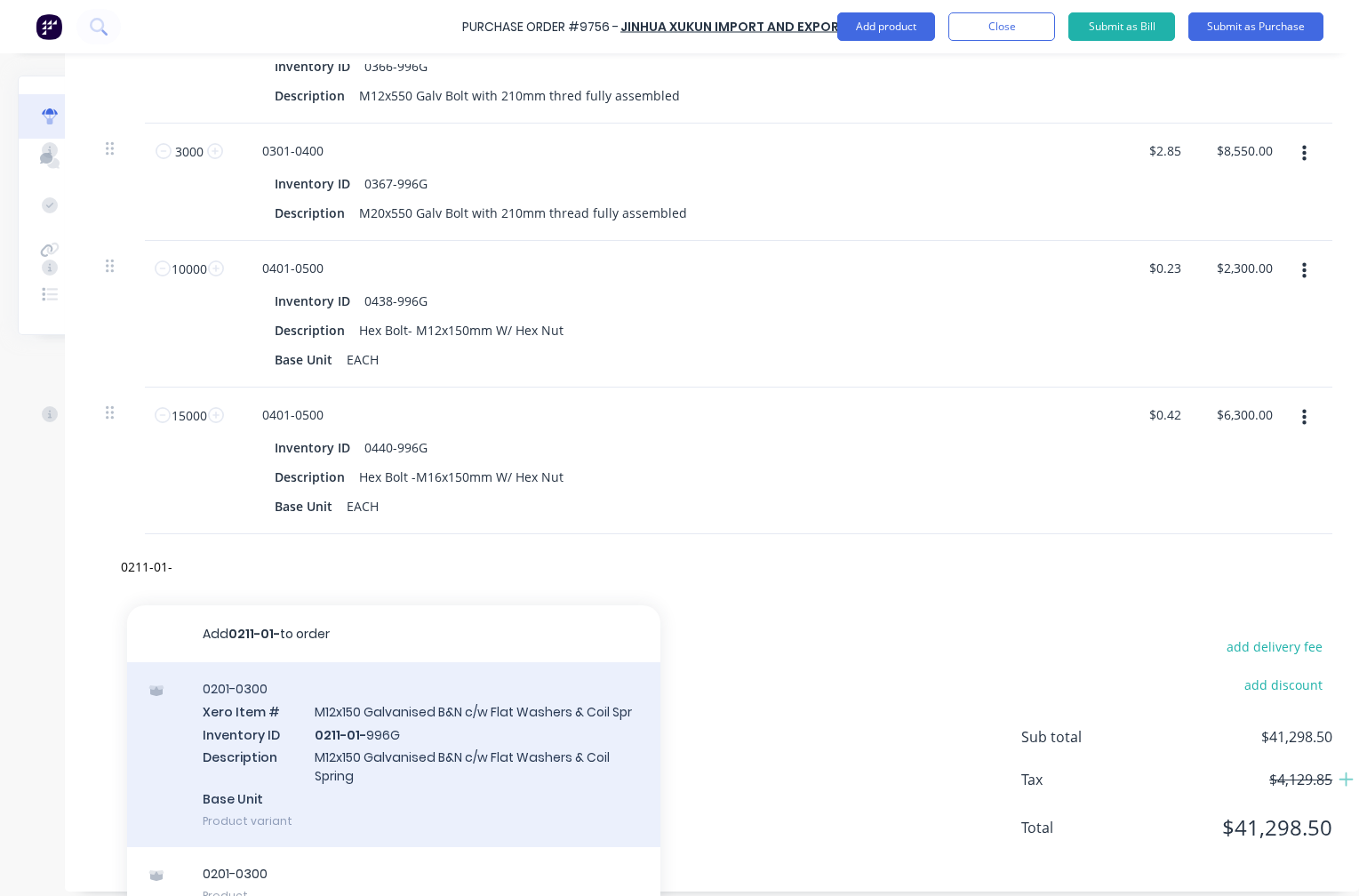
click at [394, 754] on div "0201-0300 Xero Item # M12x150 Galvanised B&N c/w Flat Washers & Coil Spr Invent…" at bounding box center [394, 754] width 534 height 185
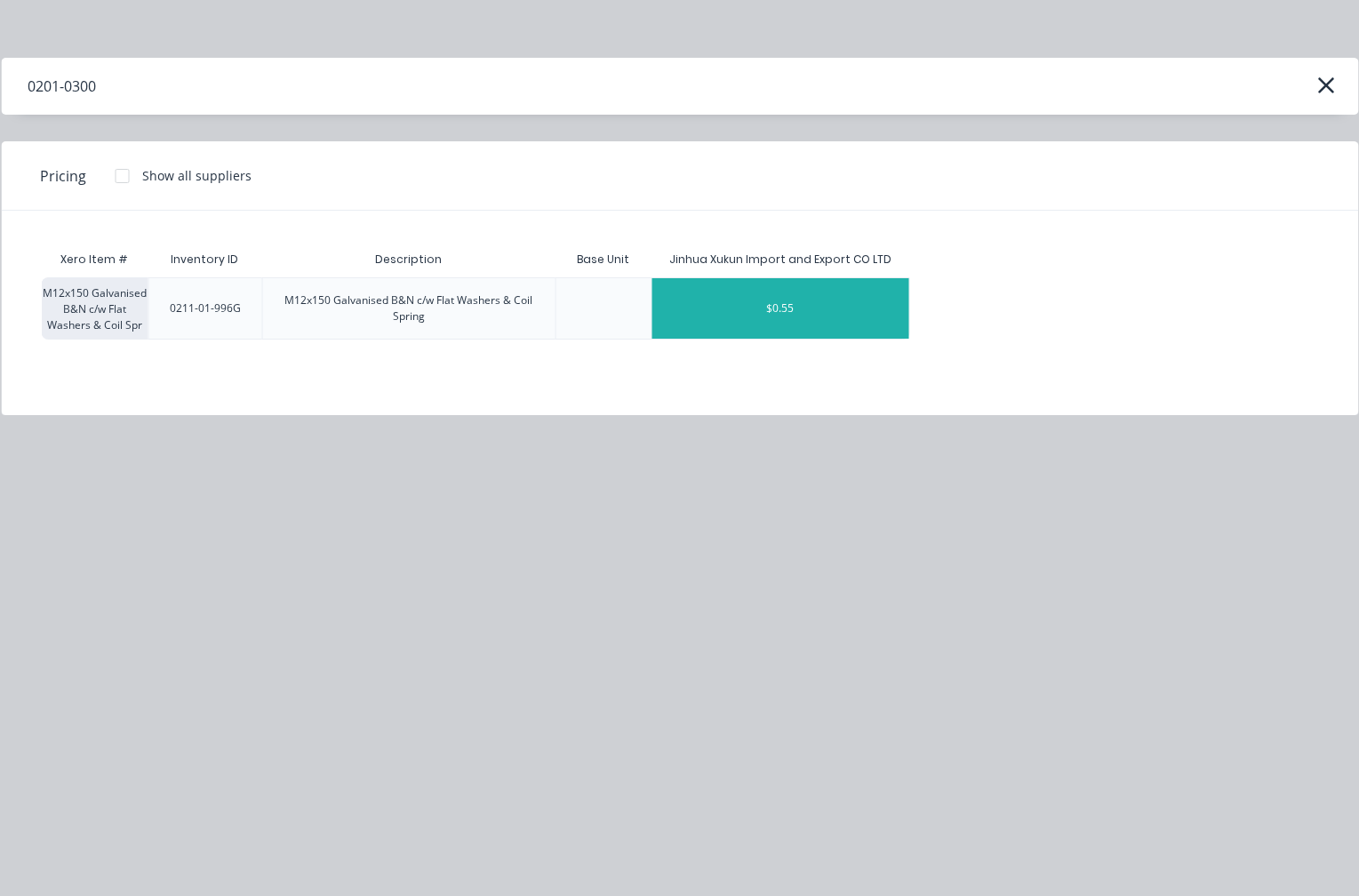
click at [754, 305] on div "$0.55" at bounding box center [781, 308] width 257 height 60
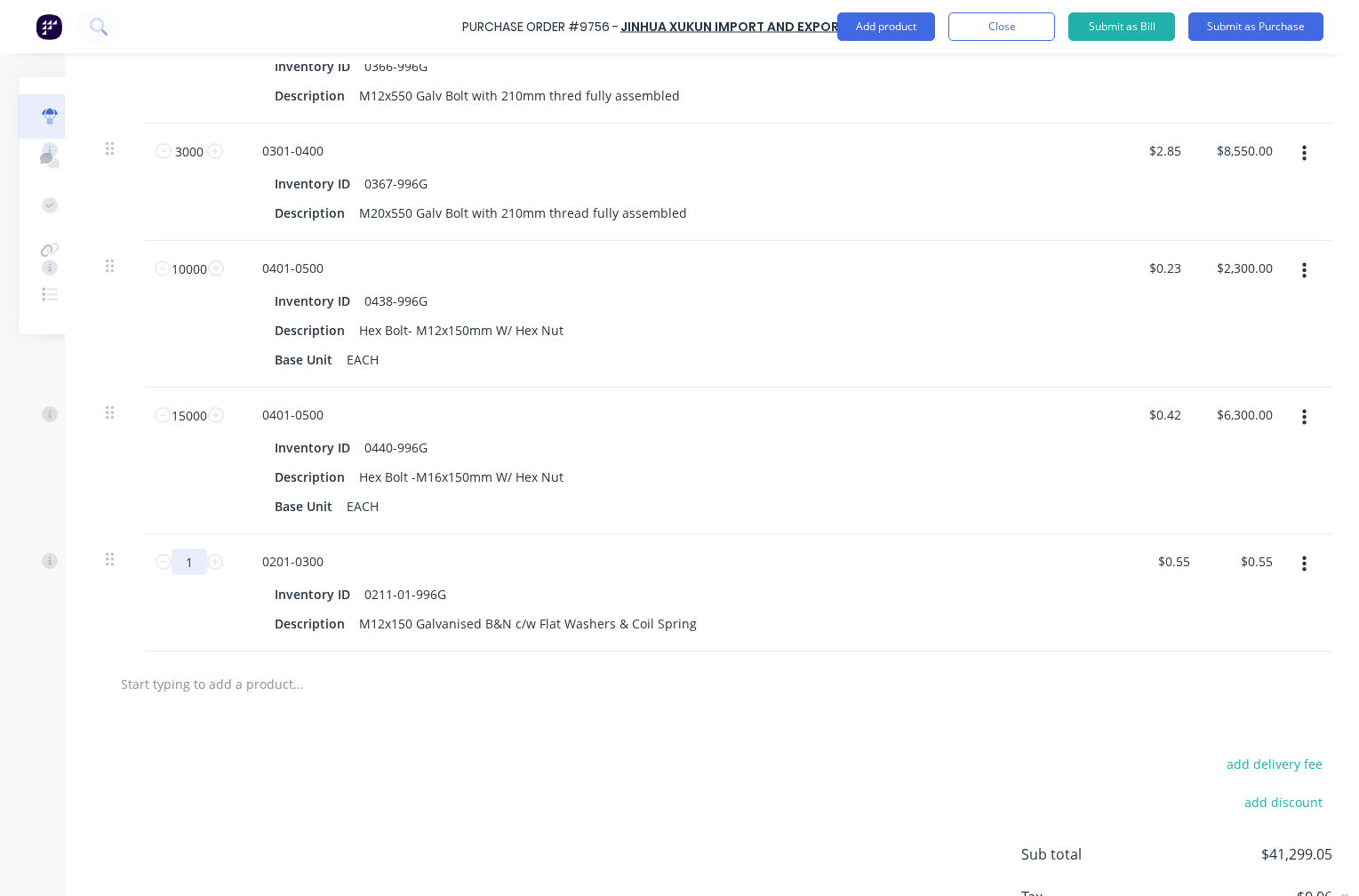
click at [187, 562] on input "1" at bounding box center [190, 561] width 35 height 27
click at [1302, 558] on icon "button" at bounding box center [1304, 564] width 5 height 20
click at [1238, 679] on button "Exclude from tax" at bounding box center [1249, 682] width 152 height 35
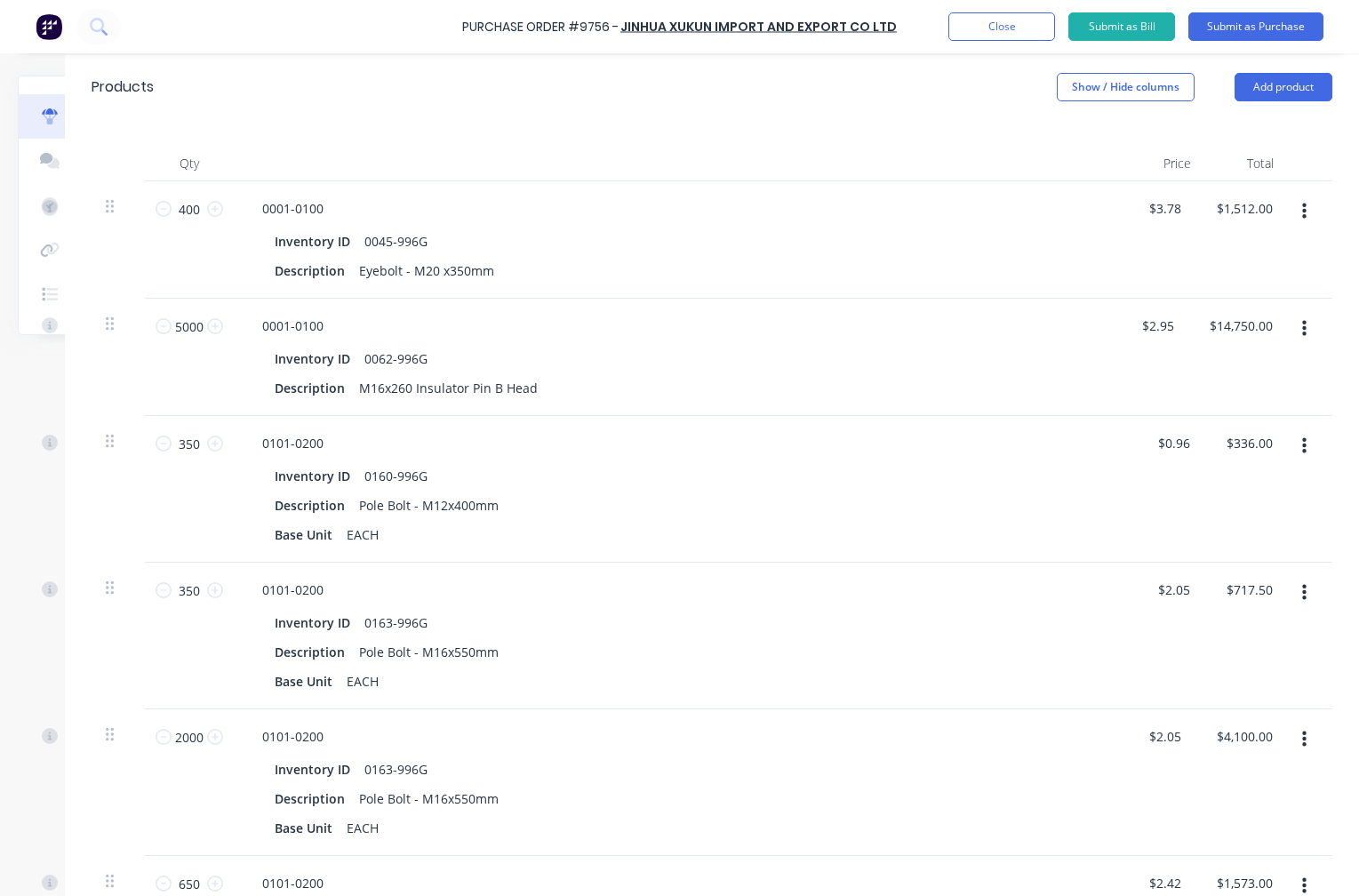
scroll to position [356, 154]
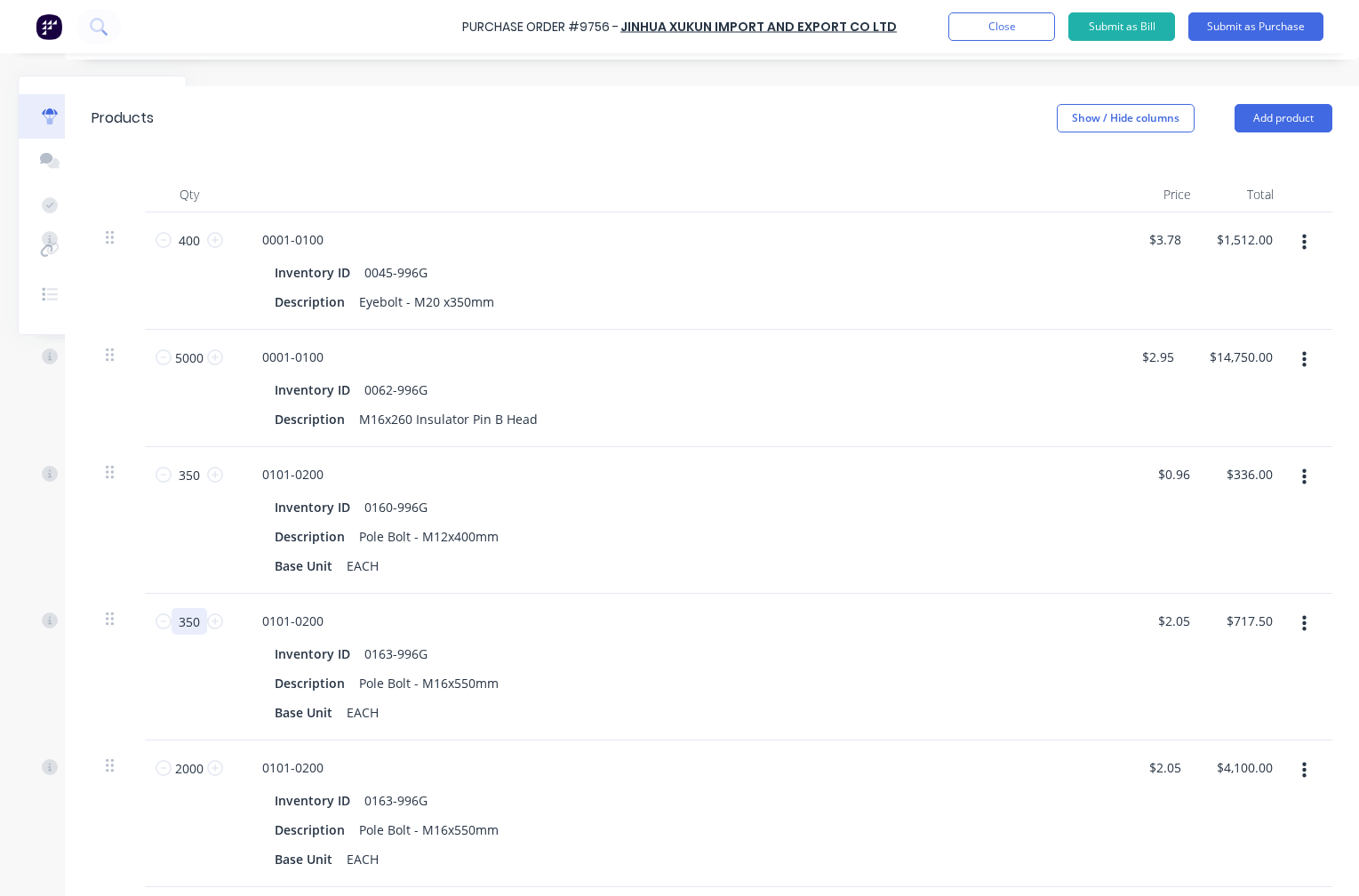
click at [192, 626] on input "350" at bounding box center [190, 621] width 35 height 27
click at [666, 667] on div "Inventory ID 0163-996G Description Pole Bolt - M16x550mm Base Unit EACH" at bounding box center [679, 683] width 861 height 85
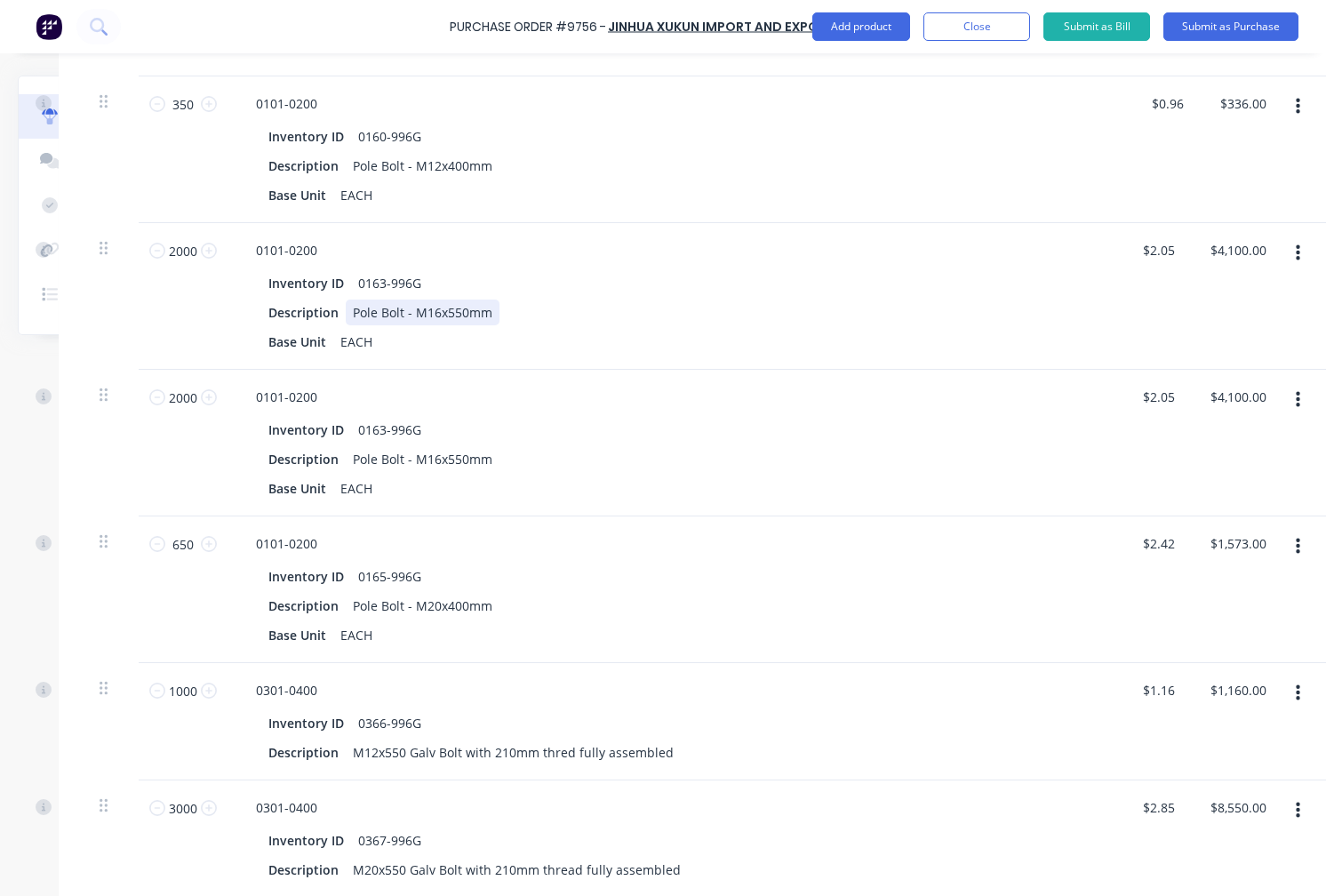
scroll to position [711, 154]
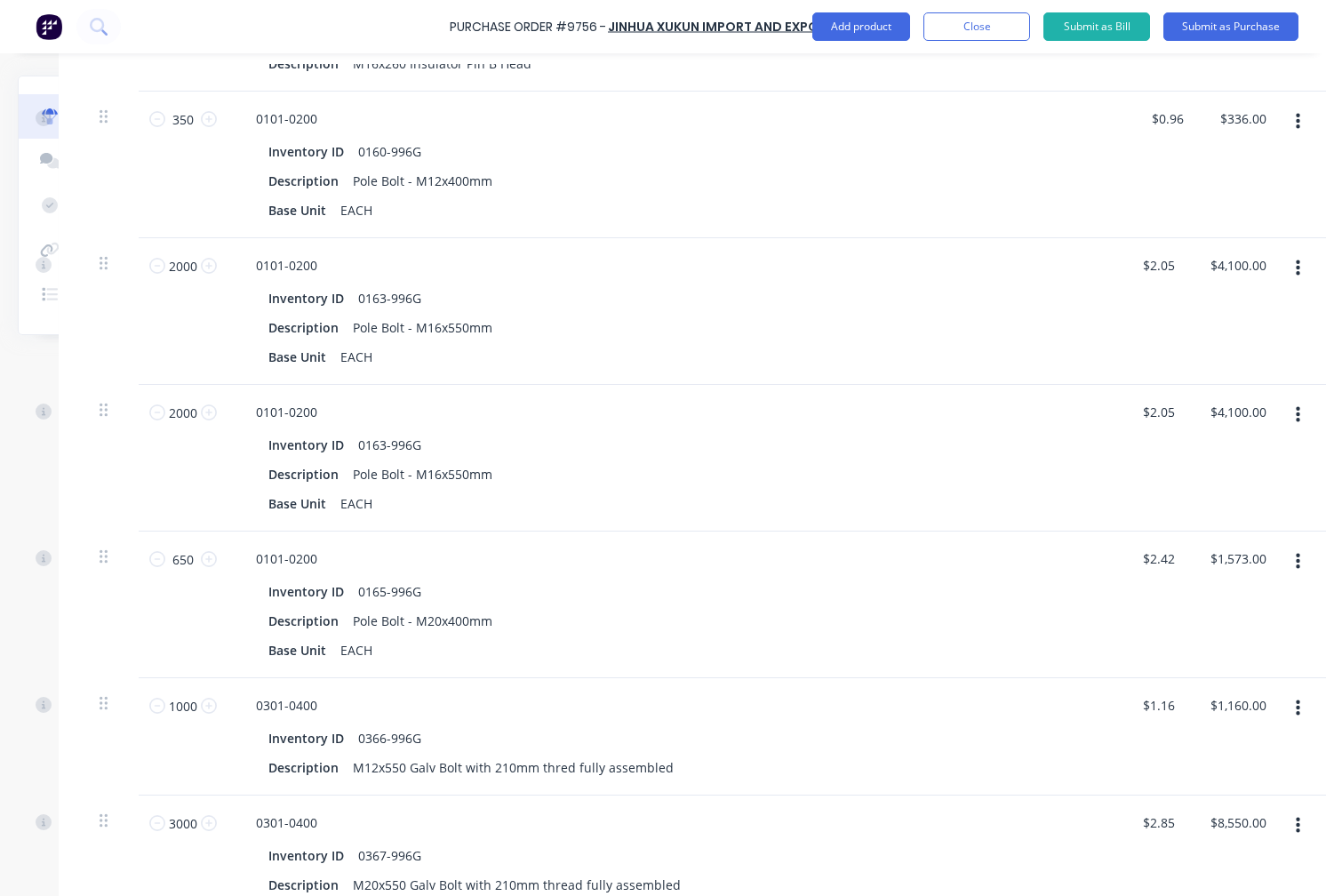
click at [1296, 412] on icon "button" at bounding box center [1298, 415] width 5 height 20
click at [1201, 573] on button "Delete" at bounding box center [1244, 569] width 152 height 35
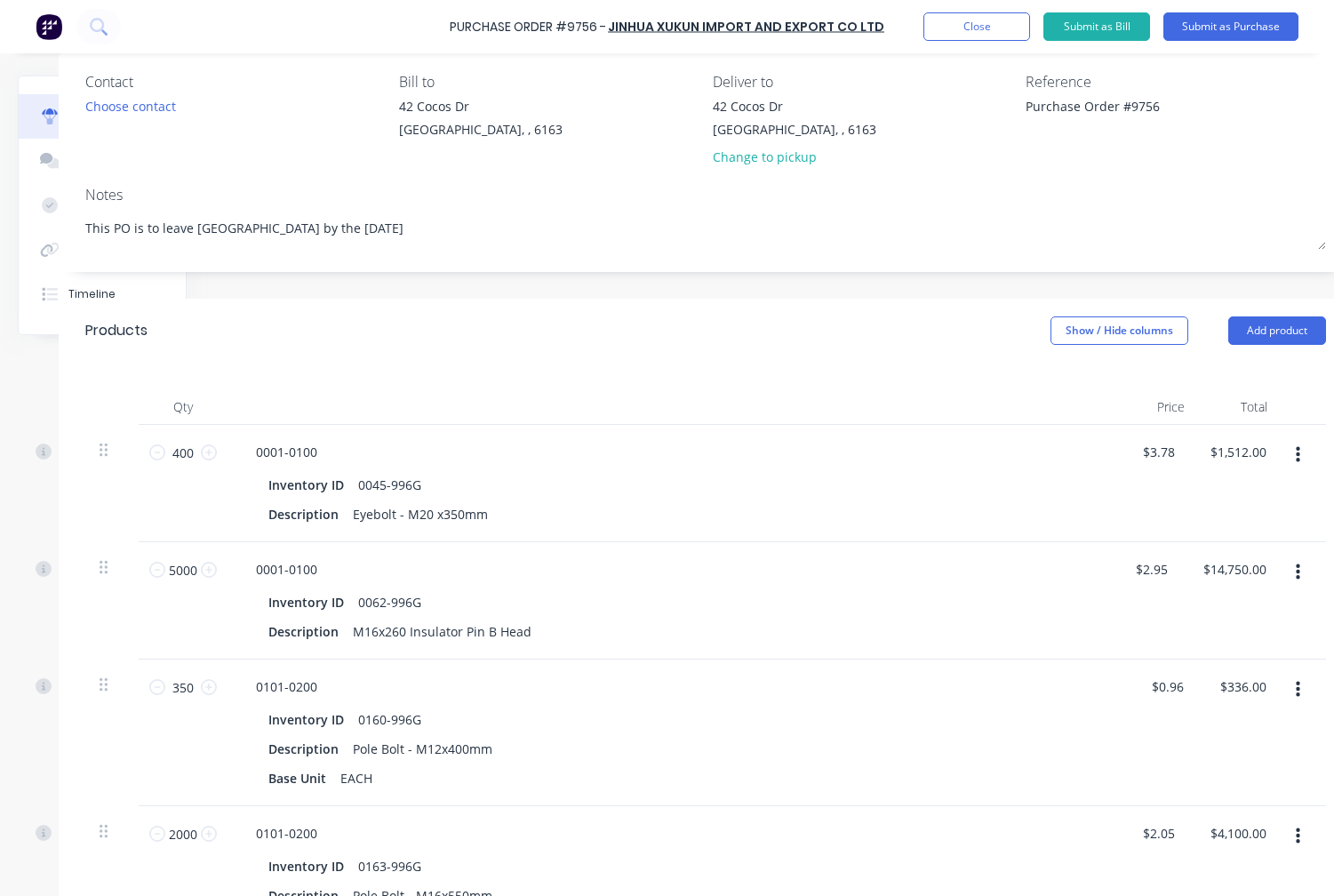
scroll to position [0, 154]
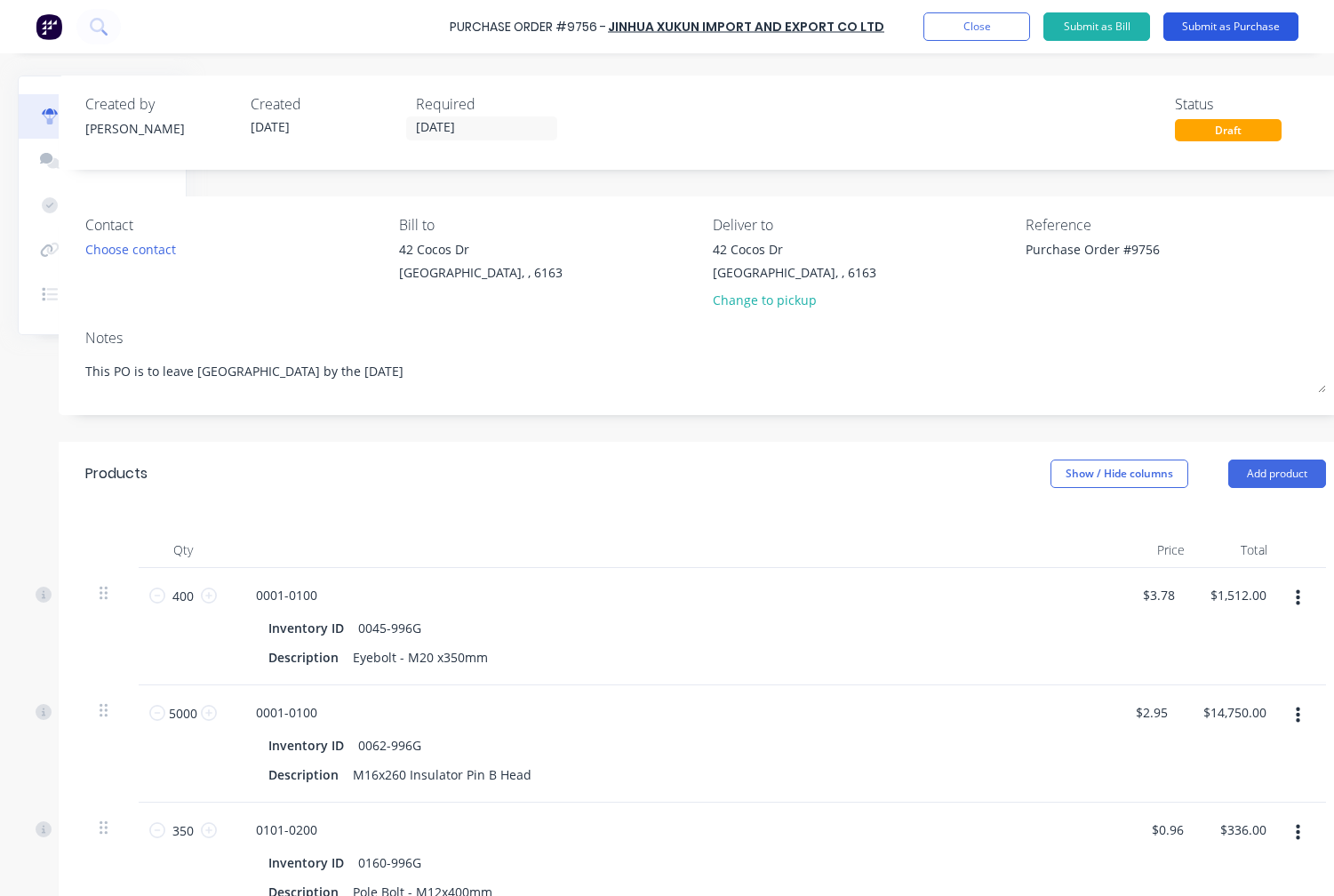
click at [1231, 29] on button "Submit as Purchase" at bounding box center [1231, 26] width 135 height 29
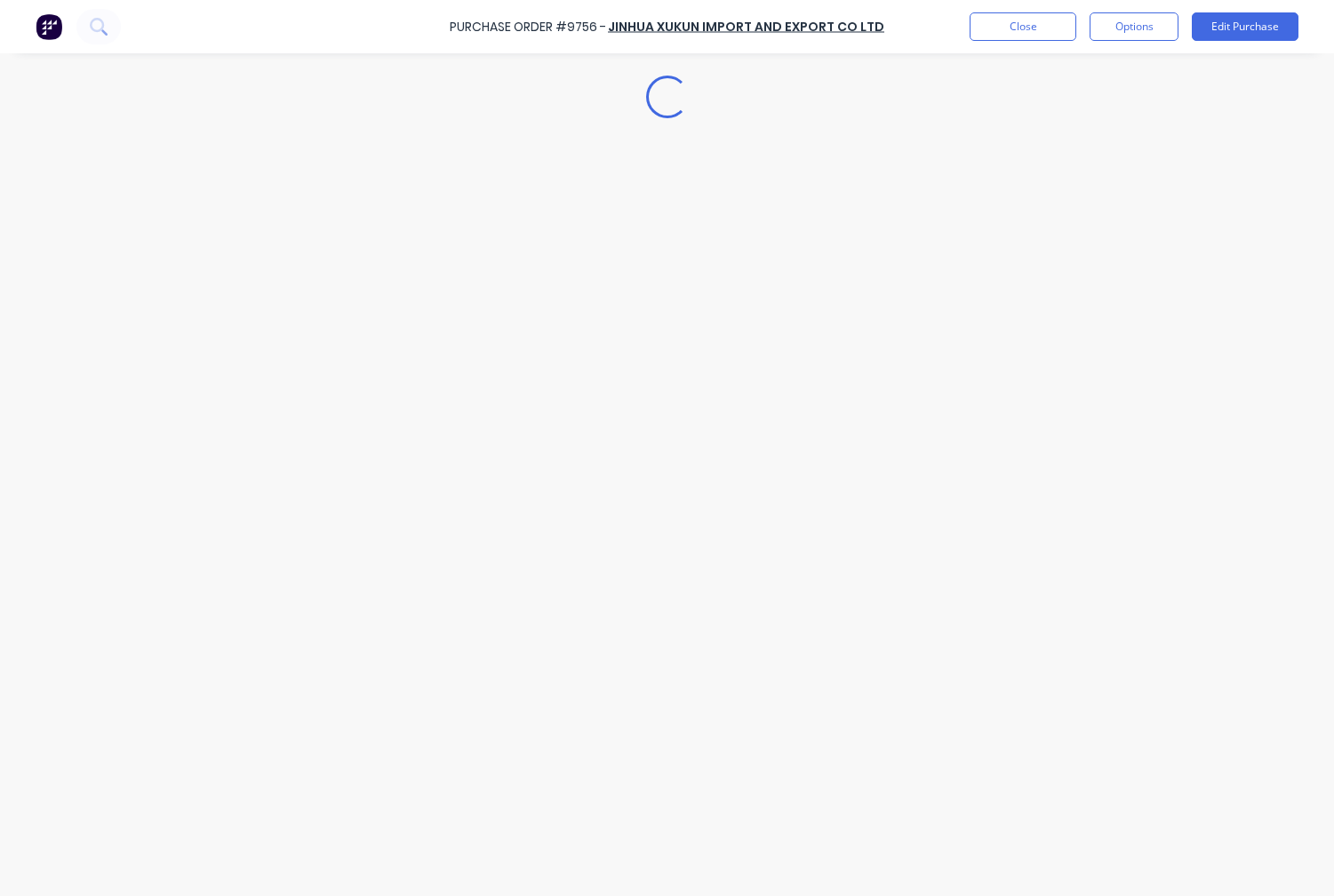
scroll to position [0, 0]
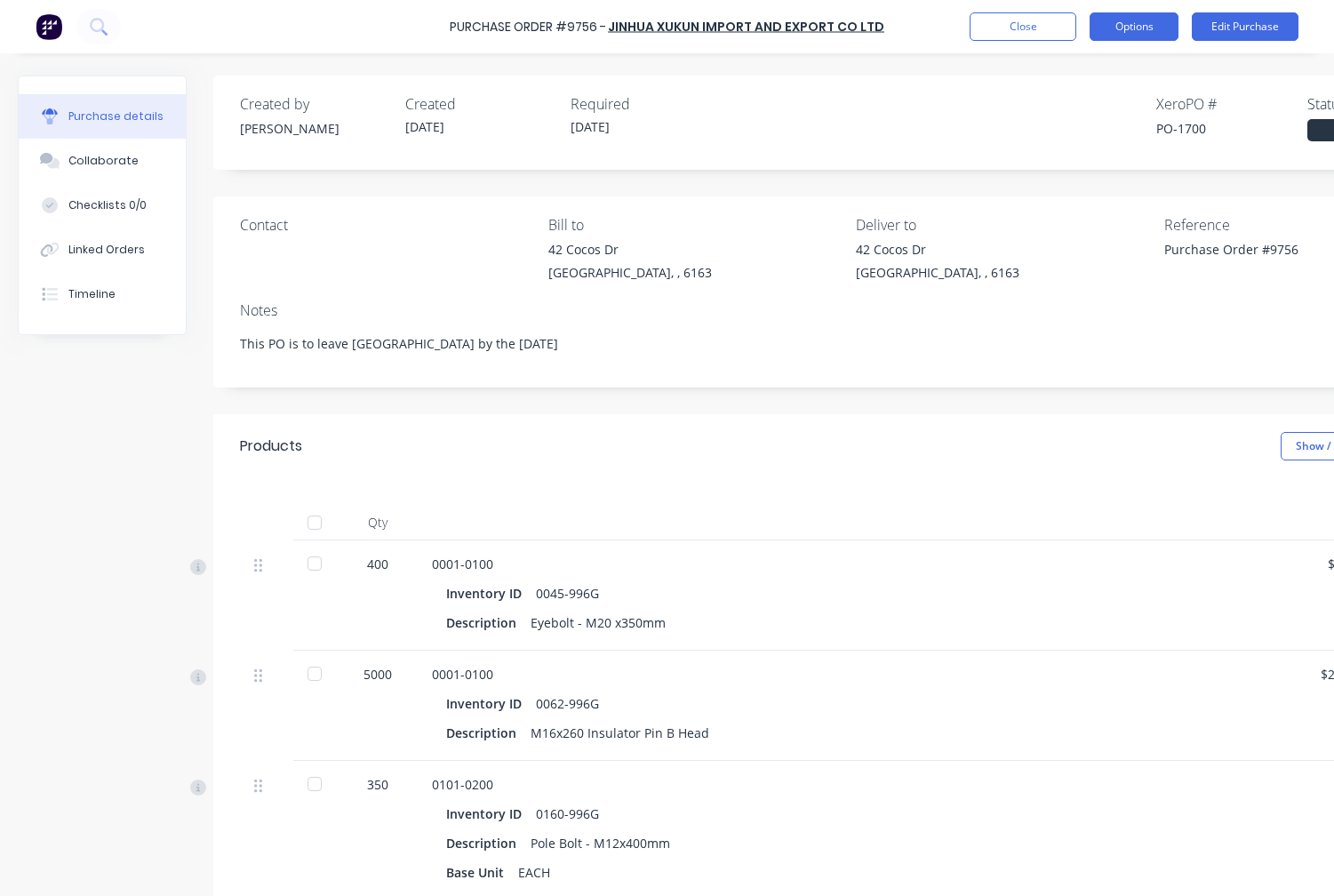
click at [1146, 27] on button "Options" at bounding box center [1134, 26] width 89 height 29
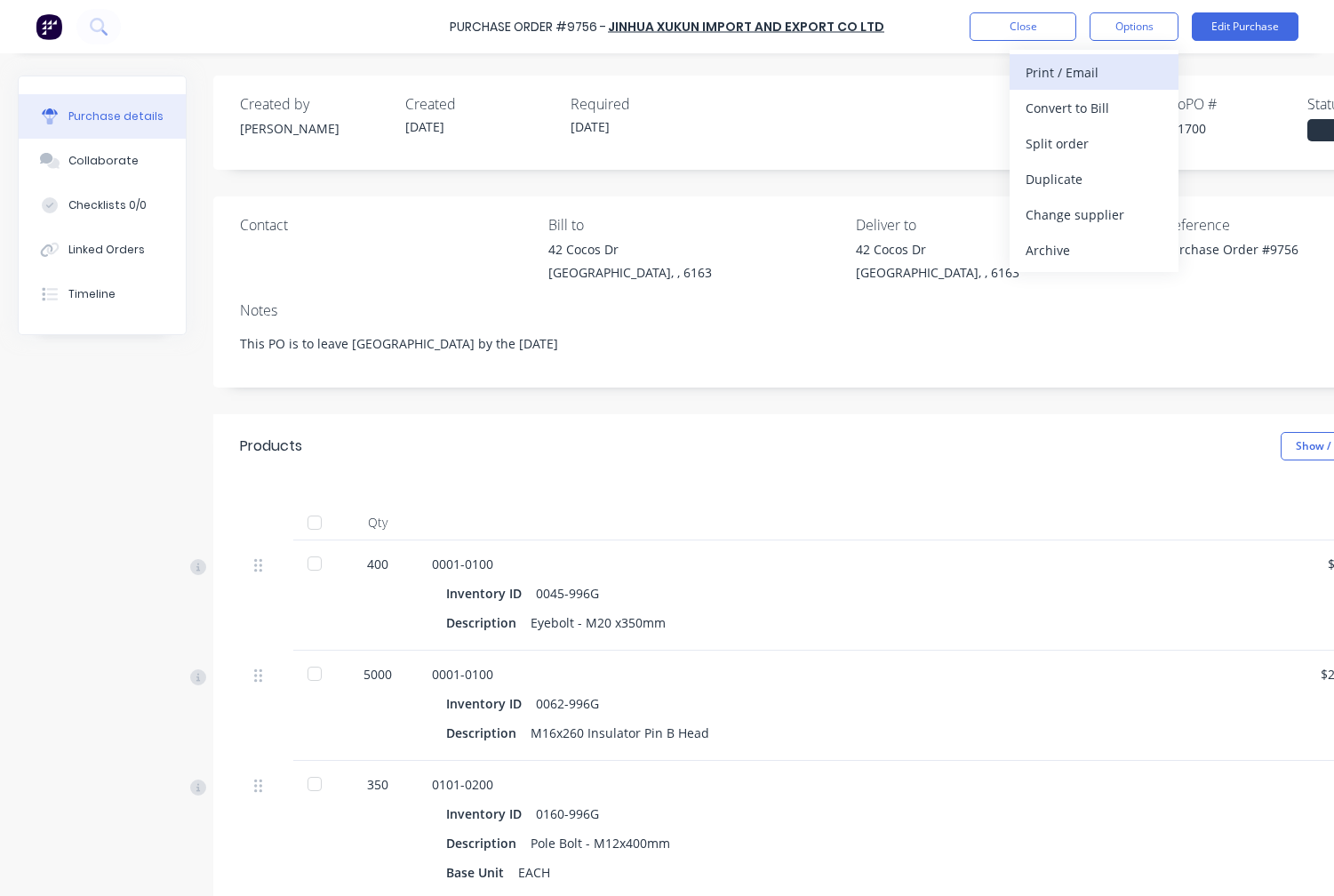
click at [1071, 83] on div "Print / Email" at bounding box center [1094, 72] width 137 height 26
click at [1063, 104] on div "With pricing" at bounding box center [1094, 108] width 137 height 26
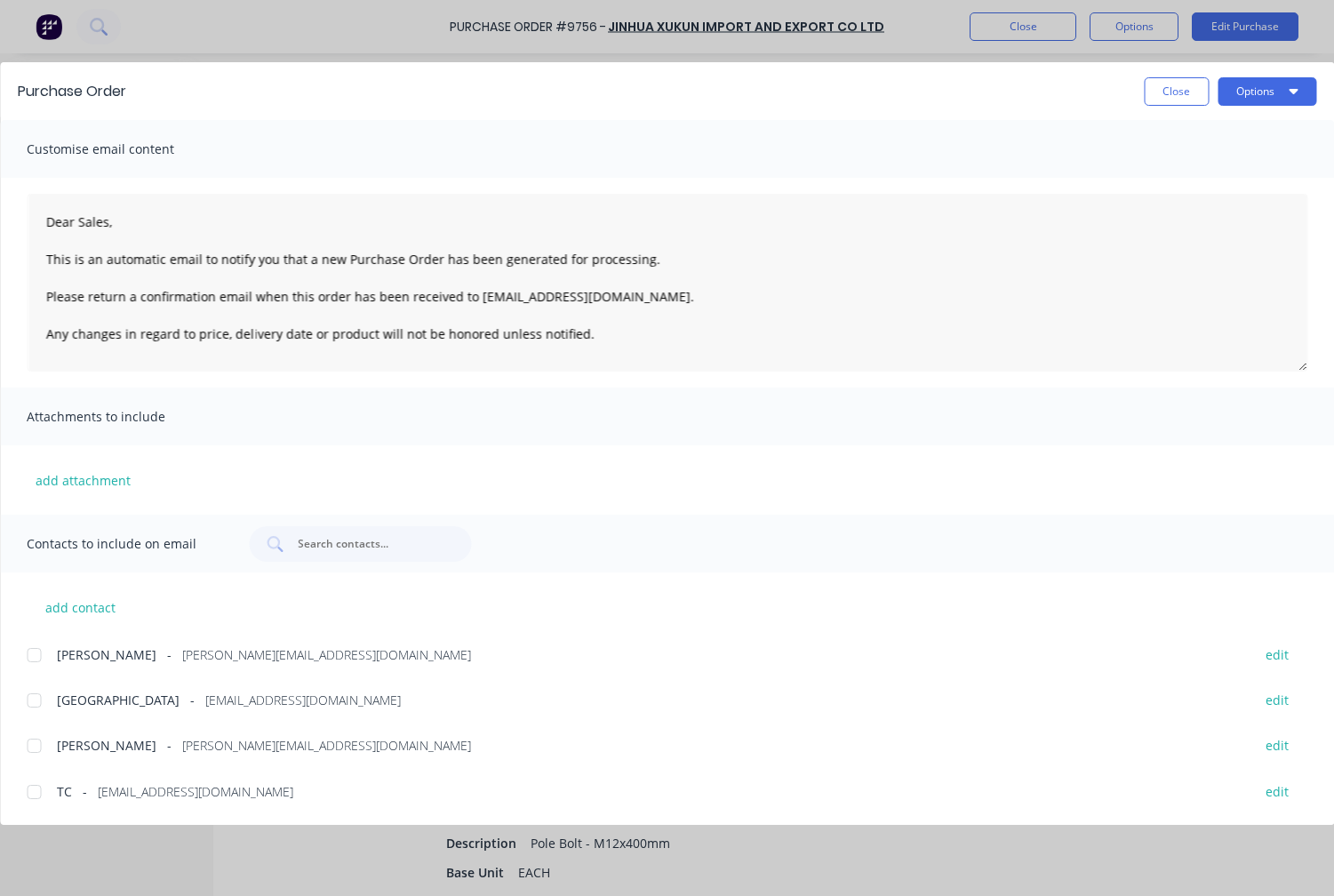
click at [31, 696] on div at bounding box center [33, 700] width 35 height 35
click at [40, 743] on div at bounding box center [33, 745] width 35 height 35
click at [1271, 89] on button "Options" at bounding box center [1267, 91] width 99 height 29
click at [1219, 210] on div "Email" at bounding box center [1232, 207] width 137 height 26
click at [1182, 99] on button "Close" at bounding box center [1177, 91] width 65 height 29
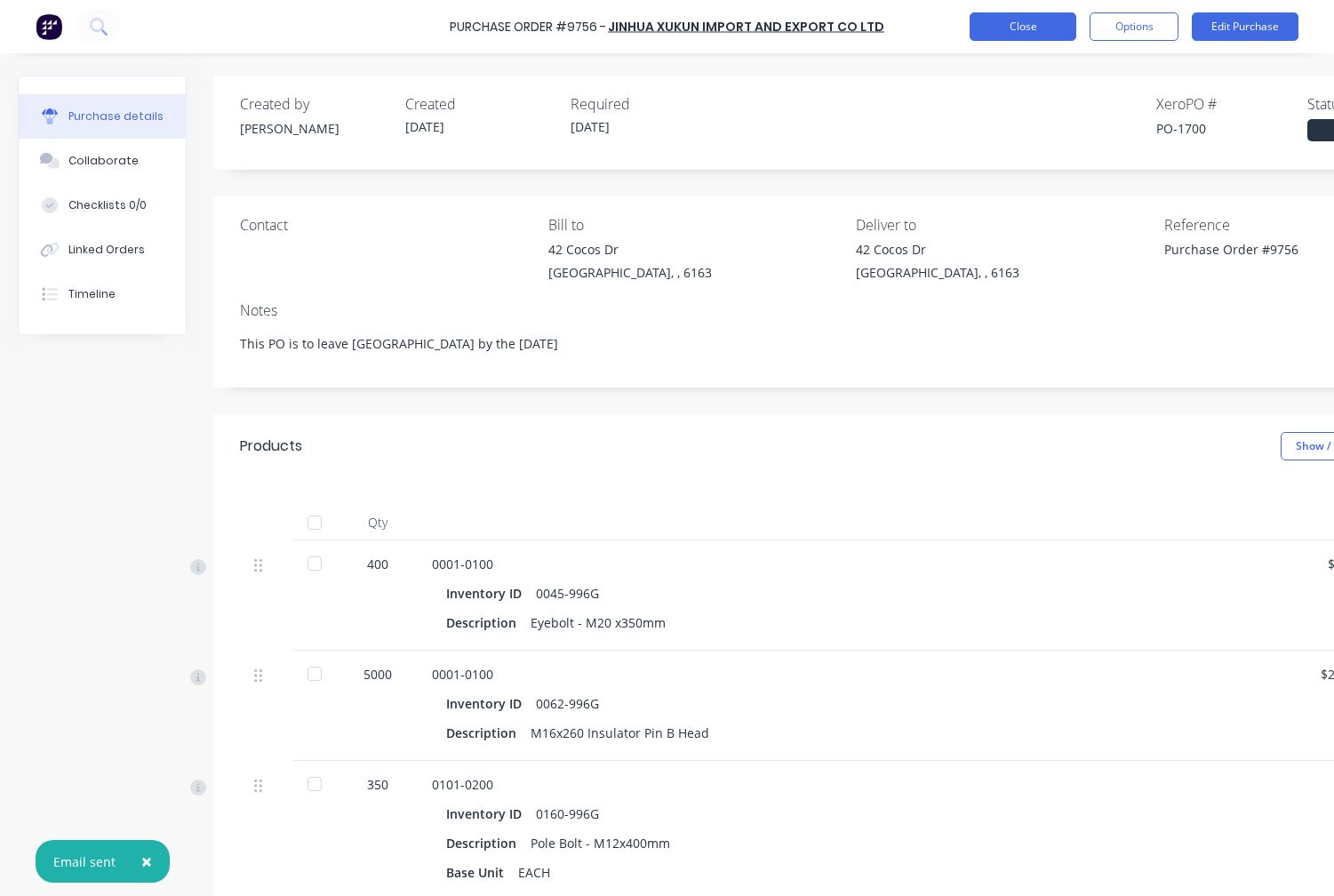
click at [1015, 23] on button "Close" at bounding box center [1023, 26] width 107 height 29
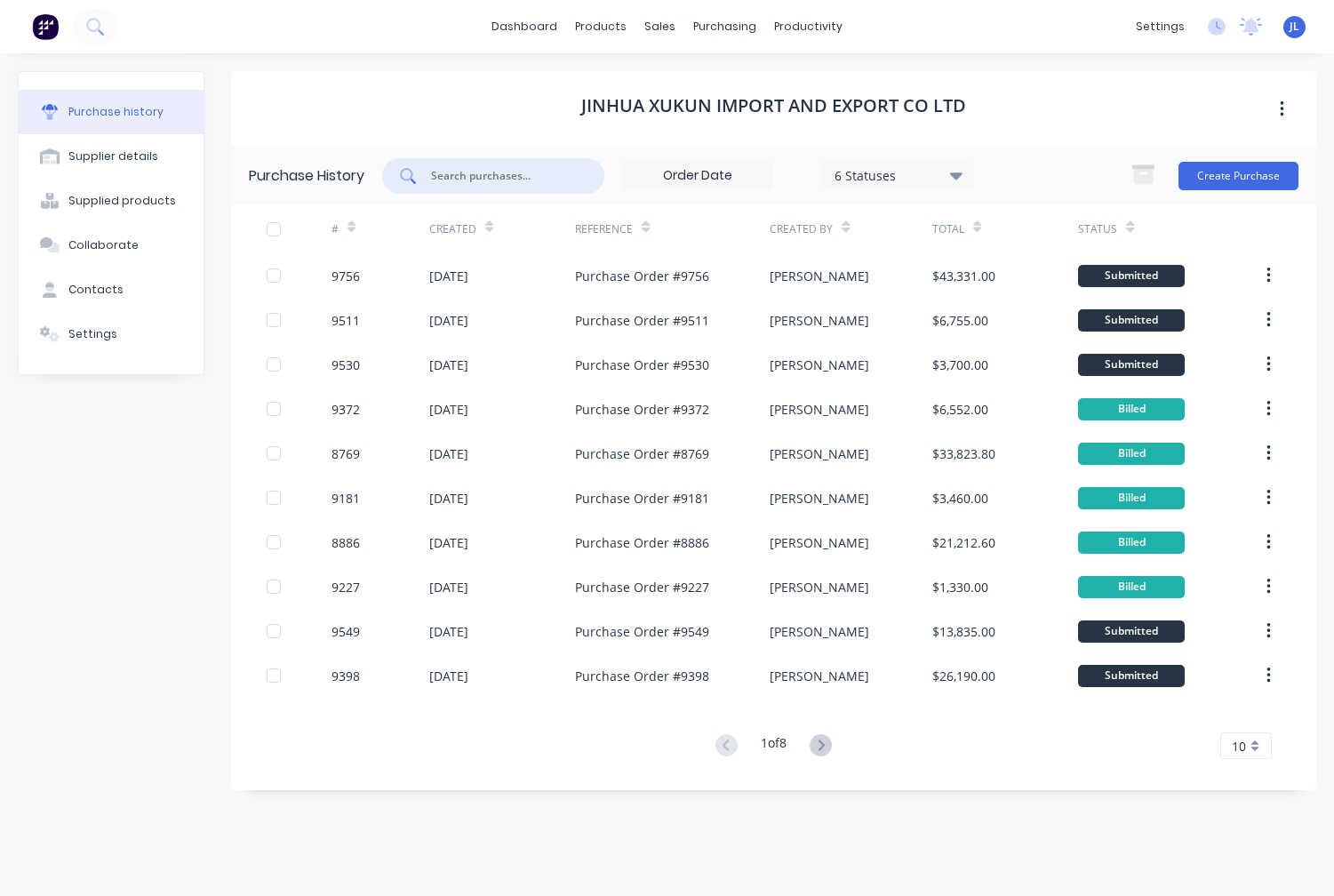
click at [482, 181] on input "text" at bounding box center [503, 176] width 148 height 18
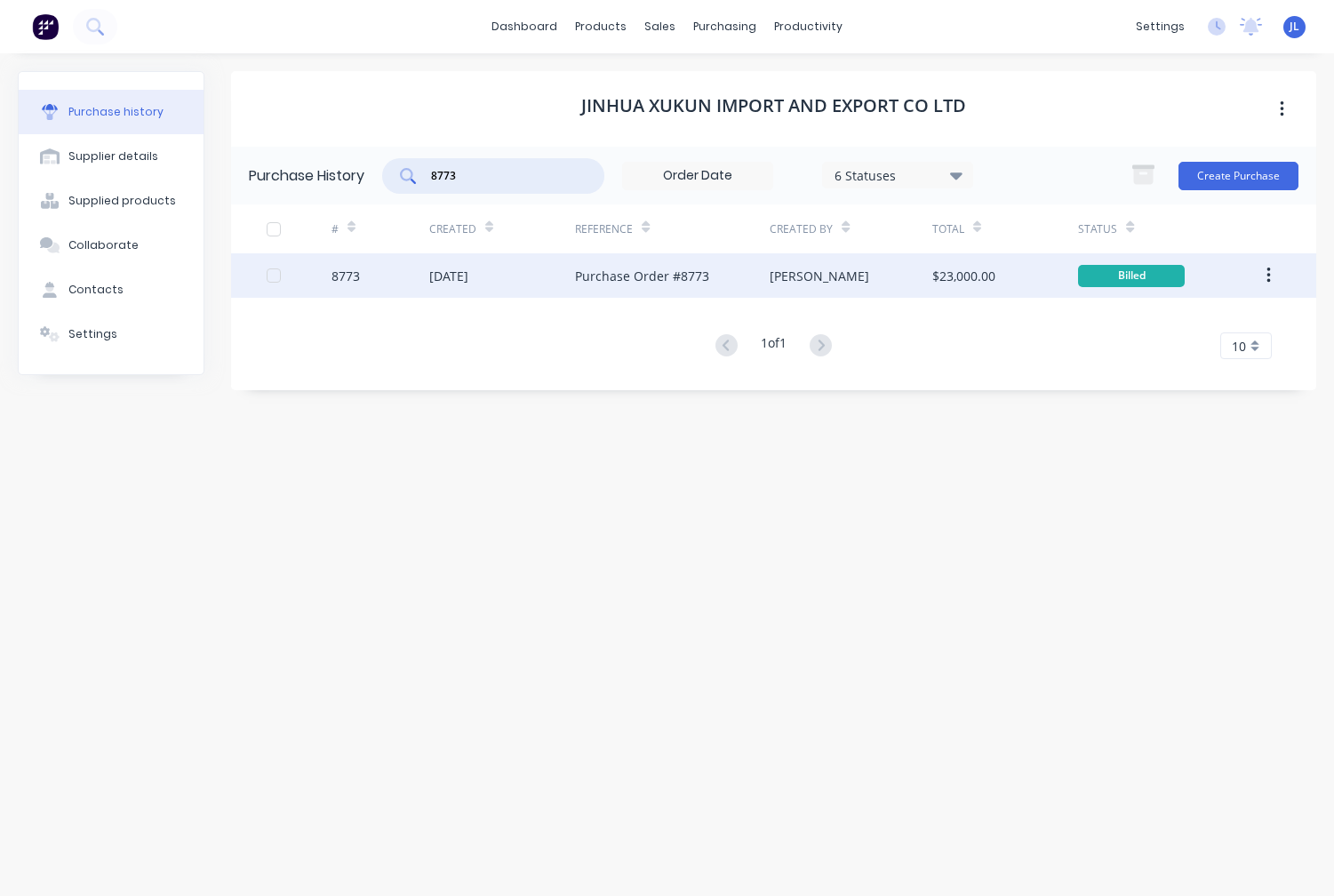
click at [469, 279] on div "[DATE]" at bounding box center [449, 276] width 39 height 19
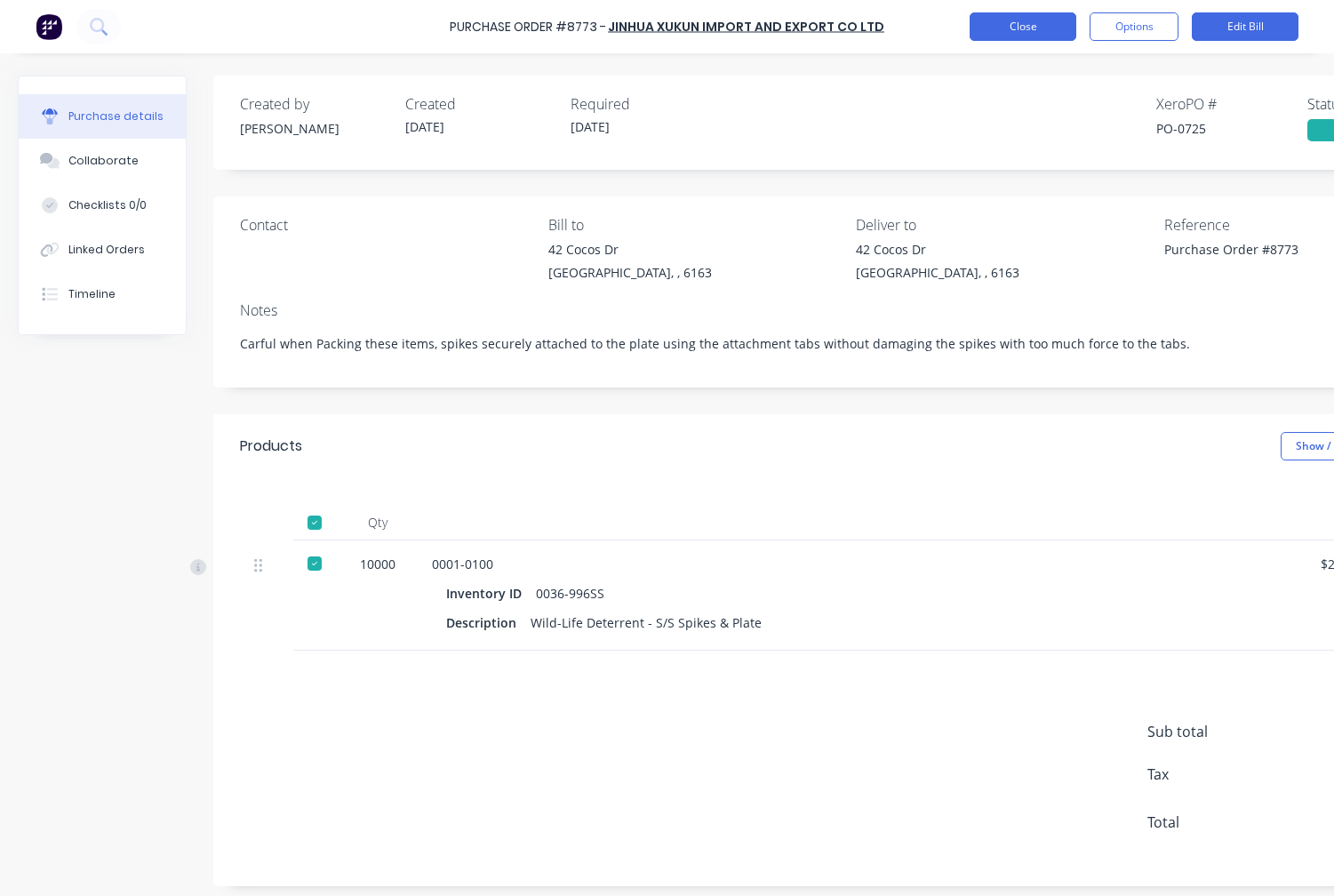
click at [1034, 30] on button "Close" at bounding box center [1023, 26] width 107 height 29
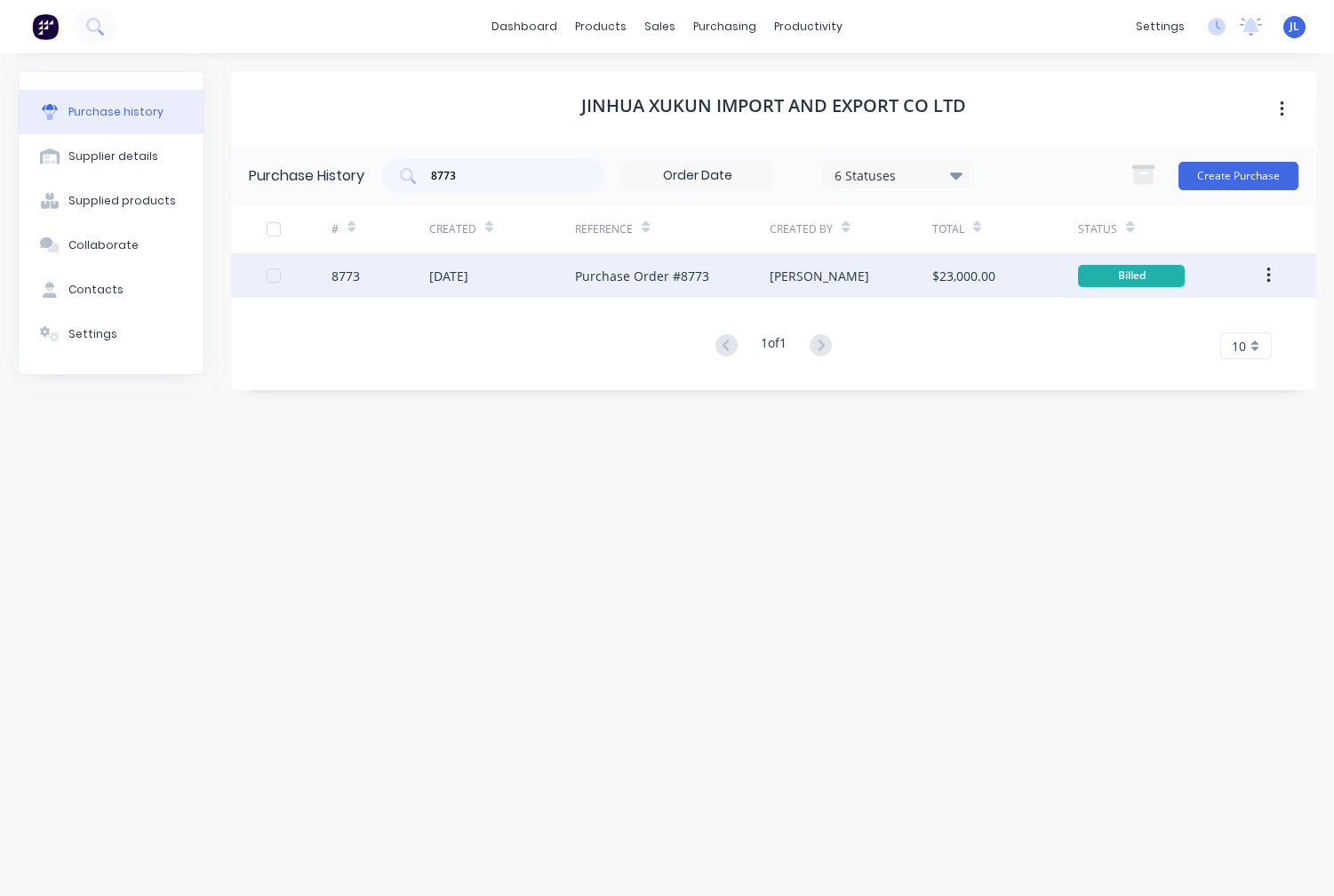
click at [1267, 271] on icon "button" at bounding box center [1269, 275] width 5 height 20
click at [1199, 355] on div "Duplicate" at bounding box center [1205, 358] width 137 height 26
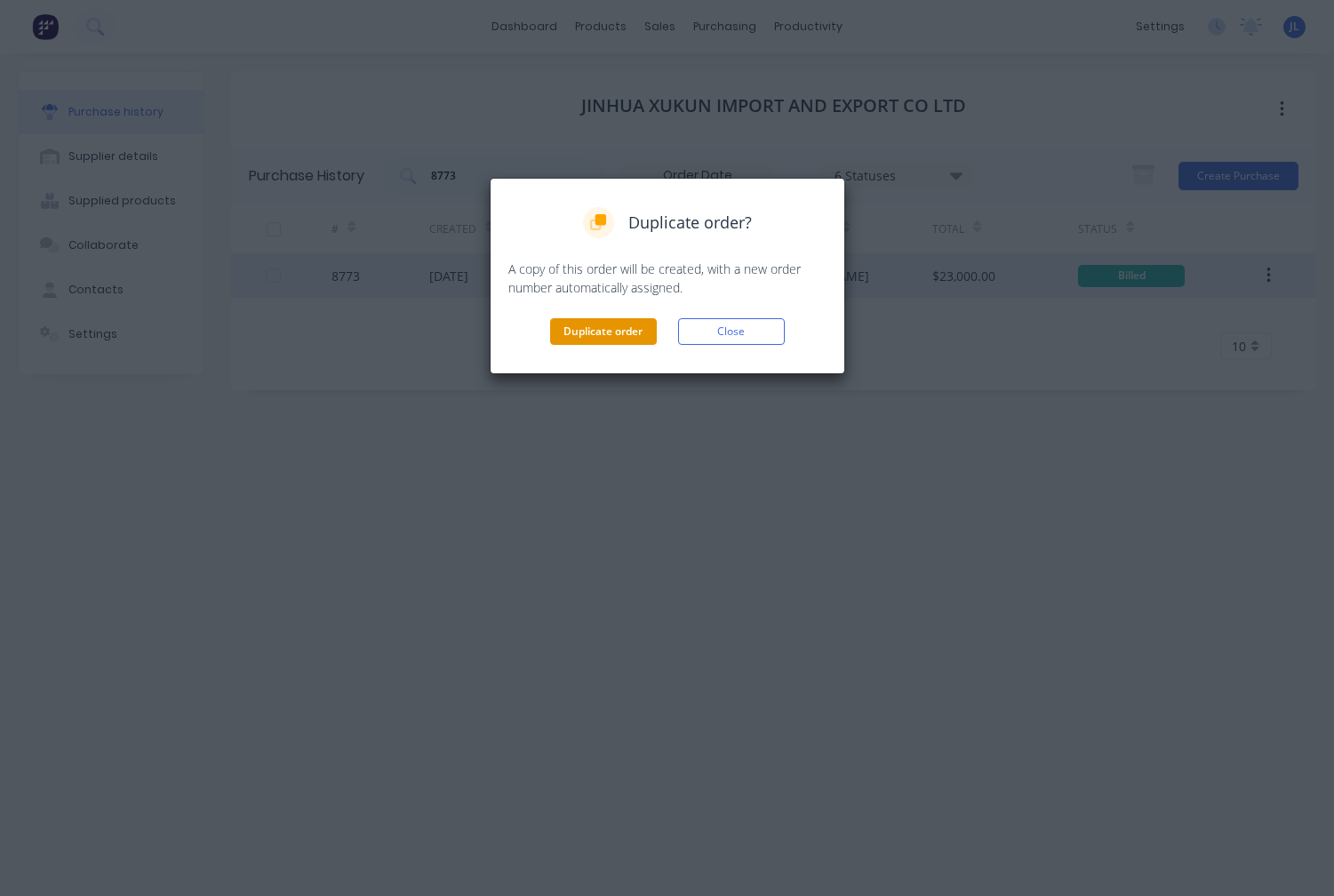
click at [601, 326] on button "Duplicate order" at bounding box center [603, 331] width 107 height 27
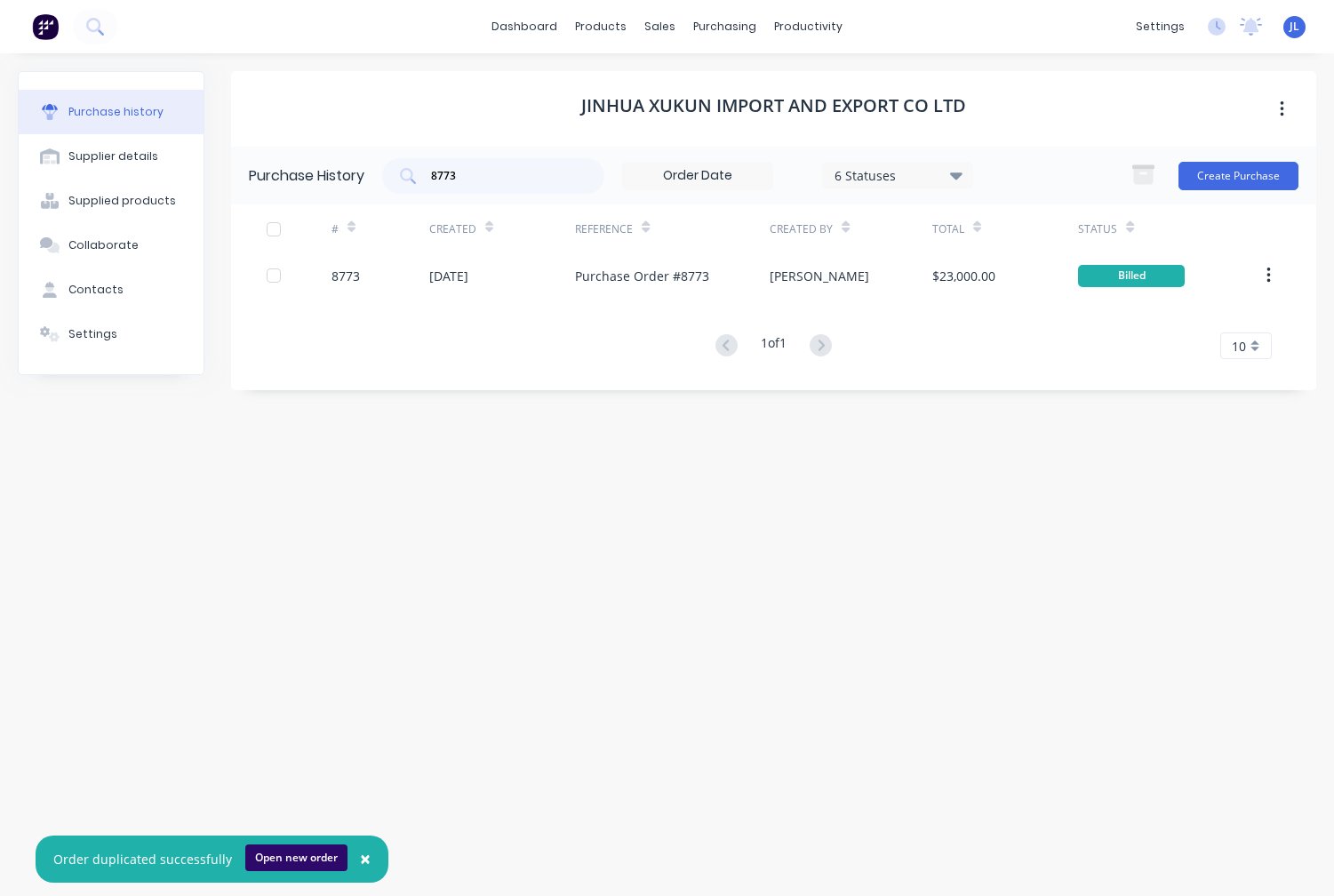
click at [296, 857] on button "Open new order" at bounding box center [297, 858] width 102 height 27
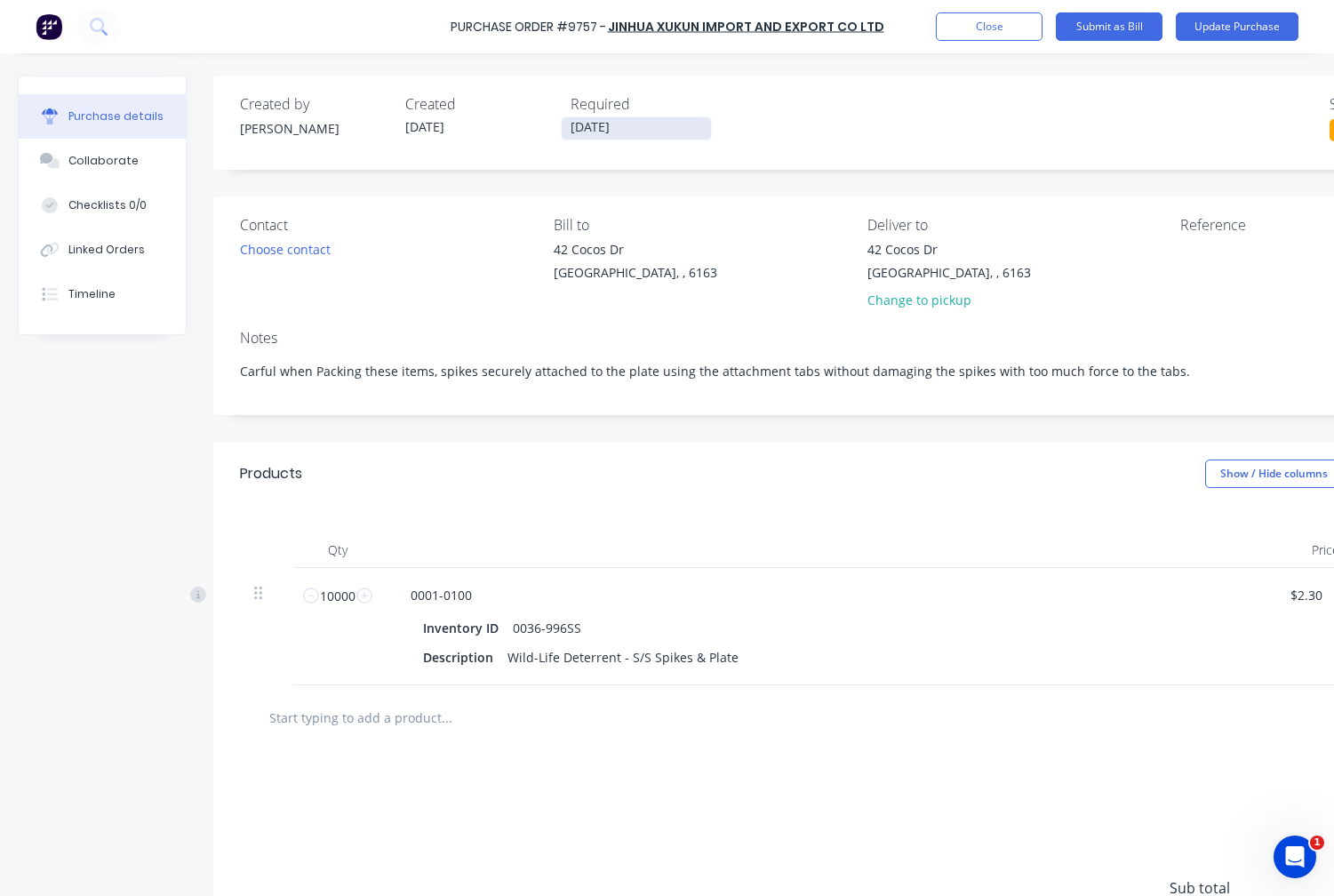
click at [625, 130] on input "[DATE]" at bounding box center [636, 128] width 150 height 22
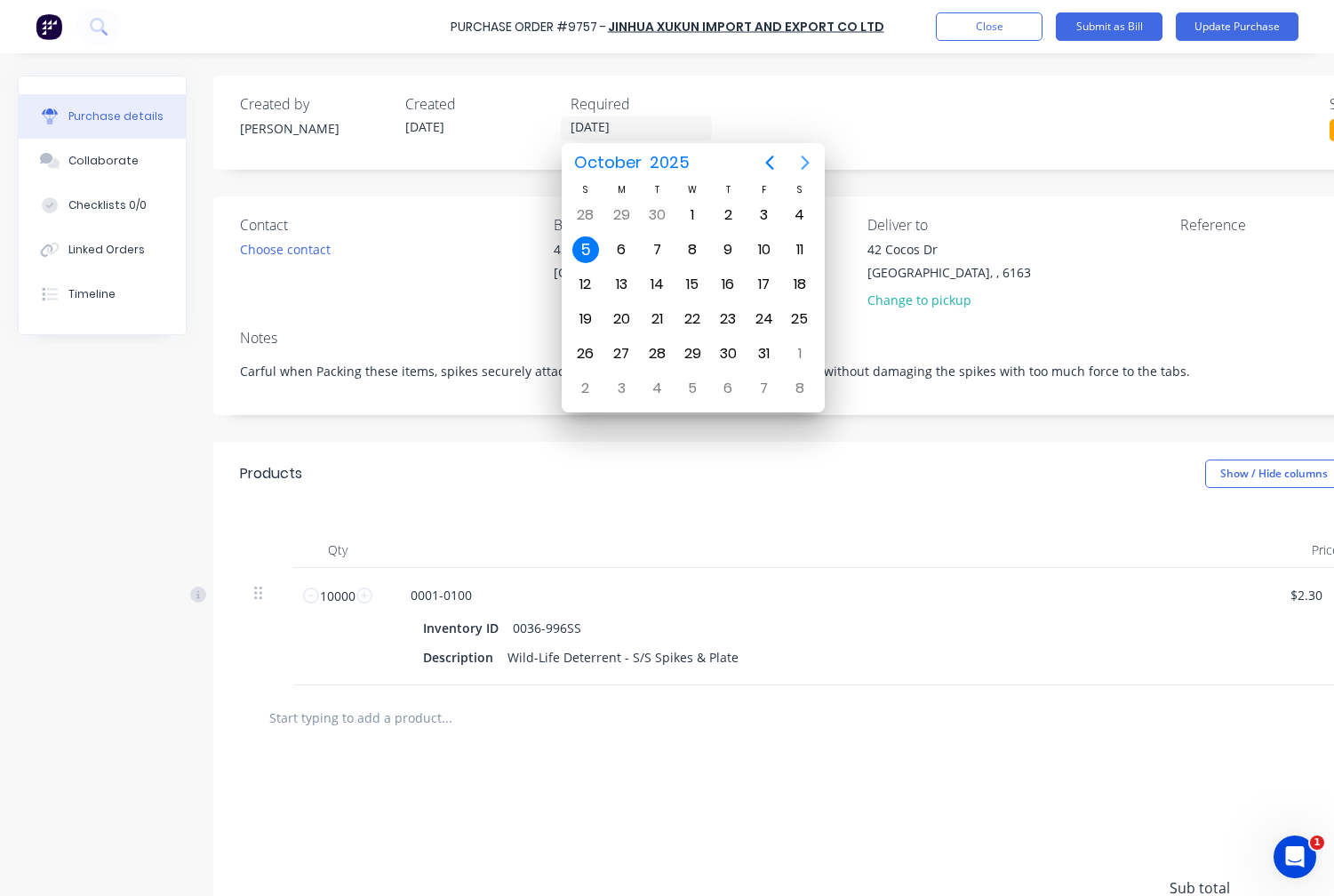
click at [809, 159] on icon "Next page" at bounding box center [805, 163] width 21 height 21
type textarea "x"
click at [699, 287] on div "17" at bounding box center [693, 284] width 27 height 27
type input "[DATE]"
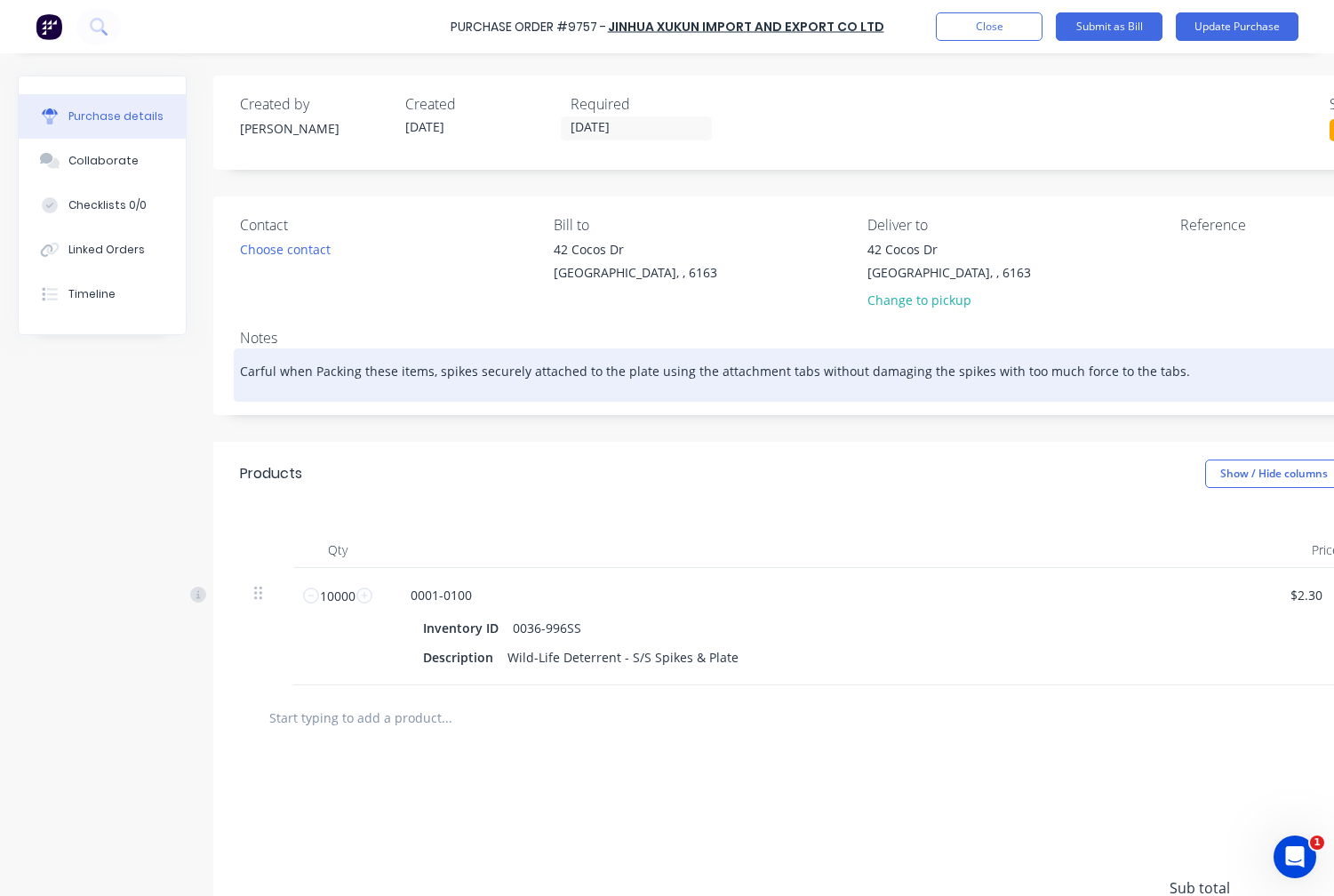
click at [240, 371] on div "Carful when Packing these items, spikes securely attached to the plate using th…" at bounding box center [860, 376] width 1241 height 45
type textarea "x"
click at [242, 370] on textarea "Carful when Packing these items, spikes securely attached to the plate using th…" at bounding box center [860, 373] width 1241 height 40
type textarea "MCarful when Packing these items, spikes securely attached to the plate using t…"
type textarea "x"
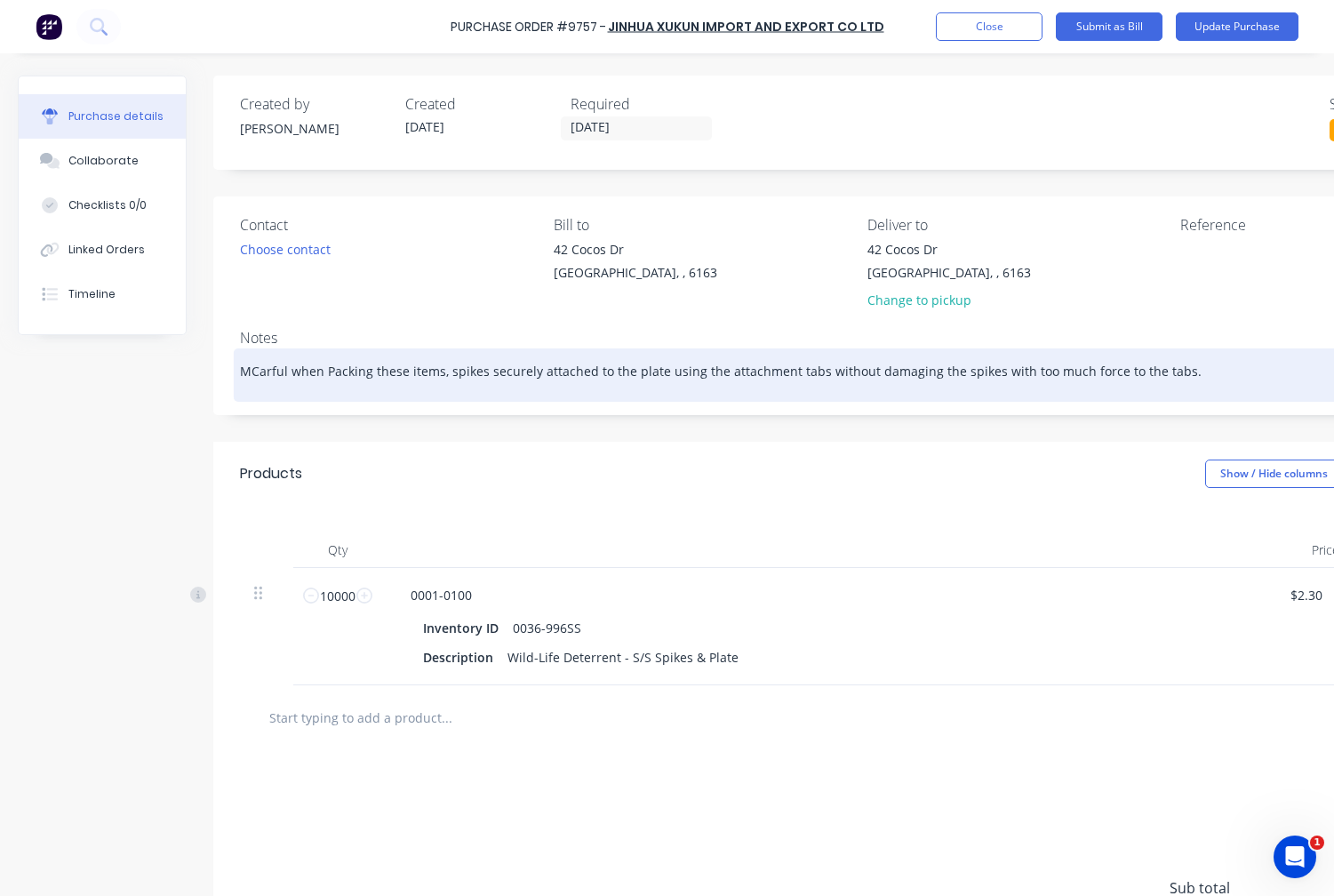
type textarea "MuCarful when Packing these items, spikes securely attached to the plate using …"
type textarea "x"
type textarea "MusCarful when Packing these items, spikes securely attached to the plate using…"
type textarea "x"
type textarea "MustCarful when Packing these items, spikes securely attached to the plate usin…"
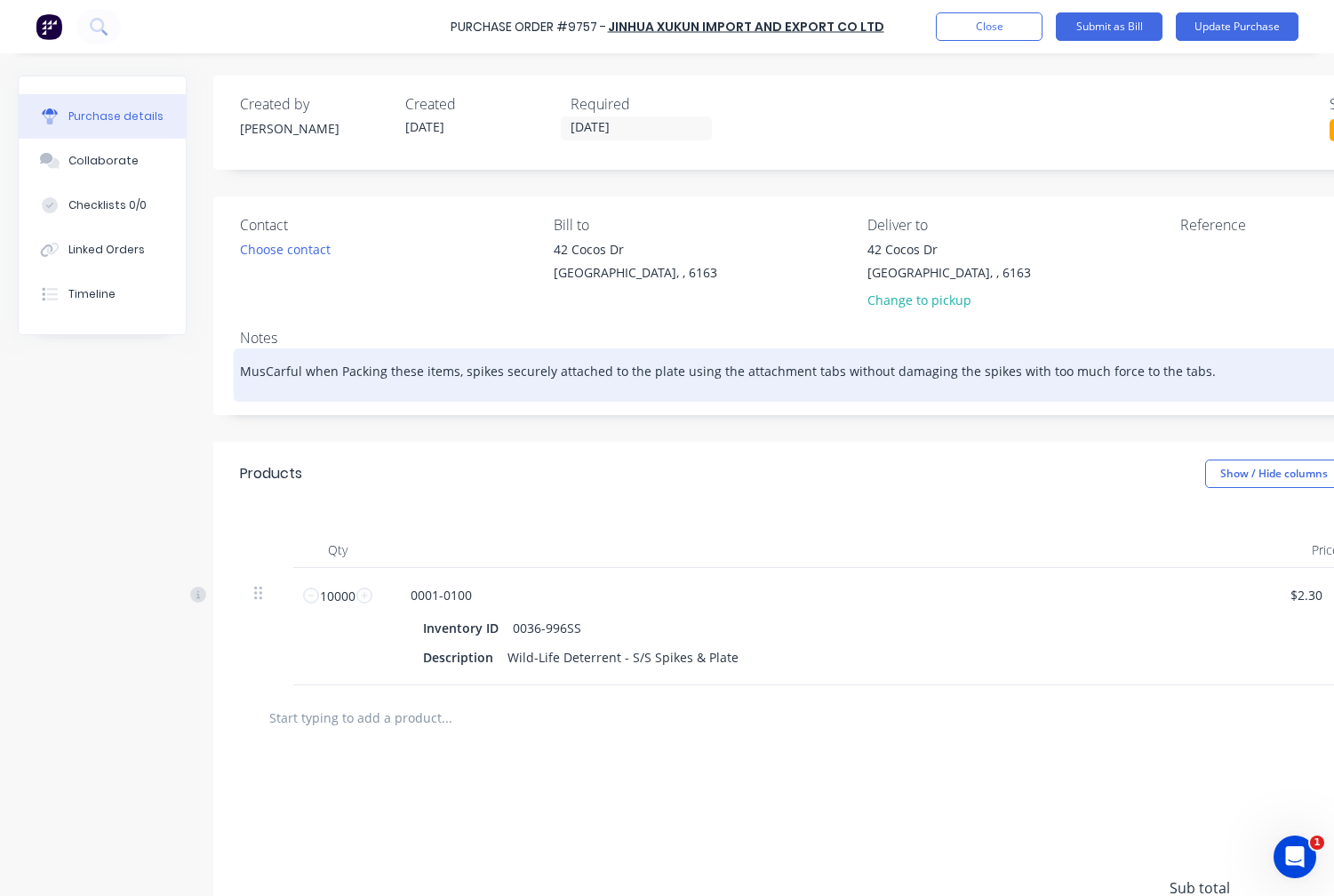
type textarea "x"
type textarea "Must Carful when Packing these items, spikes securely attached to the plate usi…"
type textarea "x"
type textarea "MustCarful when Packing these items, spikes securely attached to the plate usin…"
type textarea "x"
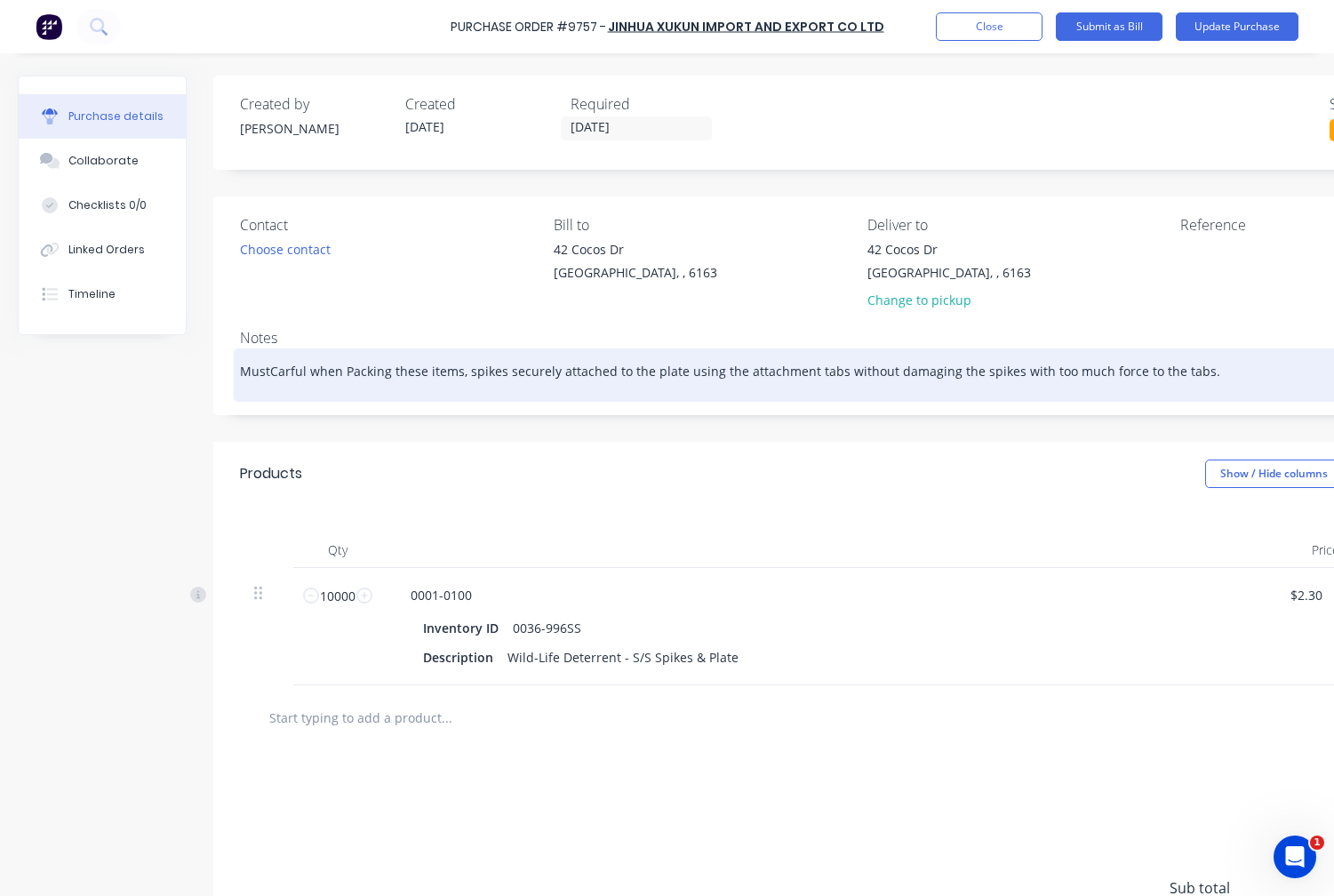
type textarea "MusCarful when Packing these items, spikes securely attached to the plate using…"
type textarea "x"
type textarea "MuCarful when Packing these items, spikes securely attached to the plate using …"
type textarea "x"
type textarea "MCarful when Packing these items, spikes securely attached to the plate using t…"
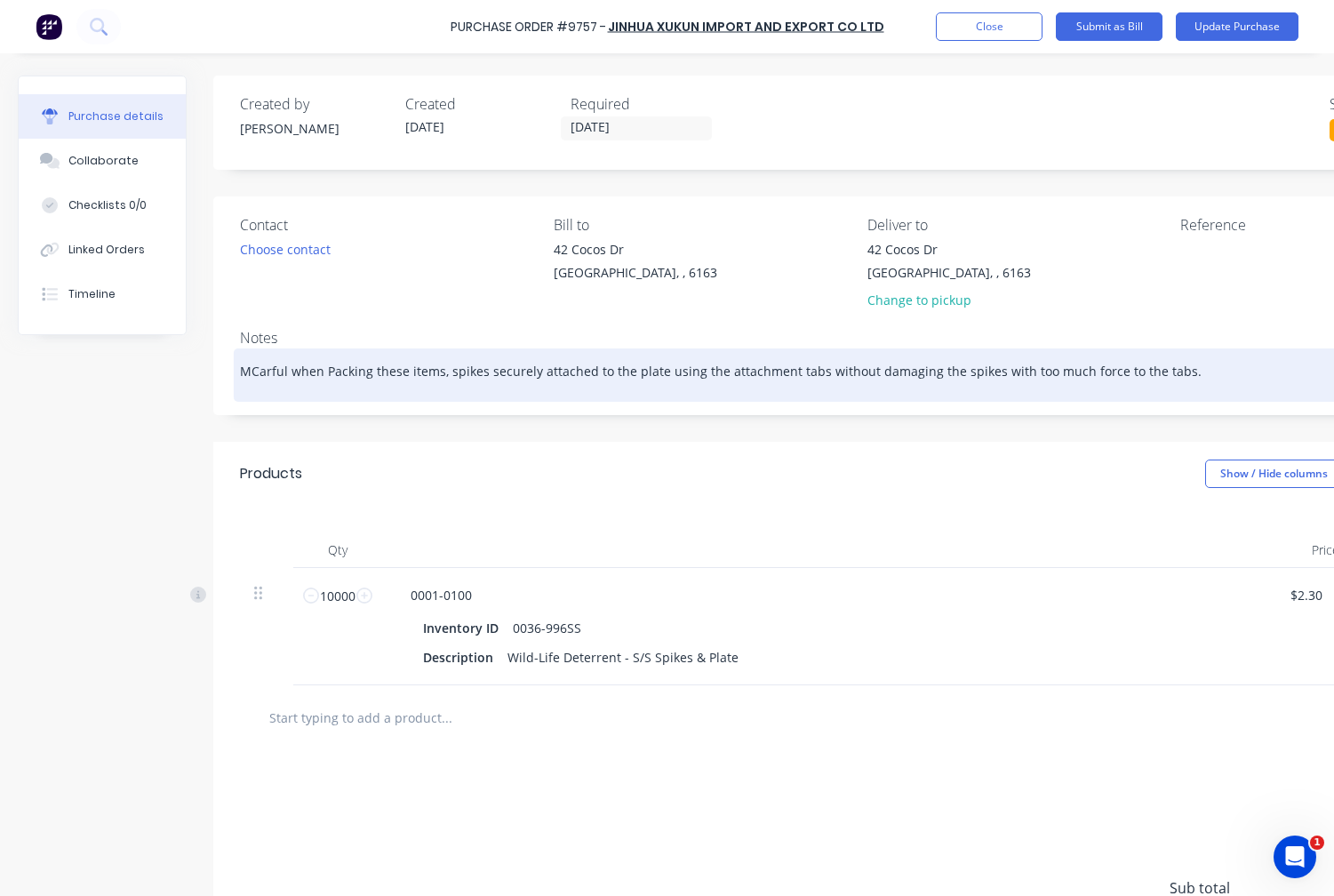
type textarea "x"
type textarea "Carful when Packing these items, spikes securely attached to the plate using th…"
type textarea "x"
type textarea "TCarful when Packing these items, spikes securely attached to the plate using t…"
type textarea "x"
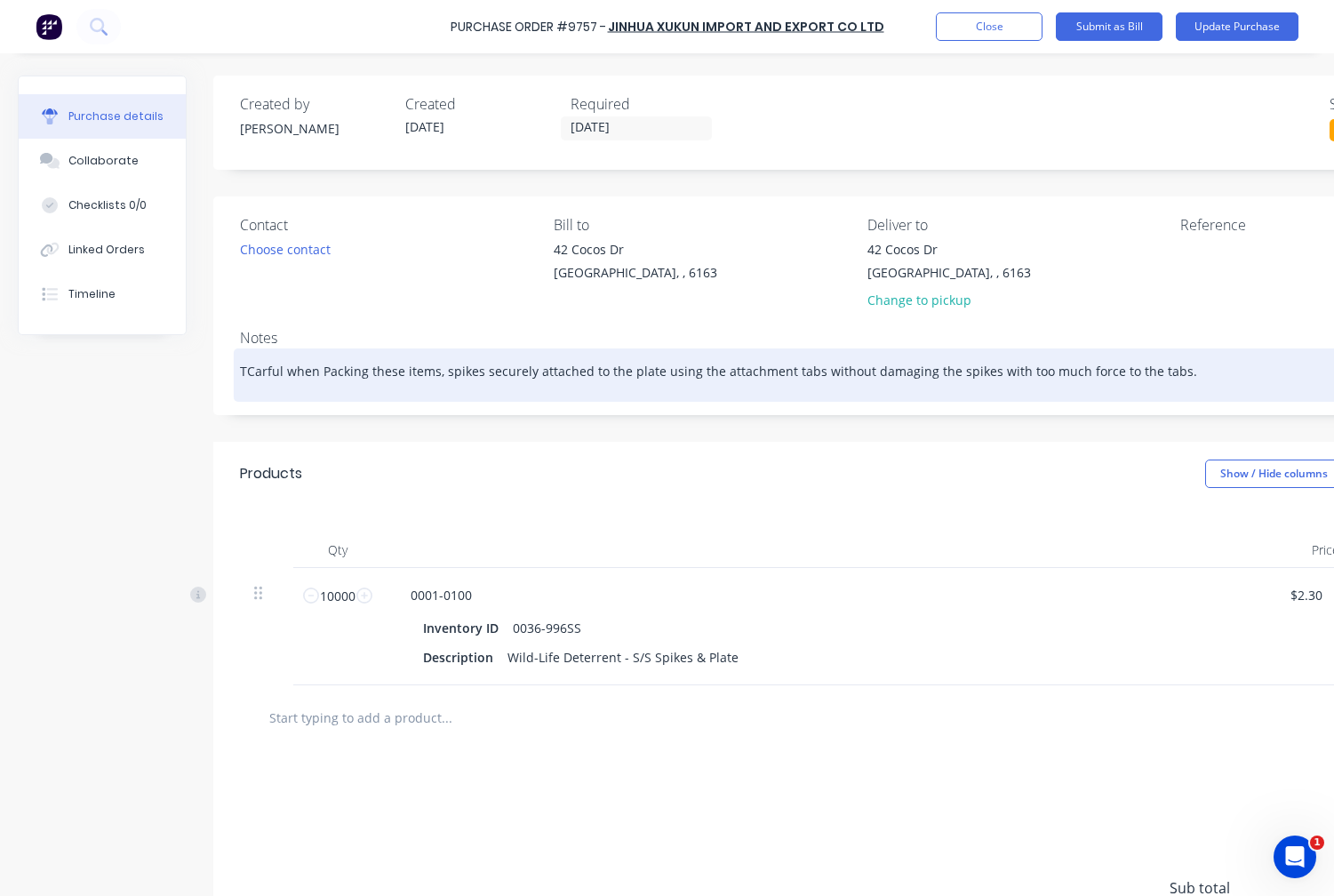
type textarea "ThCarful when Packing these items, spikes securely attached to the plate using …"
type textarea "x"
type textarea "ThiCarful when Packing these items, spikes securely attached to the plate using…"
type textarea "x"
type textarea "ThisCarful when Packing these items, spikes securely attached to the plate usin…"
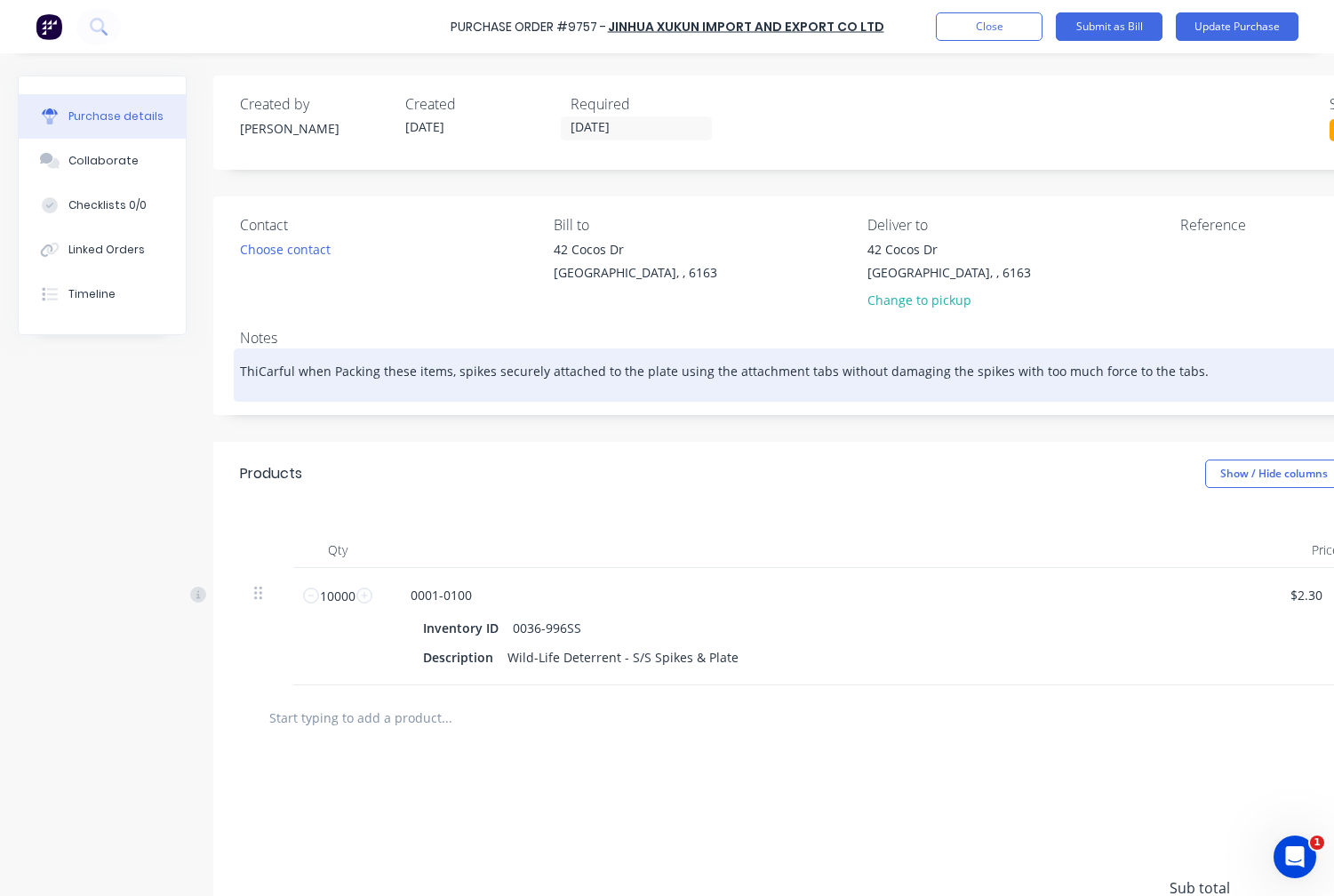
type textarea "x"
type textarea "This Carful when Packing these items, spikes securely attached to the plate usi…"
type textarea "x"
type textarea "This PCarful when Packing these items, spikes securely attached to the plate us…"
type textarea "x"
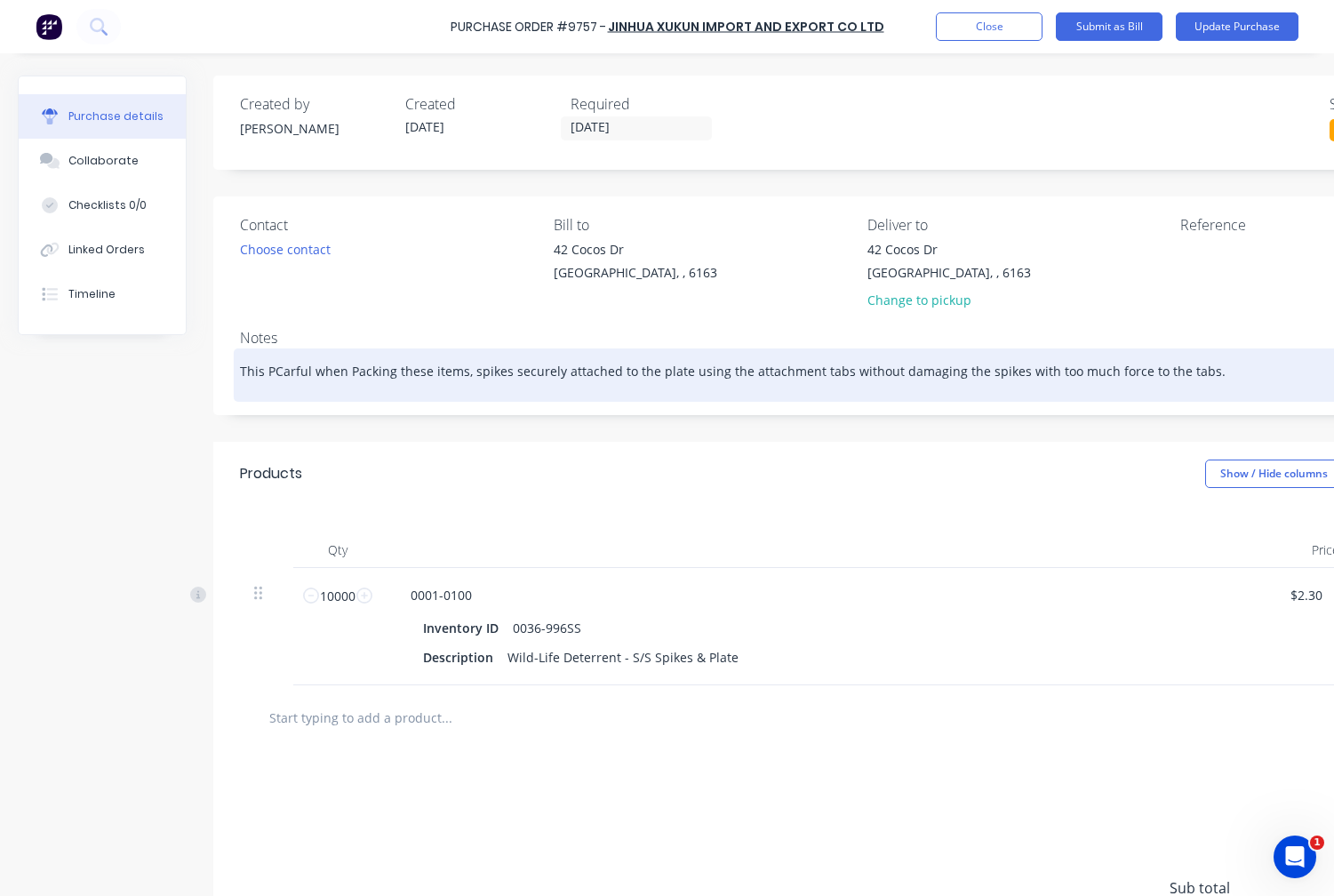
type textarea "This PoCarful when Packing these items, spikes securely attached to the plate u…"
type textarea "x"
type textarea "This Po Carful when Packing these items, spikes securely attached to the plate …"
type textarea "x"
type textarea "This Po mCarful when Packing these items, spikes securely attached to the plate…"
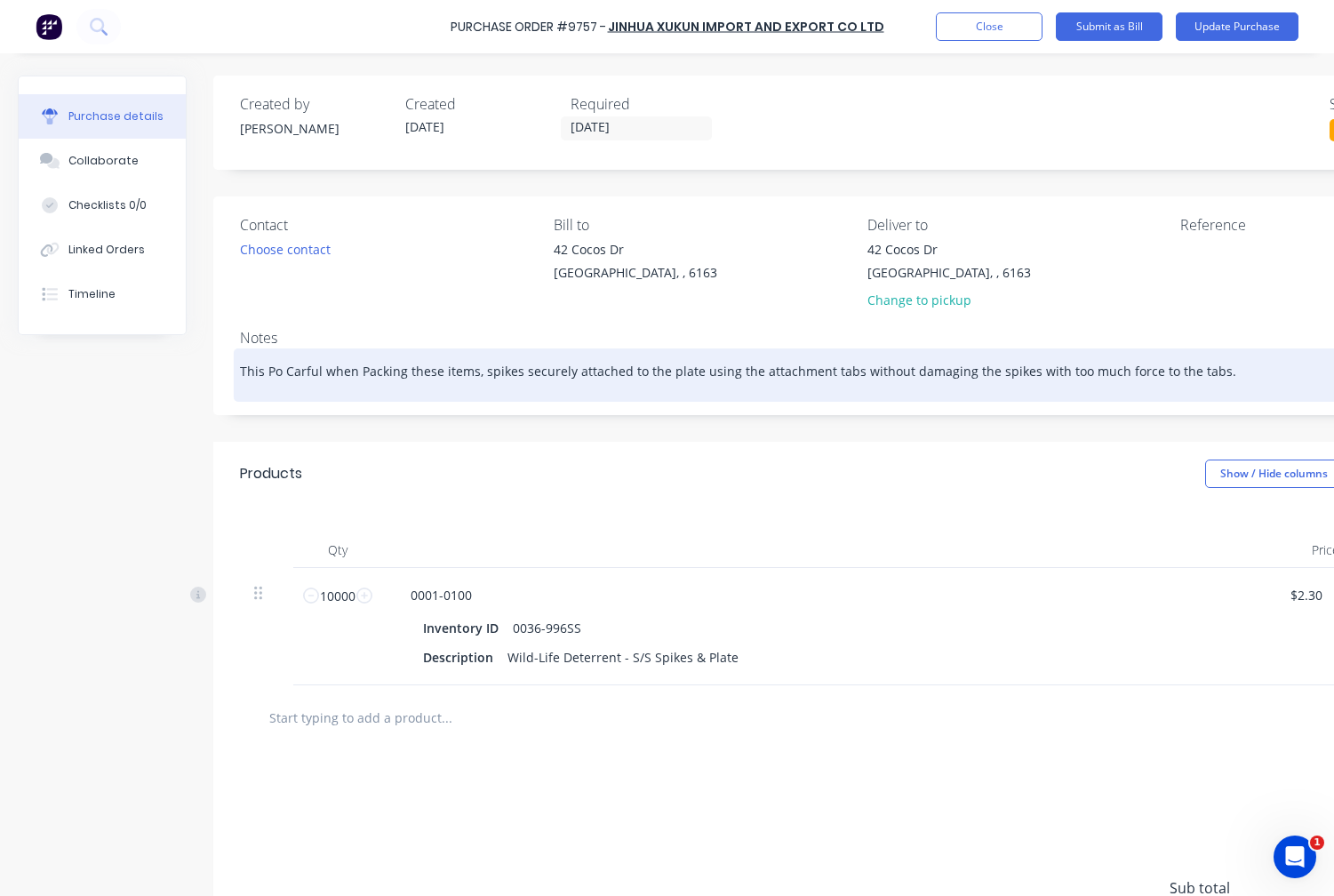
type textarea "x"
type textarea "This Po muCarful when Packing these items, spikes securely attached to the plat…"
type textarea "x"
type textarea "This Po musCarful when Packing these items, spikes securely attached to the pla…"
type textarea "x"
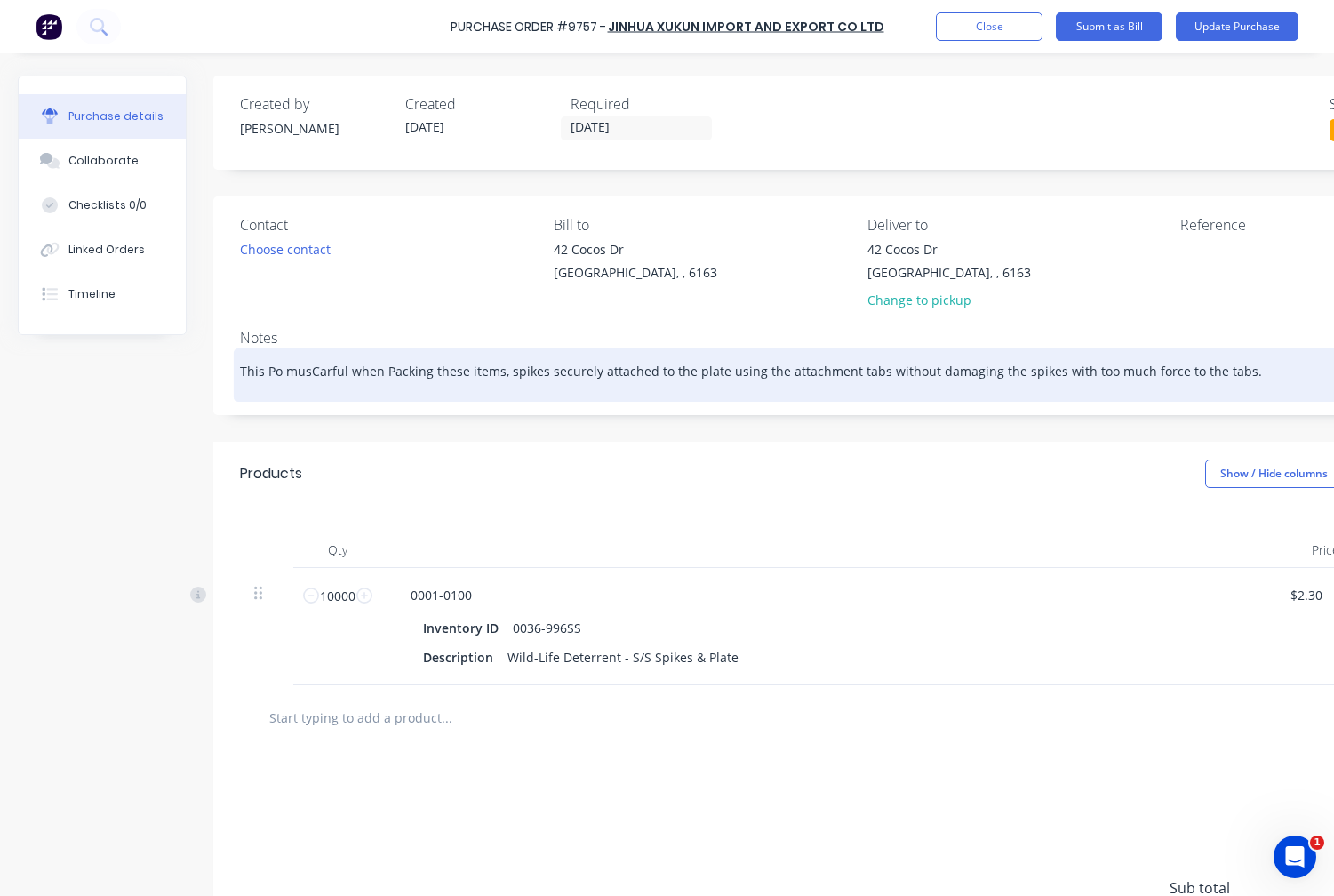
type textarea "This Po mustCarful when Packing these items, spikes securely attached to the pl…"
type textarea "x"
type textarea "This Po must Carful when Packing these items, spikes securely attached to the p…"
type textarea "x"
type textarea "This Po must lCarful when Packing these items, spikes securely attached to the …"
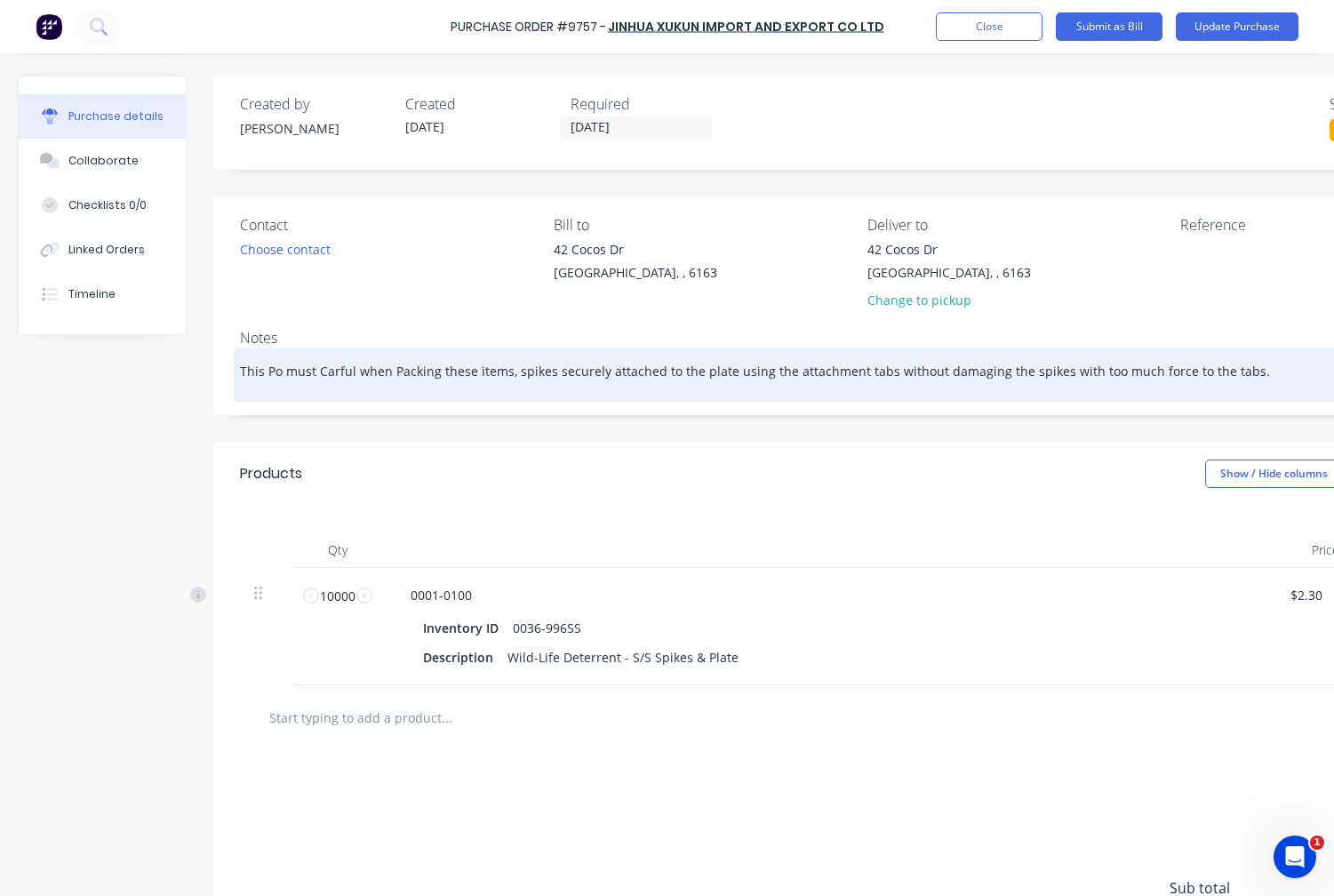
type textarea "x"
type textarea "This Po must leCarful when Packing these items, spikes securely attached to the…"
type textarea "x"
type textarea "This Po must leaCarful when Packing these items, spikes securely attached to th…"
type textarea "x"
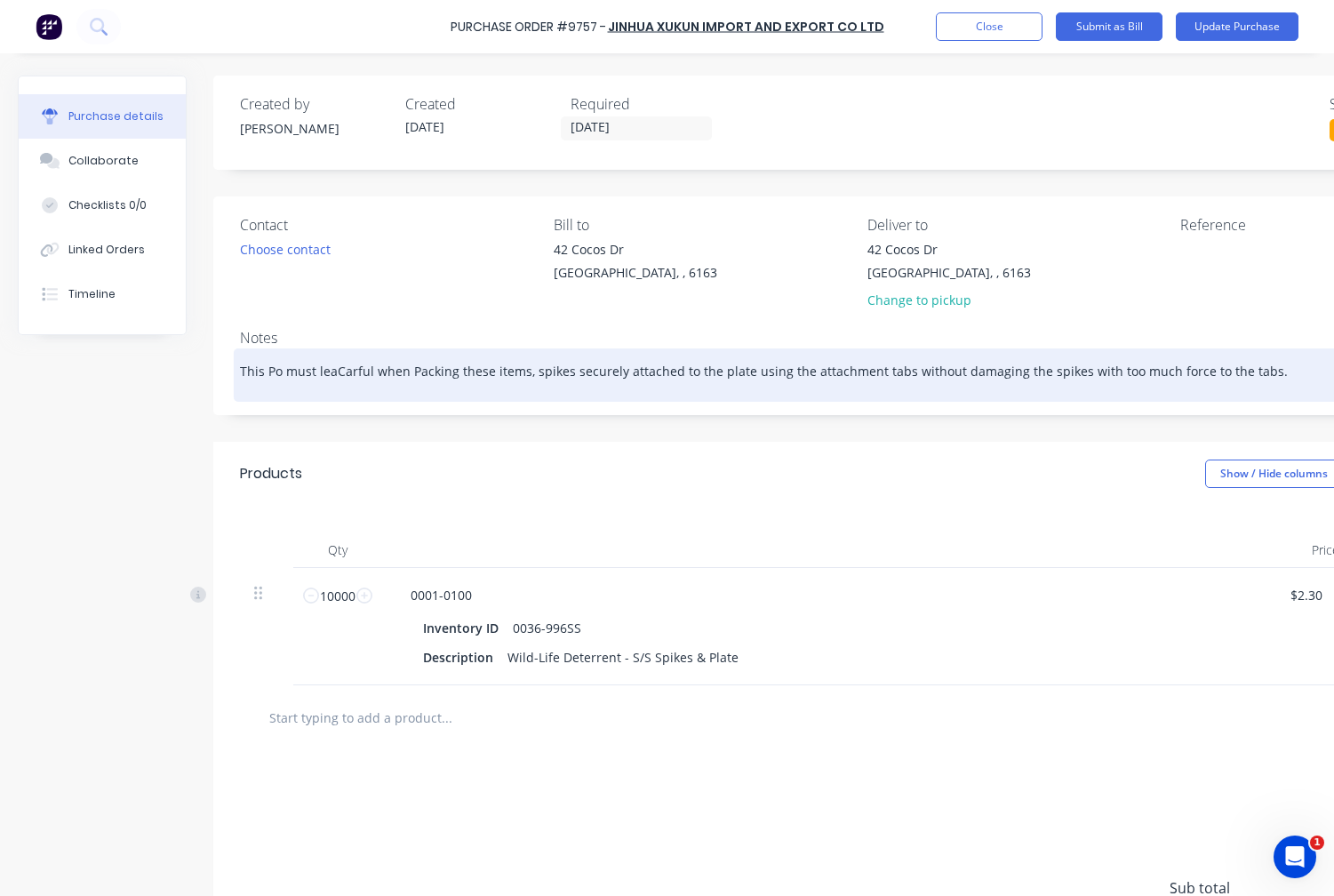
type textarea "This Po must leavCarful when Packing these items, spikes securely attached to t…"
type textarea "x"
type textarea "This Po must leaveCarful when Packing these items, spikes securely attached to …"
type textarea "x"
type textarea "This Po must leave Carful when Packing these items, spikes securely attached to…"
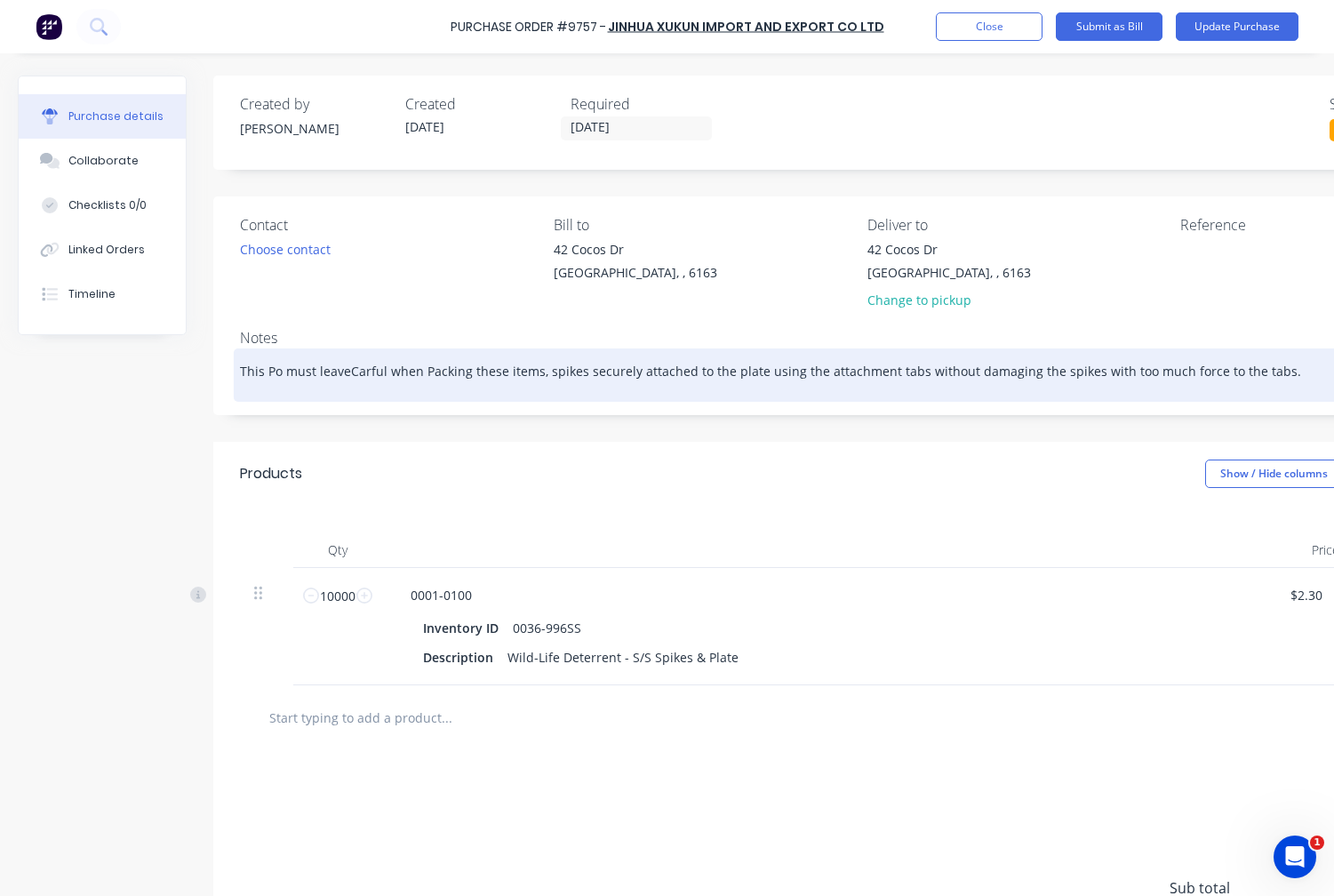
type textarea "x"
type textarea "This Po must leave CCarful when Packing these items, spikes securely attached t…"
type textarea "x"
type textarea "This Po must leave ChCarful when Packing these items, spikes securely attached …"
type textarea "x"
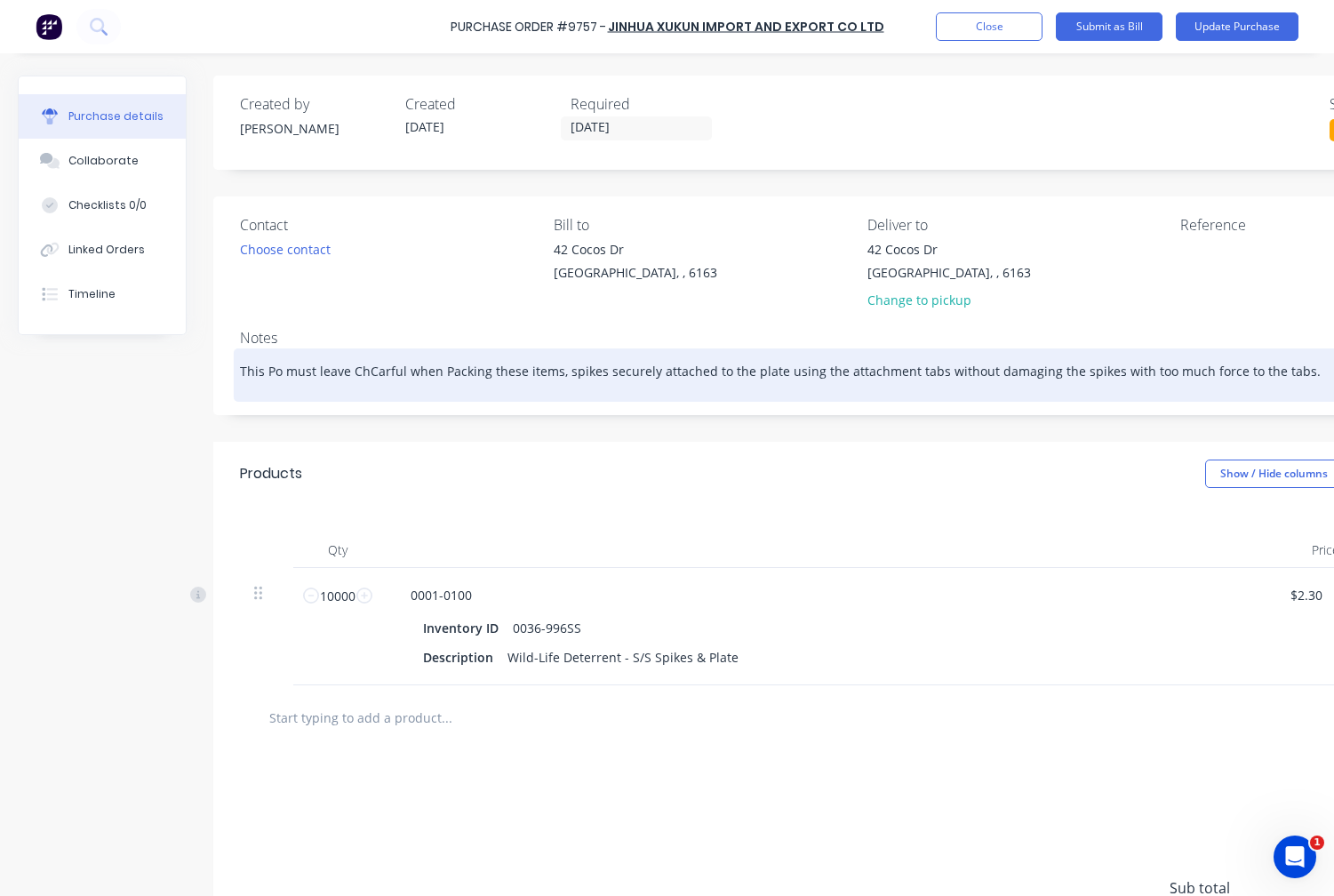
type textarea "This Po must leave ChiCarful when Packing these items, spikes securely attached…"
type textarea "x"
type textarea "This Po must leave ChinCarful when Packing these items, spikes securely attache…"
type textarea "x"
type textarea "This Po must leave ChinaCarful when Packing these items, spikes securely attach…"
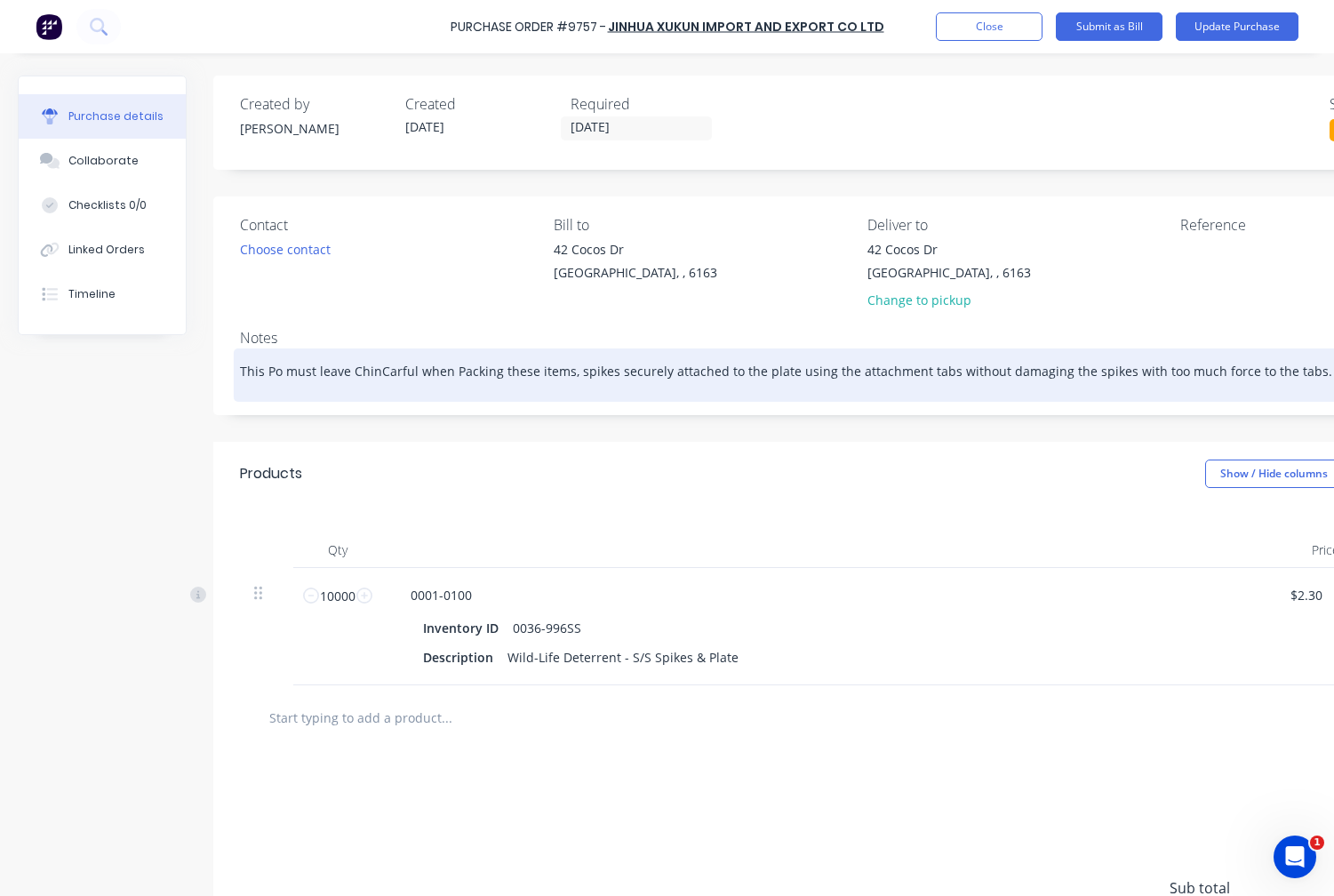
type textarea "x"
type textarea "This Po must leave China Carful when Packing these items, spikes securely attac…"
type textarea "x"
type textarea "This Po must leave China bCarful when Packing these items, spikes securely atta…"
type textarea "x"
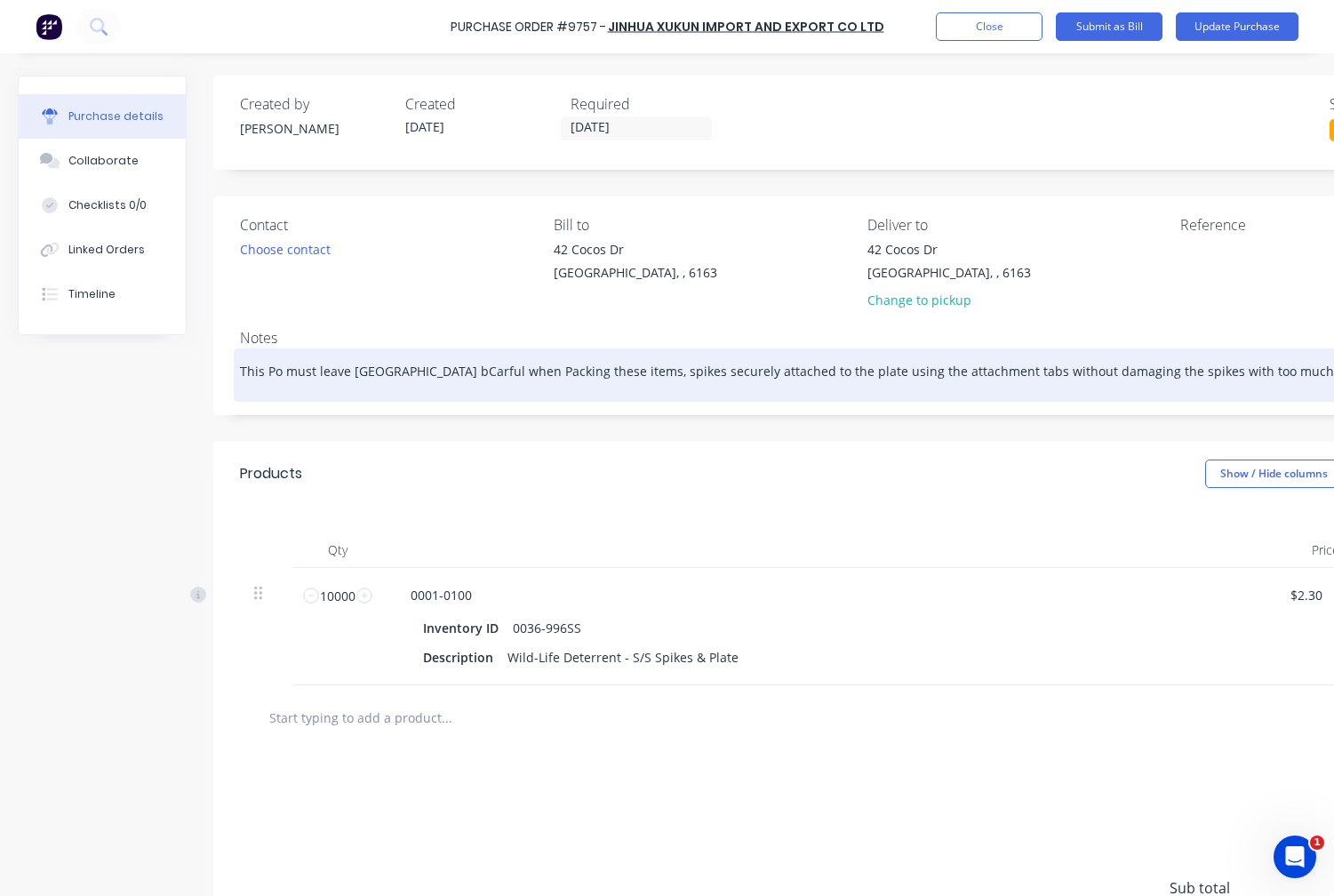
type textarea "This Po must leave China byCarful when Packing these items, spikes securely att…"
type textarea "x"
type textarea "This Po must leave China by Carful when Packing these items, spikes securely at…"
type textarea "x"
type textarea "This Po must leave China by tCarful when Packing these items, spikes securely a…"
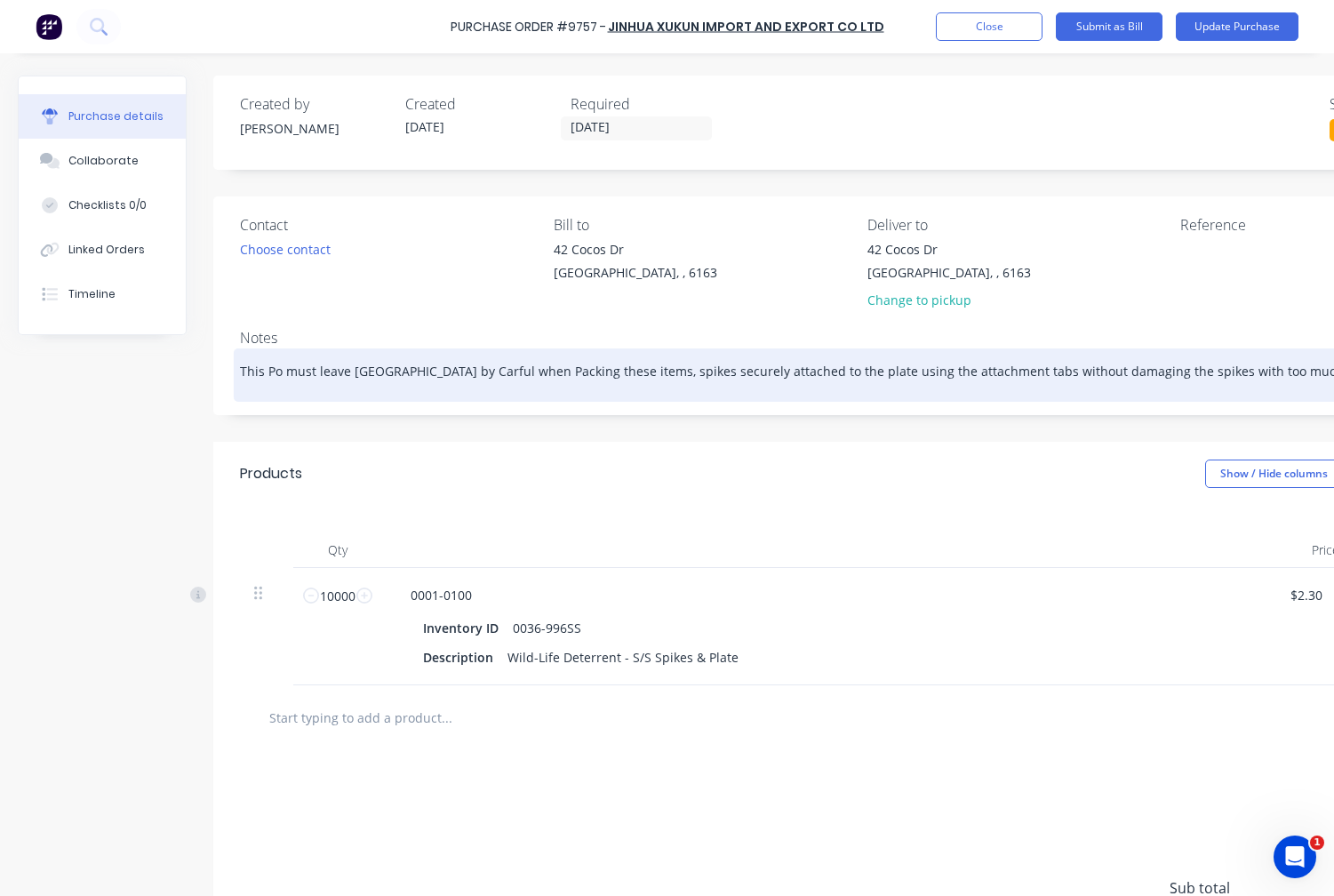
type textarea "x"
type textarea "This Po must leave China by thCarful when Packing these items, spikes securely …"
type textarea "x"
type textarea "This Po must leave China by theCarful when Packing these items, spikes securely…"
type textarea "x"
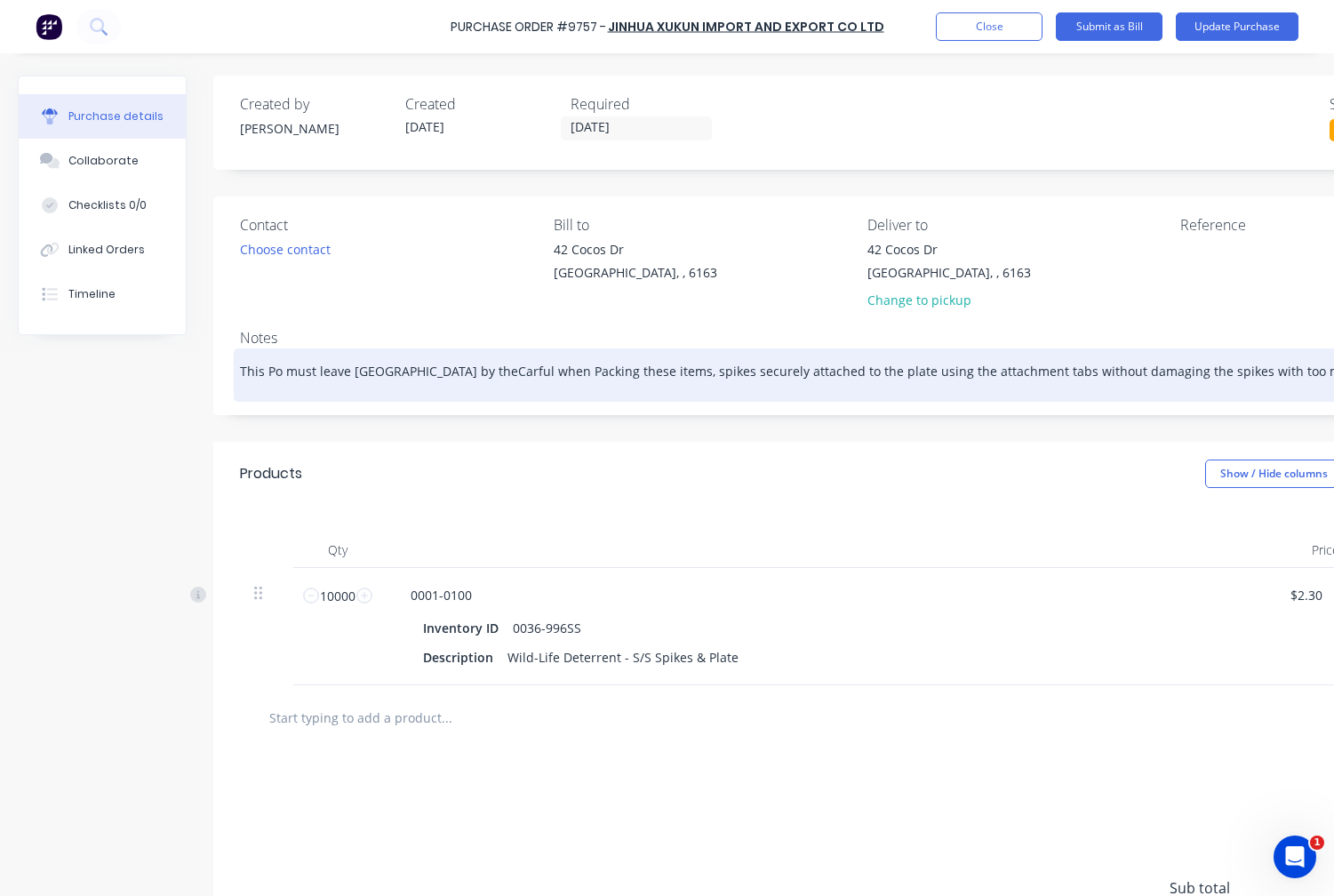
type textarea "This Po must leave China by the Carful when Packing these items, spikes securel…"
type textarea "x"
type textarea "This Po must leave China by the 1Carful when Packing these items, spikes secure…"
type textarea "x"
type textarea "This Po must leave China by the 10Carful when Packing these items, spikes secur…"
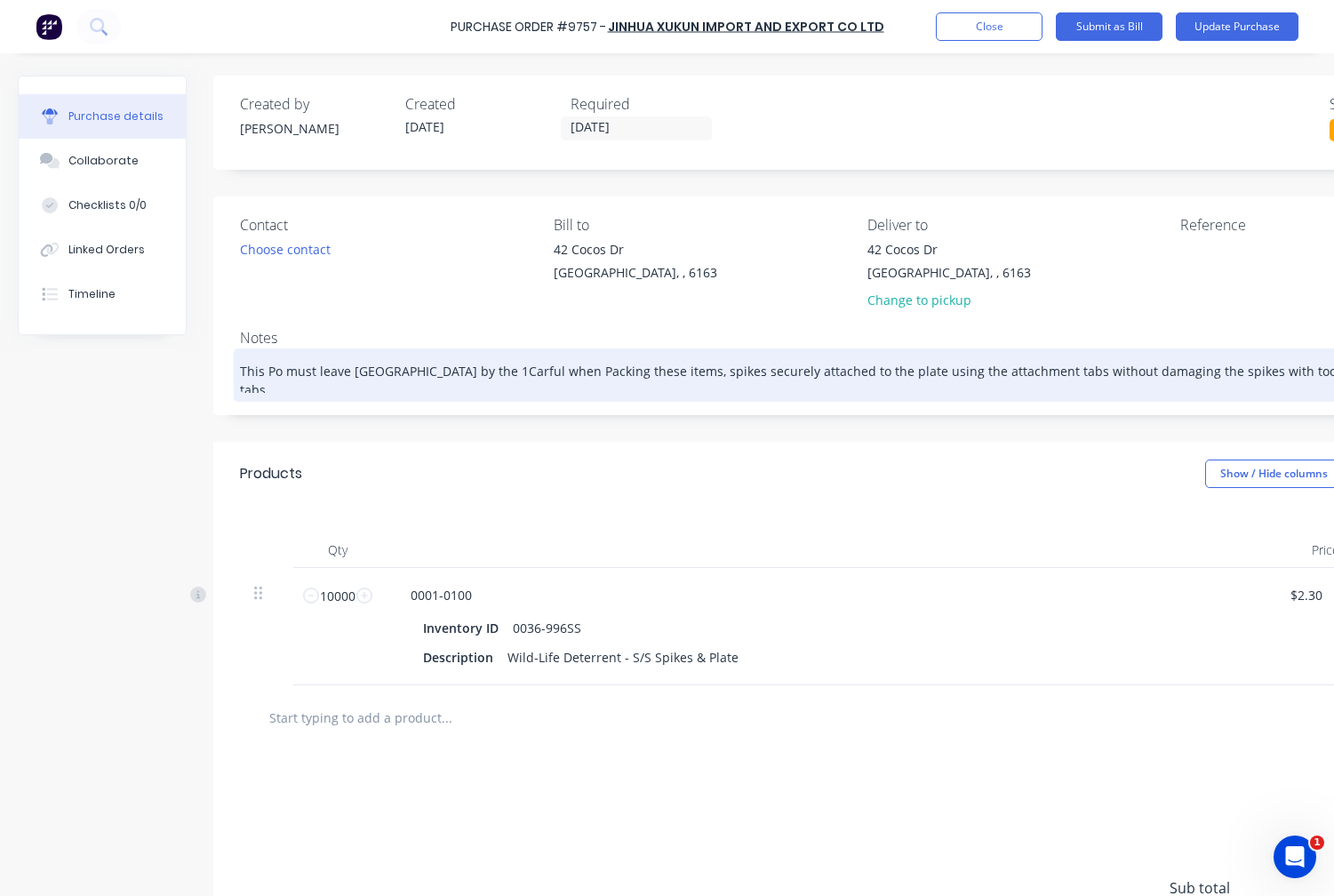
type textarea "x"
type textarea "This Po must leave China by the 10/Carful when Packing these items, spikes secu…"
type textarea "x"
type textarea "This Po must leave China by the 10/1Carful when Packing these items, spikes sec…"
type textarea "x"
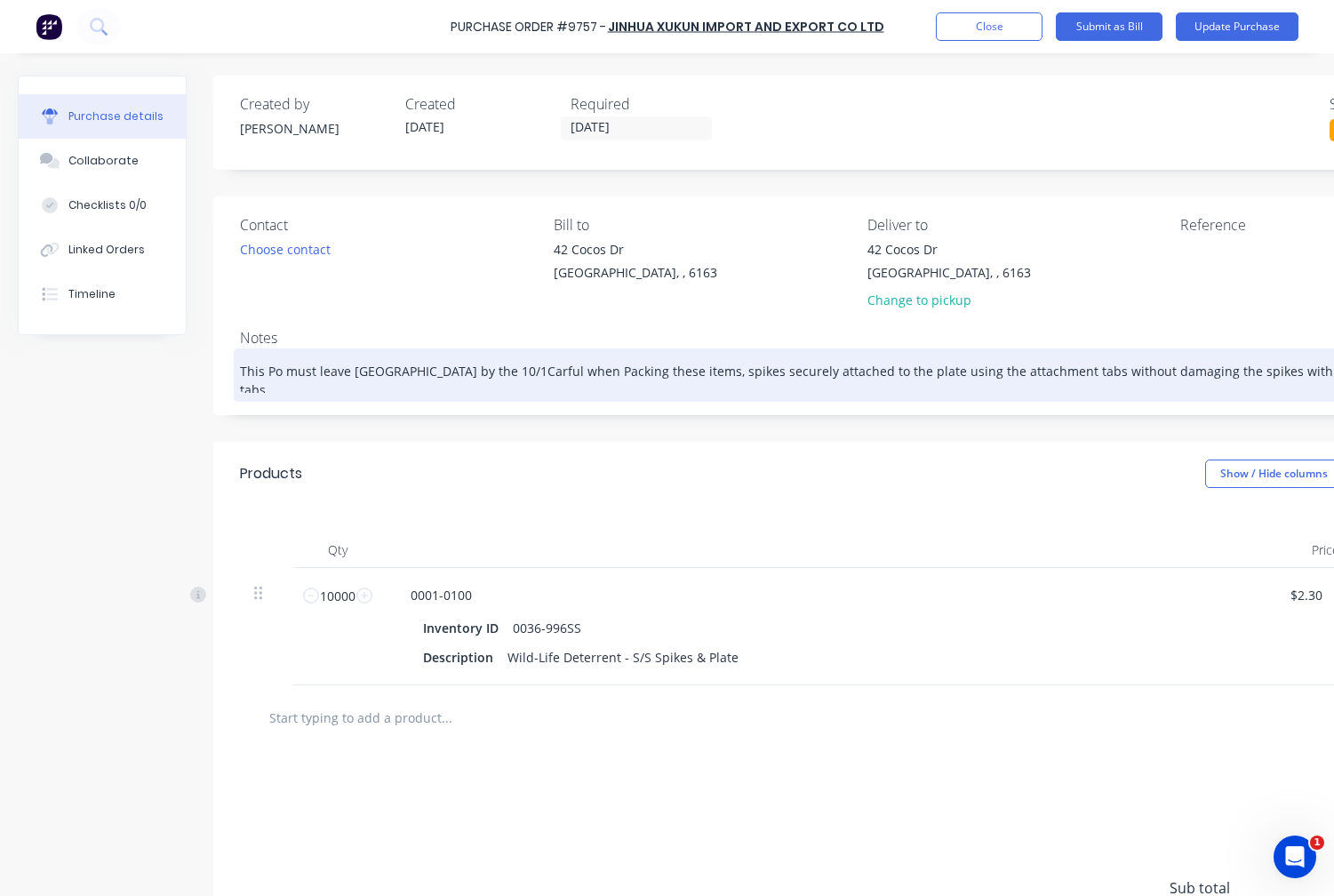
type textarea "This Po must leave China by the 10/11Carful when Packing these items, spikes se…"
type textarea "x"
type textarea "This Po must leave China by the 10/11/Carful when Packing these items, spikes s…"
type textarea "x"
type textarea "This Po must leave China by the 10/11/2Carful when Packing these items, spikes …"
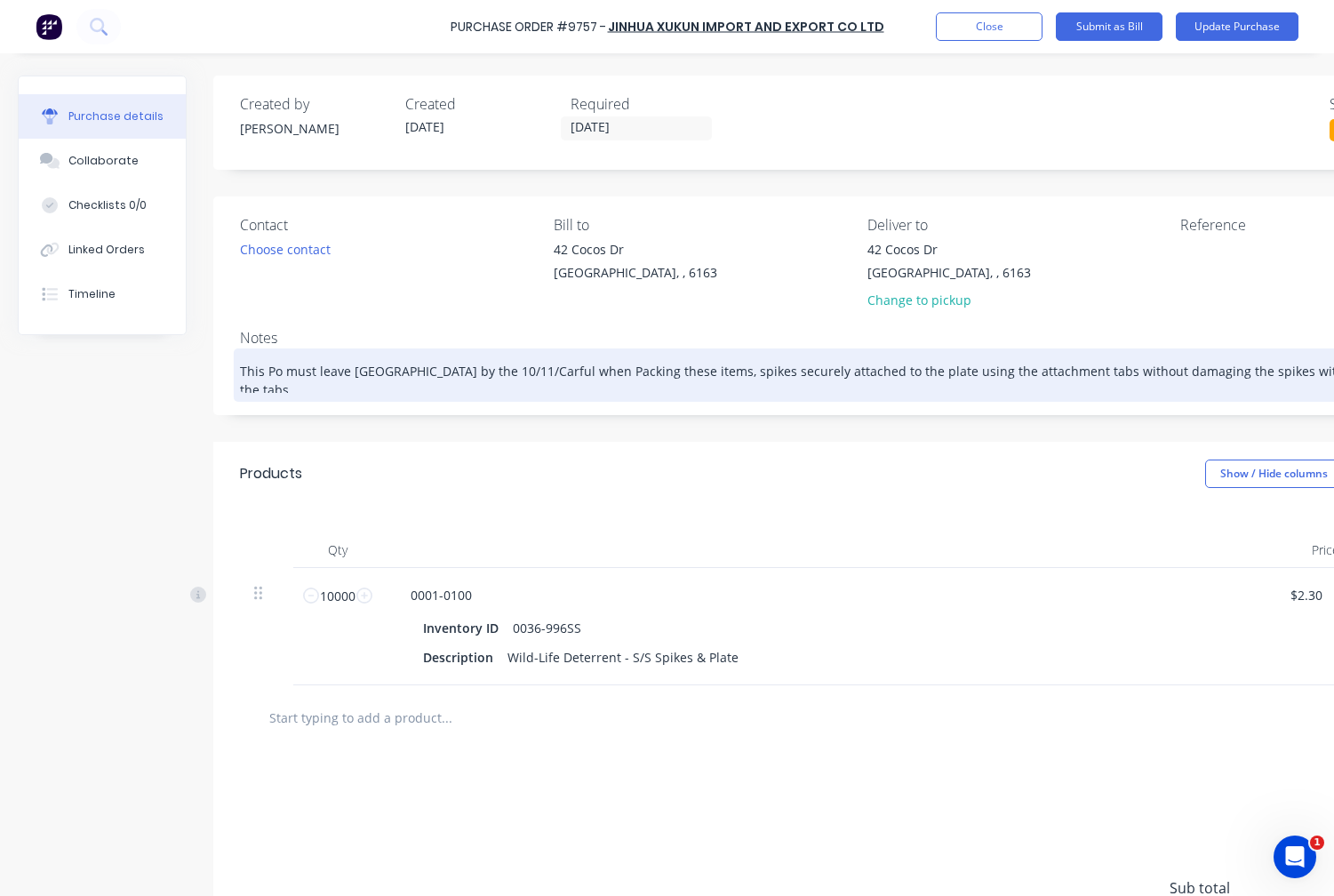
type textarea "x"
type textarea "This Po must leave China by the 10/11/20Carful when Packing these items, spikes…"
type textarea "x"
type textarea "This Po must leave China by the 10/11/202Carful when Packing these items, spike…"
type textarea "x"
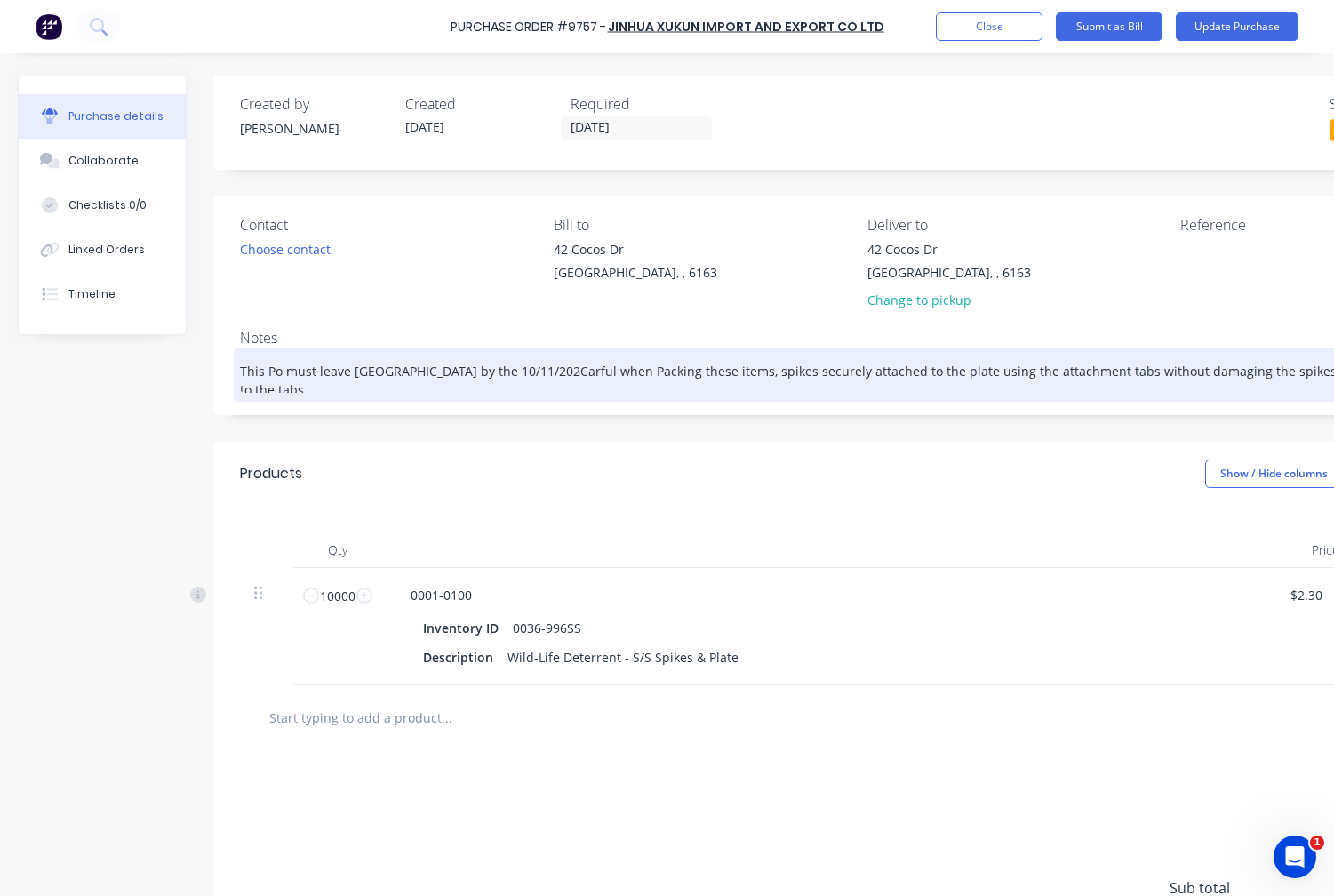
type textarea "This Po must leave China by the 10/11/2025Carful when Packing these items, spik…"
type textarea "x"
type textarea "This Po must leave China by the 10/11/2025.Carful when Packing these items, spi…"
type textarea "x"
type textarea "This Po must leave China by the 10/11/2025. Carful when Packing these items, sp…"
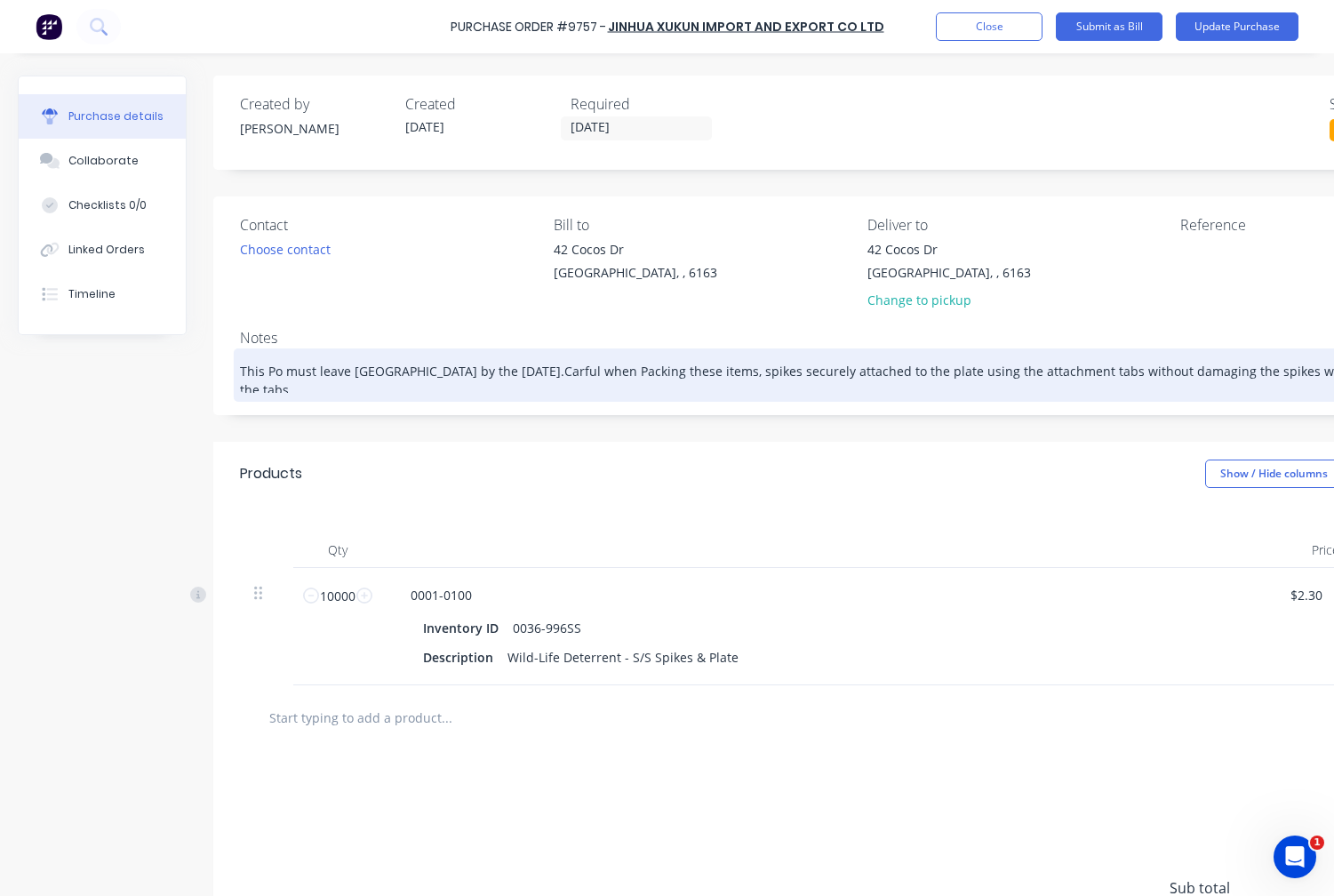
type textarea "x"
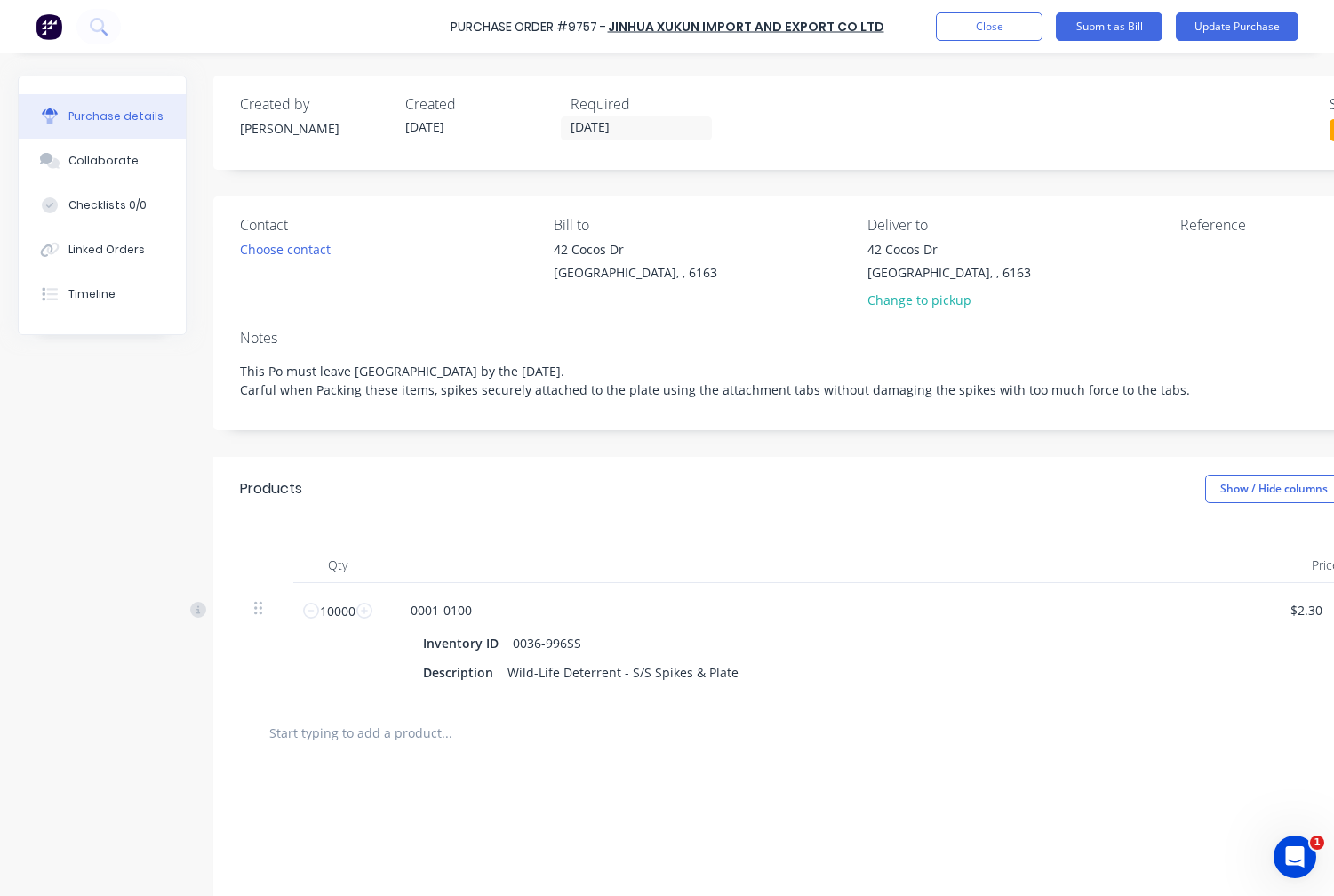
type textarea "This Po must leave China by the 10/11/2025. Carful when Packing these items, sp…"
drag, startPoint x: 603, startPoint y: 20, endPoint x: 468, endPoint y: 28, distance: 135.2
click at [450, 31] on div "Purchase Order #9757 - Jinhua Xukun Import and Export CO LTD Add product Close …" at bounding box center [667, 26] width 1334 height 53
copy div "Purchase Order #9757"
click at [1232, 261] on textarea at bounding box center [1291, 259] width 222 height 40
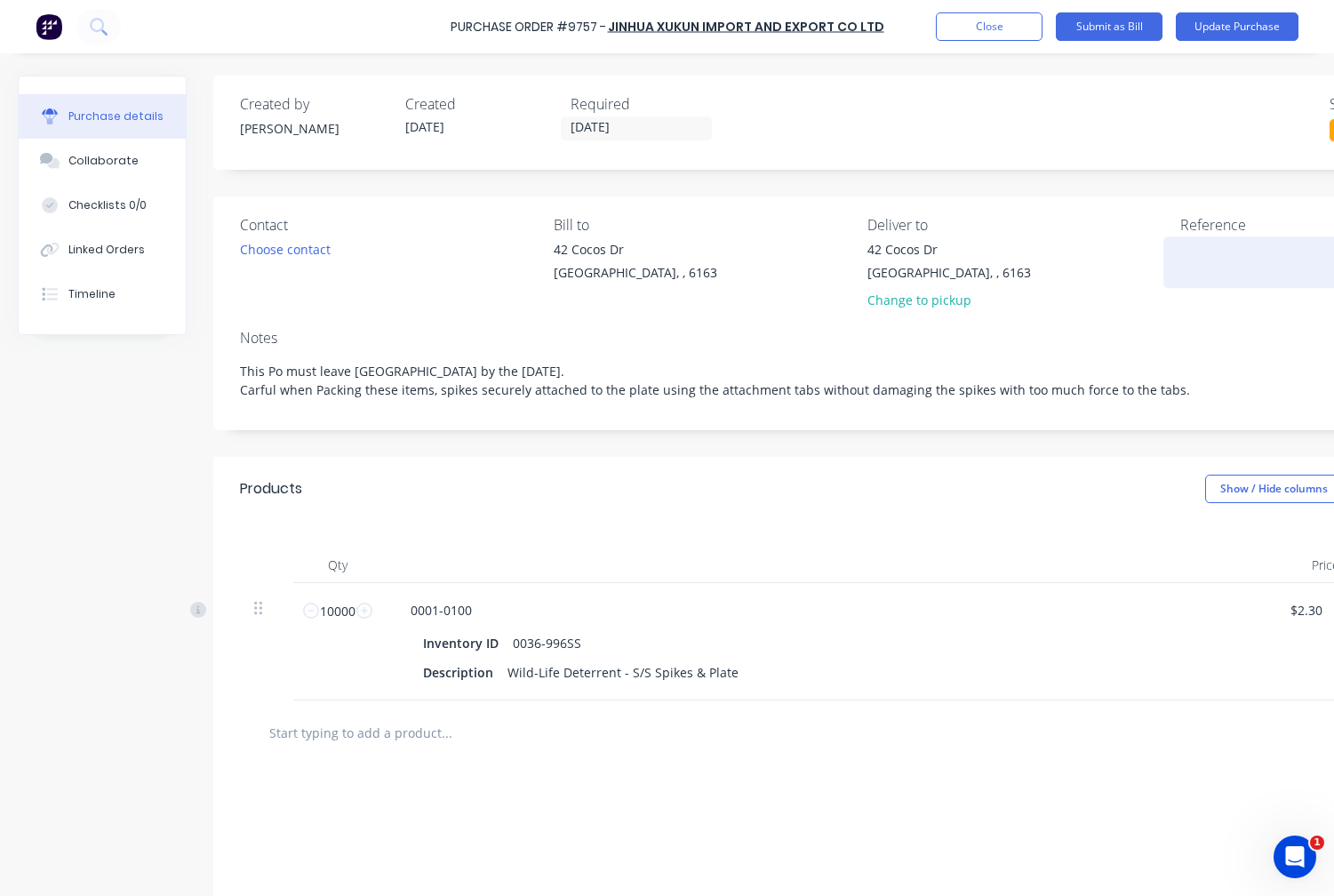
type textarea "x"
paste textarea "Purchase Order #9757"
type textarea "Purchase Order #9757"
type textarea "x"
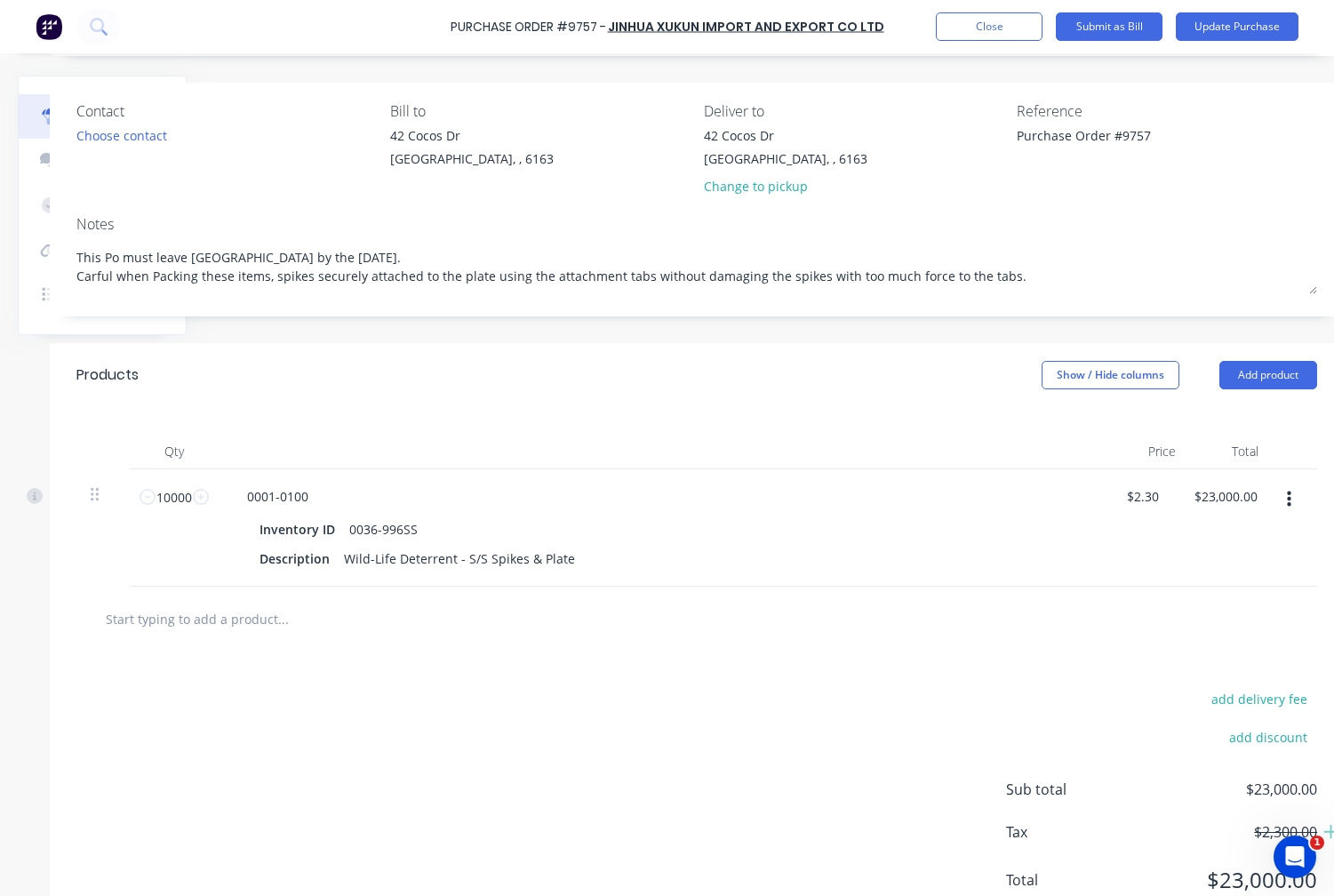
scroll to position [0, 164]
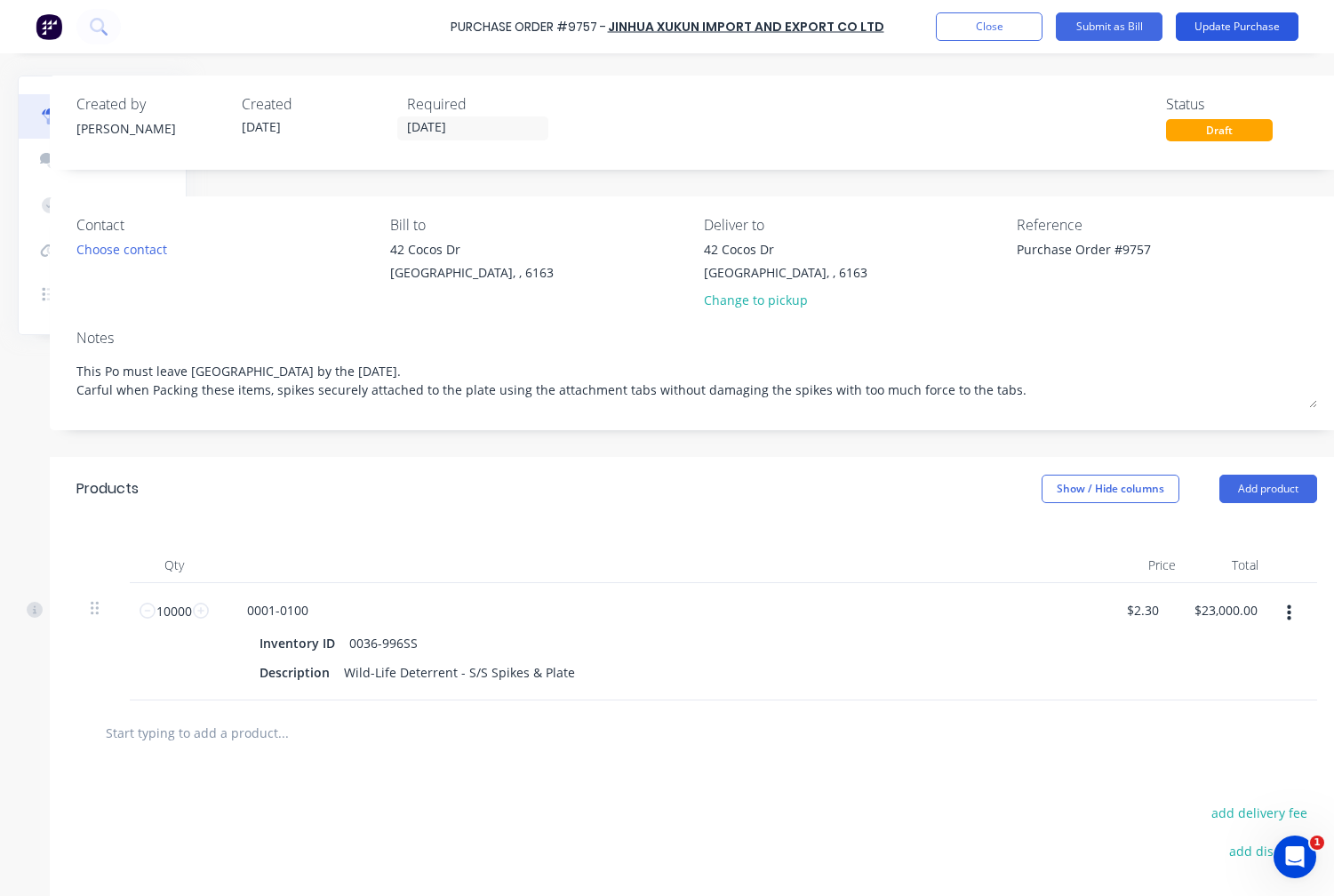
type textarea "Purchase Order #9757"
click at [1224, 26] on button "Update Purchase" at bounding box center [1237, 26] width 123 height 29
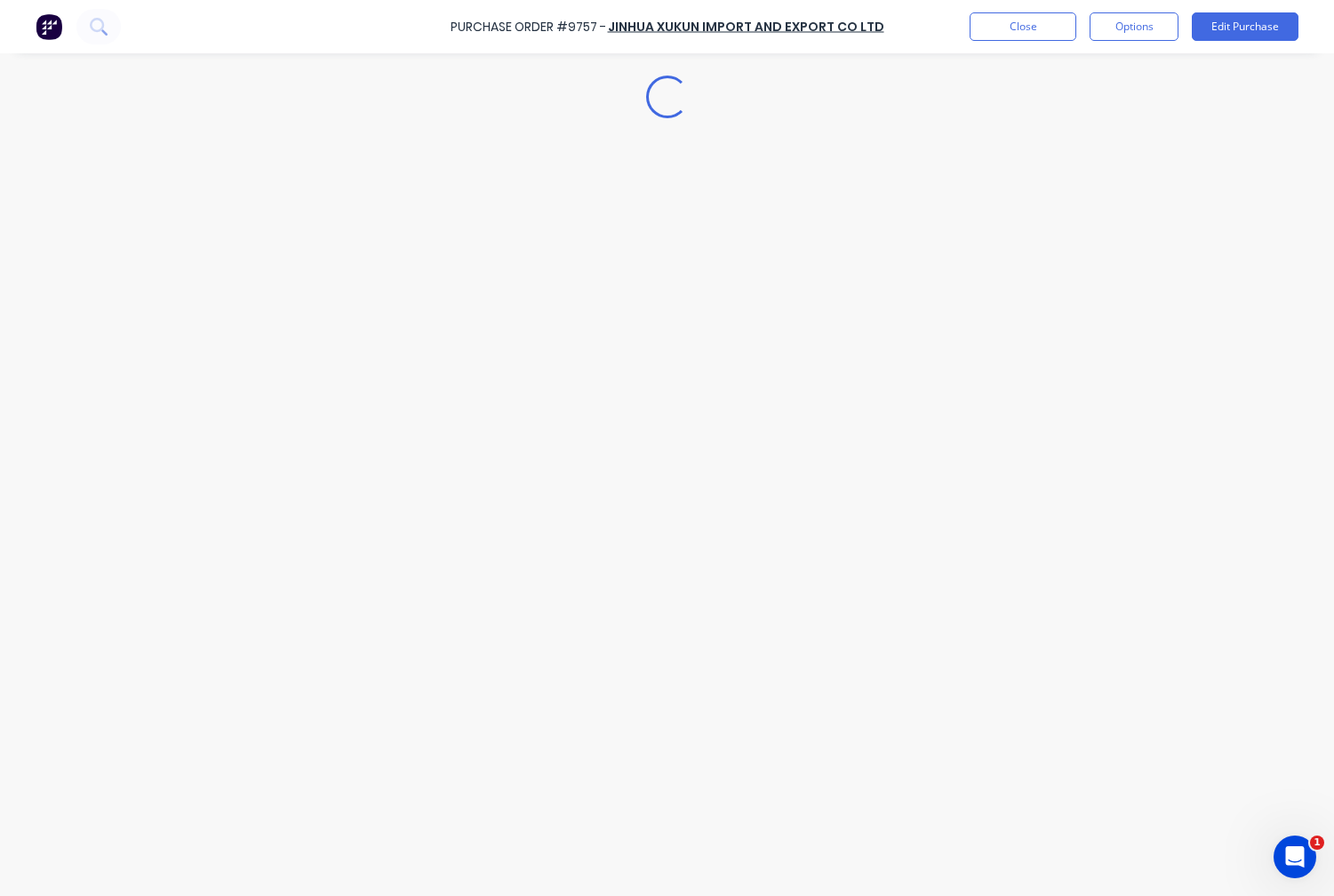
scroll to position [0, 0]
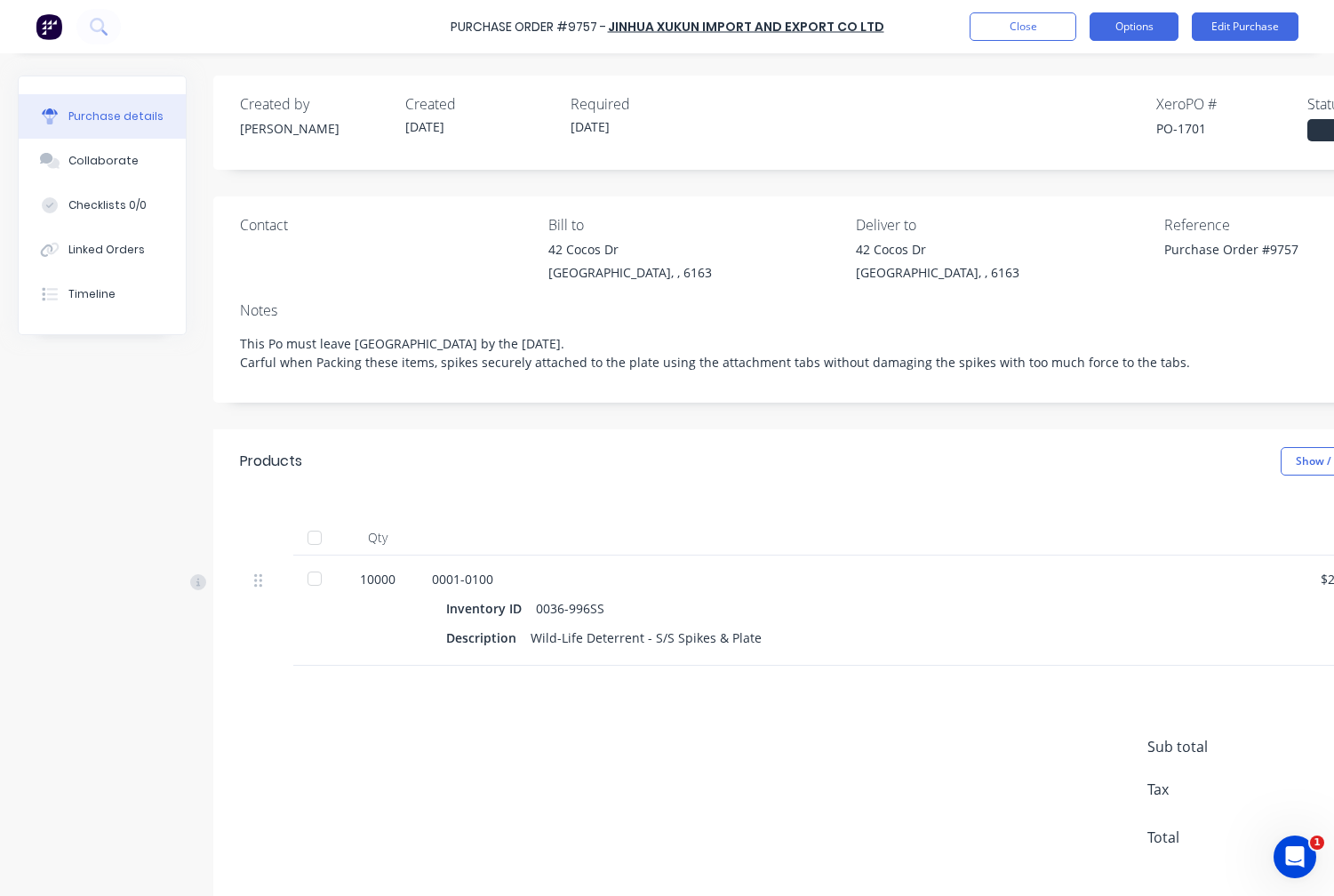
click at [1130, 29] on button "Options" at bounding box center [1134, 26] width 89 height 29
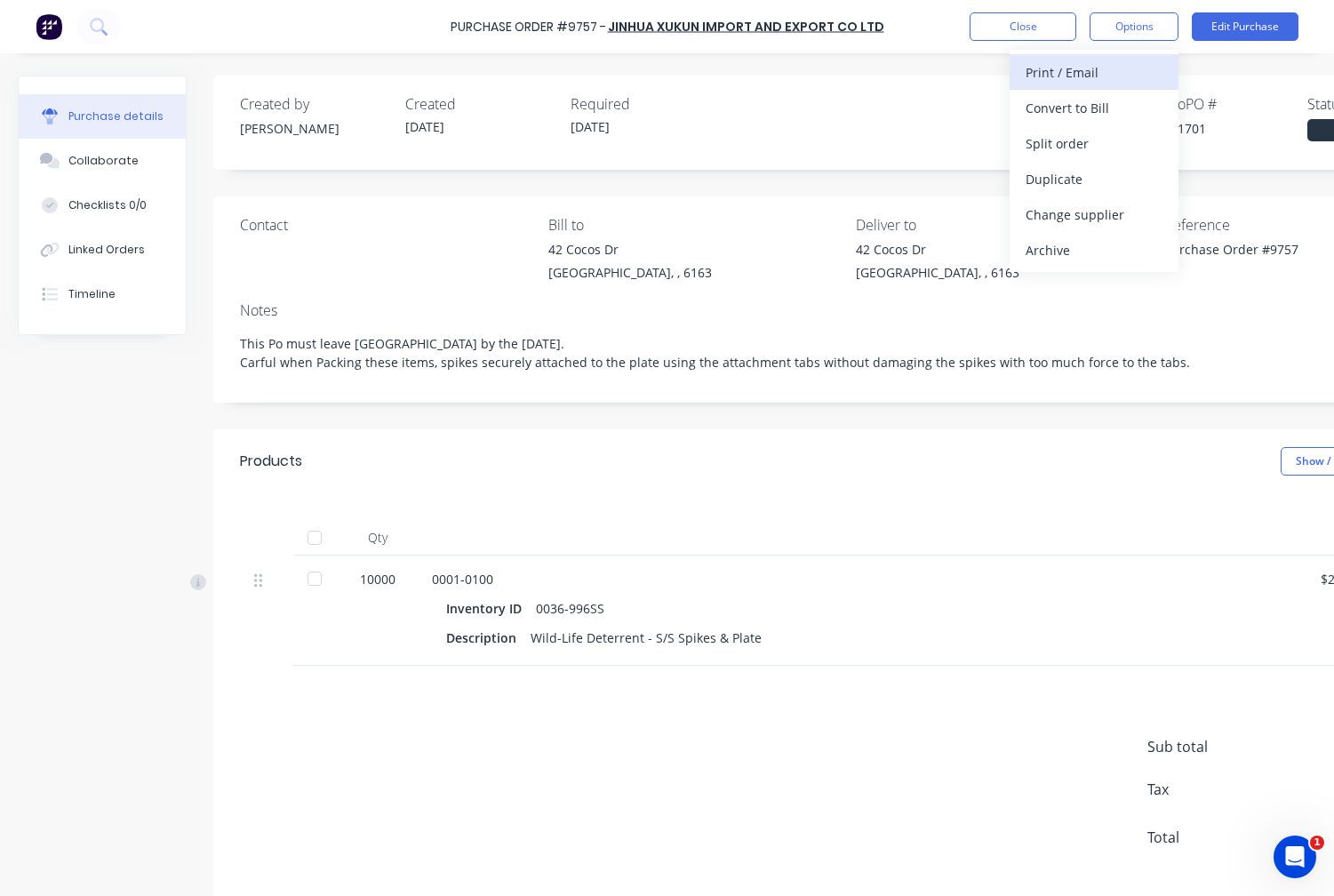
click at [1091, 79] on div "Print / Email" at bounding box center [1094, 72] width 137 height 26
click at [1084, 114] on div "With pricing" at bounding box center [1094, 108] width 137 height 26
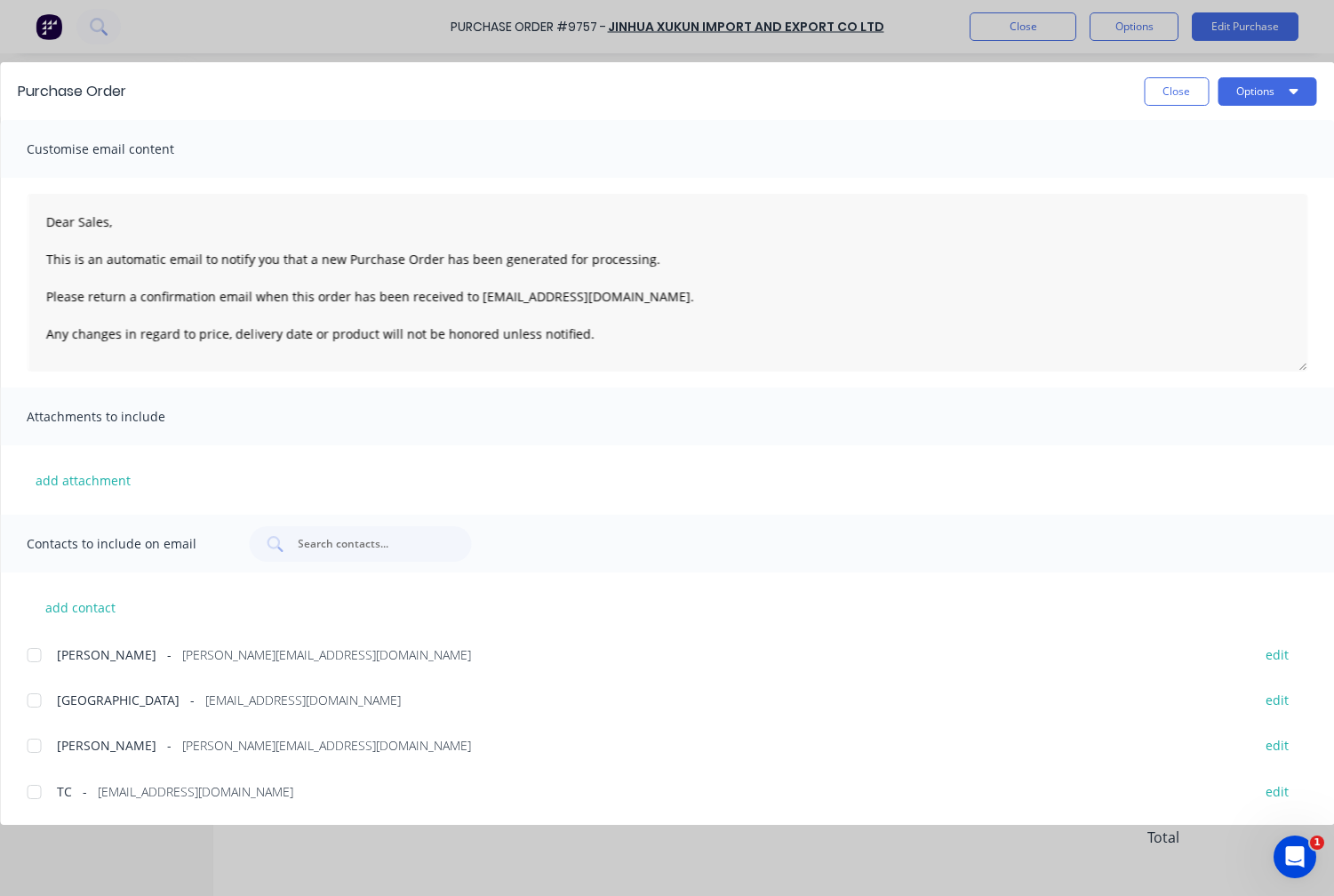
click at [33, 696] on div at bounding box center [33, 700] width 35 height 35
click at [35, 744] on div at bounding box center [33, 745] width 35 height 35
click at [1249, 87] on button "Options" at bounding box center [1267, 91] width 99 height 29
click at [1195, 214] on div "Email" at bounding box center [1232, 207] width 137 height 26
click at [151, 864] on button "×" at bounding box center [147, 862] width 46 height 43
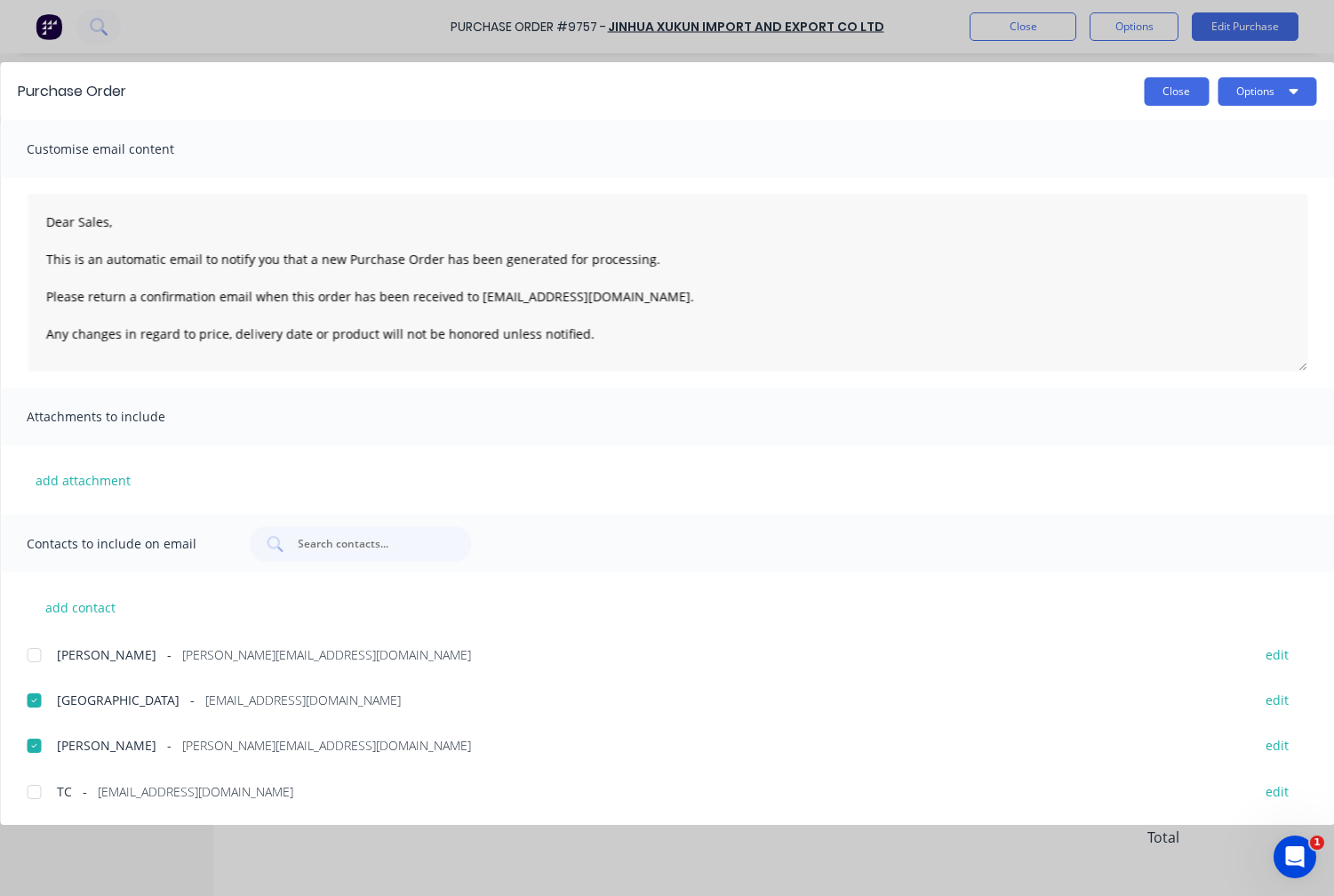
click at [1185, 92] on button "Close" at bounding box center [1177, 91] width 65 height 29
type textarea "x"
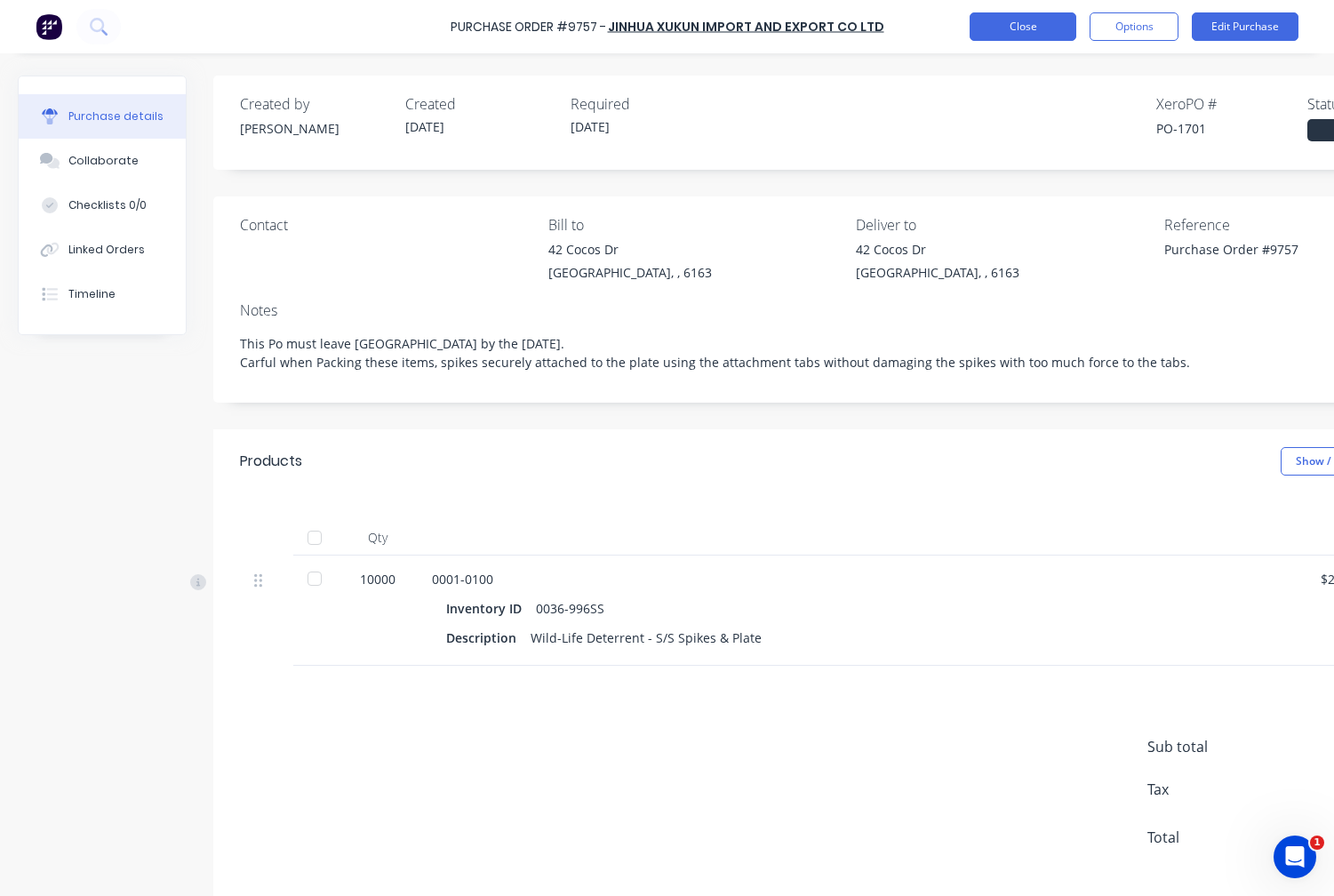
click at [1023, 23] on button "Close" at bounding box center [1023, 26] width 107 height 29
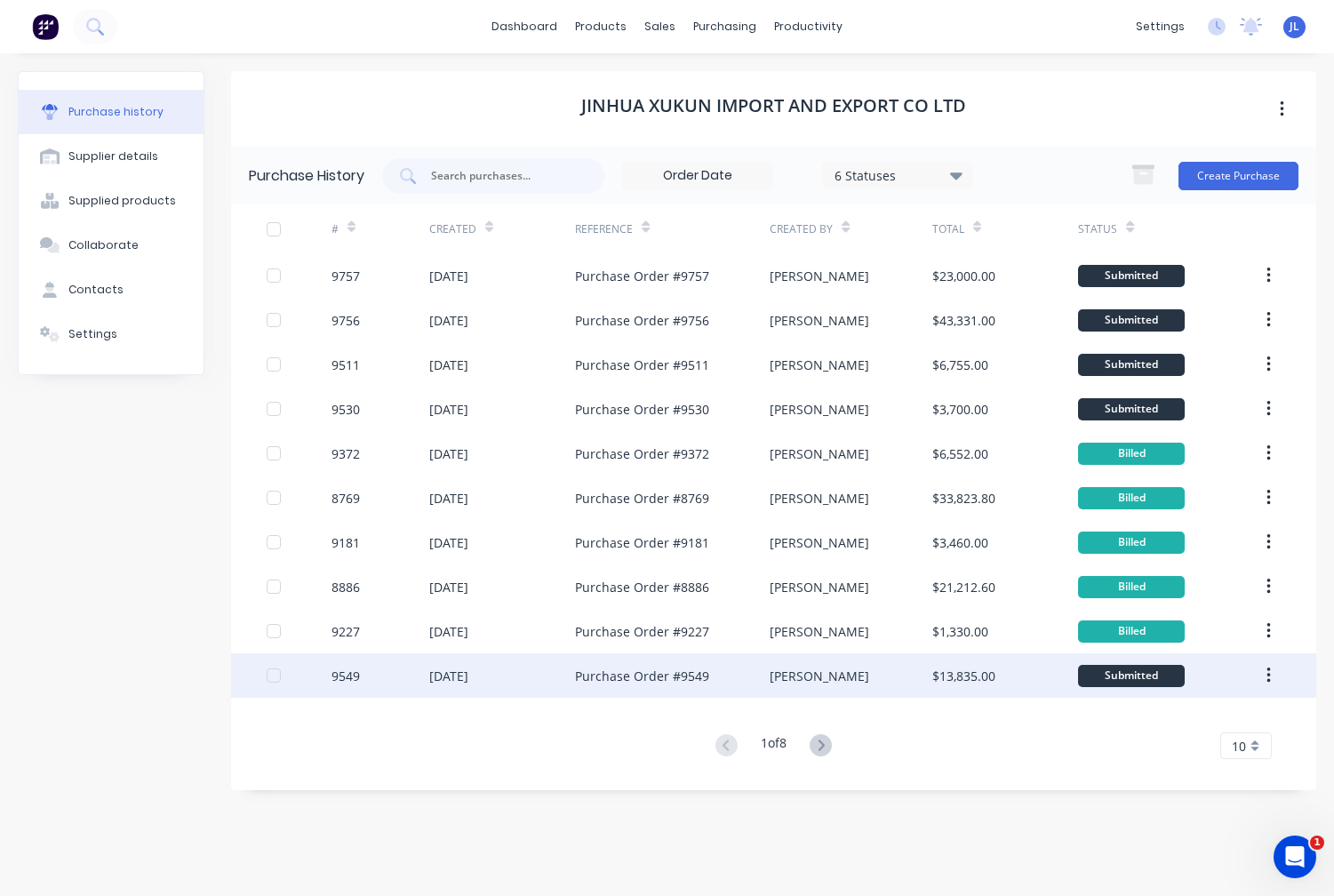
drag, startPoint x: 1292, startPoint y: 20, endPoint x: 1039, endPoint y: 671, distance: 698.4
click at [1031, 698] on div "# Created Reference Created By Total Status 9757 05 Oct 2025 Purchase Order #97…" at bounding box center [774, 481] width 1086 height 555
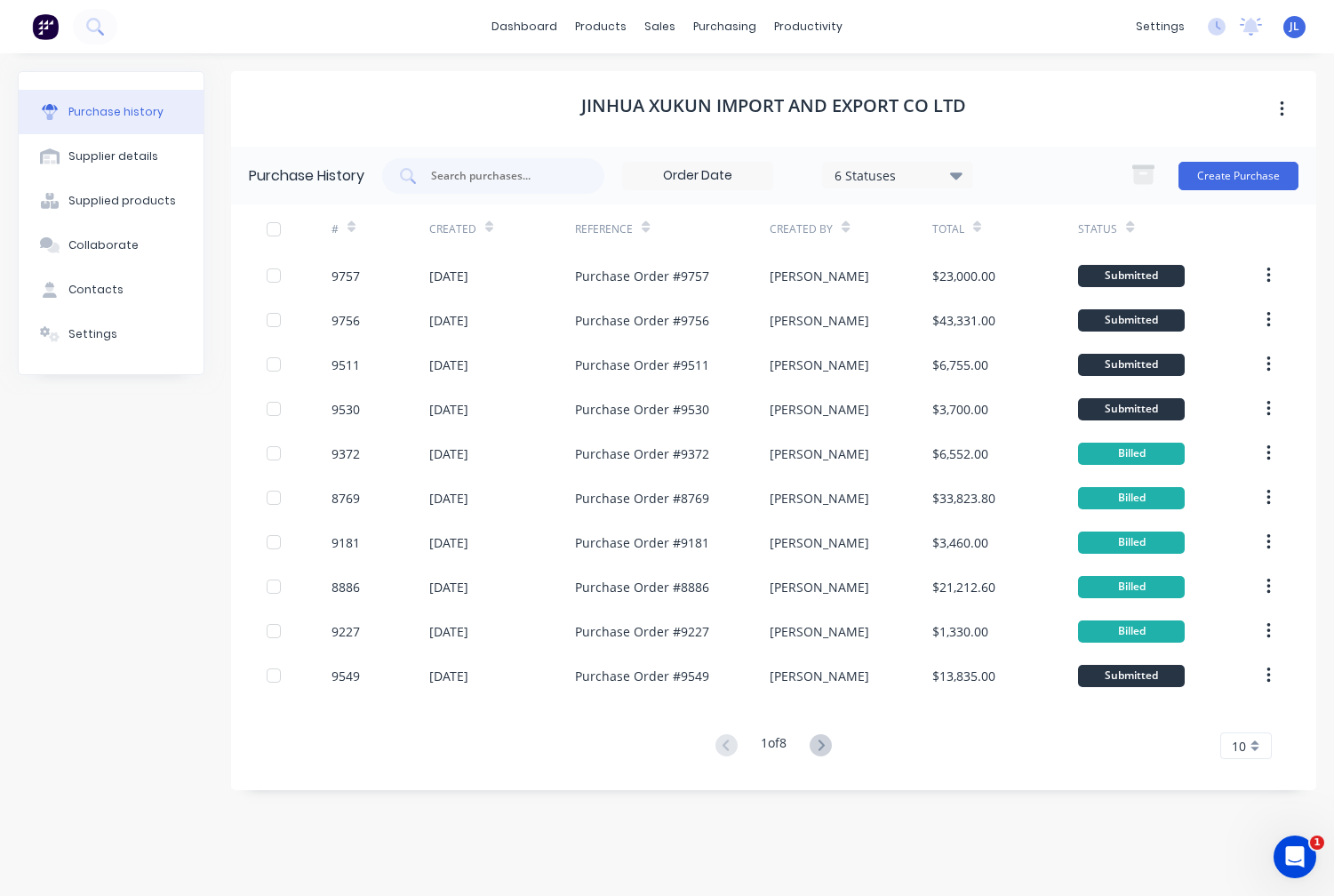
click at [1293, 29] on span "JL" at bounding box center [1295, 26] width 10 height 16
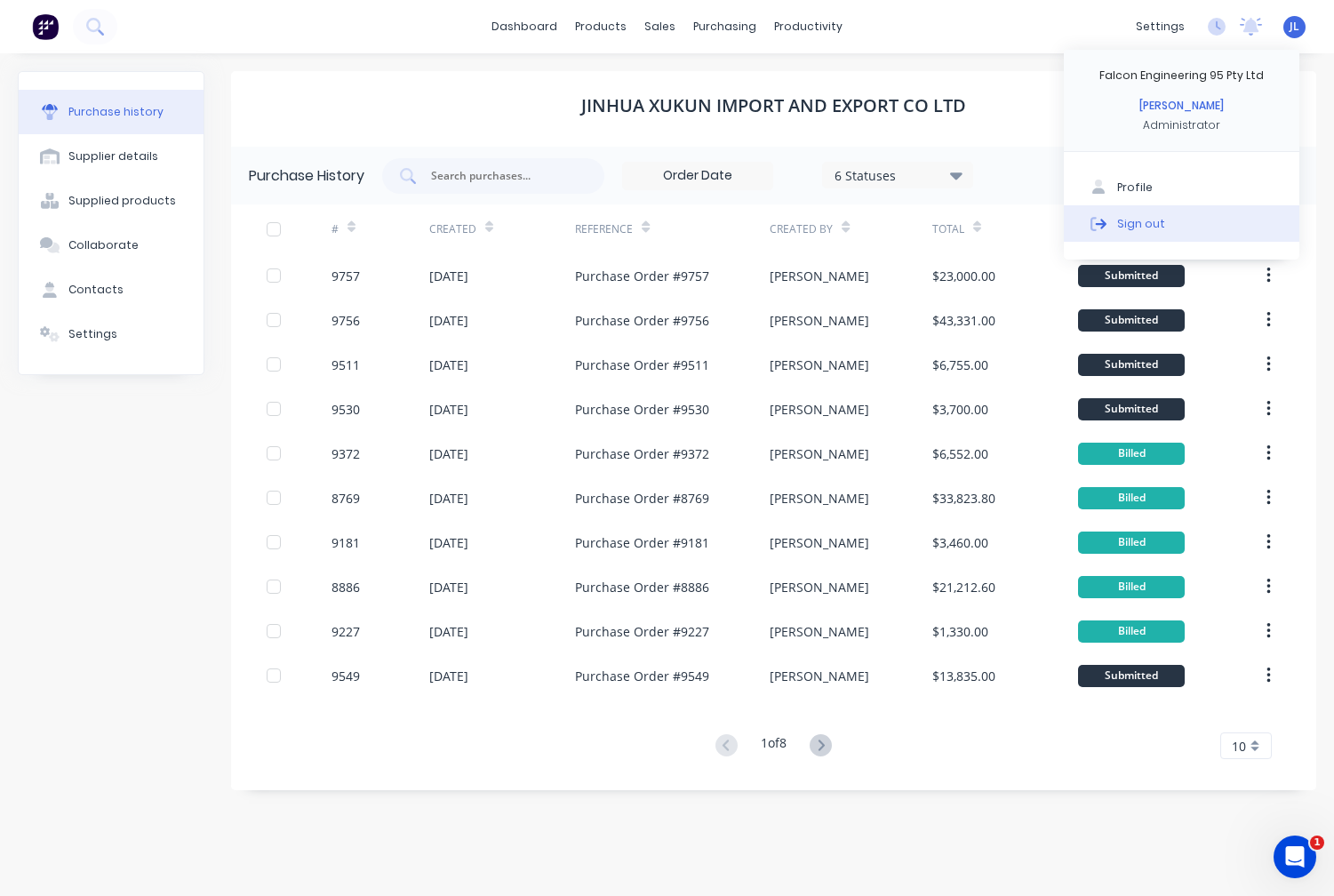
click at [1142, 229] on div "Sign out" at bounding box center [1142, 222] width 48 height 16
